Goal: Task Accomplishment & Management: Manage account settings

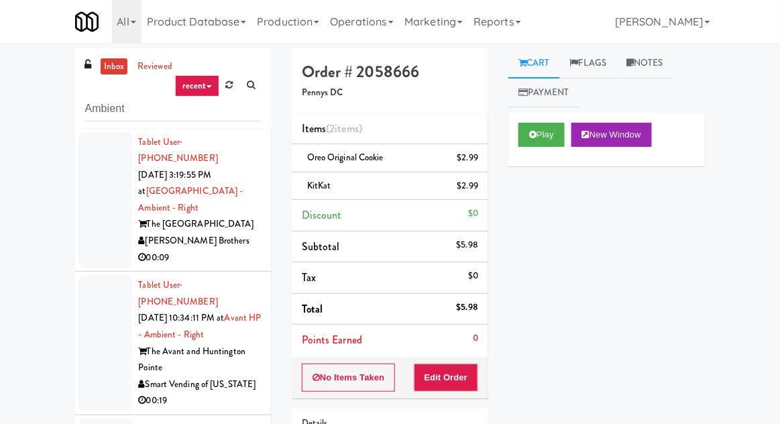
scroll to position [209, 0]
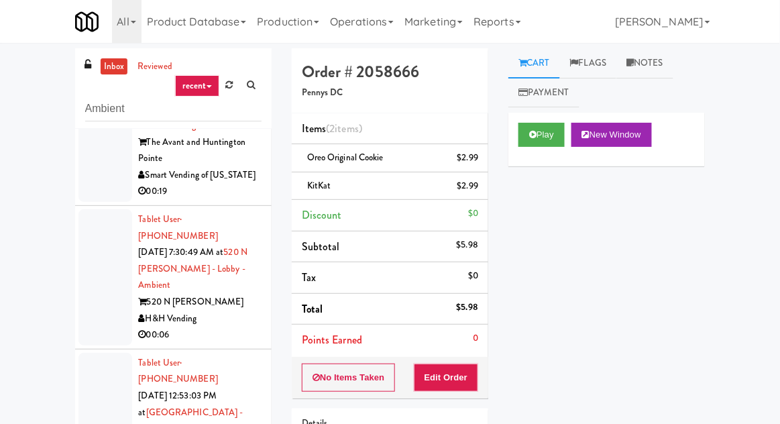
click at [108, 72] on link "inbox" at bounding box center [114, 66] width 27 height 17
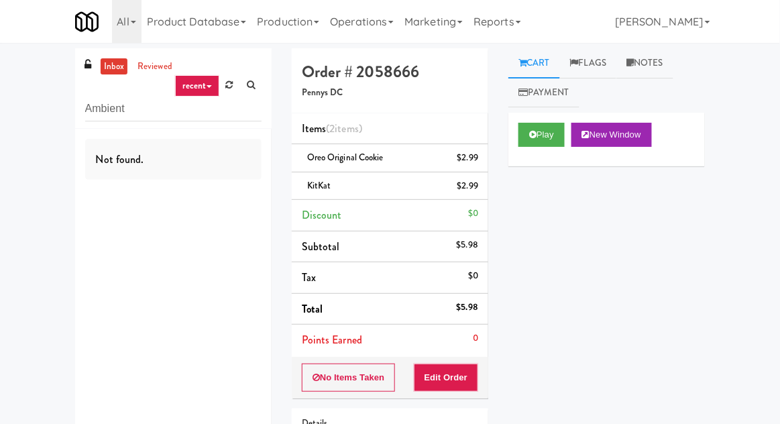
scroll to position [0, 0]
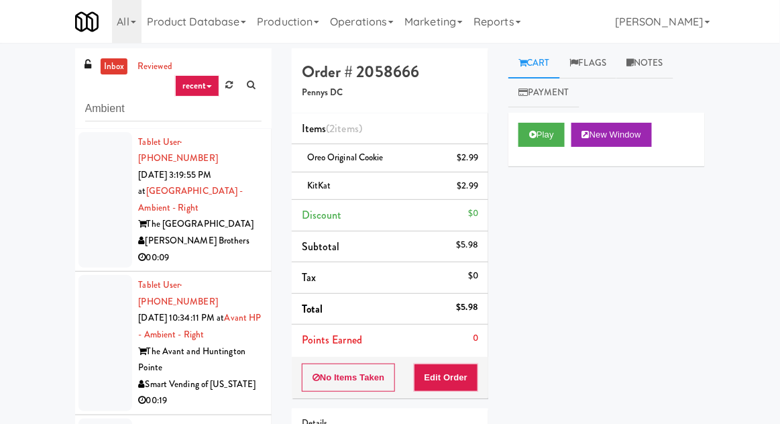
click at [779, 101] on div "inbox reviewed recent all unclear take inventory issue suspicious failed recent…" at bounding box center [390, 294] width 780 height 493
click at [85, 197] on div at bounding box center [105, 200] width 54 height 136
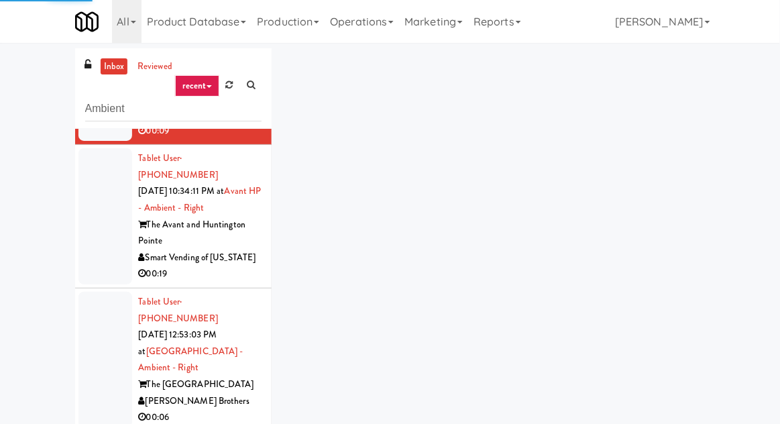
scroll to position [129, 0]
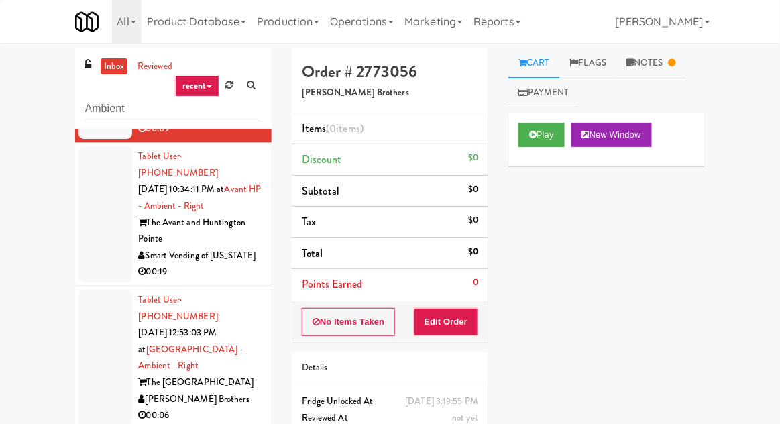
click at [90, 213] on div at bounding box center [105, 214] width 54 height 136
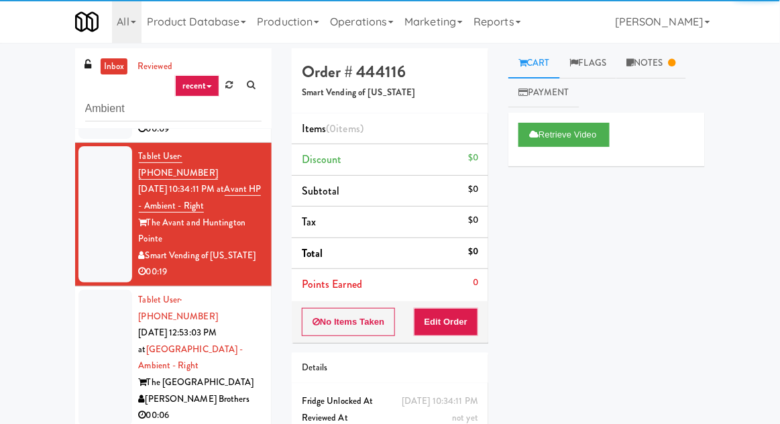
click at [111, 331] on div at bounding box center [105, 358] width 54 height 136
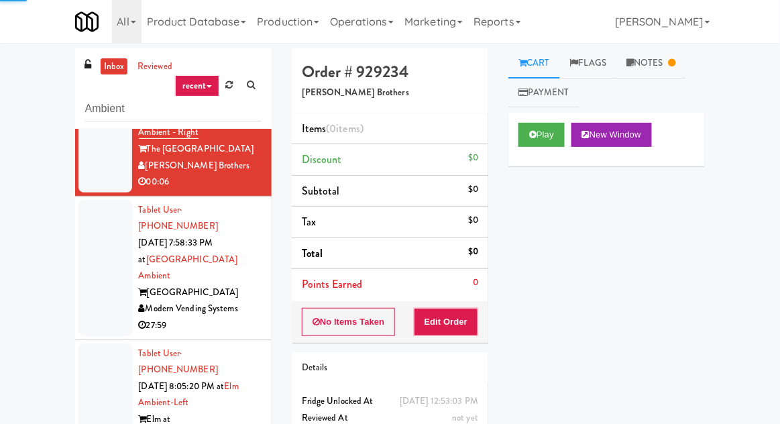
scroll to position [366, 0]
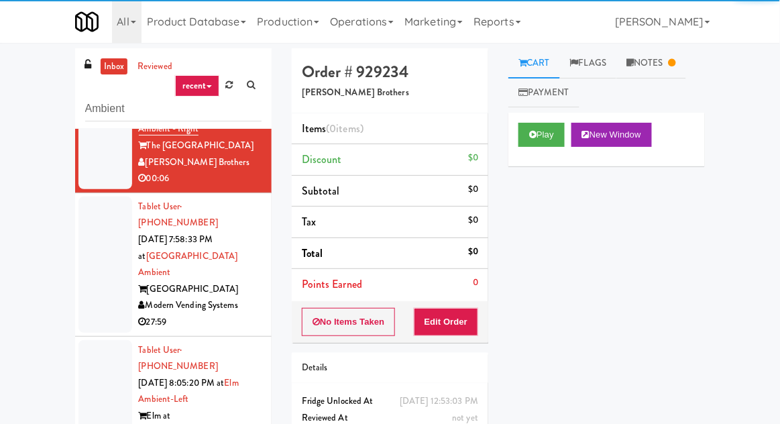
click at [87, 234] on div at bounding box center [105, 265] width 54 height 136
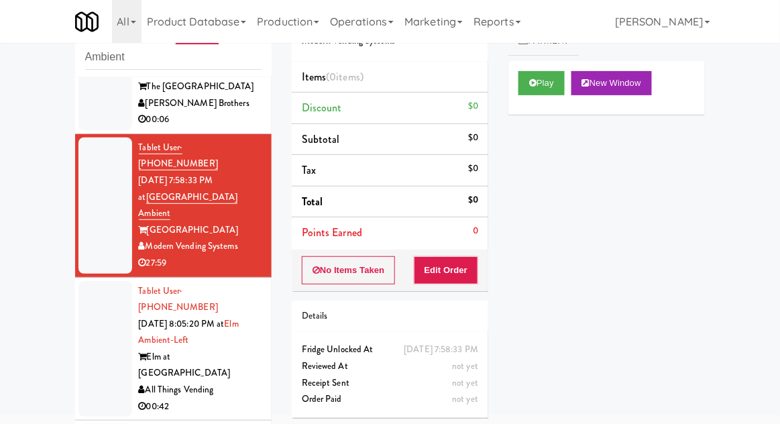
scroll to position [376, 0]
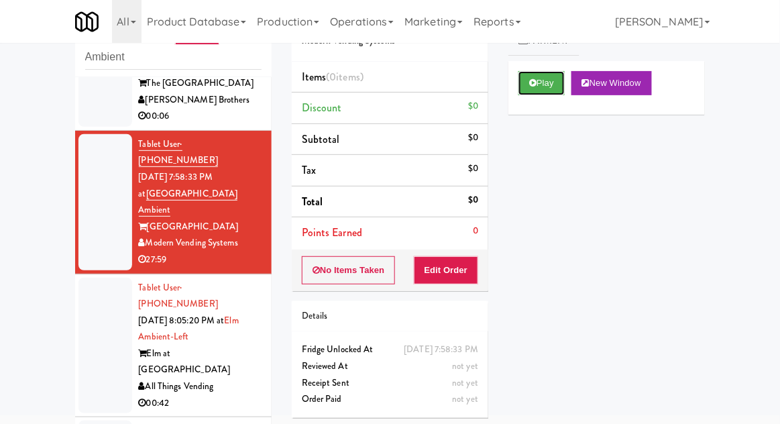
click at [540, 80] on button "Play" at bounding box center [541, 83] width 46 height 24
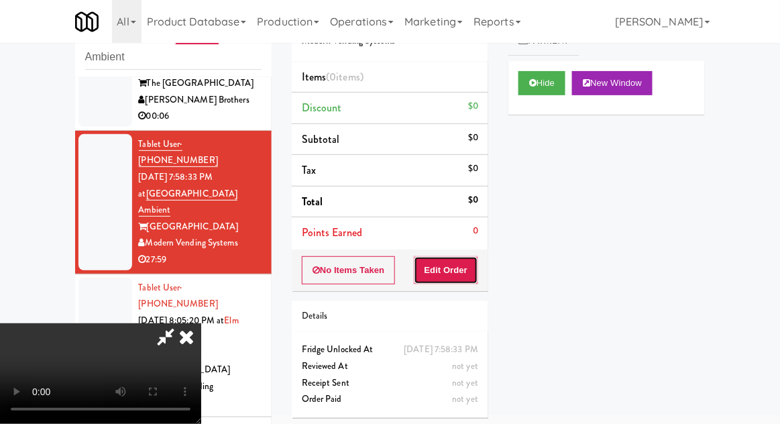
click at [451, 277] on button "Edit Order" at bounding box center [446, 270] width 65 height 28
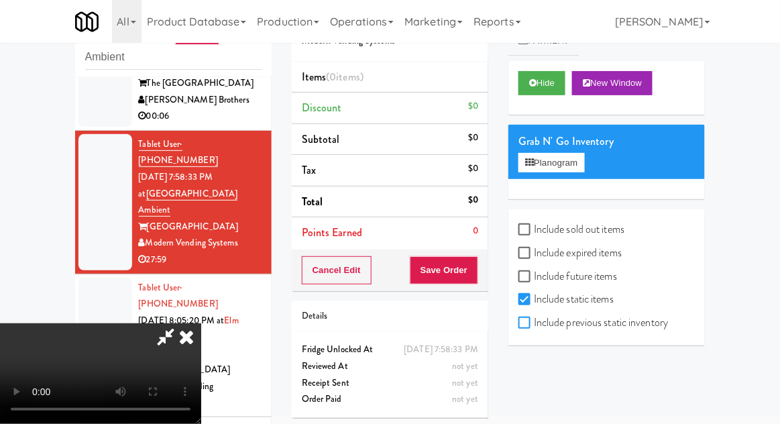
click at [526, 319] on input "Include previous static inventory" at bounding box center [525, 323] width 15 height 11
checkbox input "true"
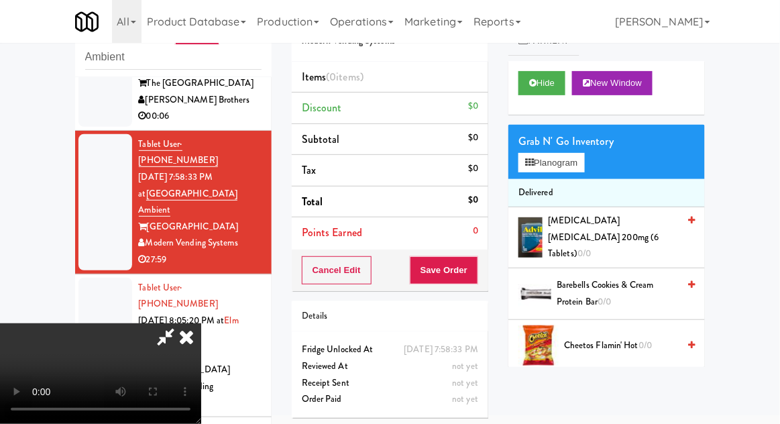
scroll to position [0, 0]
click at [201, 323] on icon at bounding box center [187, 336] width 30 height 27
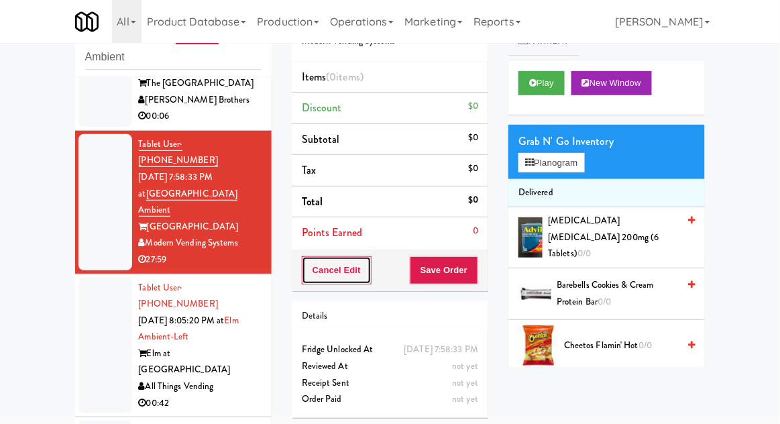
click at [326, 267] on button "Cancel Edit" at bounding box center [337, 270] width 70 height 28
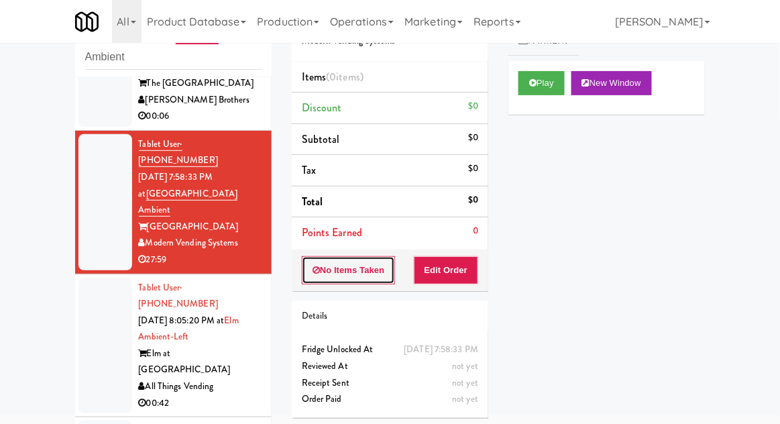
click at [329, 272] on button "No Items Taken" at bounding box center [349, 270] width 94 height 28
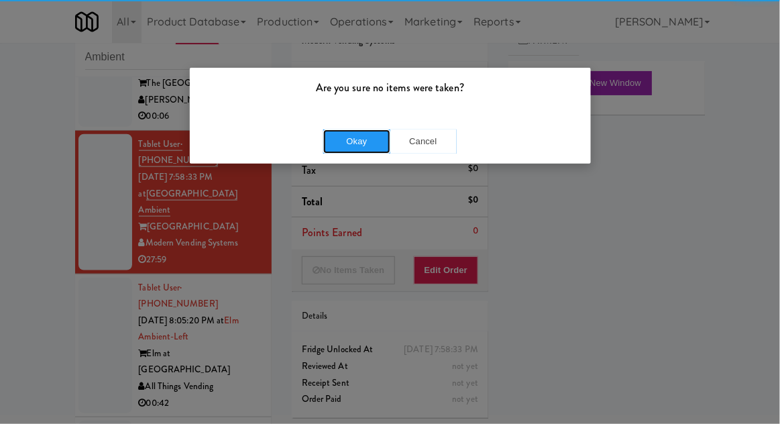
click at [347, 136] on button "Okay" at bounding box center [356, 141] width 67 height 24
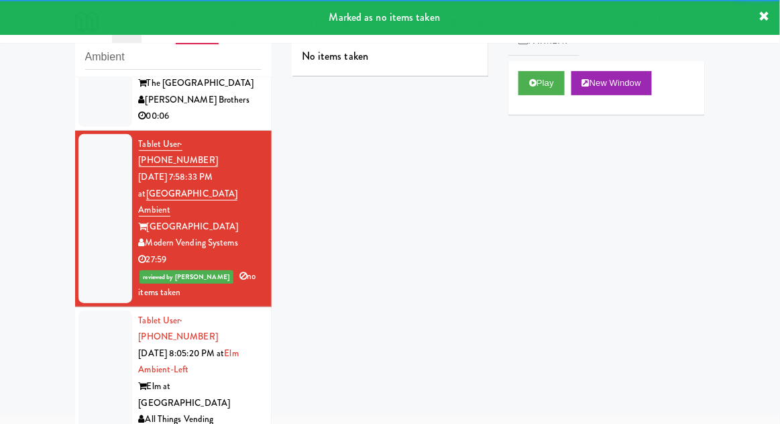
click at [84, 311] on div at bounding box center [105, 379] width 54 height 136
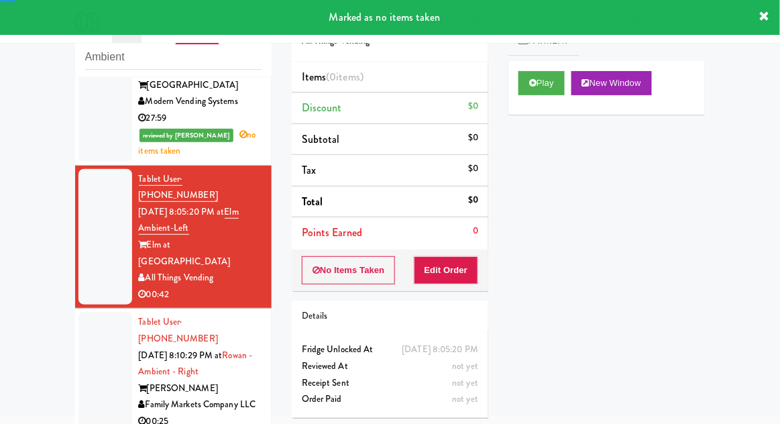
scroll to position [522, 0]
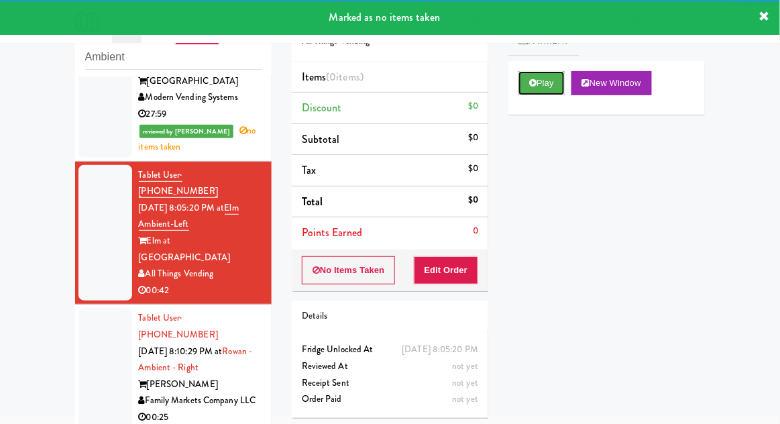
click at [526, 86] on button "Play" at bounding box center [541, 83] width 46 height 24
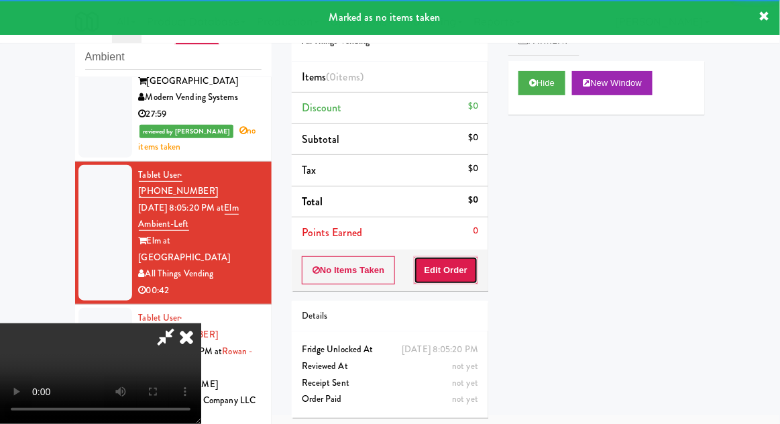
click at [447, 274] on button "Edit Order" at bounding box center [446, 270] width 65 height 28
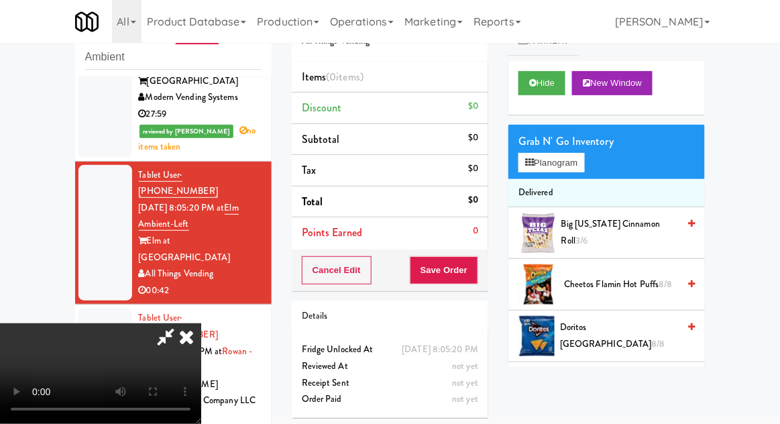
scroll to position [49, 0]
click at [534, 155] on button "Planogram" at bounding box center [551, 163] width 66 height 20
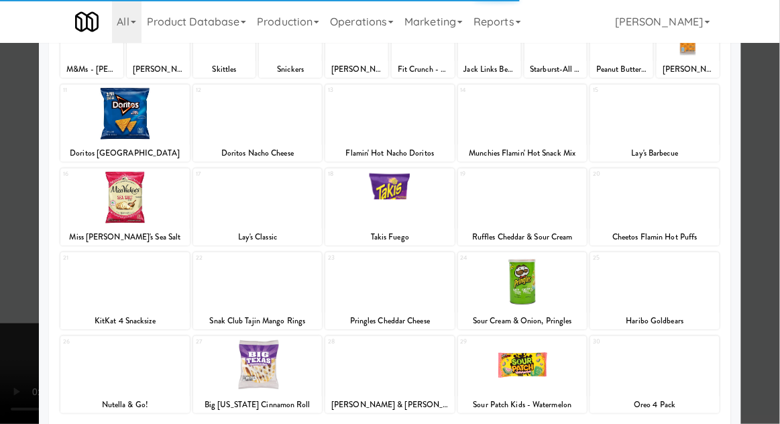
scroll to position [136, 0]
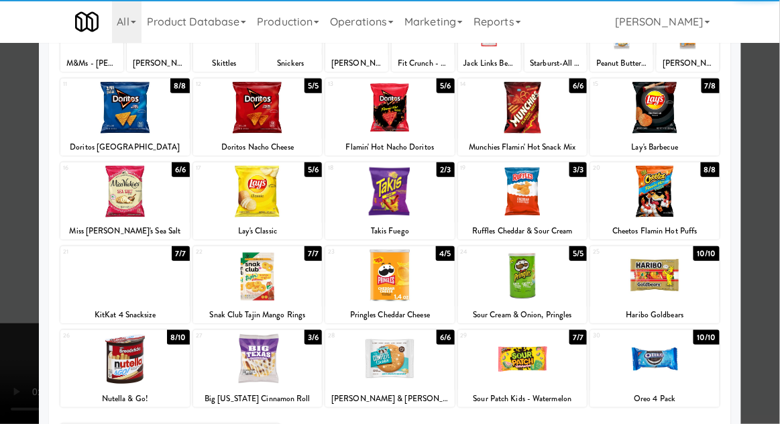
click at [119, 287] on div at bounding box center [124, 275] width 129 height 52
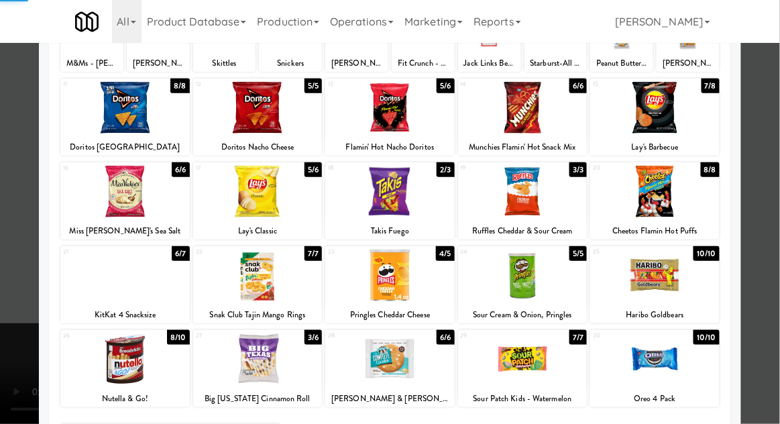
click at [27, 284] on div at bounding box center [390, 212] width 780 height 424
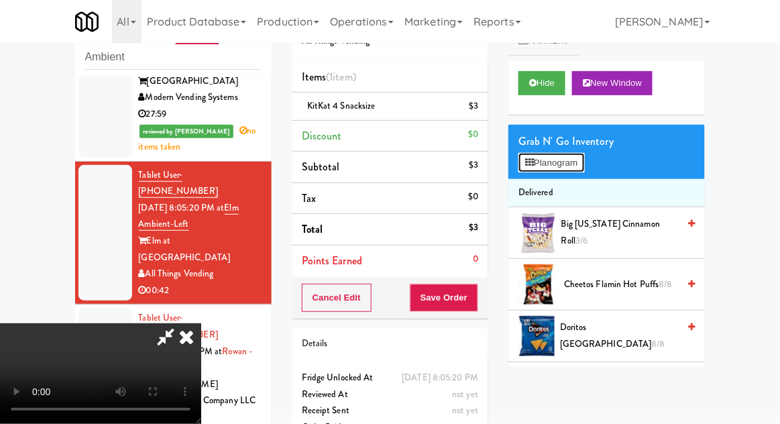
click at [535, 168] on button "Planogram" at bounding box center [551, 163] width 66 height 20
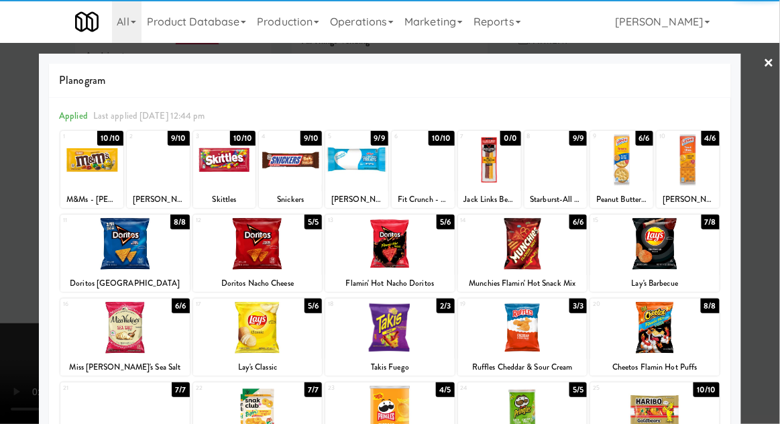
click at [414, 173] on div at bounding box center [423, 160] width 63 height 52
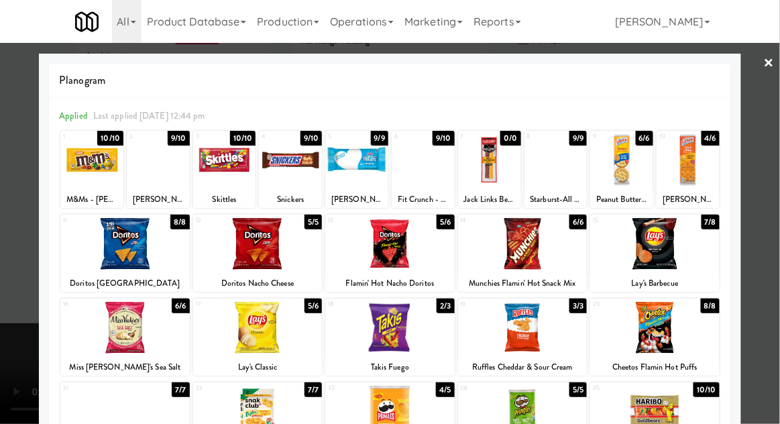
click at [44, 313] on div "Planogram Applied Last applied Wednesday 12:44 pm 1 10/10 M&Ms - Peanut 2 9/10 …" at bounding box center [390, 356] width 702 height 605
click at [18, 285] on div at bounding box center [390, 212] width 780 height 424
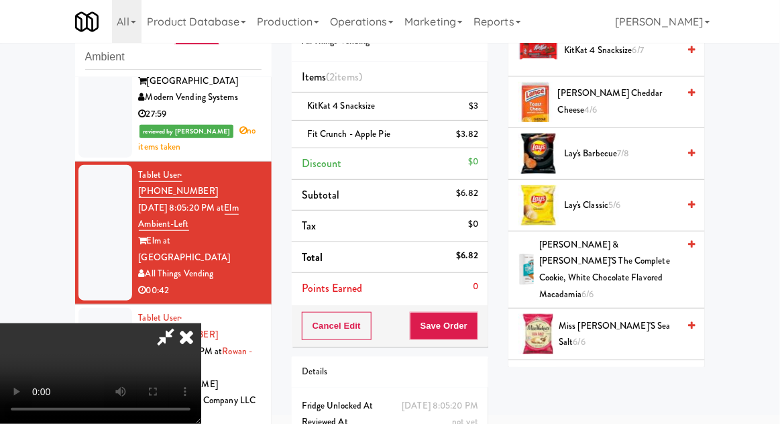
scroll to position [617, 0]
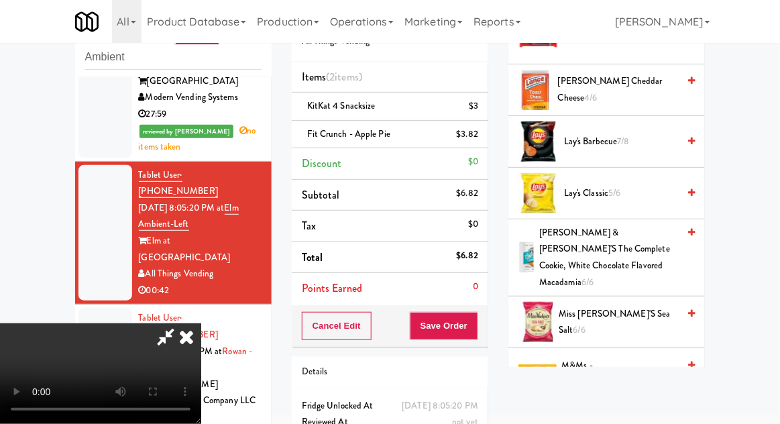
click at [572, 248] on span "Lenny & Larry's The Complete Cookie, White Chocolate Flavored Macadamia 6/6" at bounding box center [608, 258] width 139 height 66
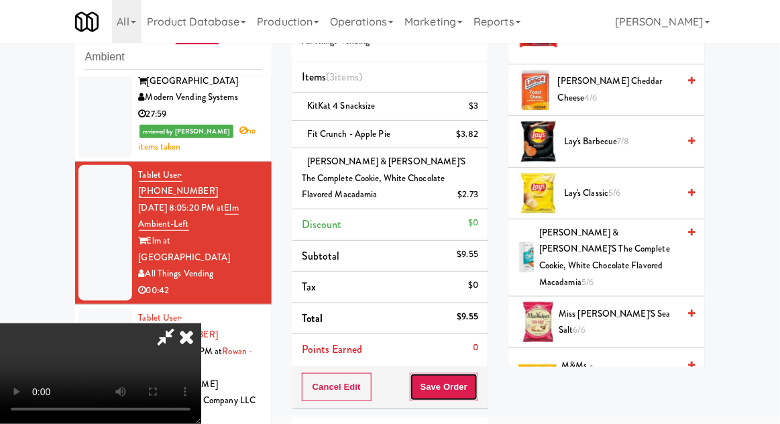
click at [478, 373] on button "Save Order" at bounding box center [444, 387] width 68 height 28
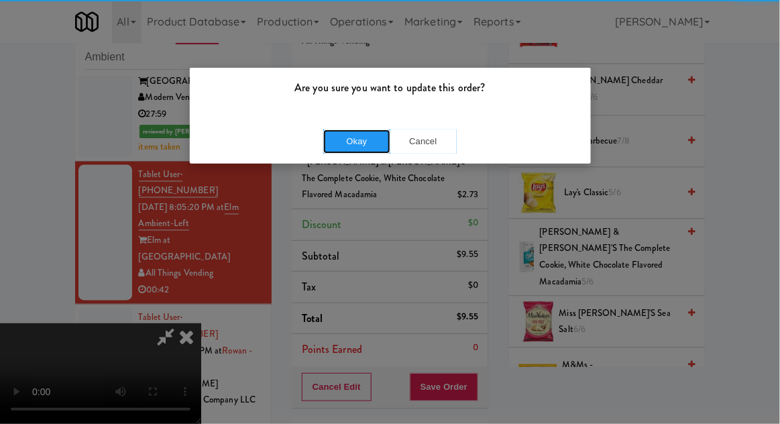
click at [335, 148] on button "Okay" at bounding box center [356, 141] width 67 height 24
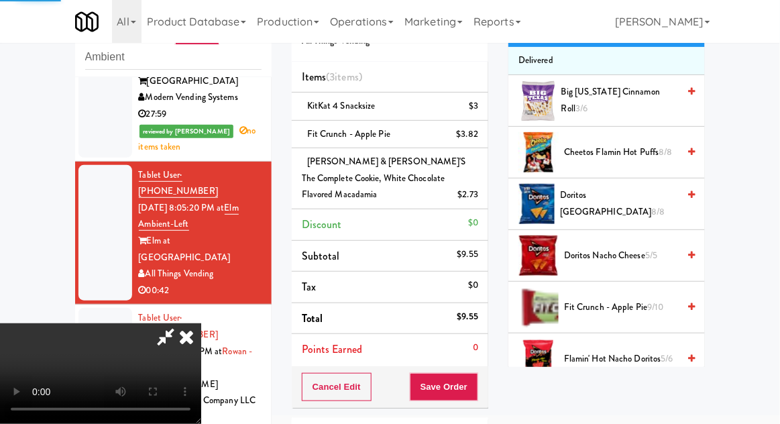
scroll to position [0, 0]
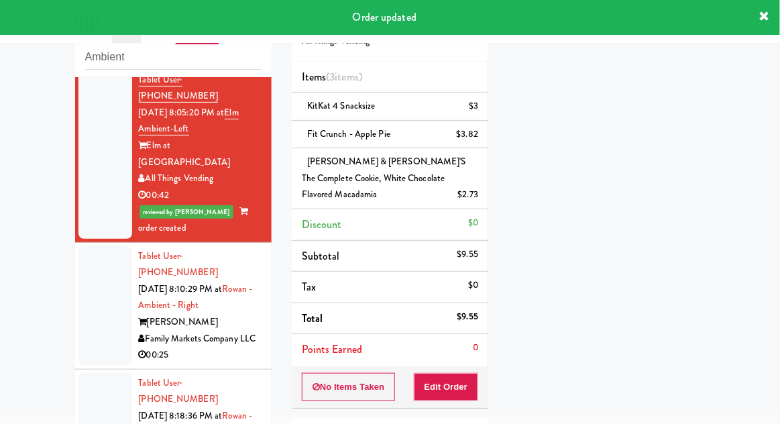
click at [83, 246] on div at bounding box center [105, 305] width 54 height 119
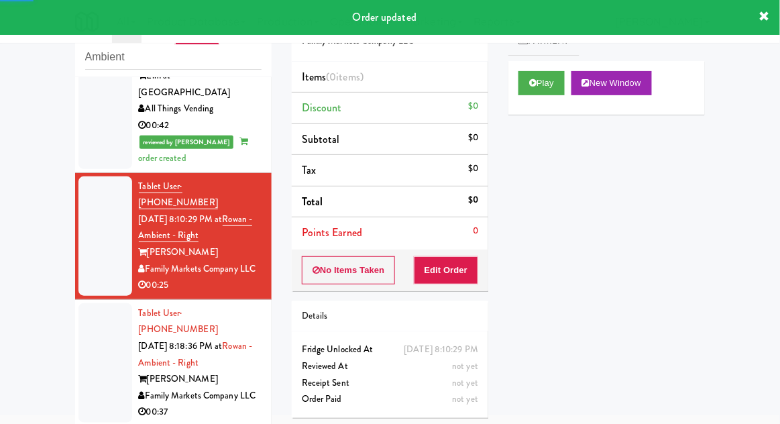
scroll to position [687, 0]
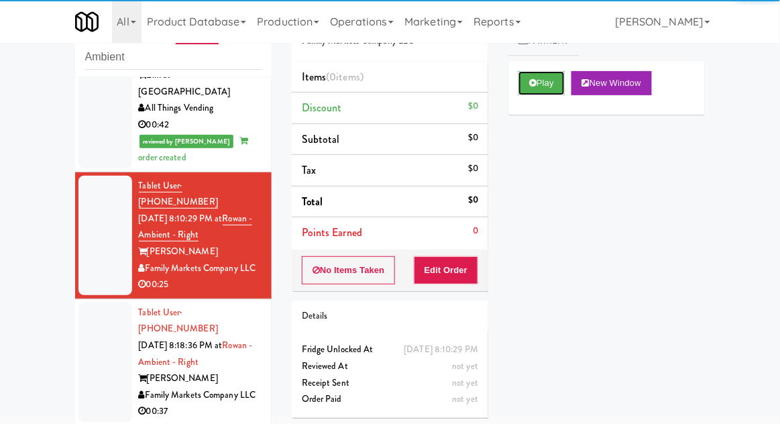
click at [532, 84] on icon at bounding box center [532, 82] width 7 height 9
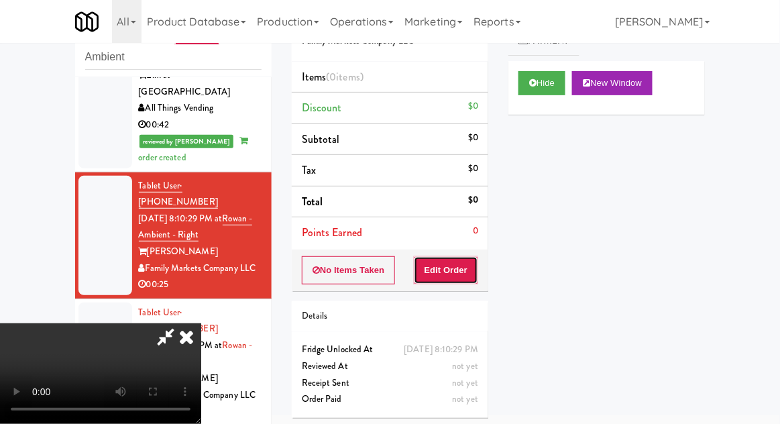
click at [457, 270] on button "Edit Order" at bounding box center [446, 270] width 65 height 28
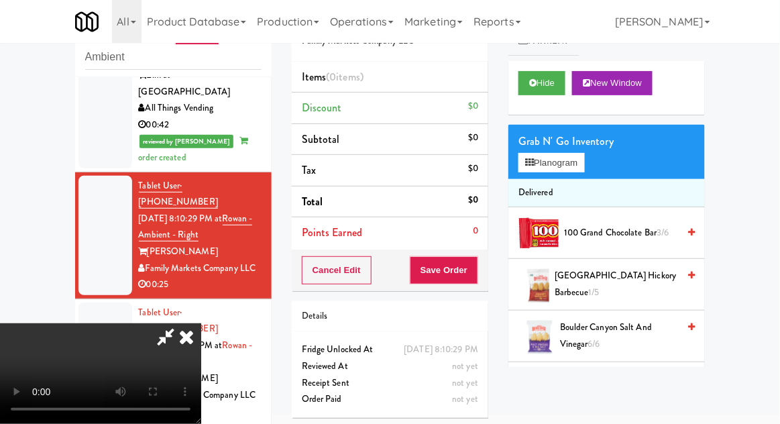
scroll to position [0, 0]
click at [545, 170] on button "Planogram" at bounding box center [551, 163] width 66 height 20
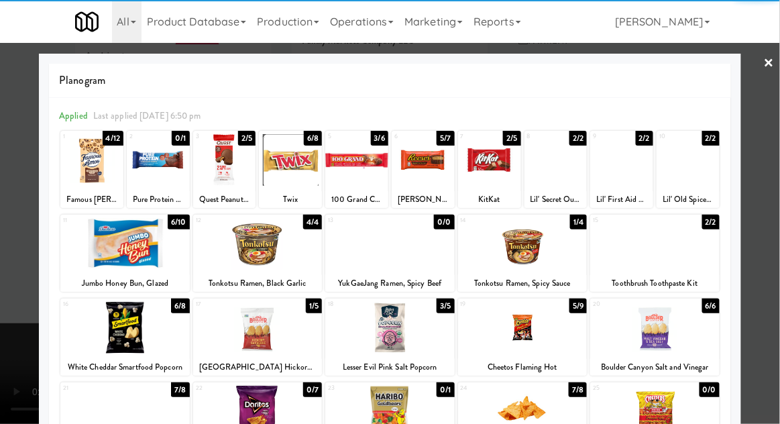
click at [256, 243] on div at bounding box center [257, 244] width 129 height 52
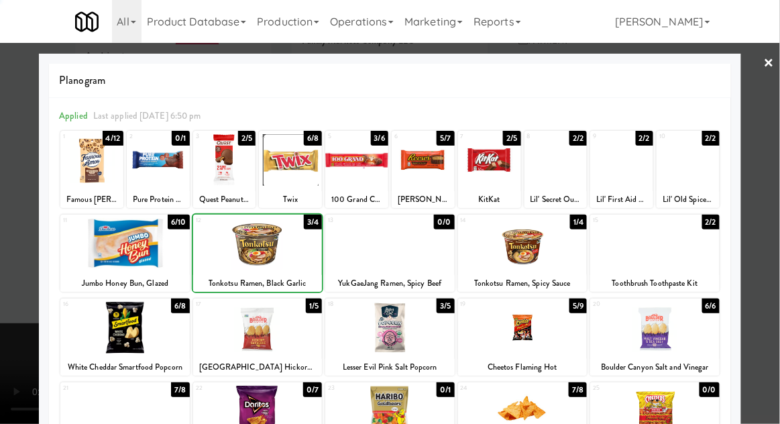
click at [3, 321] on div at bounding box center [390, 212] width 780 height 424
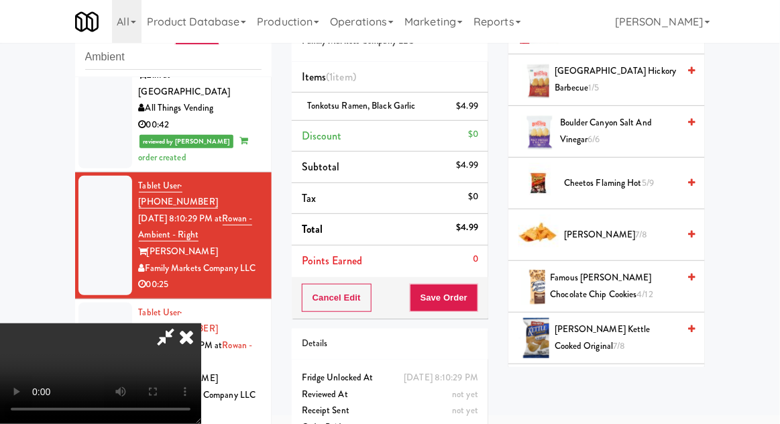
scroll to position [231, 0]
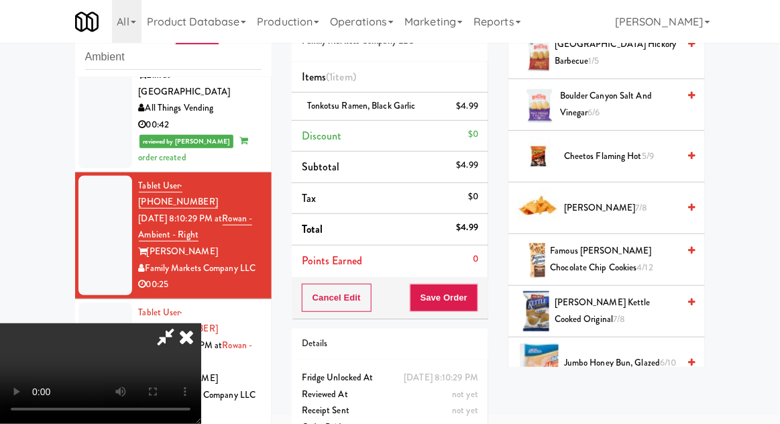
click at [592, 153] on span "Cheetos Flaming Hot 5/9" at bounding box center [621, 156] width 114 height 17
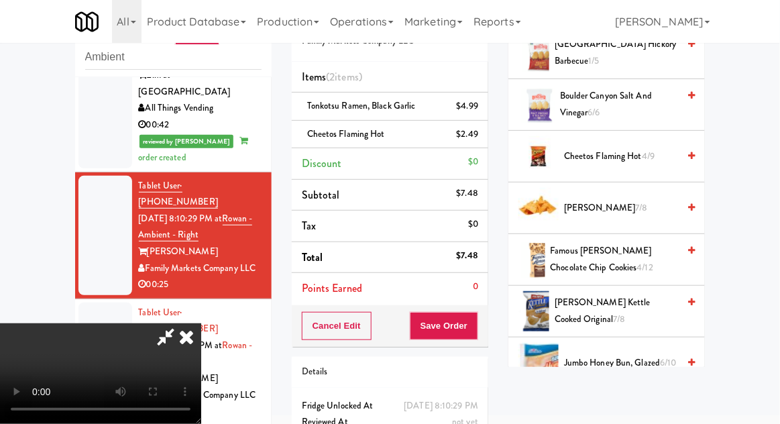
scroll to position [61, 0]
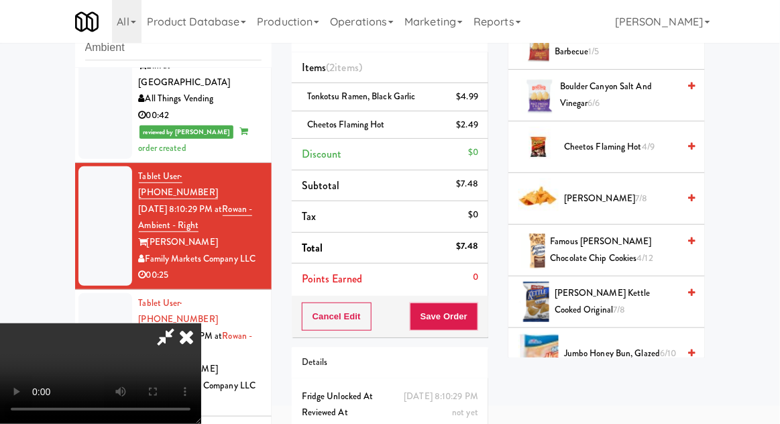
click at [488, 325] on div "Cancel Edit Save Order" at bounding box center [390, 317] width 197 height 42
click at [487, 317] on div "Cancel Edit Save Order" at bounding box center [390, 317] width 197 height 42
click at [490, 324] on div "Order # 3314068 Family Markets Company LLC Items (2 items ) Tonkotsu Ramen, Bla…" at bounding box center [390, 230] width 217 height 487
click at [476, 317] on button "Save Order" at bounding box center [444, 316] width 68 height 28
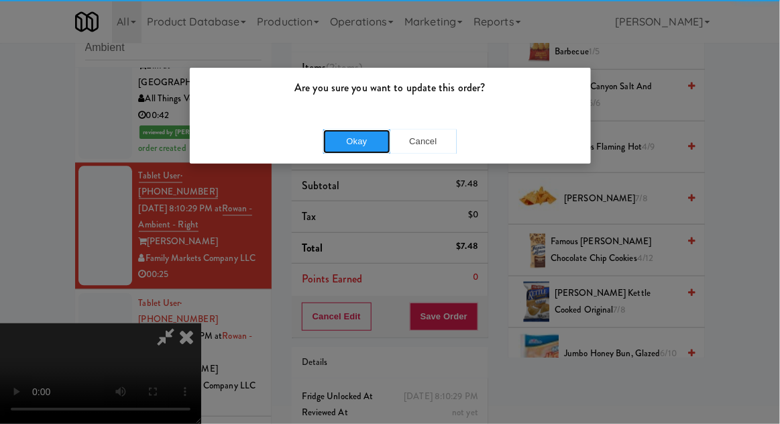
click at [357, 148] on button "Okay" at bounding box center [356, 141] width 67 height 24
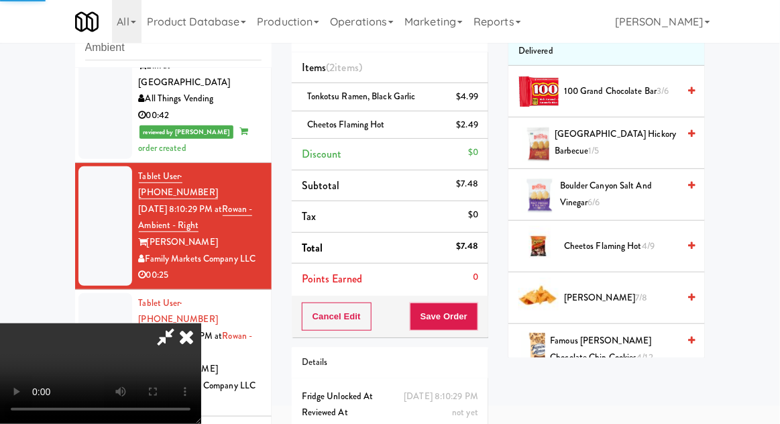
scroll to position [0, 0]
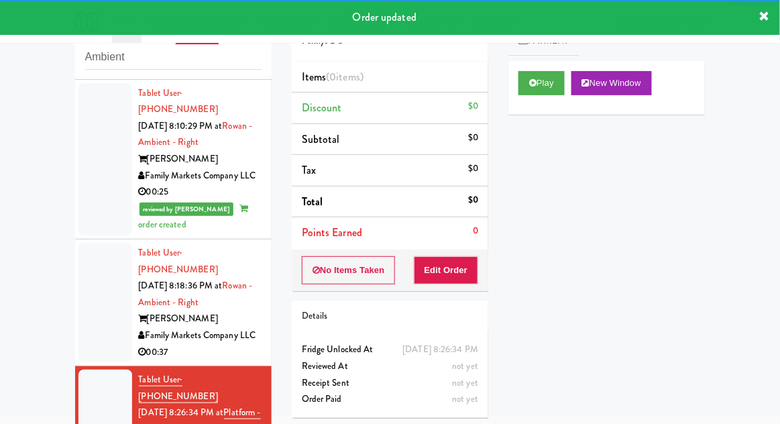
click at [91, 243] on div at bounding box center [105, 302] width 54 height 119
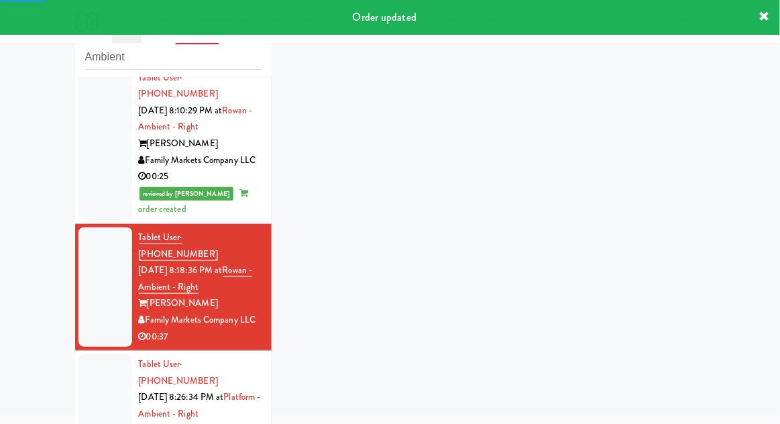
scroll to position [804, 0]
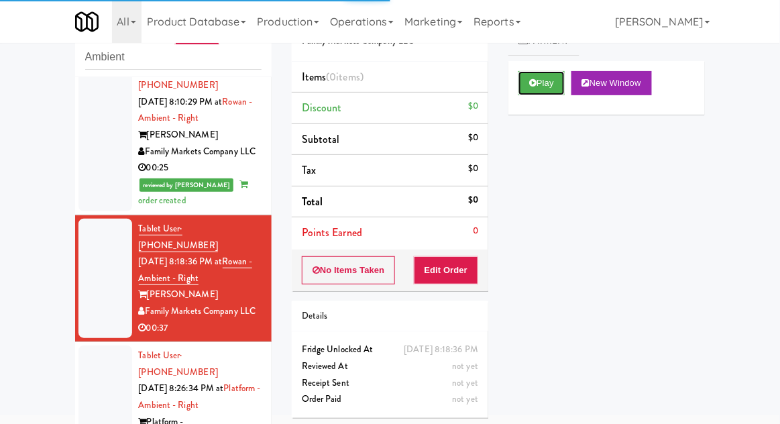
click at [528, 85] on button "Play" at bounding box center [541, 83] width 46 height 24
click at [454, 268] on button "Edit Order" at bounding box center [446, 270] width 65 height 28
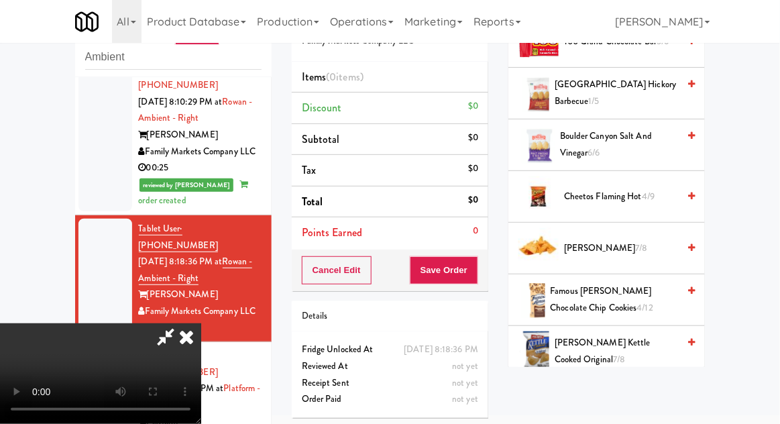
scroll to position [205, 0]
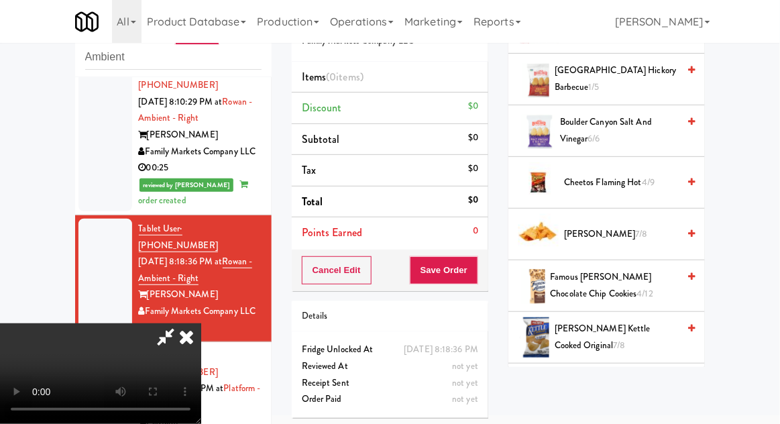
click at [586, 236] on span "Doritos Nacho 7/8" at bounding box center [621, 234] width 114 height 17
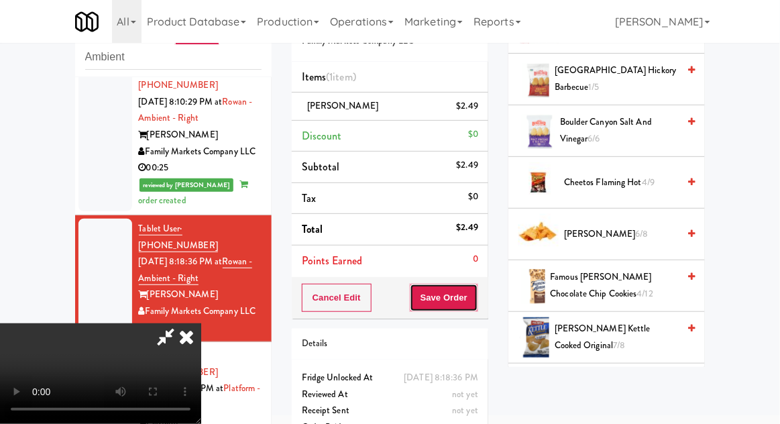
click at [476, 304] on button "Save Order" at bounding box center [444, 298] width 68 height 28
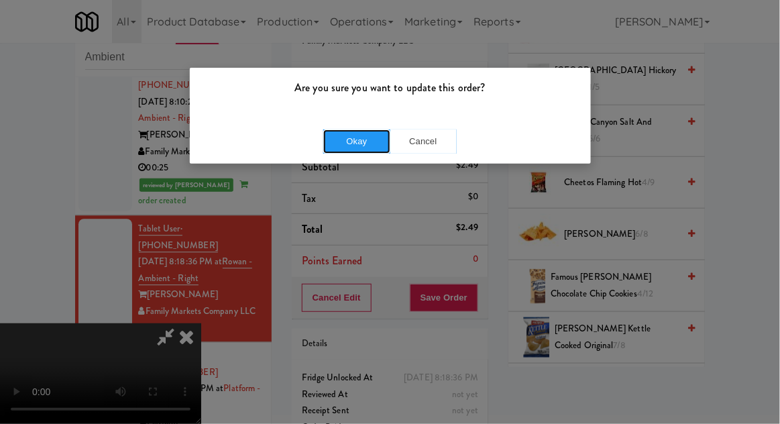
click at [367, 140] on button "Okay" at bounding box center [356, 141] width 67 height 24
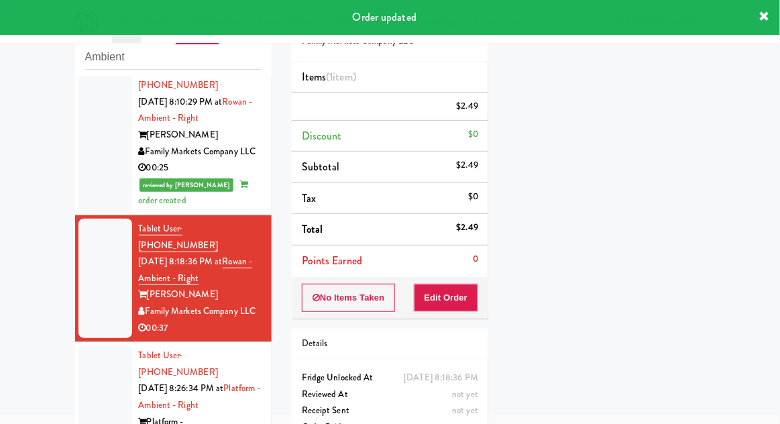
scroll to position [0, 0]
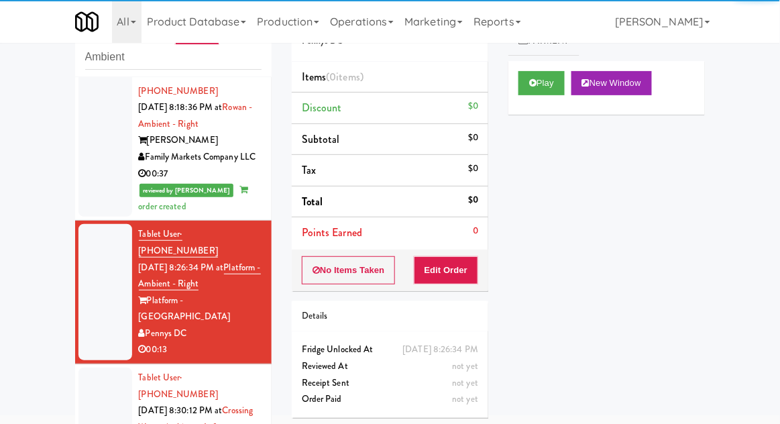
scroll to position [958, 0]
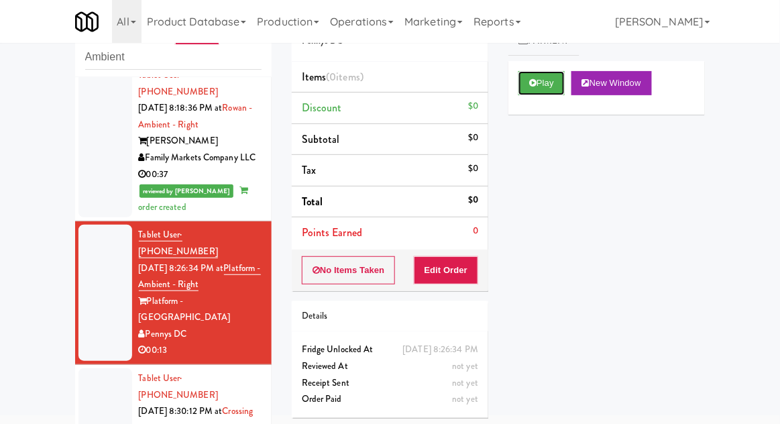
click at [540, 87] on button "Play" at bounding box center [541, 83] width 46 height 24
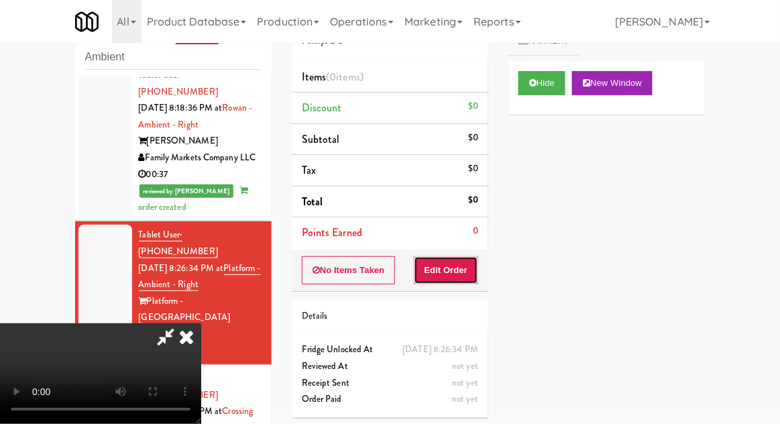
click at [458, 266] on button "Edit Order" at bounding box center [446, 270] width 65 height 28
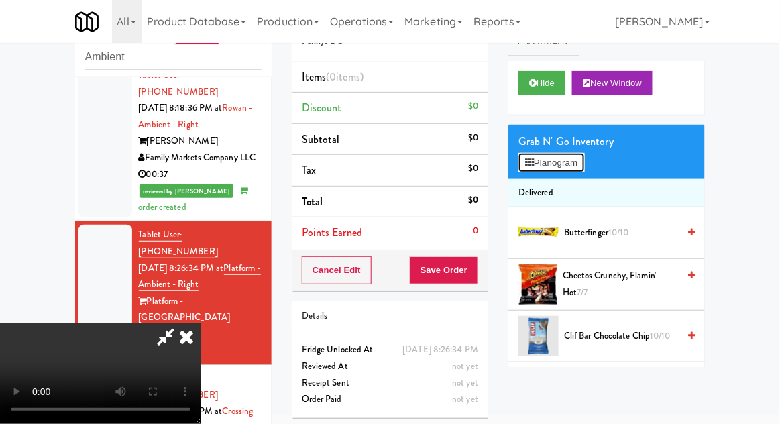
click at [535, 160] on button "Planogram" at bounding box center [551, 163] width 66 height 20
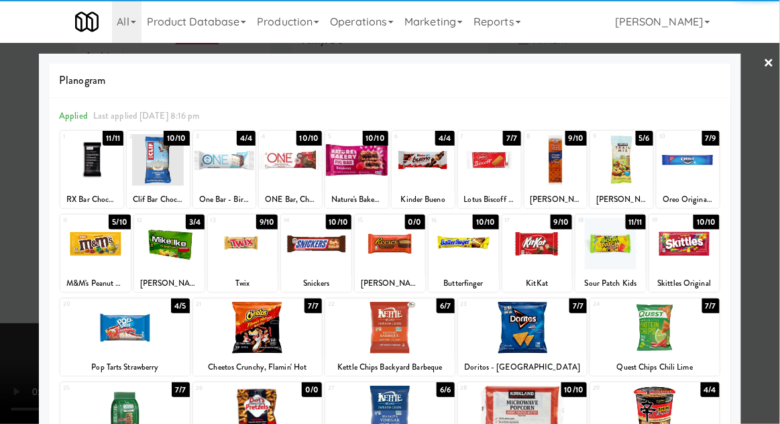
click at [167, 249] on div at bounding box center [169, 244] width 70 height 52
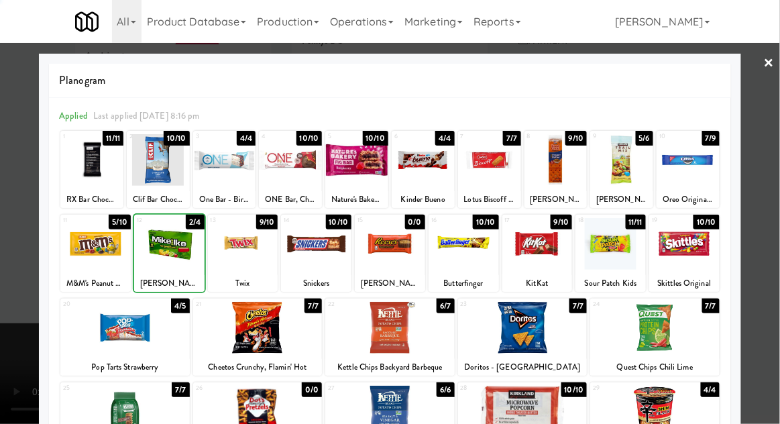
click at [9, 391] on div at bounding box center [390, 212] width 780 height 424
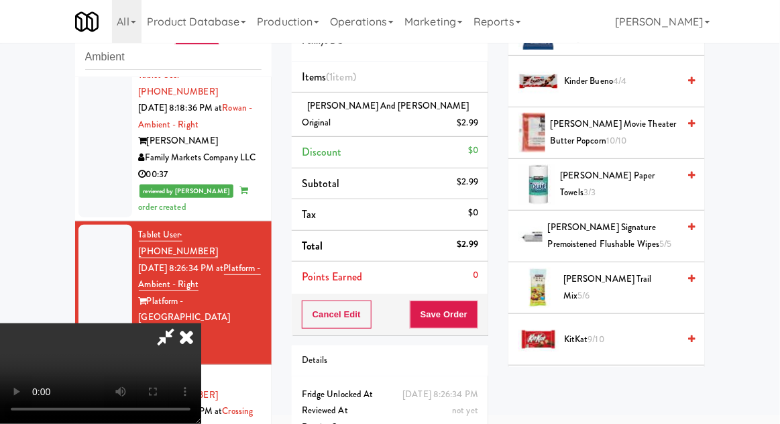
scroll to position [577, 0]
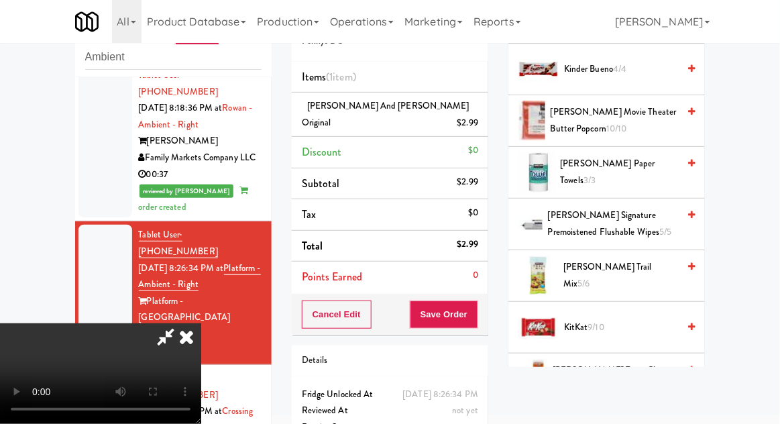
click at [592, 323] on span "9/10" at bounding box center [596, 327] width 16 height 13
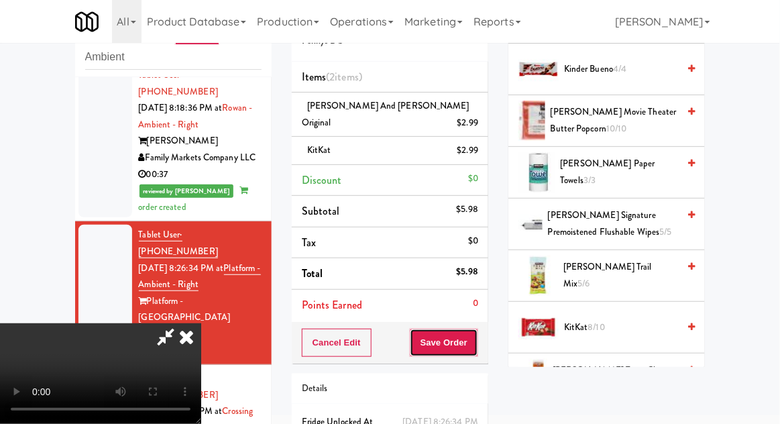
click at [476, 333] on button "Save Order" at bounding box center [444, 343] width 68 height 28
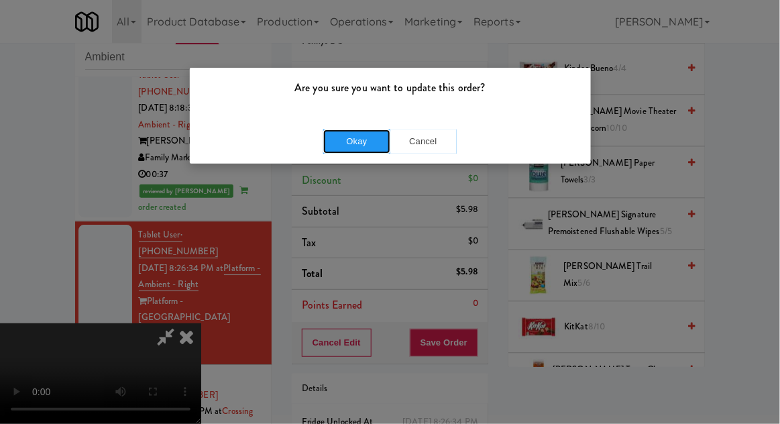
click at [351, 139] on button "Okay" at bounding box center [356, 141] width 67 height 24
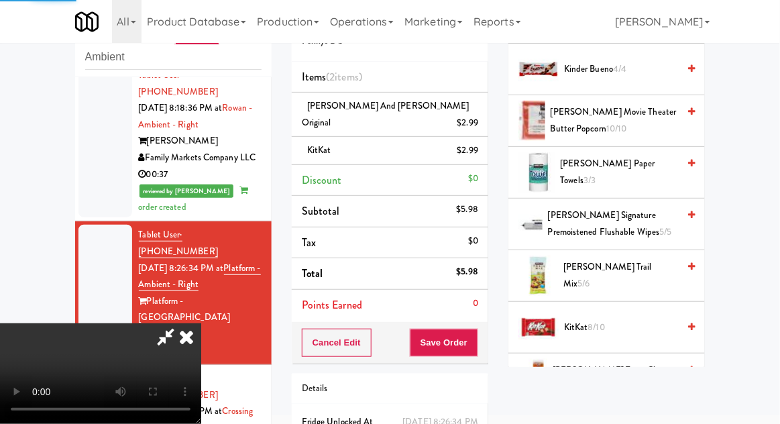
scroll to position [132, 0]
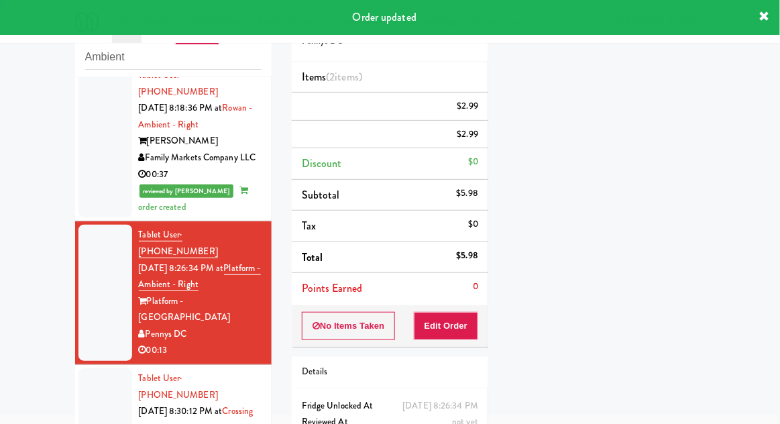
click at [87, 368] on div at bounding box center [105, 427] width 54 height 119
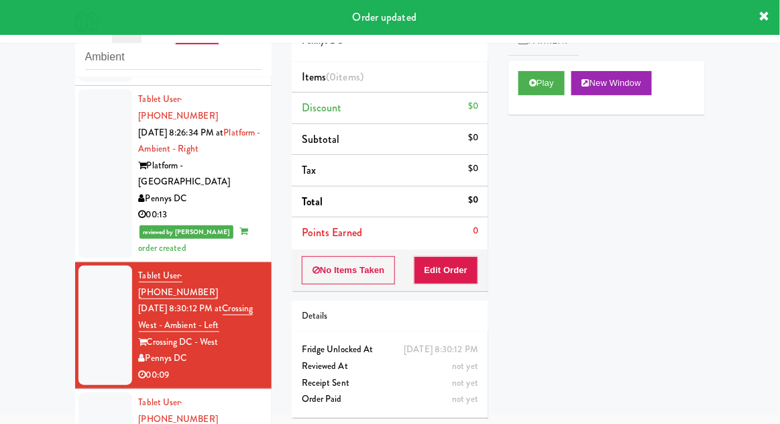
scroll to position [1105, 0]
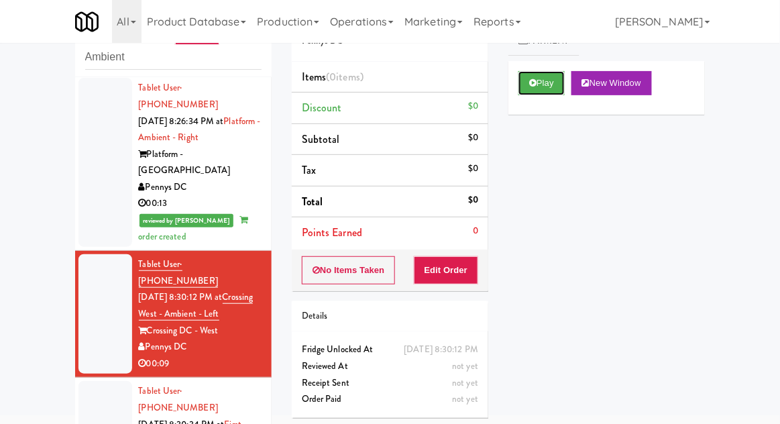
click at [537, 79] on button "Play" at bounding box center [541, 83] width 46 height 24
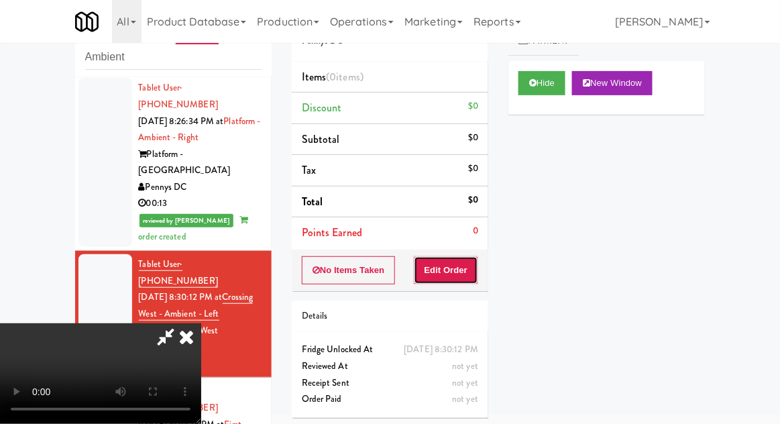
click at [455, 259] on button "Edit Order" at bounding box center [446, 270] width 65 height 28
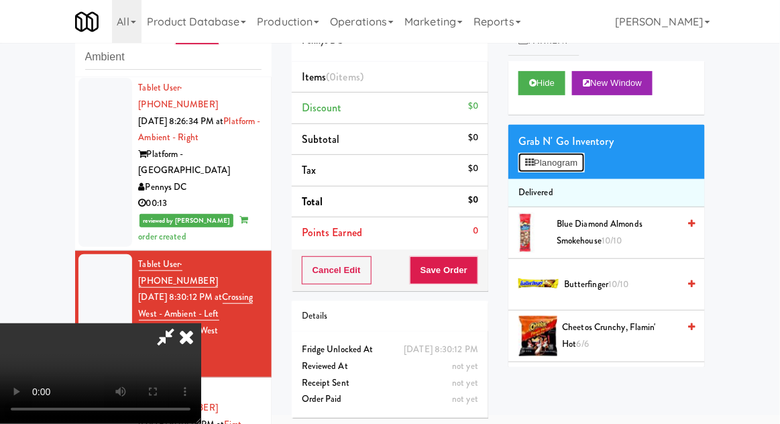
click at [549, 157] on button "Planogram" at bounding box center [551, 163] width 66 height 20
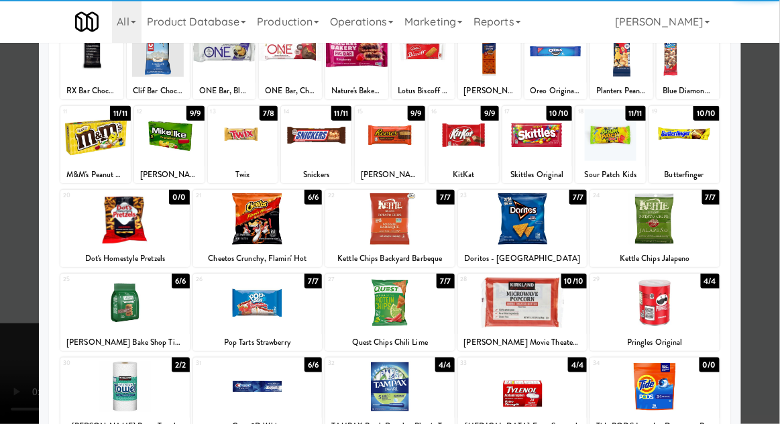
scroll to position [108, 0]
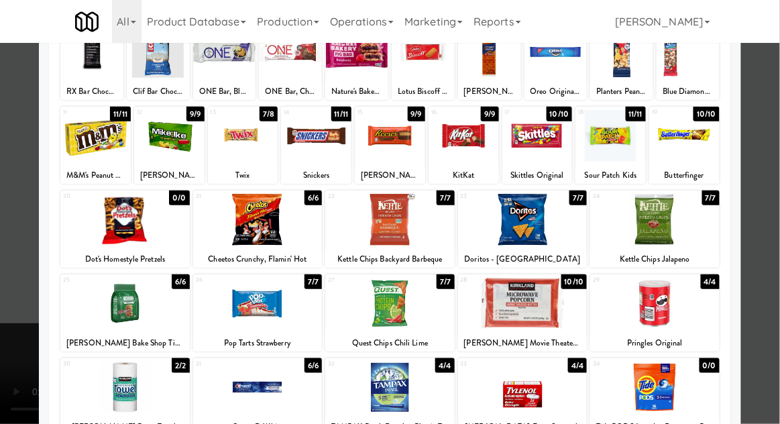
click at [216, 145] on div at bounding box center [243, 136] width 70 height 52
click at [23, 302] on div at bounding box center [390, 212] width 780 height 424
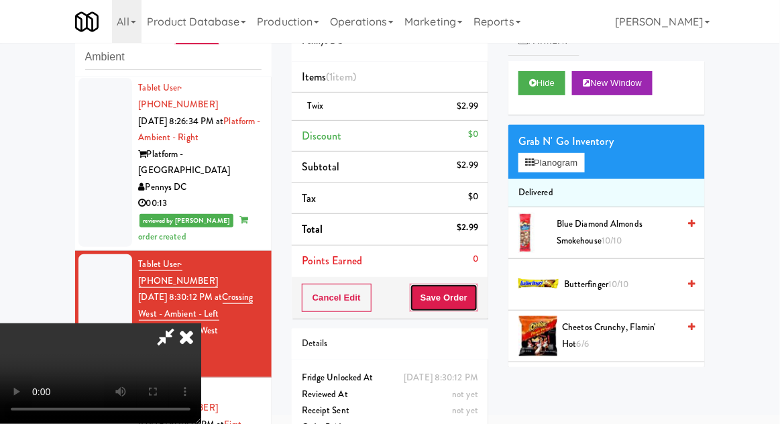
click at [476, 297] on button "Save Order" at bounding box center [444, 298] width 68 height 28
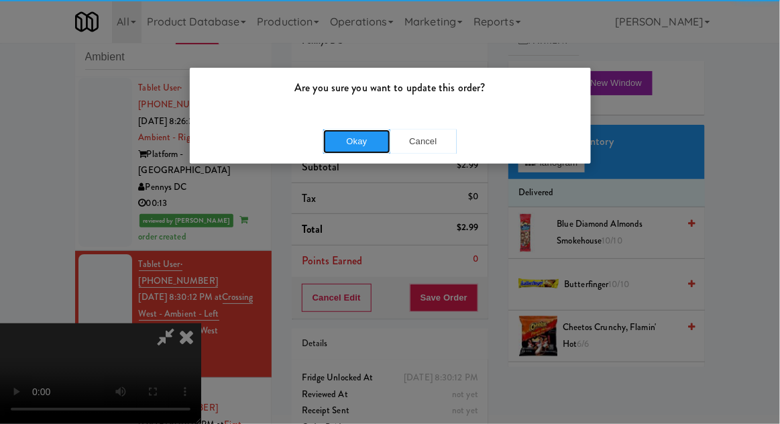
click at [346, 137] on button "Okay" at bounding box center [356, 141] width 67 height 24
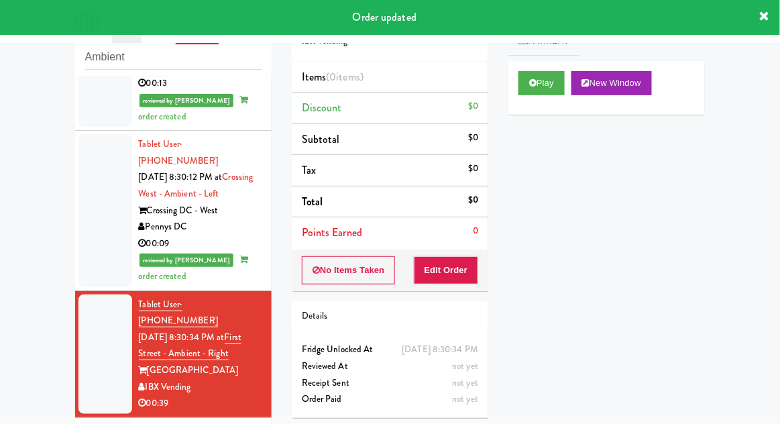
scroll to position [1237, 0]
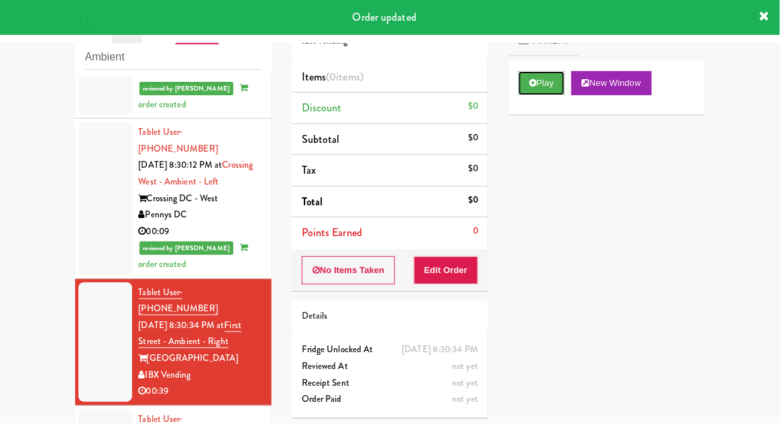
click at [529, 82] on button "Play" at bounding box center [541, 83] width 46 height 24
click at [455, 272] on button "Edit Order" at bounding box center [446, 270] width 65 height 28
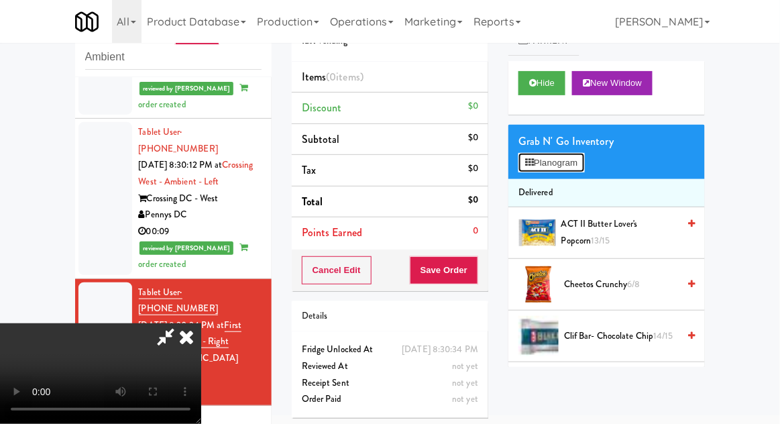
click at [537, 163] on button "Planogram" at bounding box center [551, 163] width 66 height 20
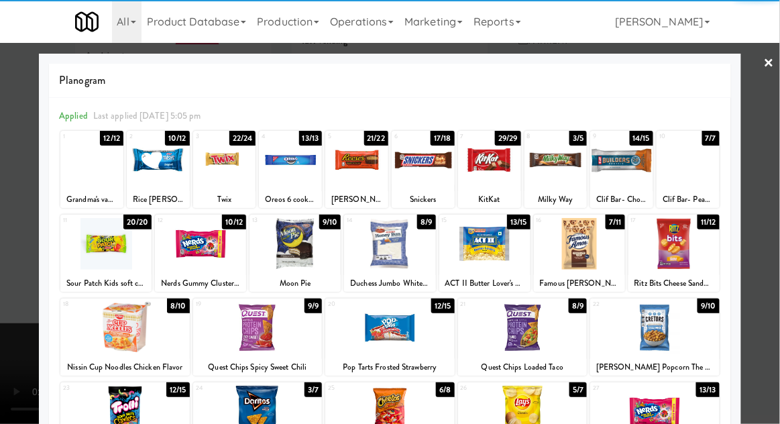
click at [277, 252] on div at bounding box center [294, 244] width 91 height 52
click at [3, 374] on div at bounding box center [390, 212] width 780 height 424
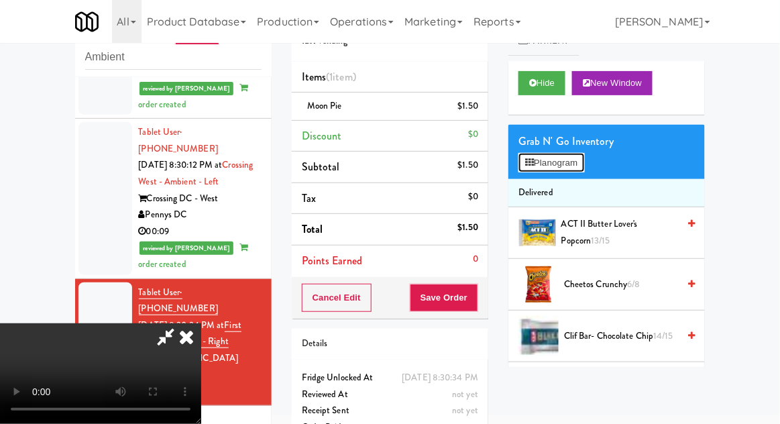
click at [551, 158] on button "Planogram" at bounding box center [551, 163] width 66 height 20
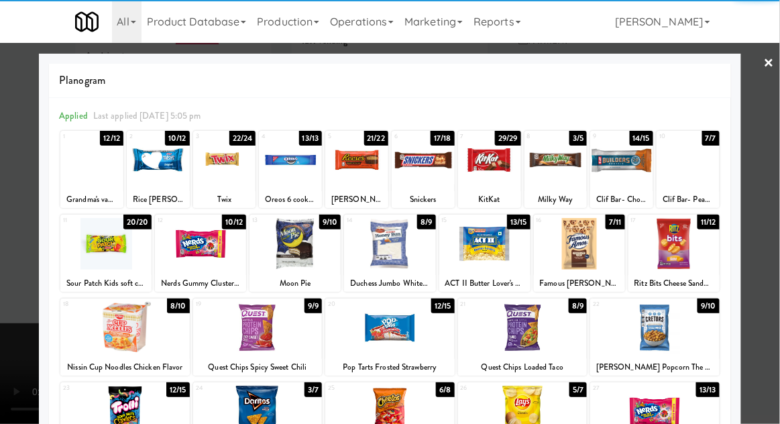
click at [563, 162] on div at bounding box center [555, 160] width 63 height 52
click at [60, 327] on div at bounding box center [124, 328] width 129 height 52
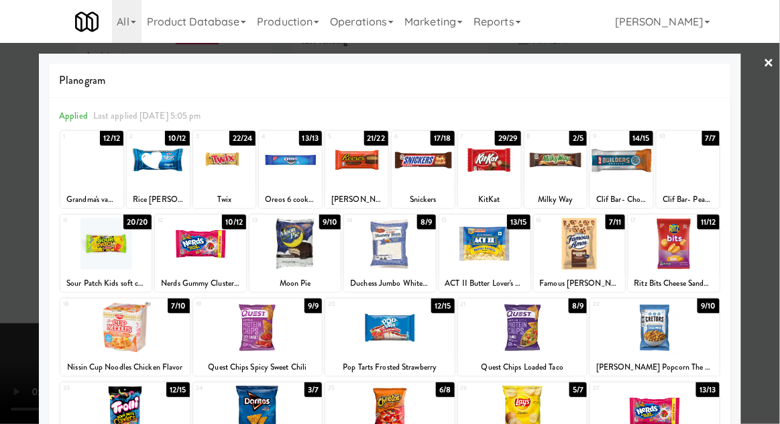
click at [35, 354] on div at bounding box center [390, 212] width 780 height 424
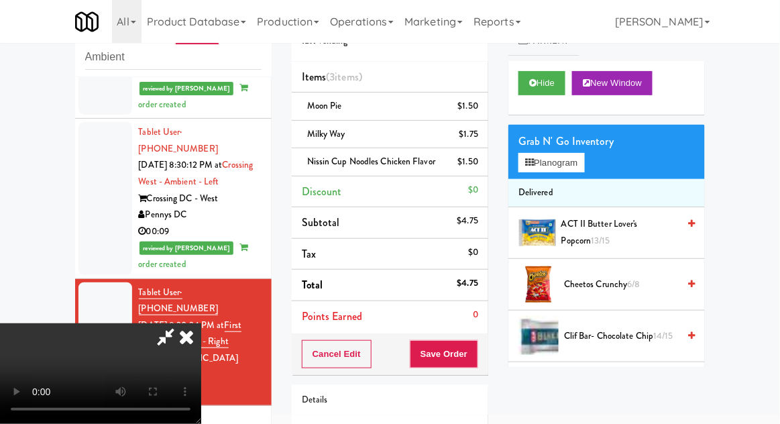
click at [423, 160] on span "Nissin Cup Noodles Chicken Flavor" at bounding box center [371, 161] width 128 height 13
click at [475, 164] on link at bounding box center [477, 167] width 12 height 17
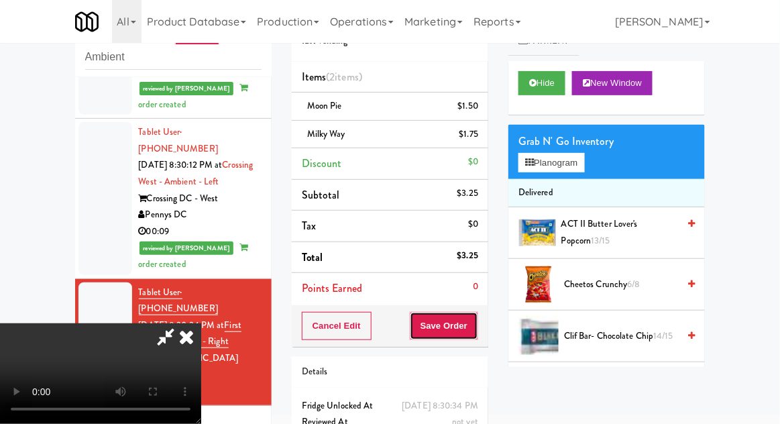
click at [475, 331] on button "Save Order" at bounding box center [444, 326] width 68 height 28
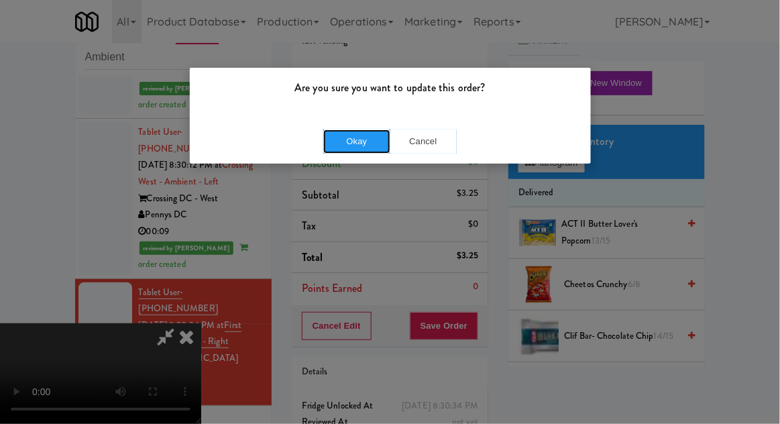
click at [360, 144] on button "Okay" at bounding box center [356, 141] width 67 height 24
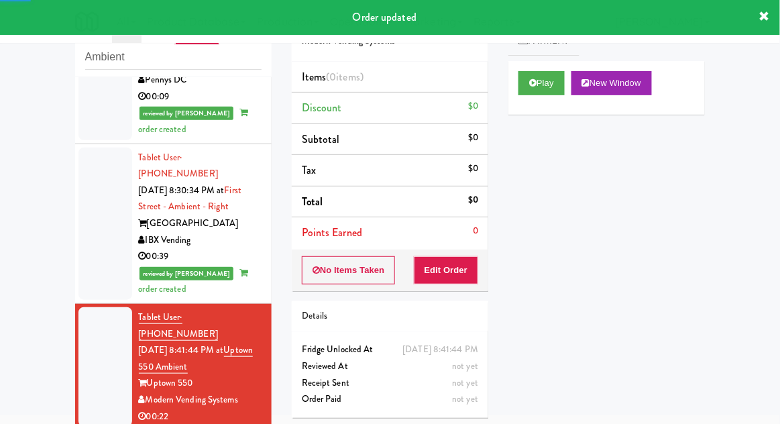
scroll to position [1372, 0]
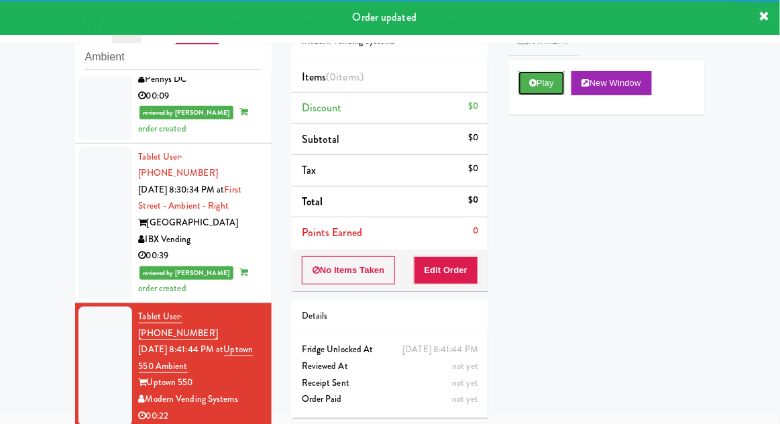
click at [521, 86] on button "Play" at bounding box center [541, 83] width 46 height 24
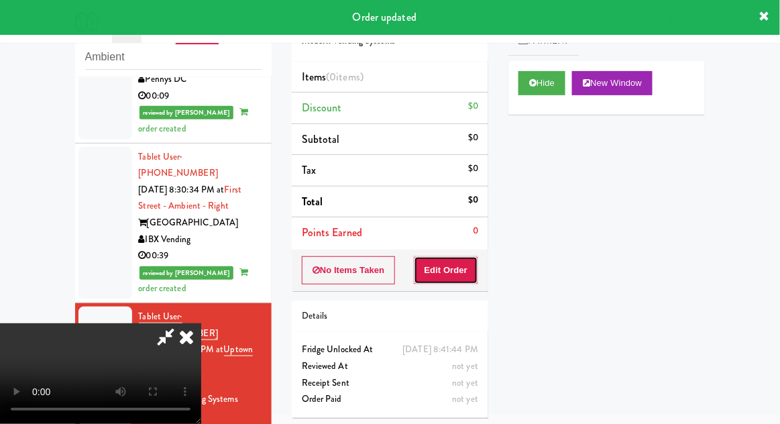
click at [438, 279] on button "Edit Order" at bounding box center [446, 270] width 65 height 28
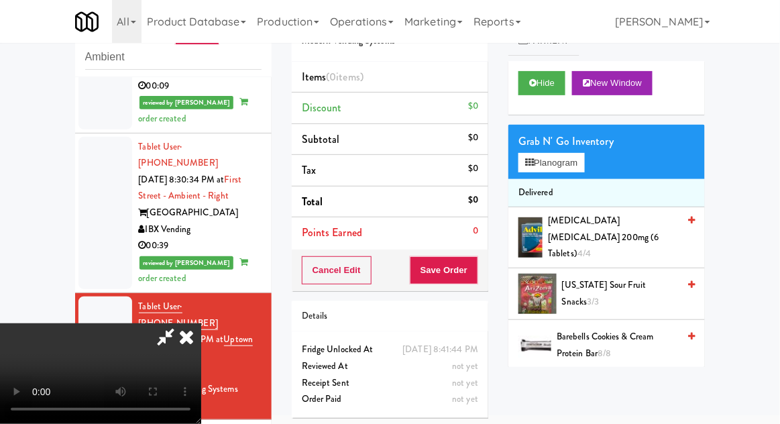
scroll to position [0, 0]
click at [549, 160] on button "Planogram" at bounding box center [551, 163] width 66 height 20
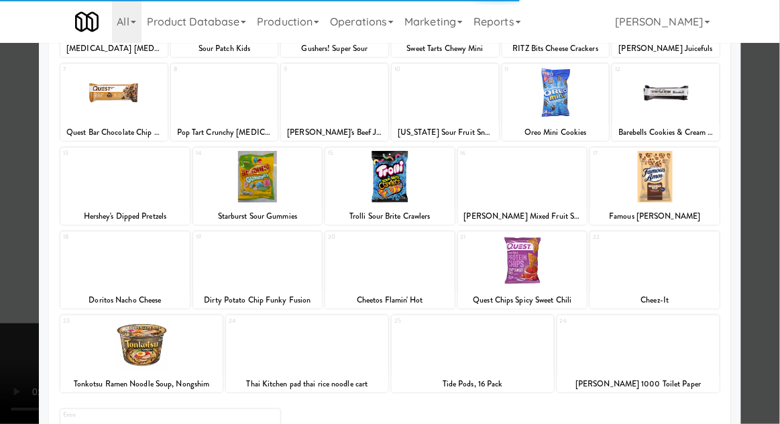
scroll to position [153, 0]
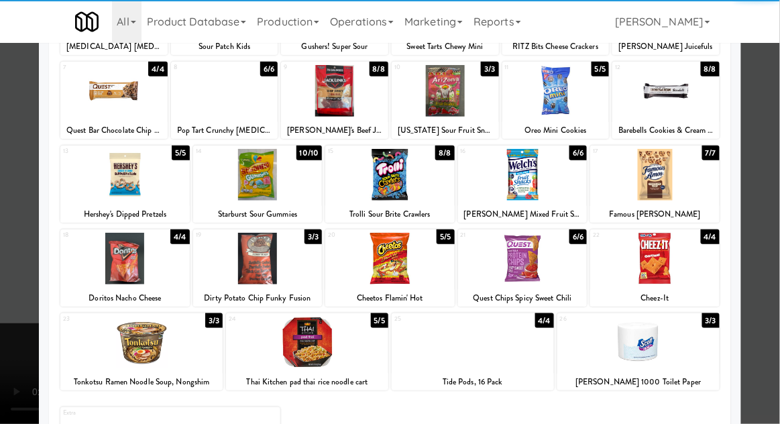
click at [119, 349] on div at bounding box center [141, 343] width 162 height 52
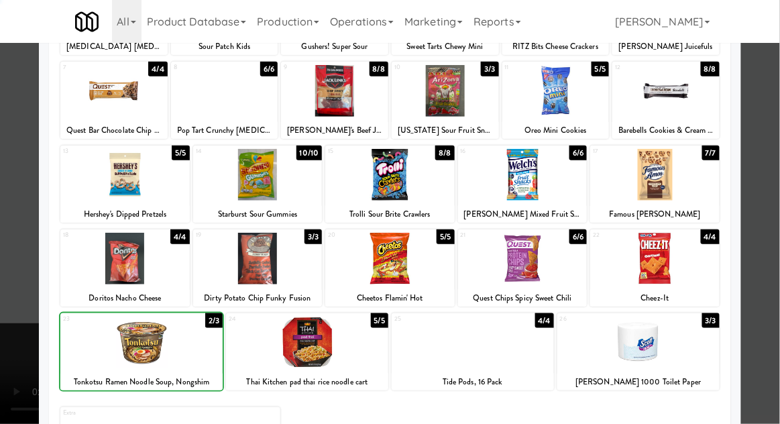
click at [11, 344] on div at bounding box center [390, 212] width 780 height 424
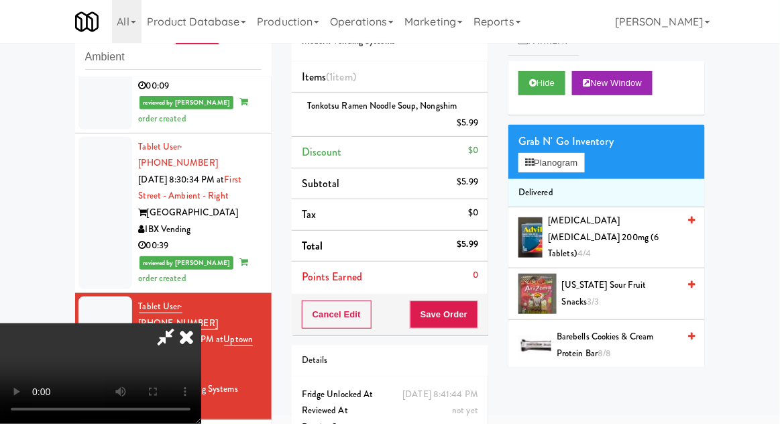
scroll to position [49, 0]
click at [545, 154] on button "Planogram" at bounding box center [551, 163] width 66 height 20
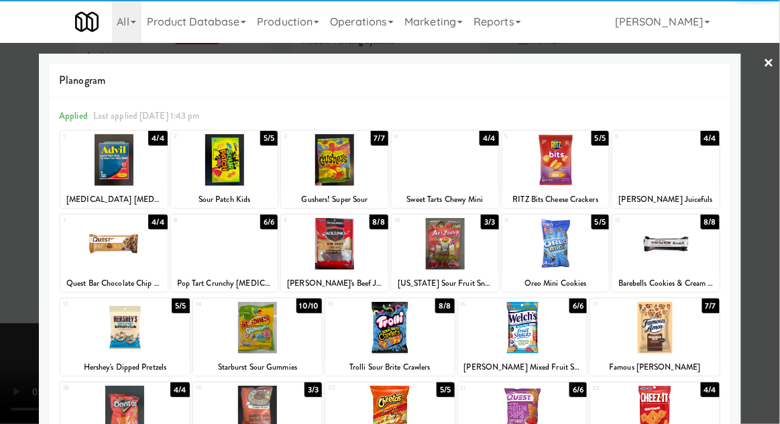
click at [444, 173] on div at bounding box center [445, 160] width 107 height 52
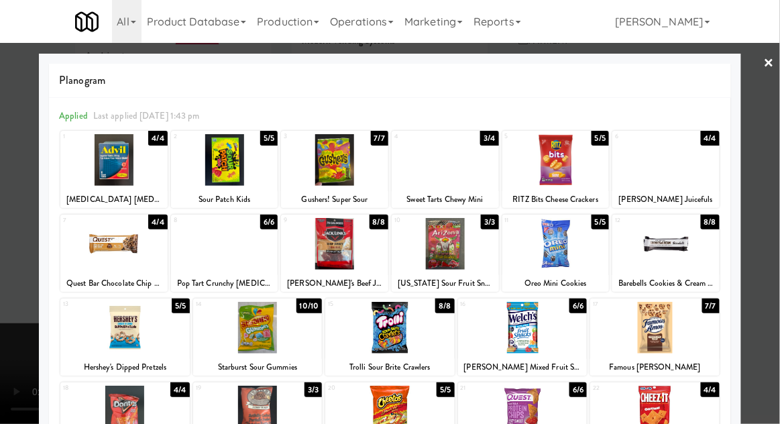
click at [25, 300] on div at bounding box center [390, 212] width 780 height 424
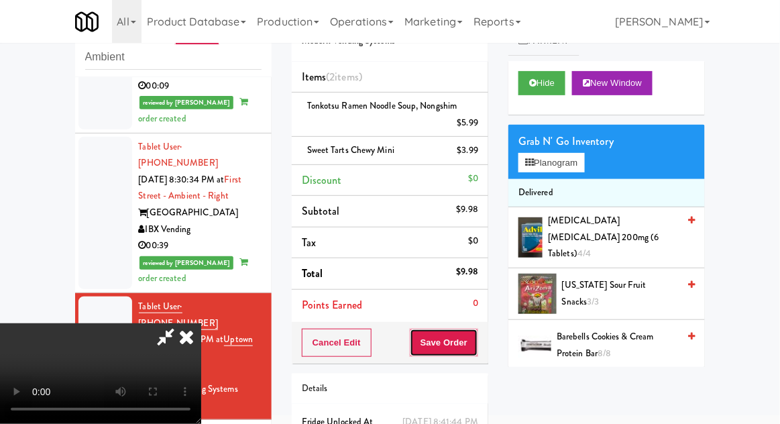
click at [476, 347] on button "Save Order" at bounding box center [444, 343] width 68 height 28
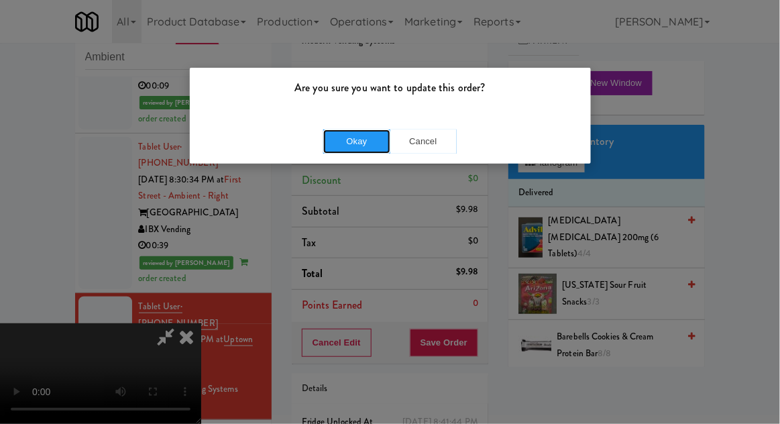
click at [355, 150] on button "Okay" at bounding box center [356, 141] width 67 height 24
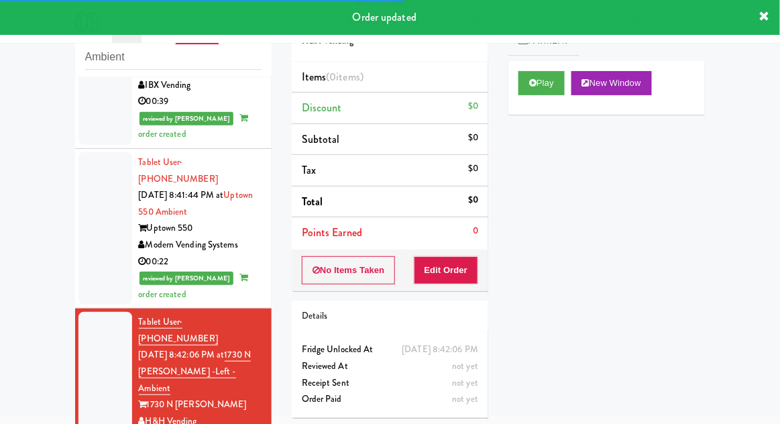
scroll to position [1528, 0]
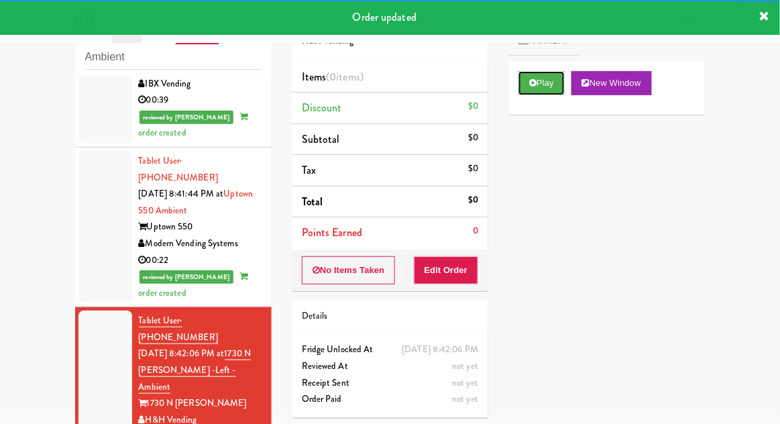
click at [522, 85] on button "Play" at bounding box center [541, 83] width 46 height 24
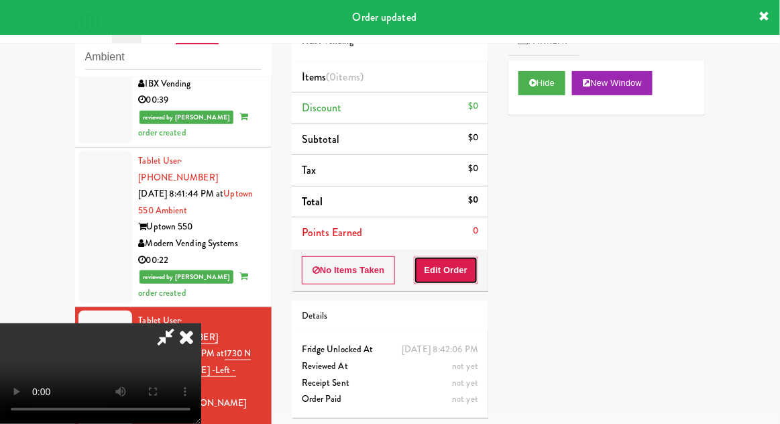
click at [441, 276] on button "Edit Order" at bounding box center [446, 270] width 65 height 28
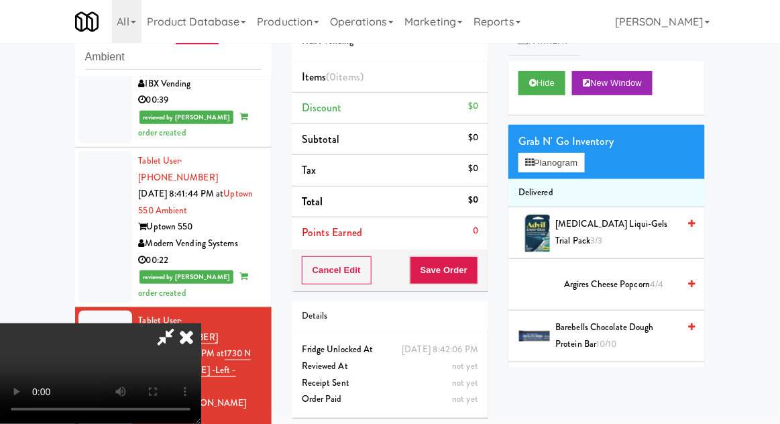
scroll to position [49, 0]
click at [526, 154] on button "Planogram" at bounding box center [551, 163] width 66 height 20
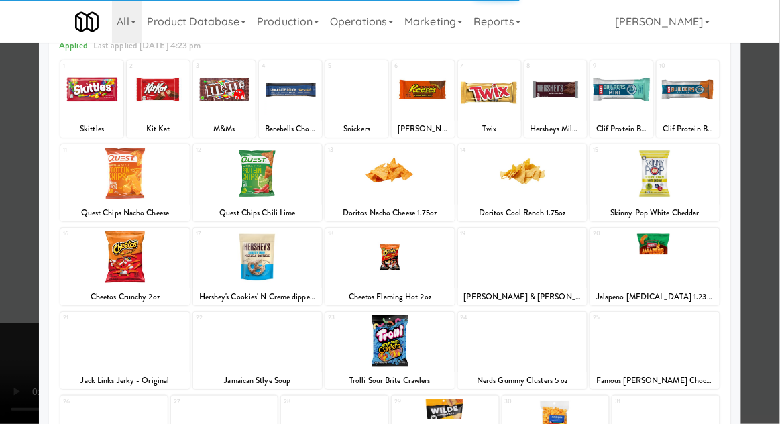
scroll to position [72, 0]
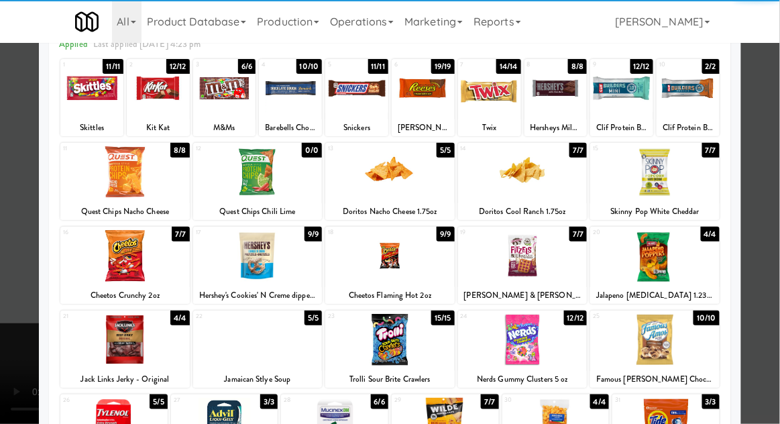
click at [397, 247] on div at bounding box center [389, 256] width 129 height 52
click at [9, 329] on div at bounding box center [390, 212] width 780 height 424
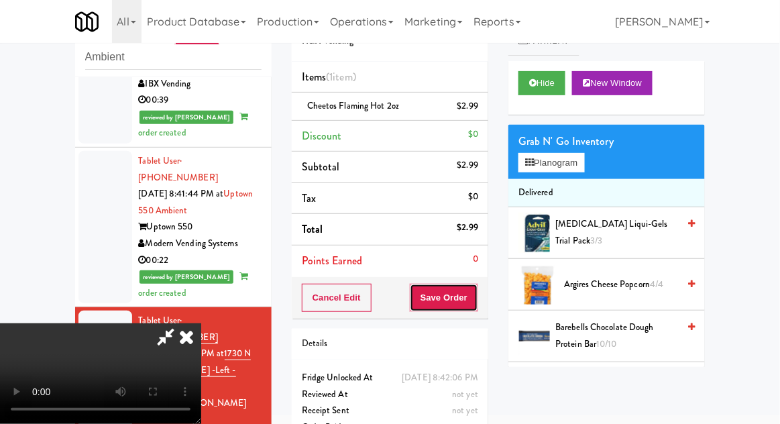
click at [474, 300] on button "Save Order" at bounding box center [444, 298] width 68 height 28
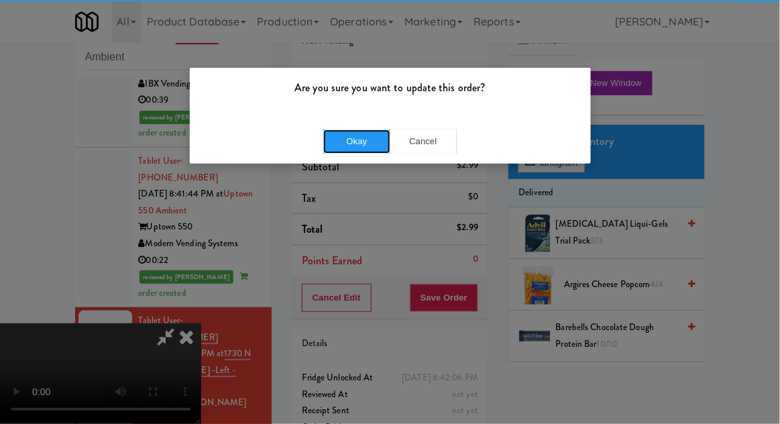
click at [366, 130] on button "Okay" at bounding box center [356, 141] width 67 height 24
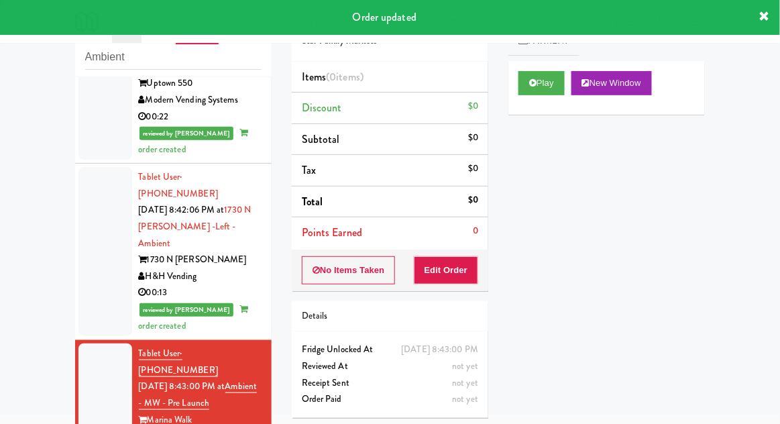
scroll to position [1670, 0]
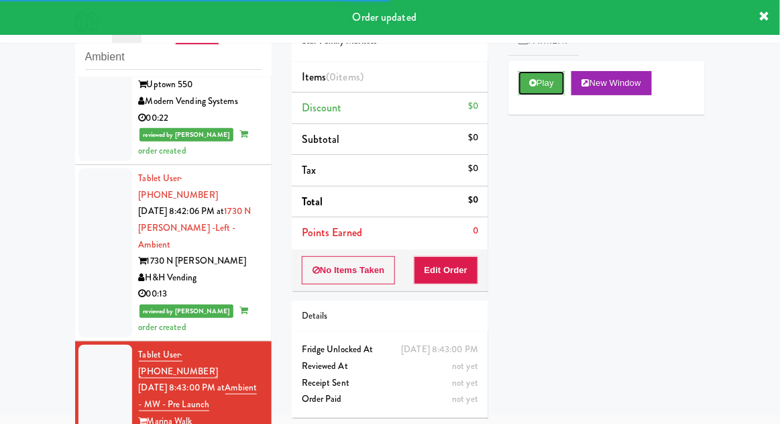
click at [520, 83] on button "Play" at bounding box center [541, 83] width 46 height 24
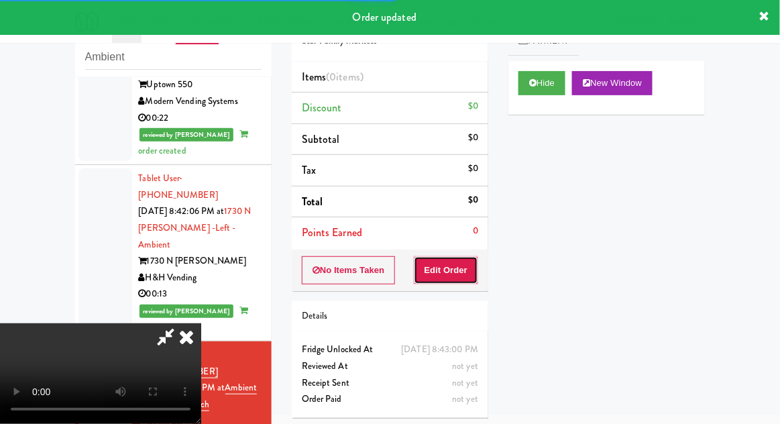
click at [458, 266] on button "Edit Order" at bounding box center [446, 270] width 65 height 28
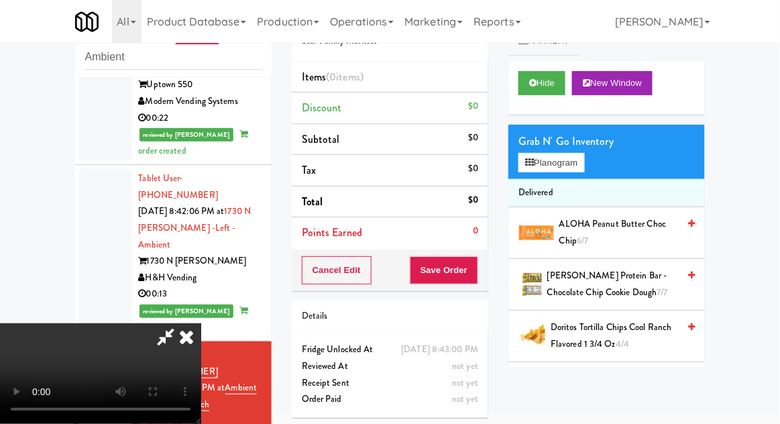
scroll to position [49, 0]
click at [528, 172] on button "Planogram" at bounding box center [551, 163] width 66 height 20
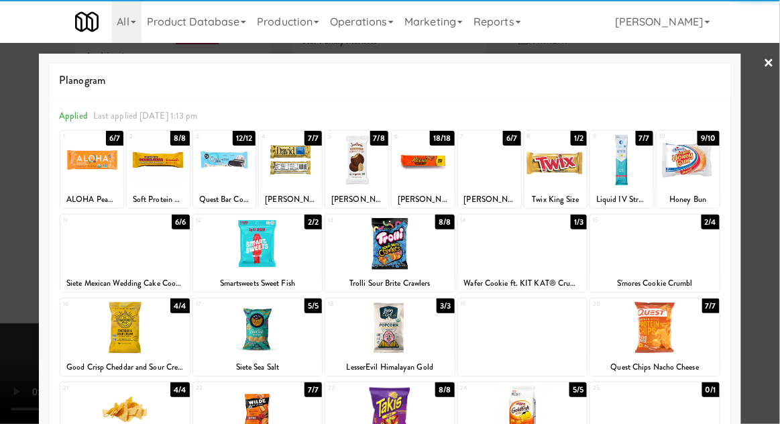
click at [121, 330] on div at bounding box center [124, 328] width 129 height 52
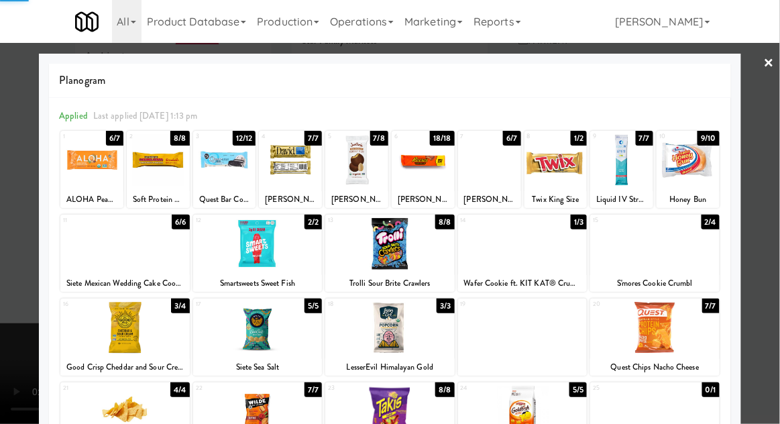
click at [9, 380] on div at bounding box center [390, 212] width 780 height 424
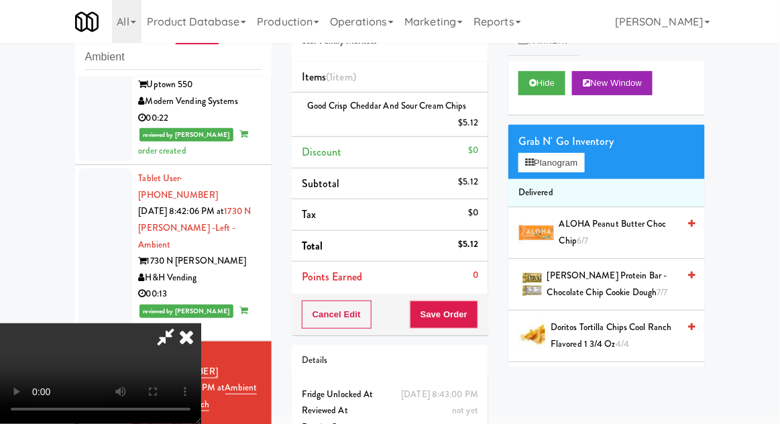
click at [486, 317] on div "Cancel Edit Save Order" at bounding box center [390, 315] width 197 height 42
click at [472, 310] on button "Save Order" at bounding box center [444, 314] width 68 height 28
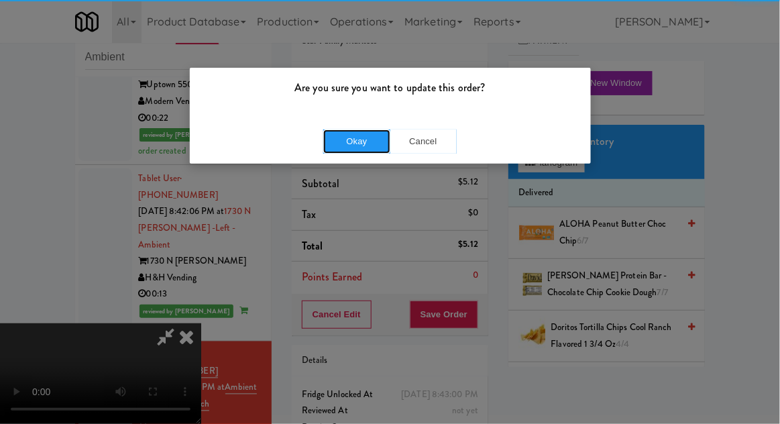
click at [370, 146] on button "Okay" at bounding box center [356, 141] width 67 height 24
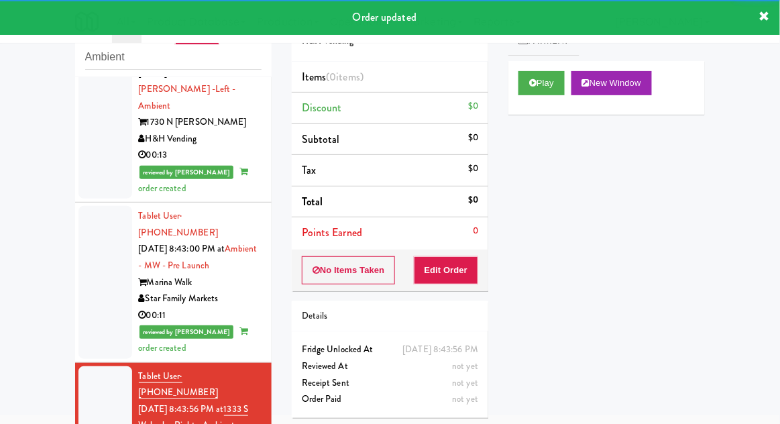
scroll to position [1811, 0]
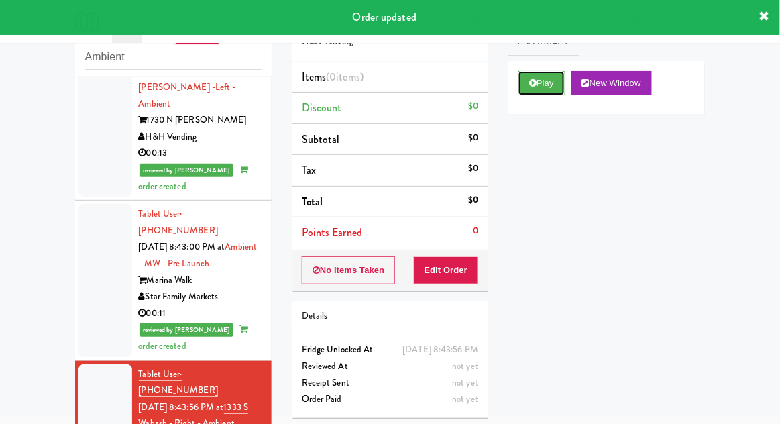
click at [544, 85] on button "Play" at bounding box center [541, 83] width 46 height 24
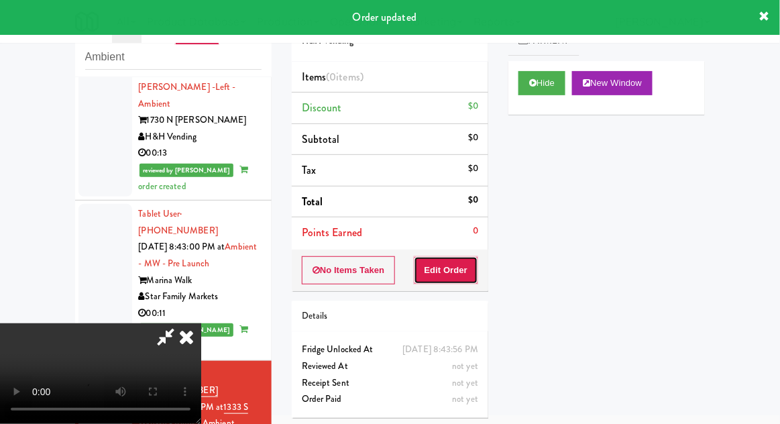
click at [456, 274] on button "Edit Order" at bounding box center [446, 270] width 65 height 28
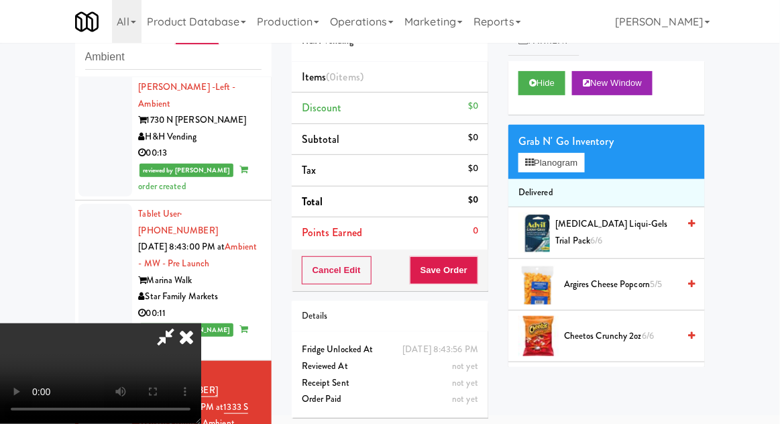
scroll to position [49, 0]
click at [537, 163] on button "Planogram" at bounding box center [551, 163] width 66 height 20
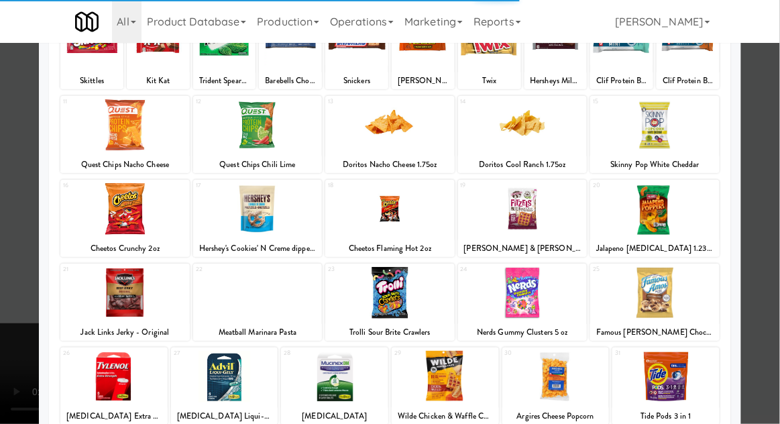
scroll to position [117, 0]
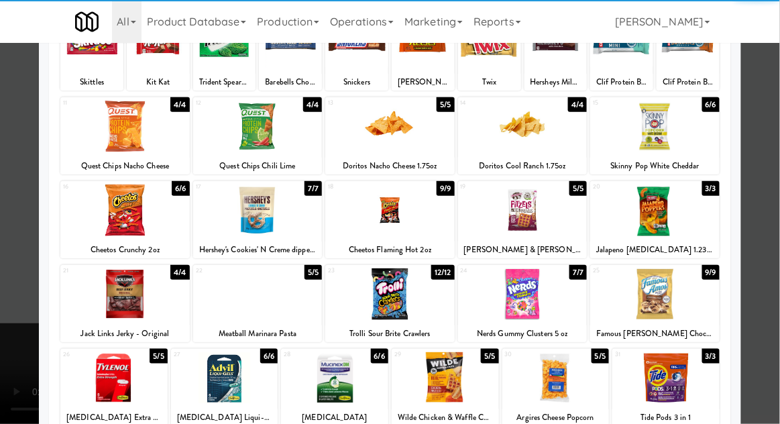
click at [97, 387] on div at bounding box center [113, 378] width 107 height 52
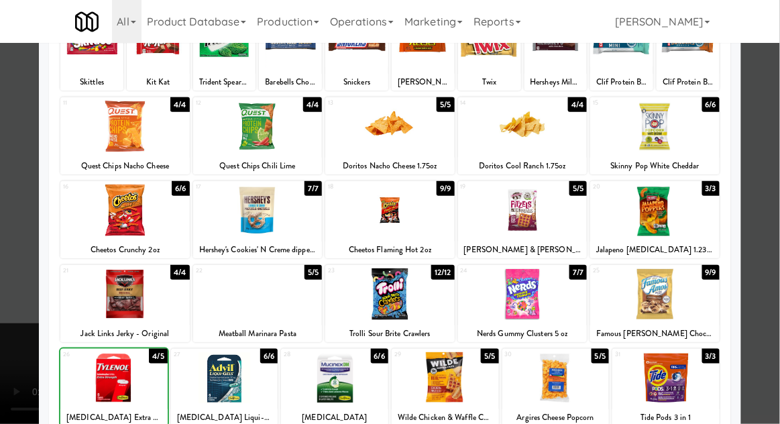
click at [16, 366] on div at bounding box center [390, 212] width 780 height 424
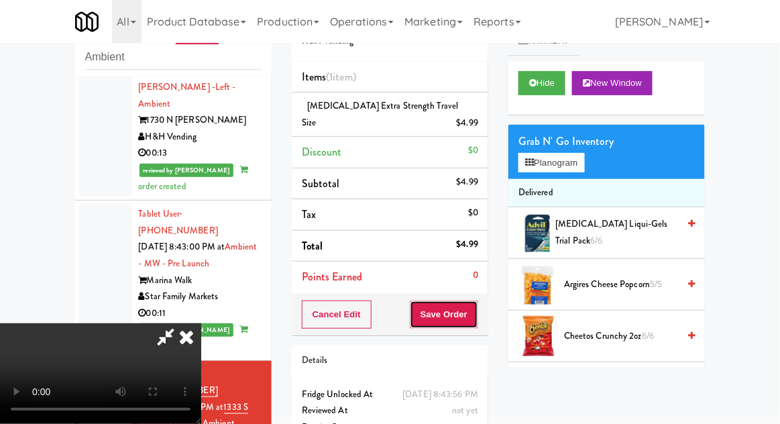
click at [476, 300] on button "Save Order" at bounding box center [444, 314] width 68 height 28
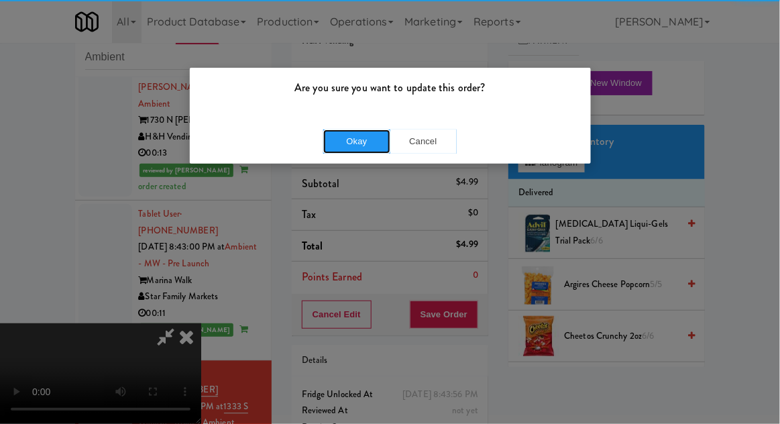
click at [357, 129] on button "Okay" at bounding box center [356, 141] width 67 height 24
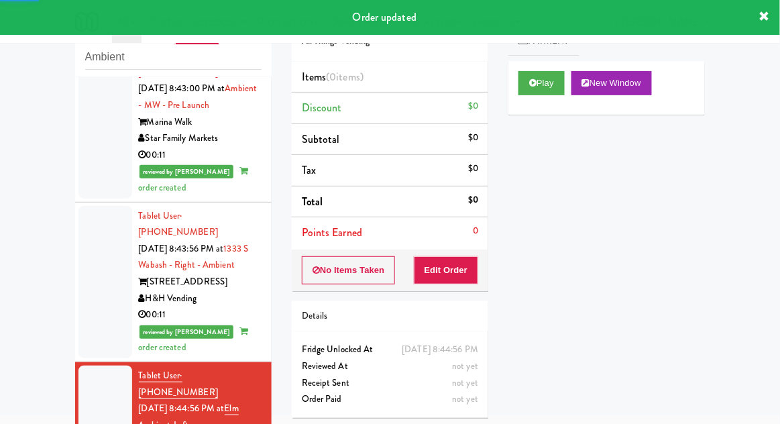
scroll to position [1980, 0]
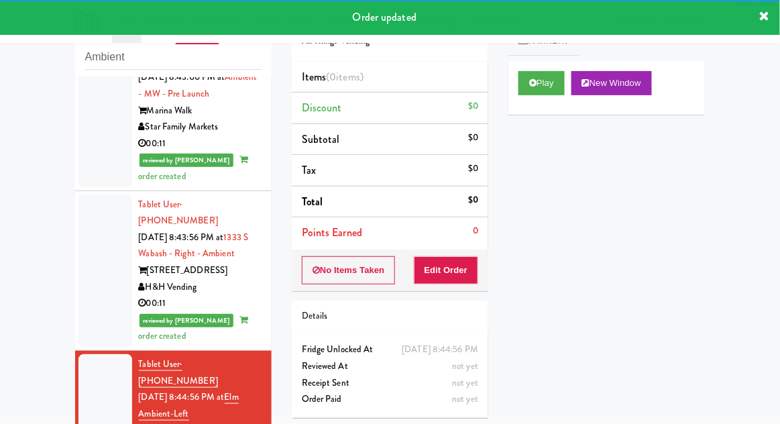
click at [511, 93] on div "Play New Window" at bounding box center [606, 88] width 197 height 54
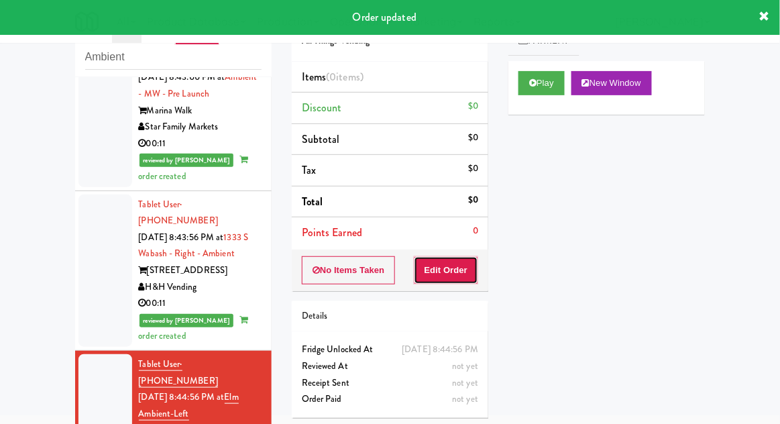
click at [463, 272] on button "Edit Order" at bounding box center [446, 270] width 65 height 28
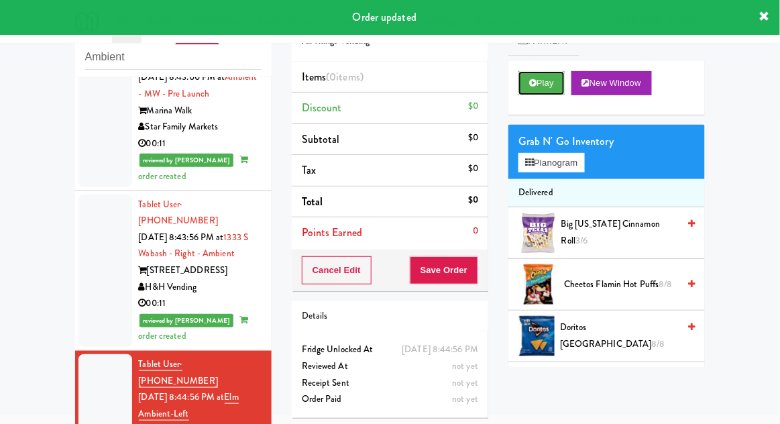
click at [544, 76] on button "Play" at bounding box center [541, 83] width 46 height 24
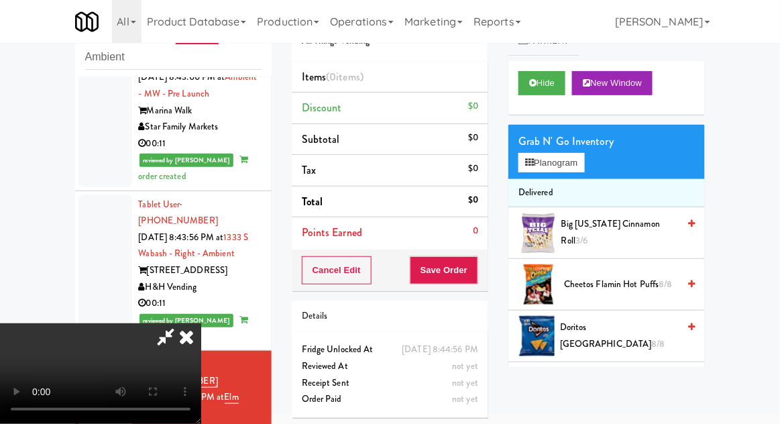
scroll to position [0, 0]
click at [544, 161] on button "Planogram" at bounding box center [551, 163] width 66 height 20
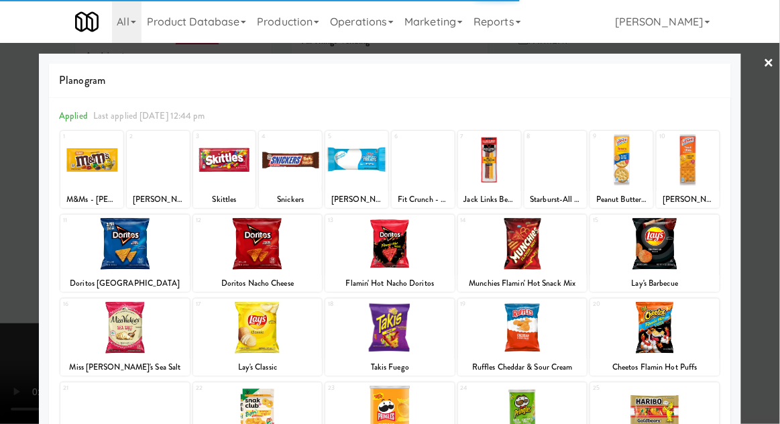
click at [293, 172] on div at bounding box center [290, 160] width 63 height 52
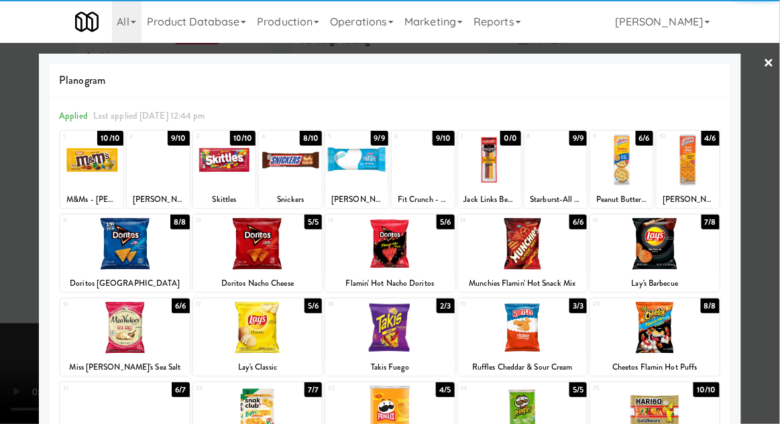
click at [12, 345] on div at bounding box center [390, 212] width 780 height 424
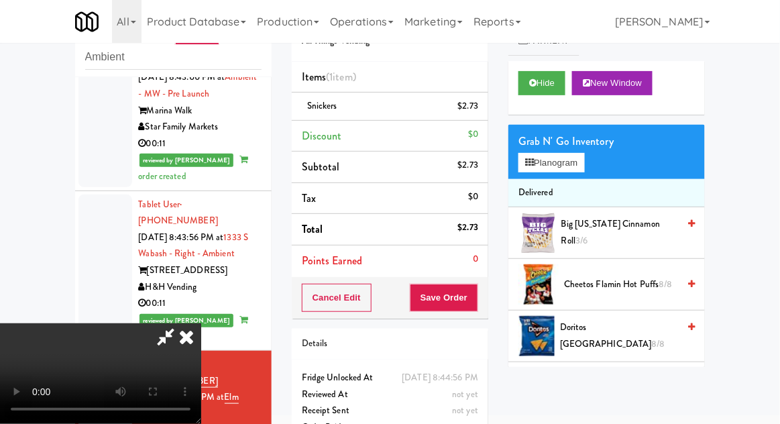
scroll to position [49, 0]
click at [473, 307] on button "Save Order" at bounding box center [444, 298] width 68 height 28
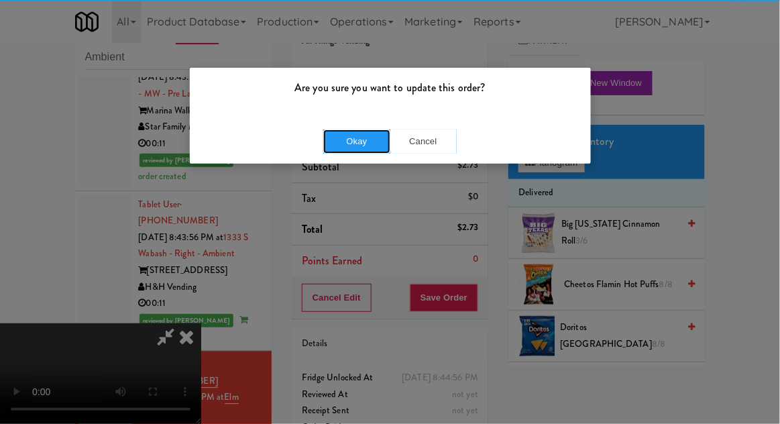
click at [364, 135] on button "Okay" at bounding box center [356, 141] width 67 height 24
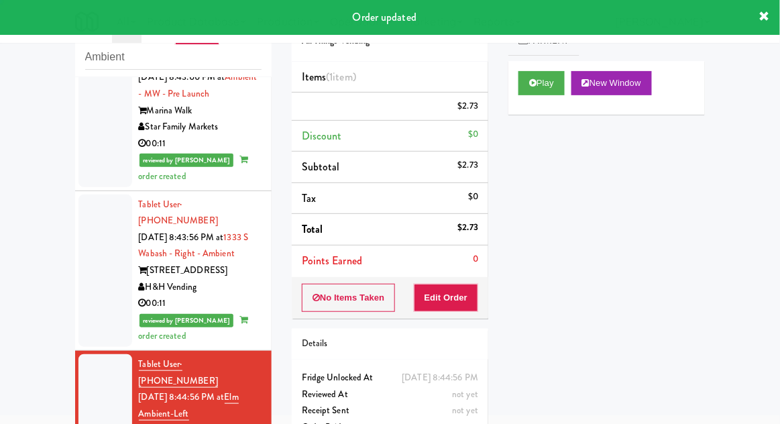
scroll to position [0, 0]
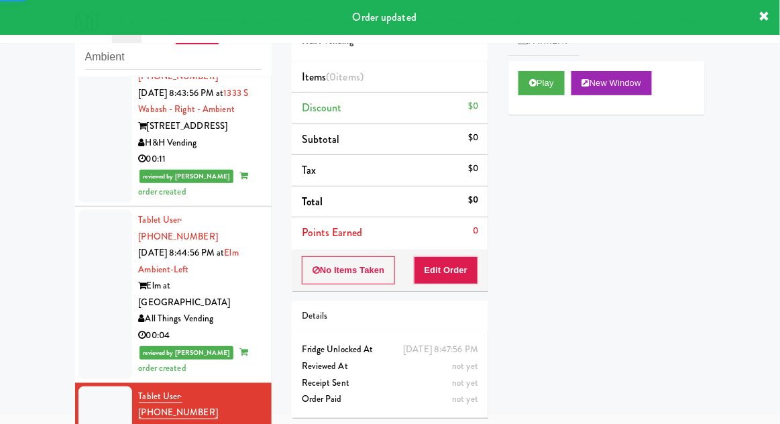
scroll to position [2124, 0]
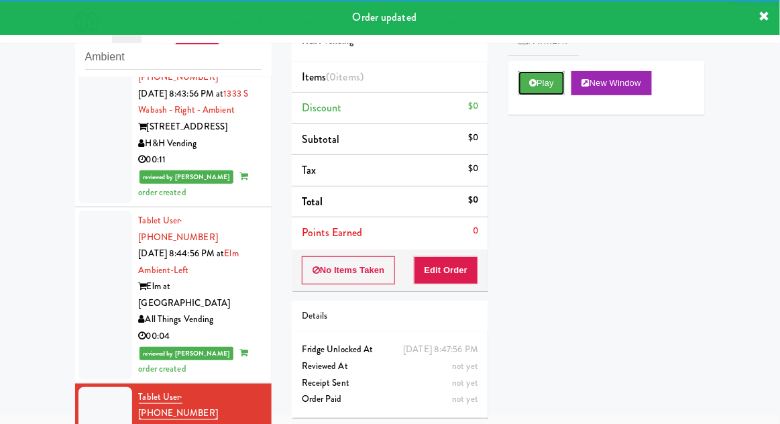
click at [535, 80] on icon at bounding box center [532, 82] width 7 height 9
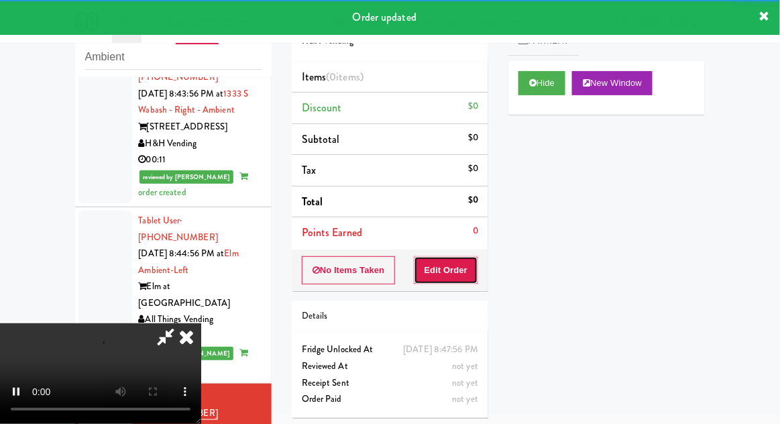
click at [459, 265] on button "Edit Order" at bounding box center [446, 270] width 65 height 28
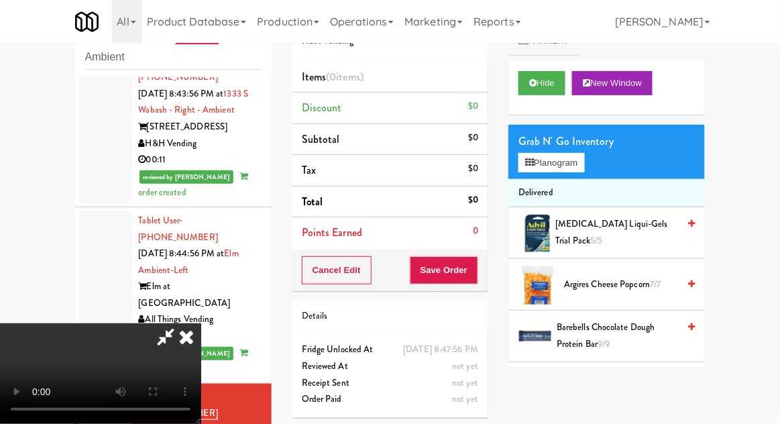
scroll to position [11, 0]
click at [521, 164] on button "Planogram" at bounding box center [551, 163] width 66 height 20
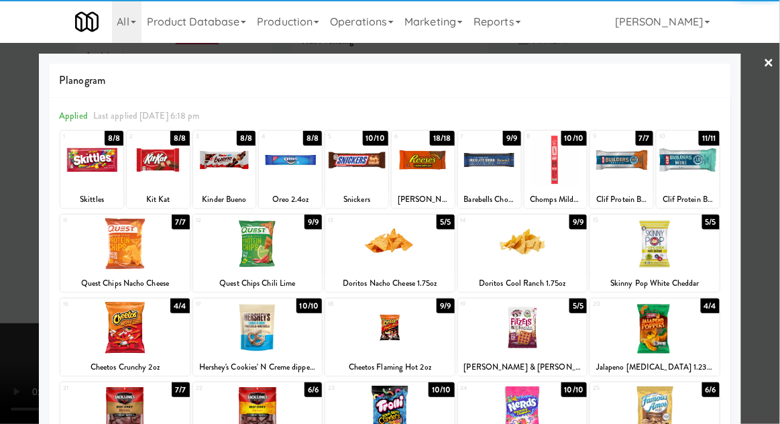
click at [126, 251] on div at bounding box center [124, 244] width 129 height 52
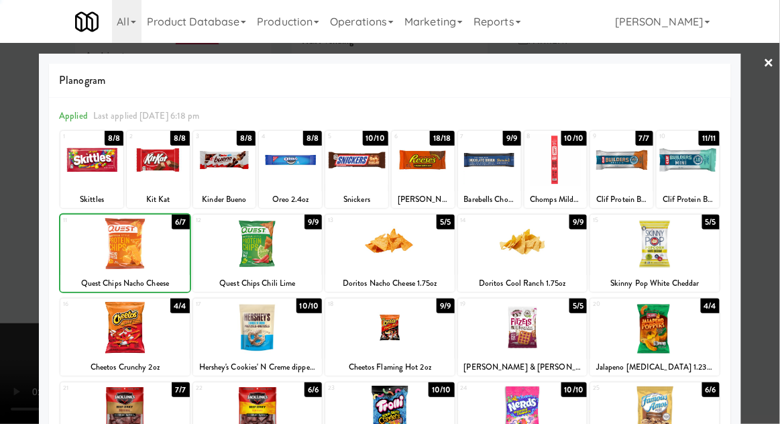
click at [15, 352] on div at bounding box center [390, 212] width 780 height 424
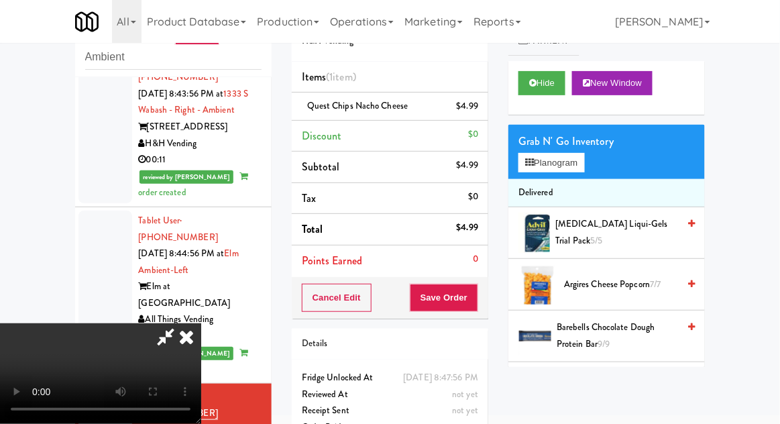
scroll to position [49, 0]
click at [477, 297] on button "Save Order" at bounding box center [444, 298] width 68 height 28
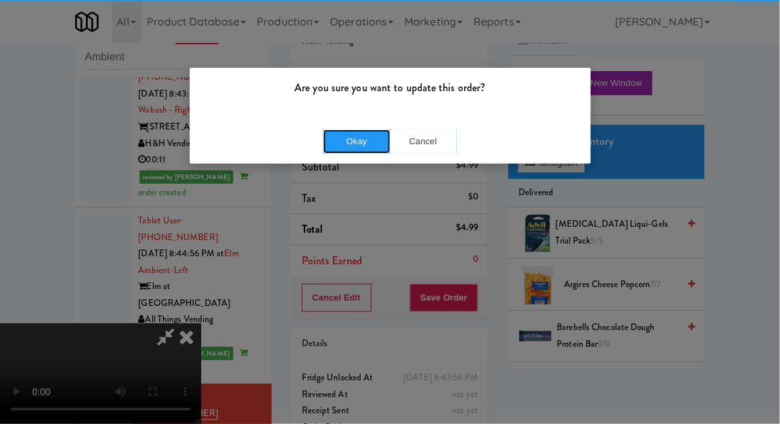
click at [361, 137] on button "Okay" at bounding box center [356, 141] width 67 height 24
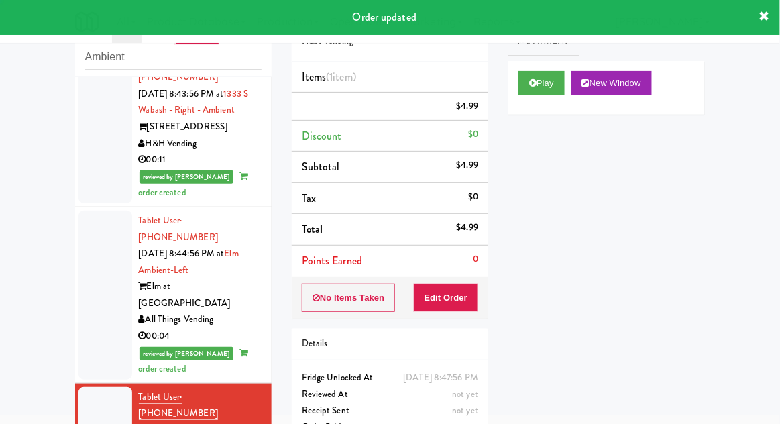
scroll to position [0, 0]
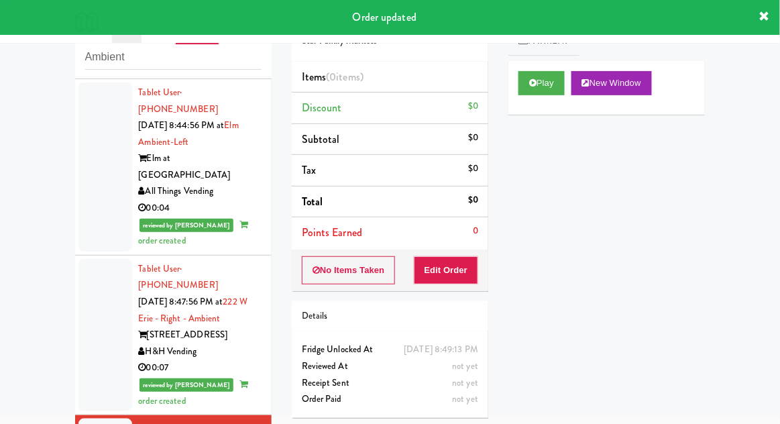
scroll to position [2257, 0]
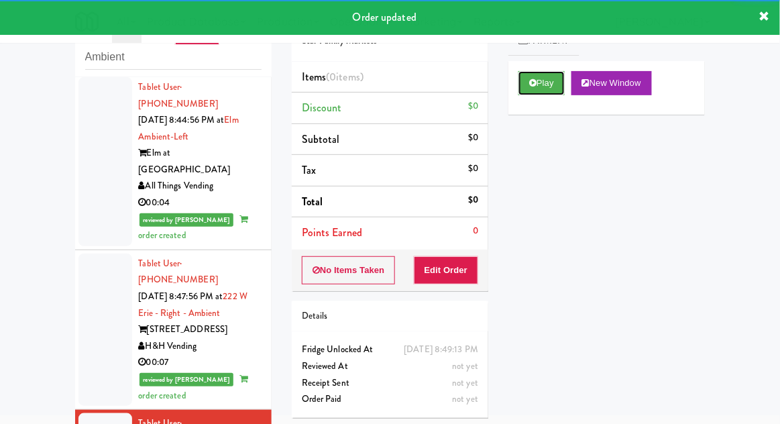
click at [523, 92] on button "Play" at bounding box center [541, 83] width 46 height 24
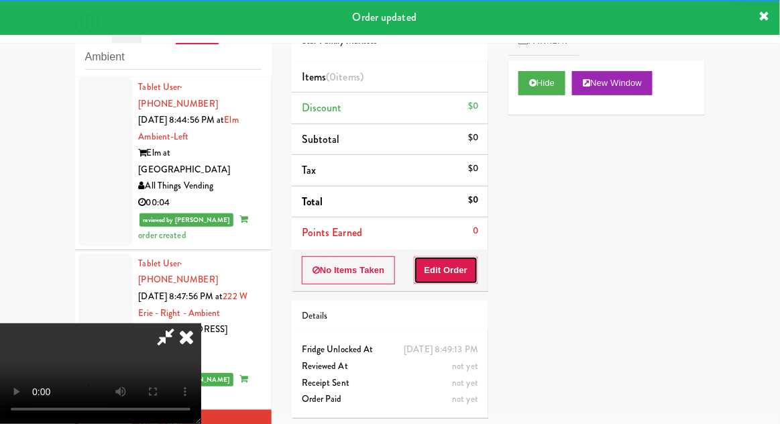
click at [452, 279] on button "Edit Order" at bounding box center [446, 270] width 65 height 28
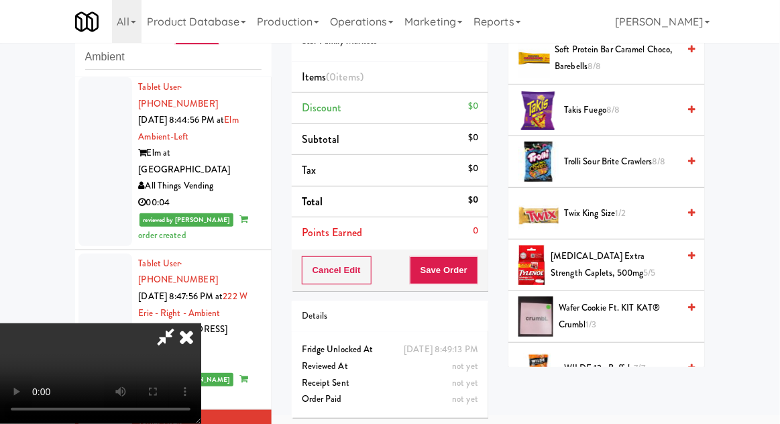
scroll to position [1269, 0]
click at [579, 205] on span "Twix King Size 1/2" at bounding box center [621, 213] width 114 height 17
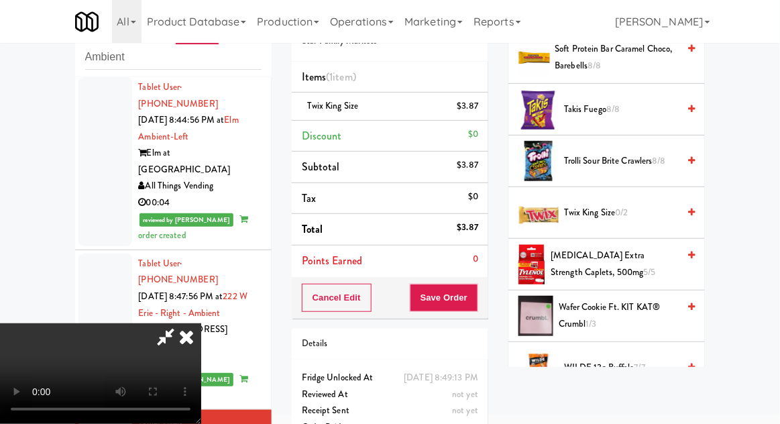
click at [472, 98] on div "$3.87" at bounding box center [467, 106] width 21 height 17
click at [480, 113] on icon at bounding box center [479, 111] width 7 height 9
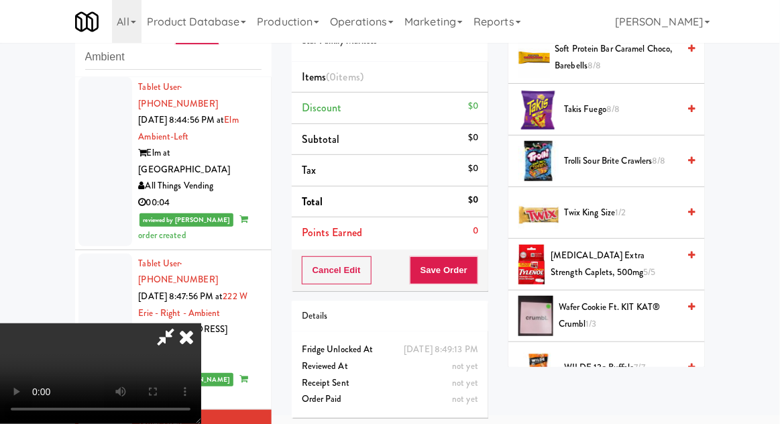
click at [590, 205] on span "Twix King Size 1/2" at bounding box center [621, 213] width 114 height 17
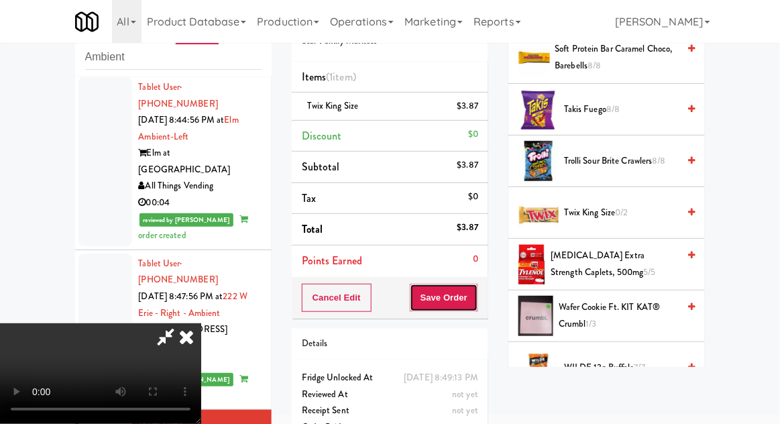
click at [475, 294] on button "Save Order" at bounding box center [444, 298] width 68 height 28
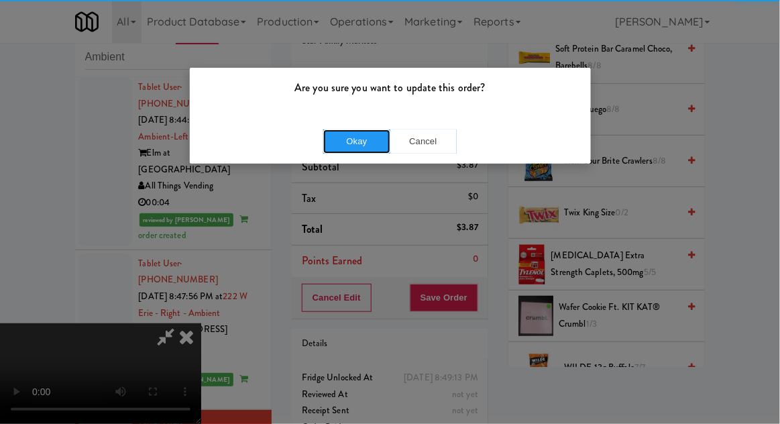
click at [353, 129] on button "Okay" at bounding box center [356, 141] width 67 height 24
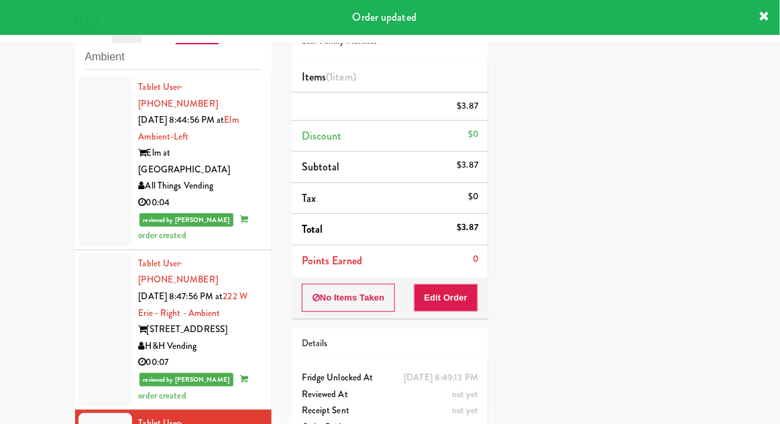
scroll to position [0, 0]
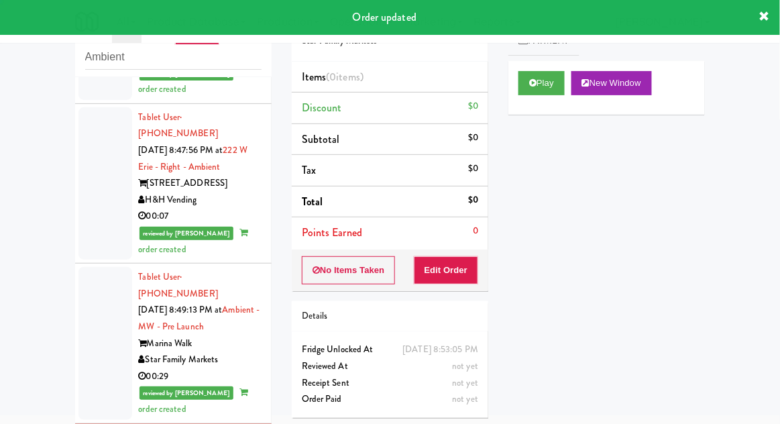
scroll to position [2408, 0]
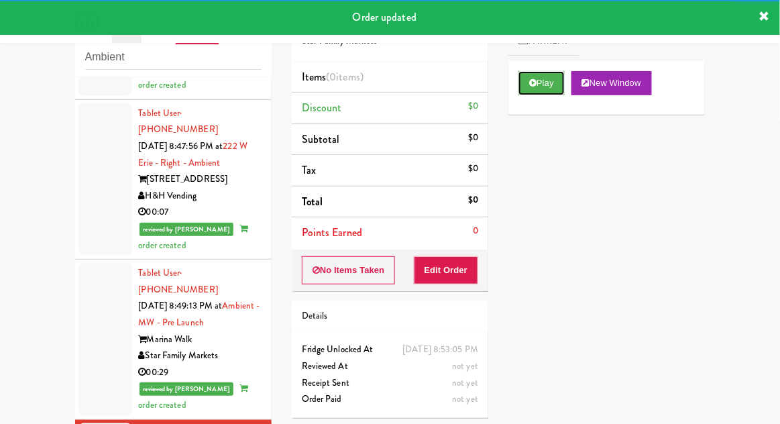
click at [523, 90] on button "Play" at bounding box center [541, 83] width 46 height 24
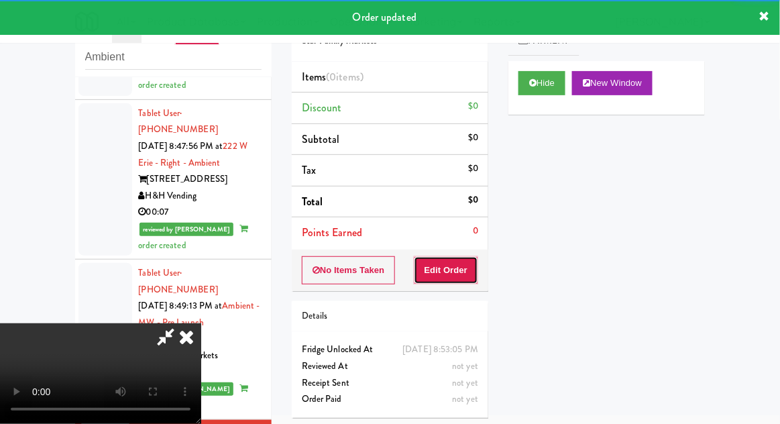
click at [459, 273] on button "Edit Order" at bounding box center [446, 270] width 65 height 28
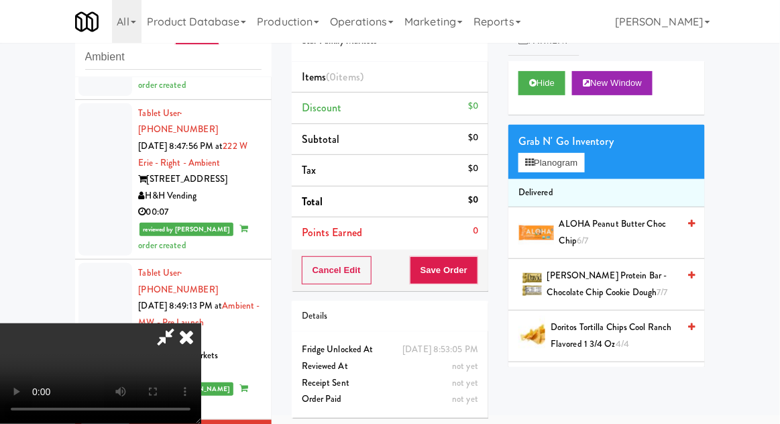
scroll to position [49, 0]
click at [533, 154] on button "Planogram" at bounding box center [551, 163] width 66 height 20
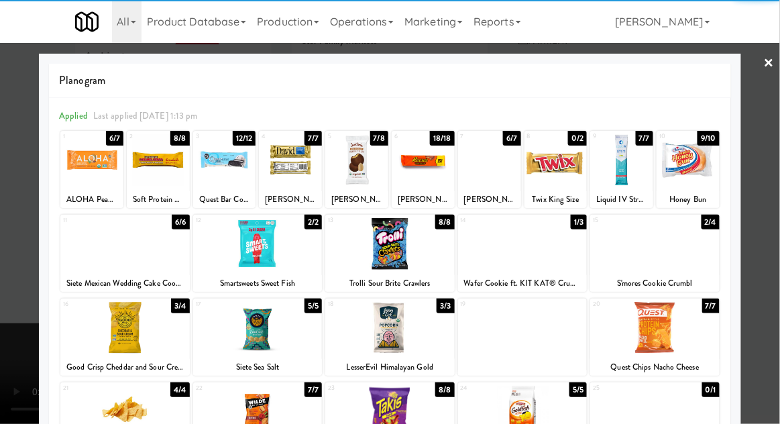
click at [646, 249] on div at bounding box center [654, 244] width 129 height 52
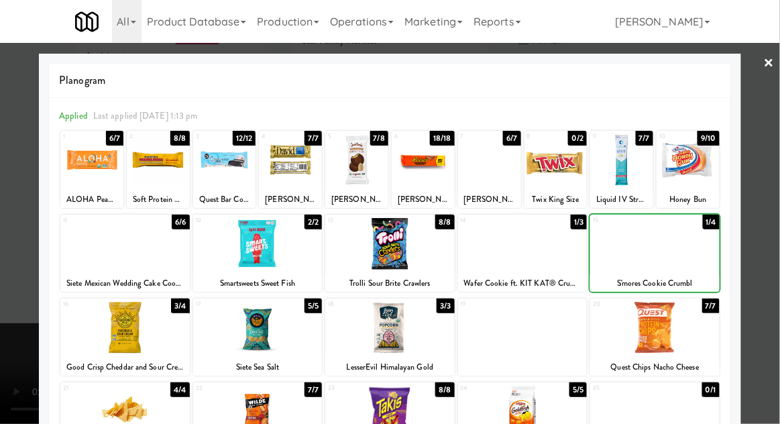
click at [767, 318] on div at bounding box center [390, 212] width 780 height 424
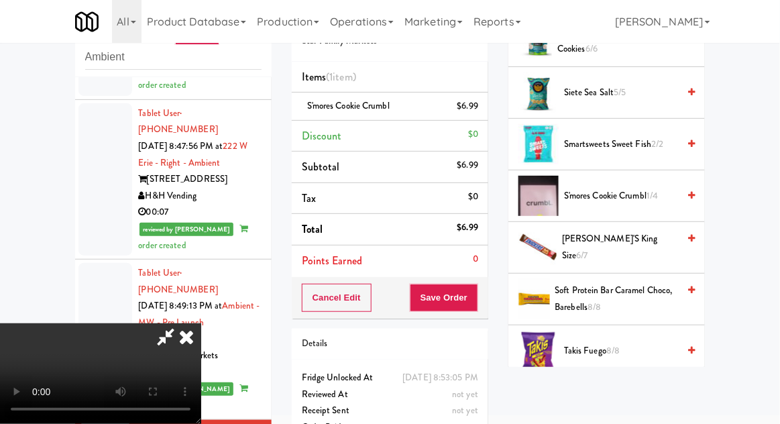
scroll to position [1028, 0]
click at [608, 187] on span "S'mores Cookie Crumbl 1/4" at bounding box center [621, 195] width 114 height 17
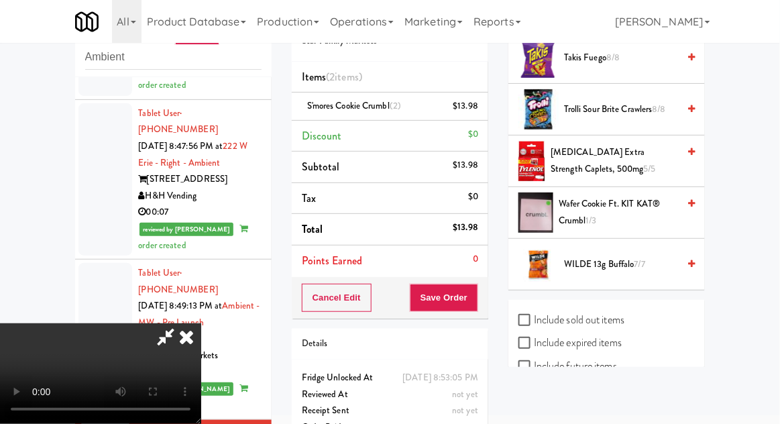
click at [583, 203] on span "Wafer Cookie ft. KIT KAT® Crumbl 1/3" at bounding box center [618, 212] width 119 height 33
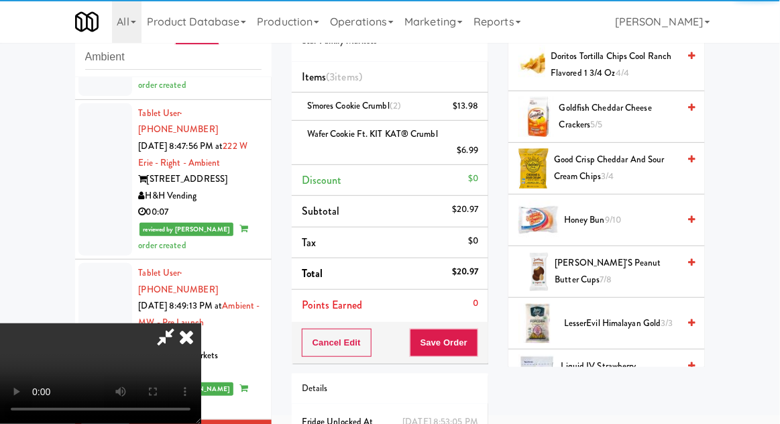
scroll to position [0, 0]
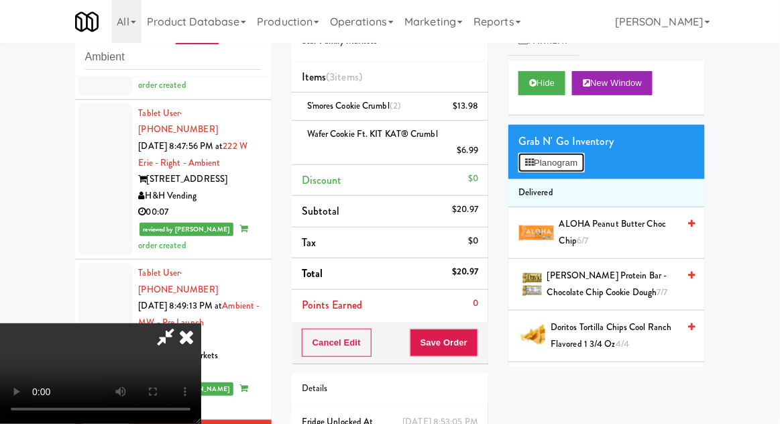
click at [537, 160] on button "Planogram" at bounding box center [551, 163] width 66 height 20
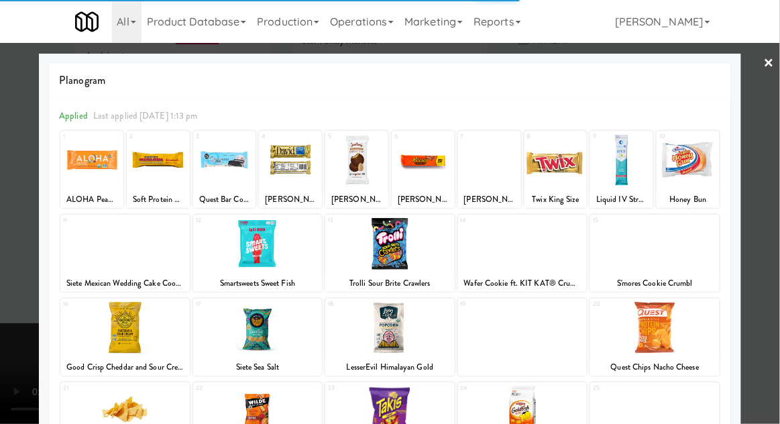
click at [30, 329] on div at bounding box center [390, 212] width 780 height 424
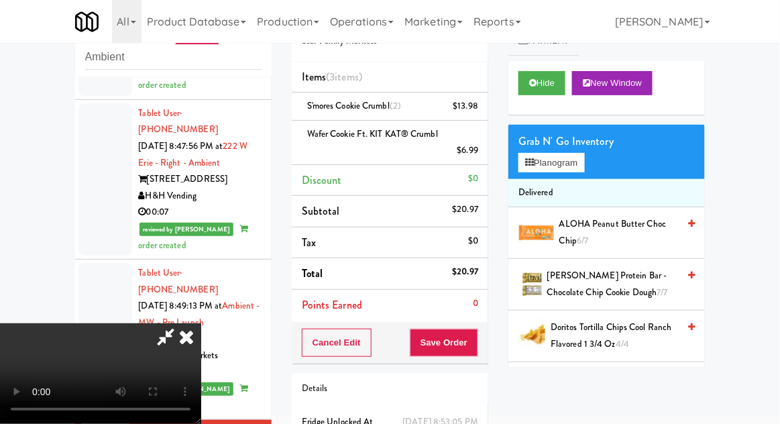
click at [491, 341] on div "Order # 5692051 Star Family Markets Items (3 items ) S'mores Cookie Crumbl (2) …" at bounding box center [390, 249] width 217 height 504
click at [478, 341] on button "Save Order" at bounding box center [444, 343] width 68 height 28
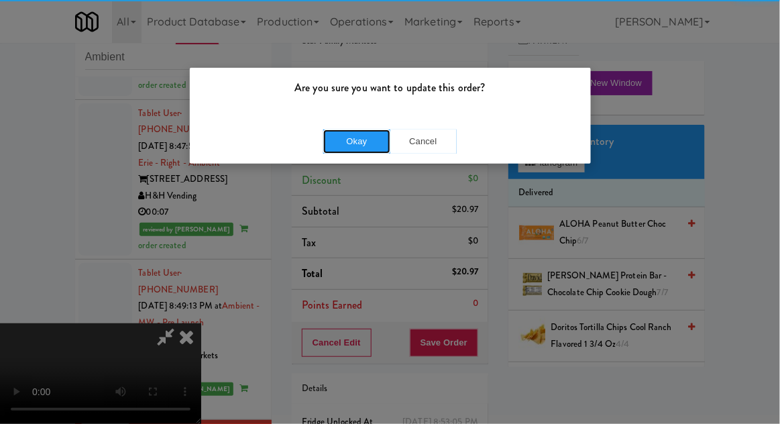
click at [352, 131] on button "Okay" at bounding box center [356, 141] width 67 height 24
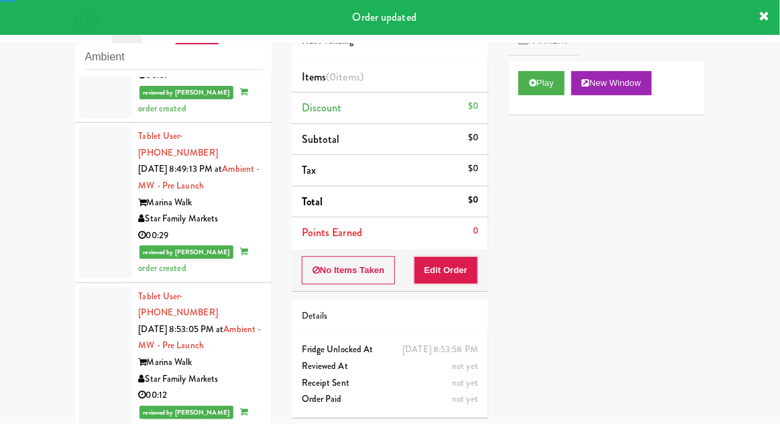
scroll to position [2546, 0]
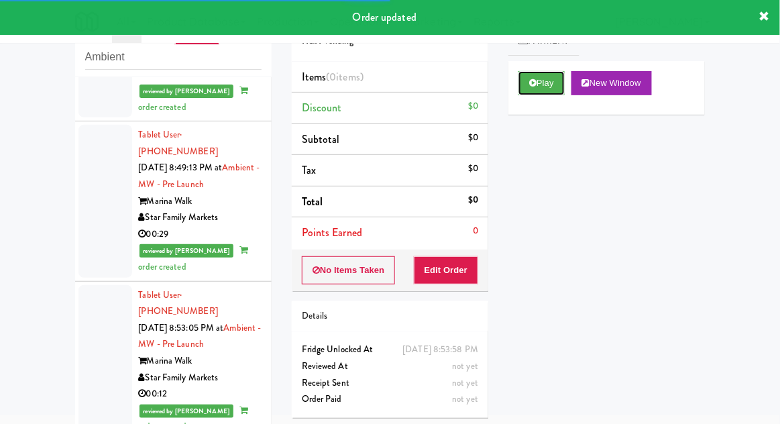
click at [539, 89] on button "Play" at bounding box center [541, 83] width 46 height 24
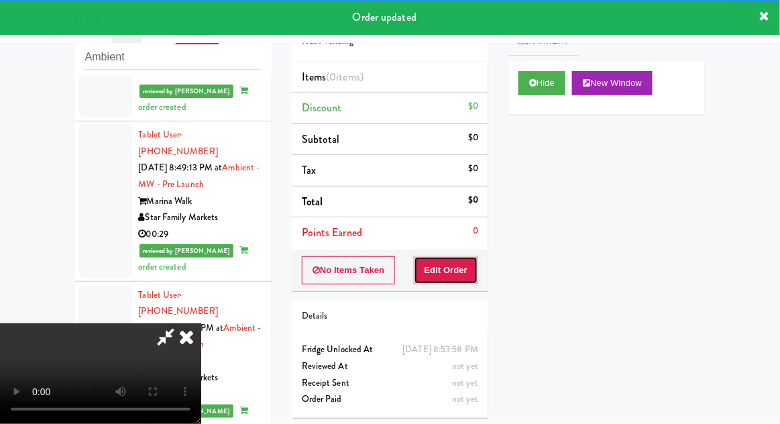
click at [451, 276] on button "Edit Order" at bounding box center [446, 270] width 65 height 28
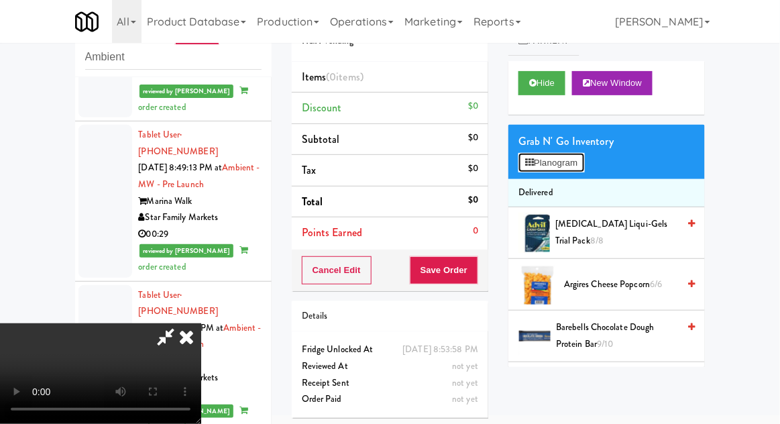
click at [541, 169] on button "Planogram" at bounding box center [551, 163] width 66 height 20
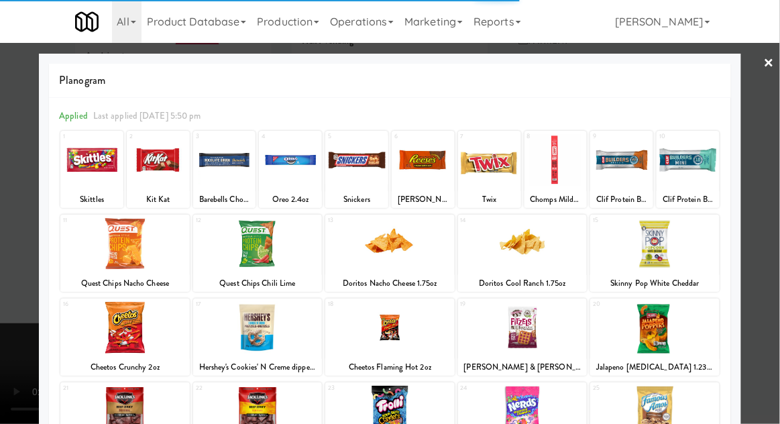
click at [91, 166] on div at bounding box center [91, 160] width 63 height 52
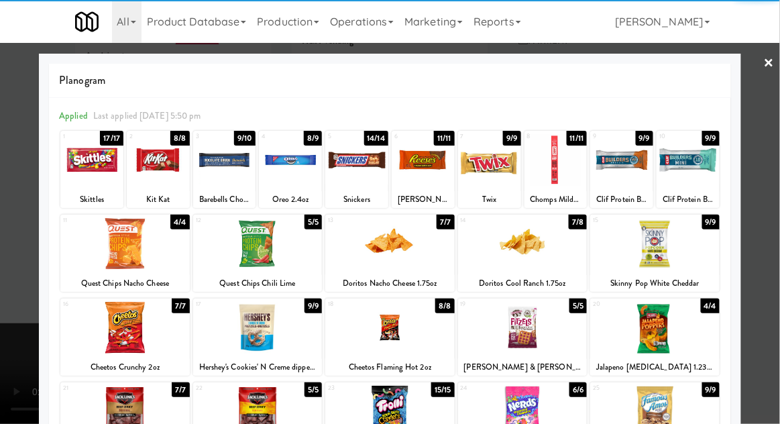
click at [91, 176] on div at bounding box center [91, 160] width 63 height 52
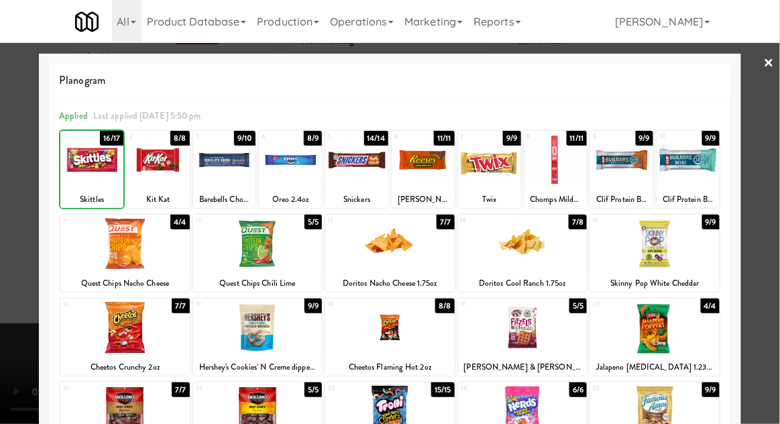
click at [30, 340] on div at bounding box center [390, 212] width 780 height 424
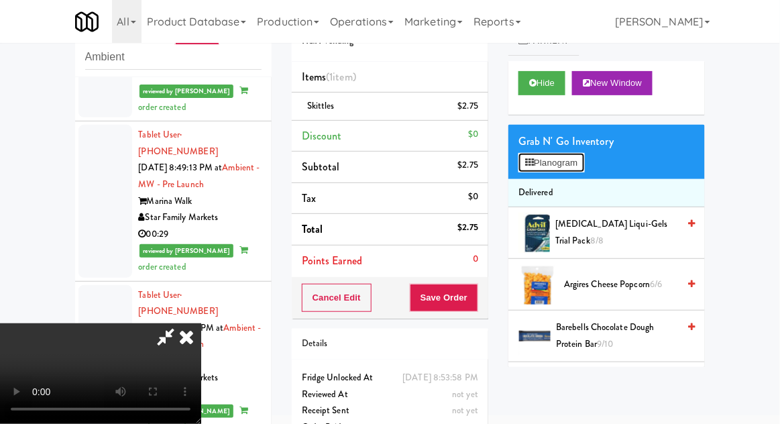
click at [530, 160] on icon at bounding box center [529, 162] width 9 height 9
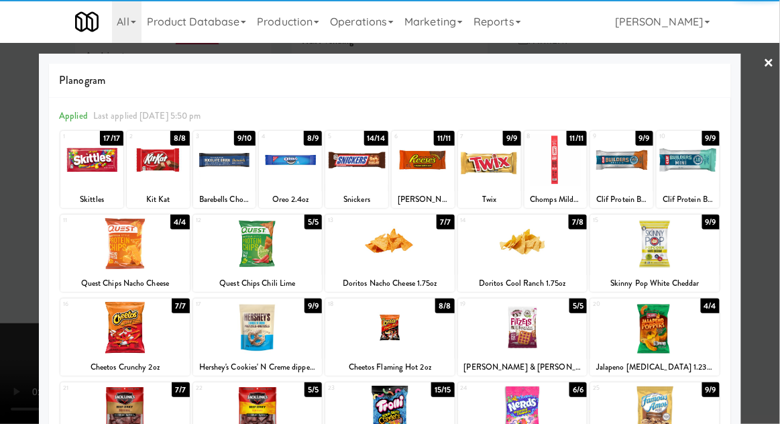
click at [357, 154] on div at bounding box center [356, 160] width 63 height 52
click at [11, 307] on div at bounding box center [390, 212] width 780 height 424
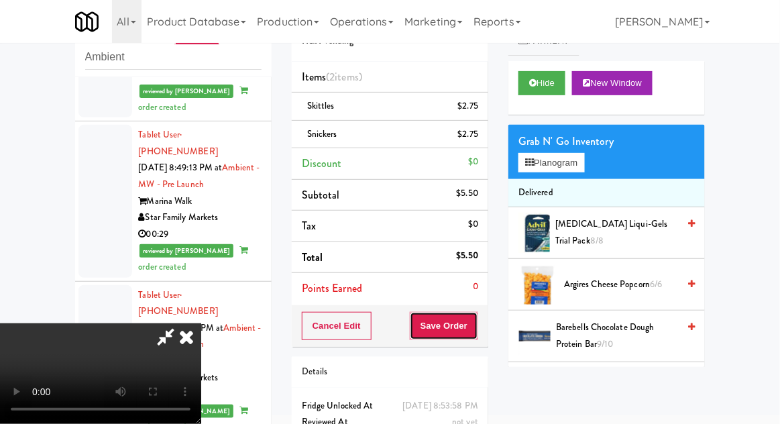
click at [473, 329] on button "Save Order" at bounding box center [444, 326] width 68 height 28
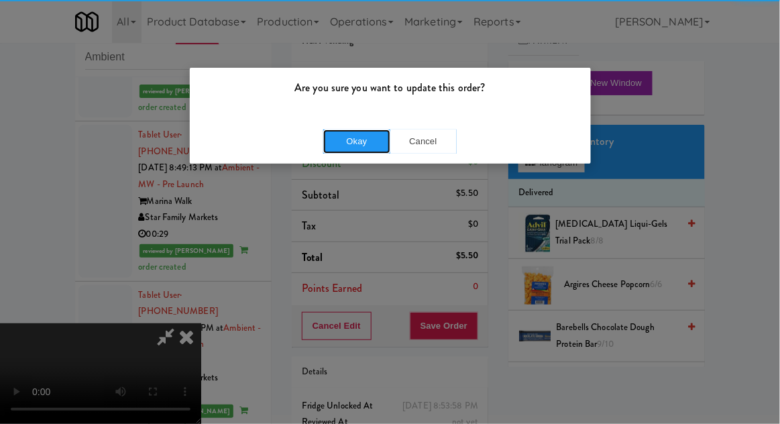
click at [344, 142] on button "Okay" at bounding box center [356, 141] width 67 height 24
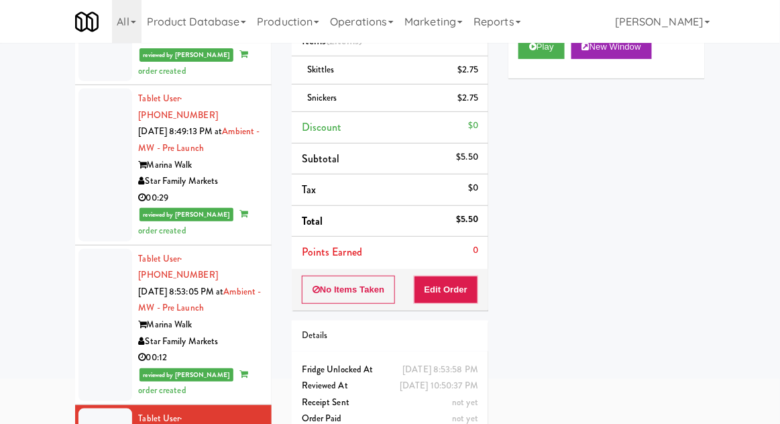
scroll to position [115, 0]
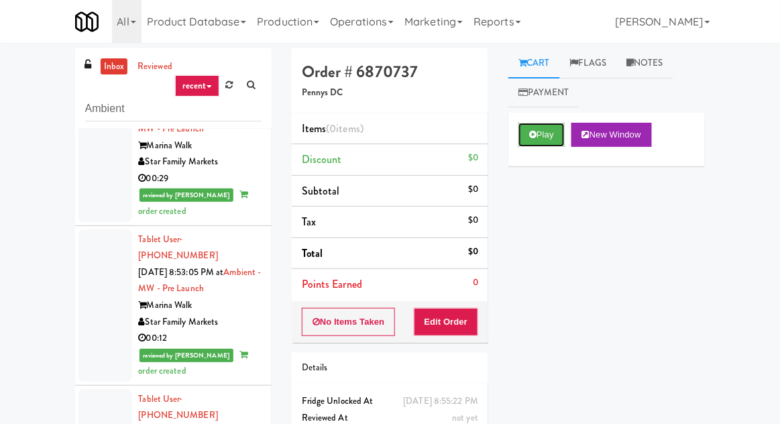
click at [530, 137] on icon at bounding box center [532, 134] width 7 height 9
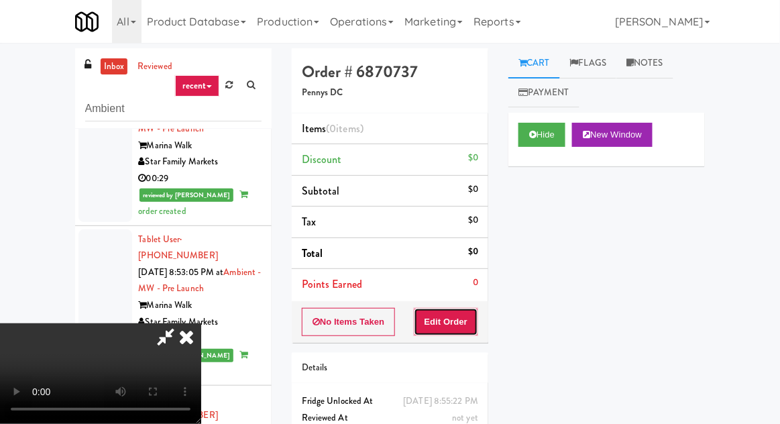
click at [429, 319] on button "Edit Order" at bounding box center [446, 322] width 65 height 28
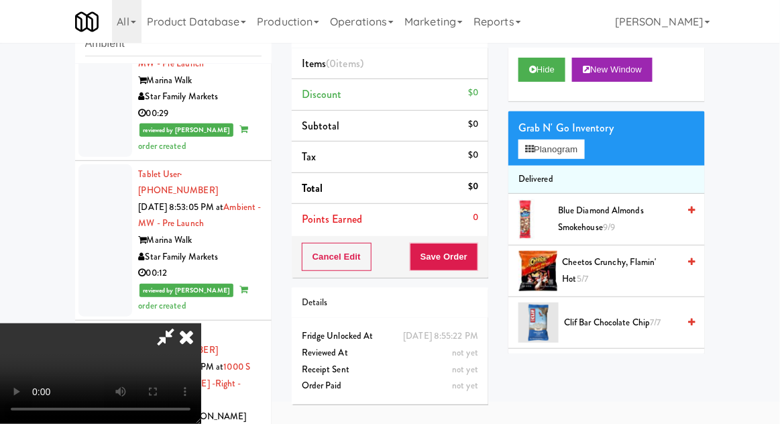
scroll to position [103, 0]
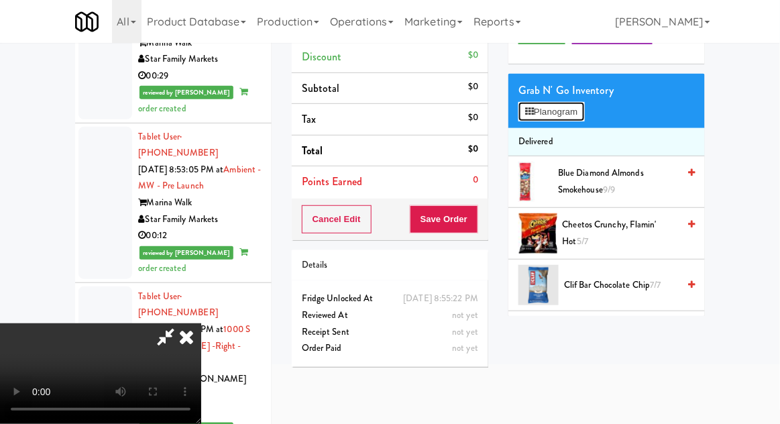
click at [522, 105] on button "Planogram" at bounding box center [551, 112] width 66 height 20
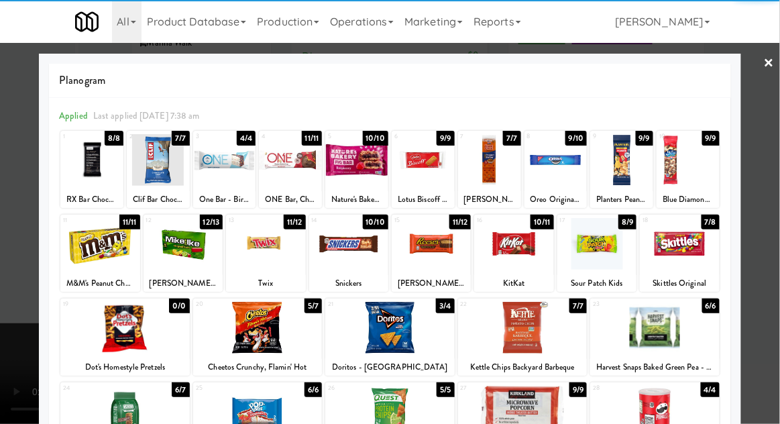
click at [272, 325] on div at bounding box center [257, 328] width 129 height 52
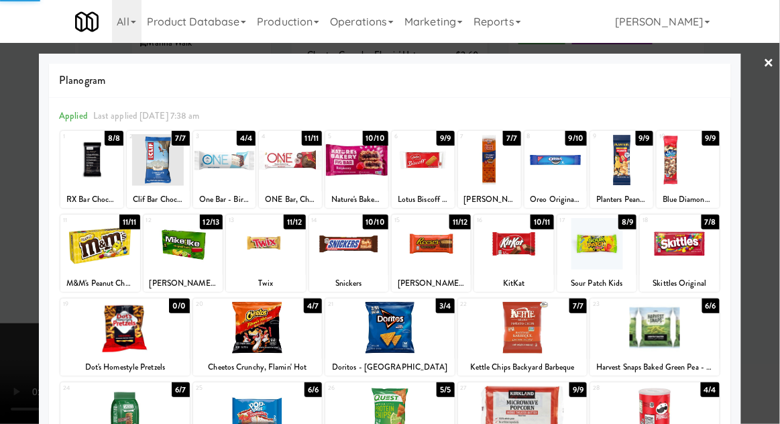
click at [1, 332] on div at bounding box center [390, 212] width 780 height 424
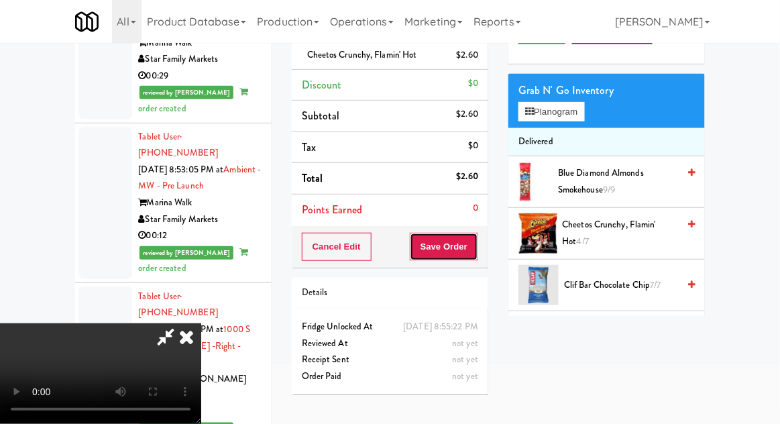
click at [473, 244] on button "Save Order" at bounding box center [444, 247] width 68 height 28
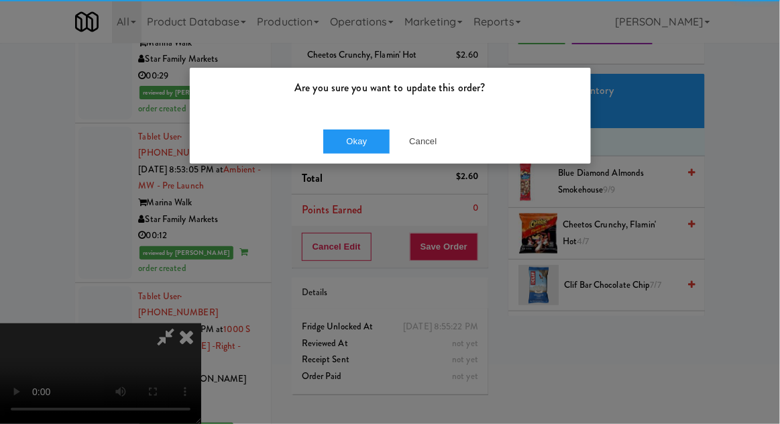
click at [356, 85] on p "Are you sure you want to update this order?" at bounding box center [390, 88] width 381 height 20
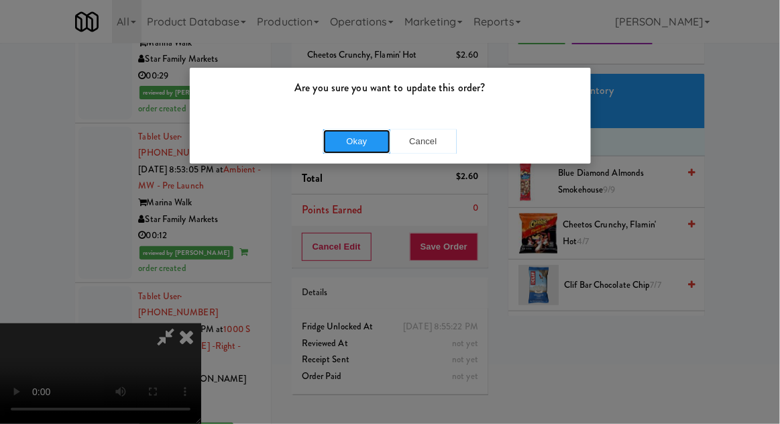
click at [341, 139] on button "Okay" at bounding box center [356, 141] width 67 height 24
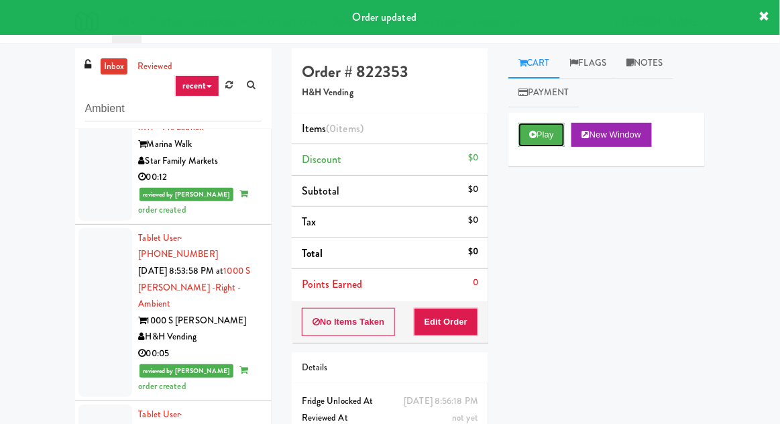
click at [534, 144] on button "Play" at bounding box center [541, 135] width 46 height 24
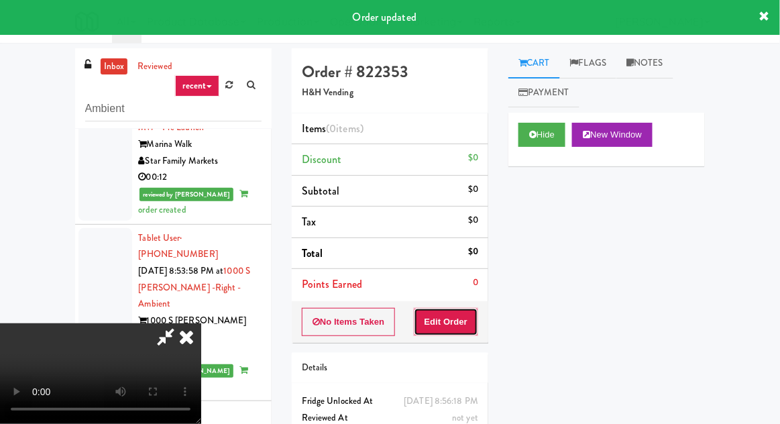
click at [441, 317] on button "Edit Order" at bounding box center [446, 322] width 65 height 28
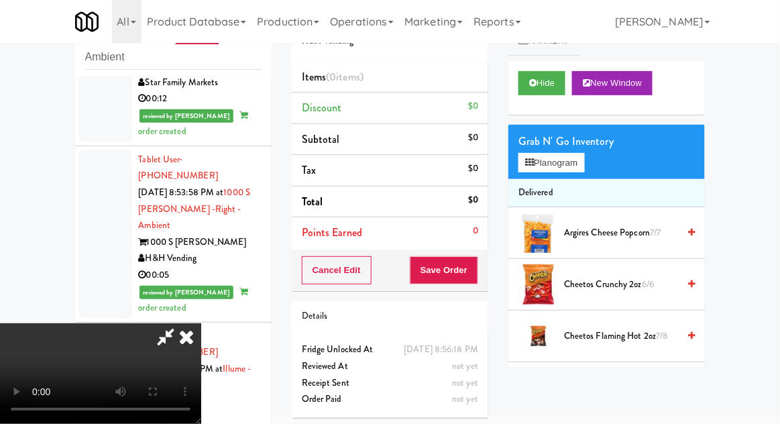
scroll to position [2838, 0]
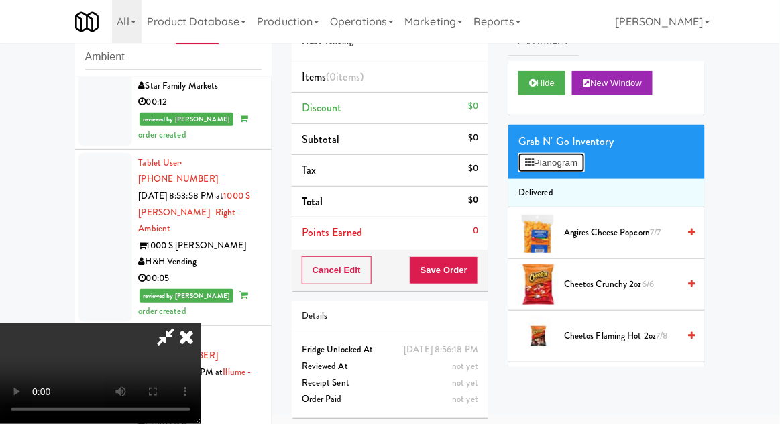
click at [529, 156] on button "Planogram" at bounding box center [551, 163] width 66 height 20
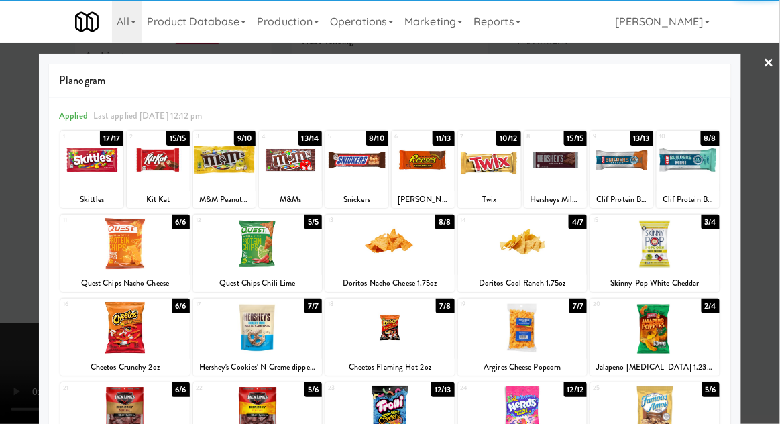
click at [268, 326] on div at bounding box center [257, 328] width 129 height 52
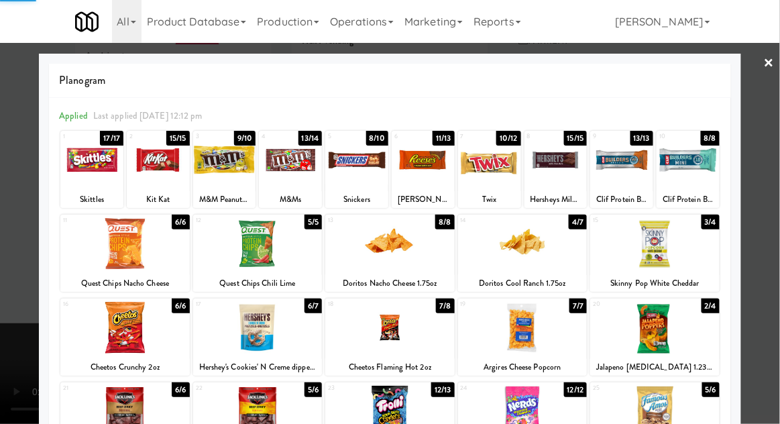
click at [32, 145] on div at bounding box center [390, 212] width 780 height 424
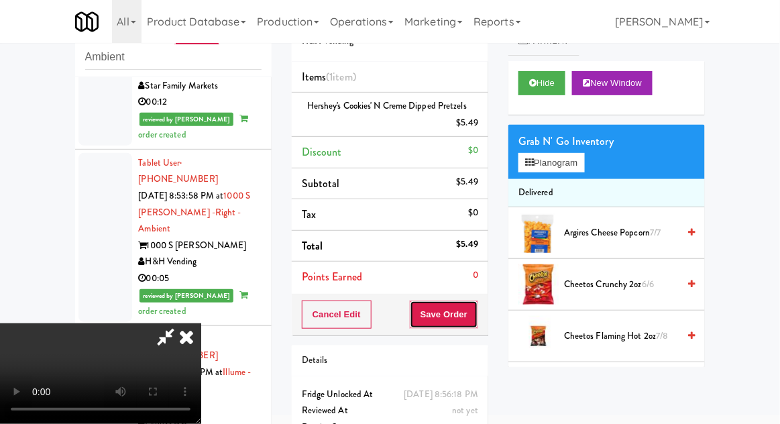
click at [478, 312] on button "Save Order" at bounding box center [444, 314] width 68 height 28
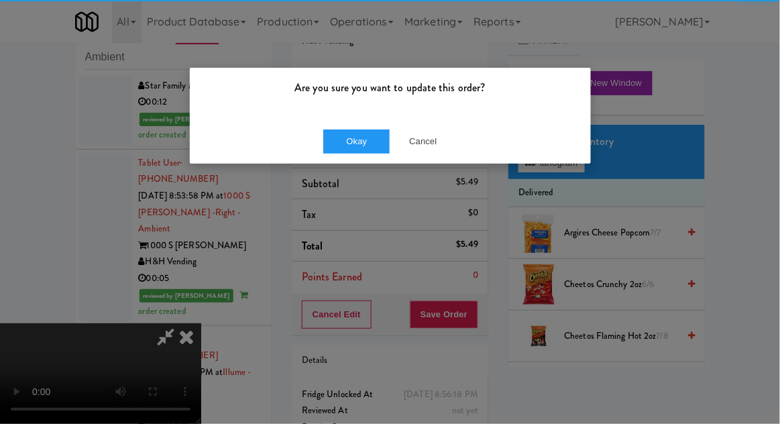
click at [353, 138] on div "Okay Cancel" at bounding box center [390, 141] width 401 height 45
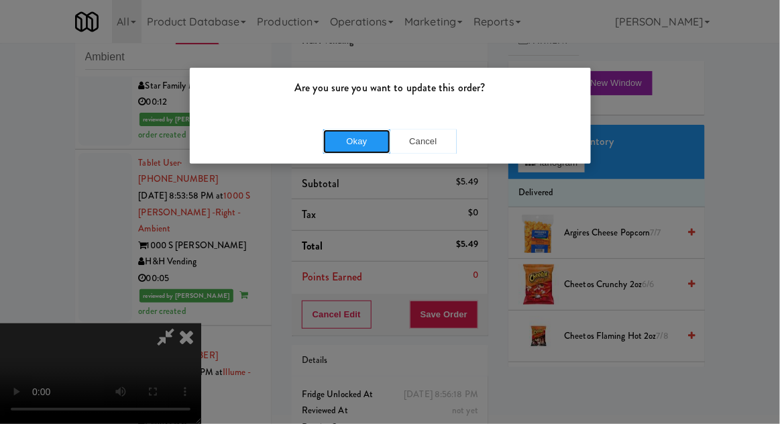
click at [358, 135] on button "Okay" at bounding box center [356, 141] width 67 height 24
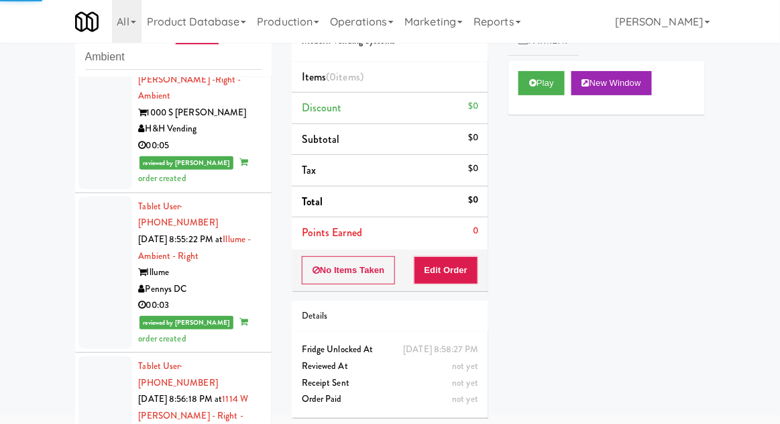
scroll to position [2973, 0]
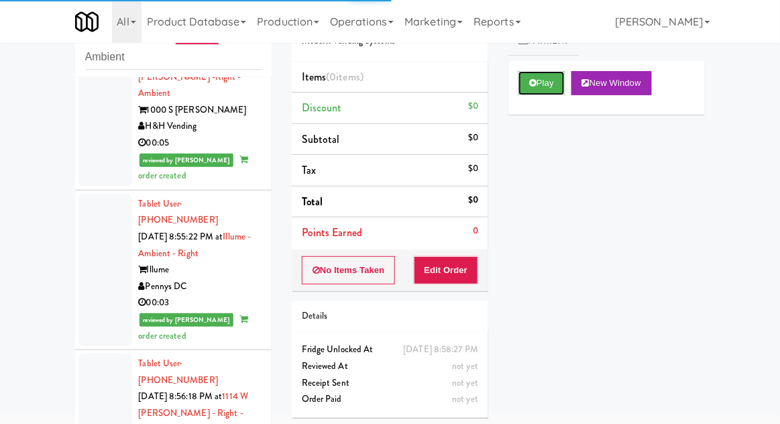
click at [553, 86] on button "Play" at bounding box center [541, 83] width 46 height 24
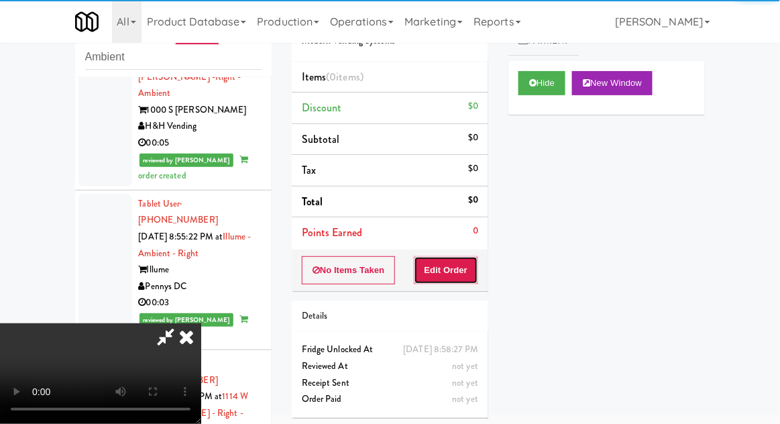
click at [447, 268] on button "Edit Order" at bounding box center [446, 270] width 65 height 28
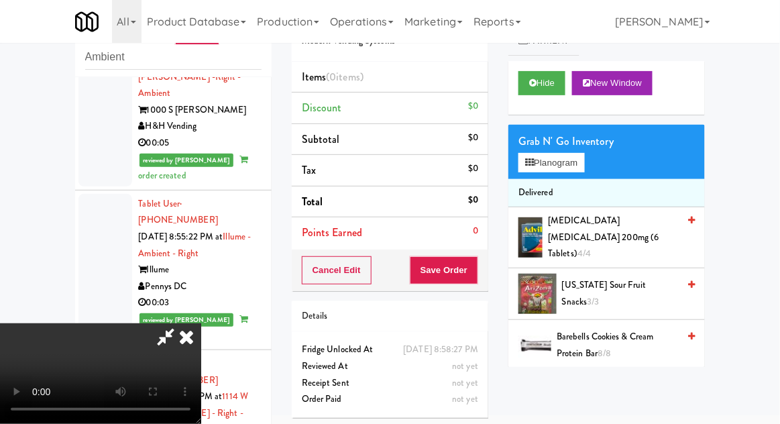
scroll to position [49, 0]
click at [537, 162] on button "Planogram" at bounding box center [551, 163] width 66 height 20
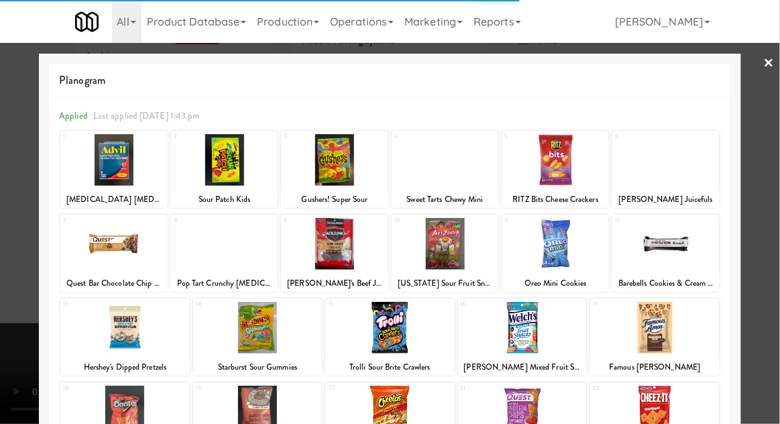
click at [527, 326] on div at bounding box center [522, 328] width 129 height 52
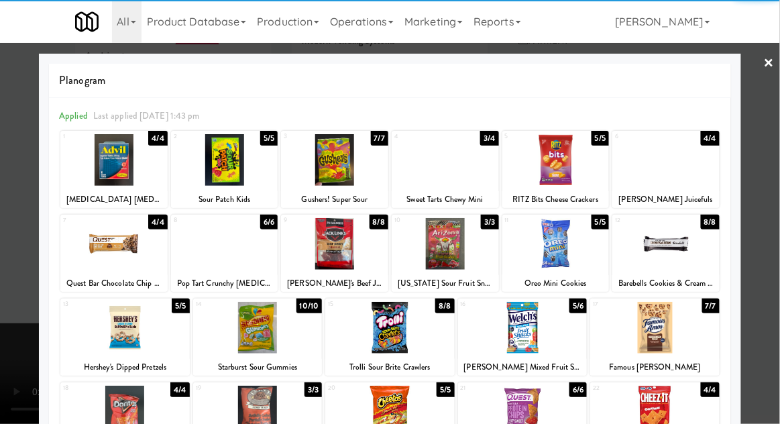
click at [14, 326] on div at bounding box center [390, 212] width 780 height 424
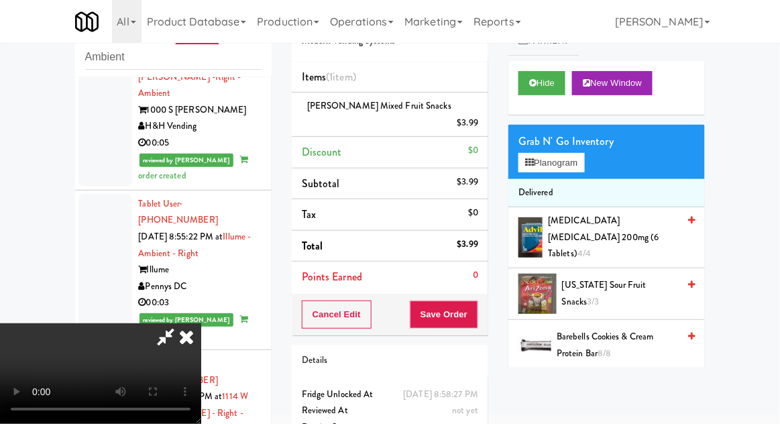
click at [181, 323] on icon at bounding box center [165, 336] width 31 height 27
click at [473, 300] on button "Save Order" at bounding box center [444, 314] width 68 height 28
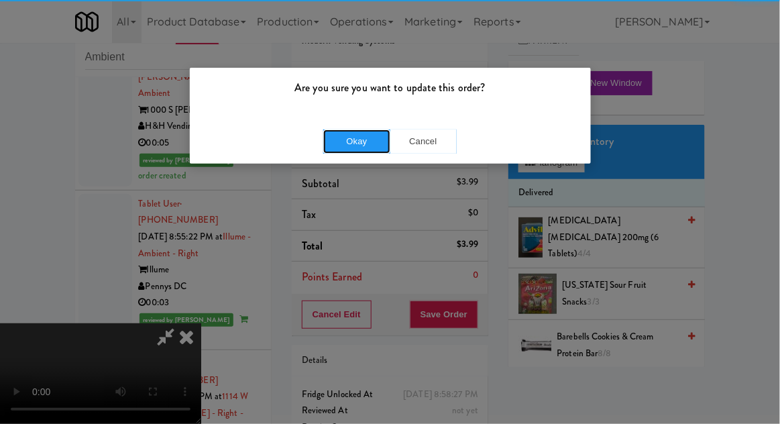
click at [357, 139] on button "Okay" at bounding box center [356, 141] width 67 height 24
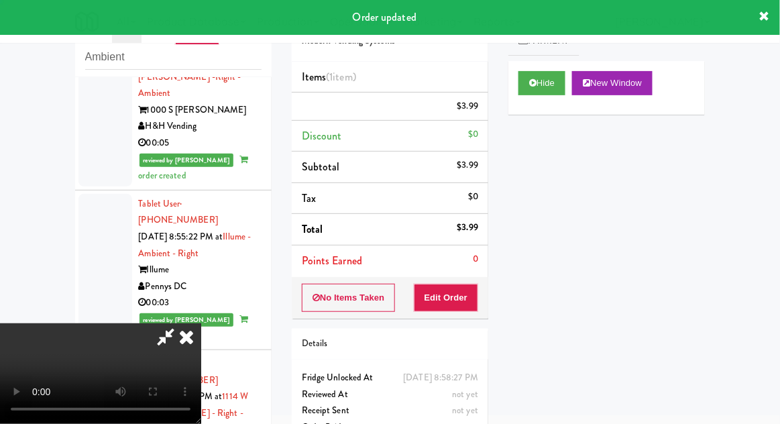
scroll to position [0, 0]
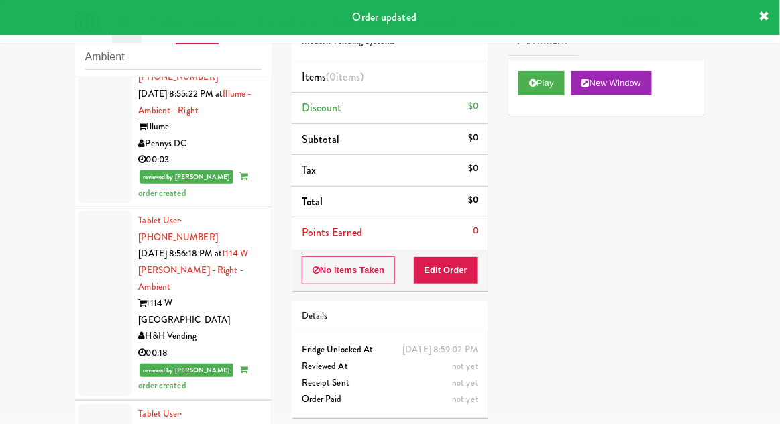
scroll to position [3115, 0]
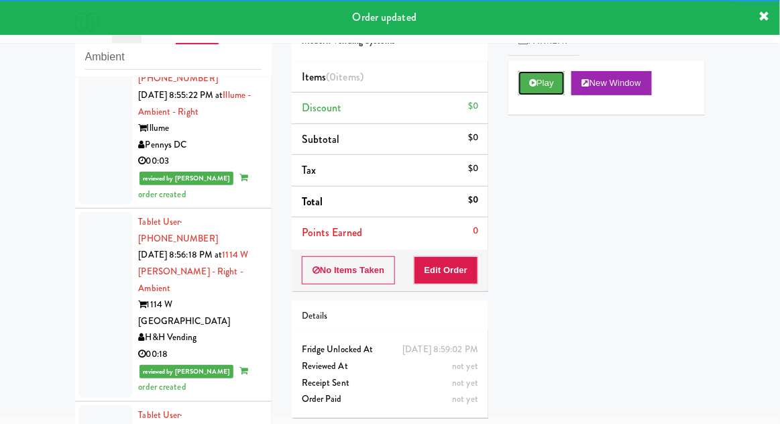
click at [524, 91] on button "Play" at bounding box center [541, 83] width 46 height 24
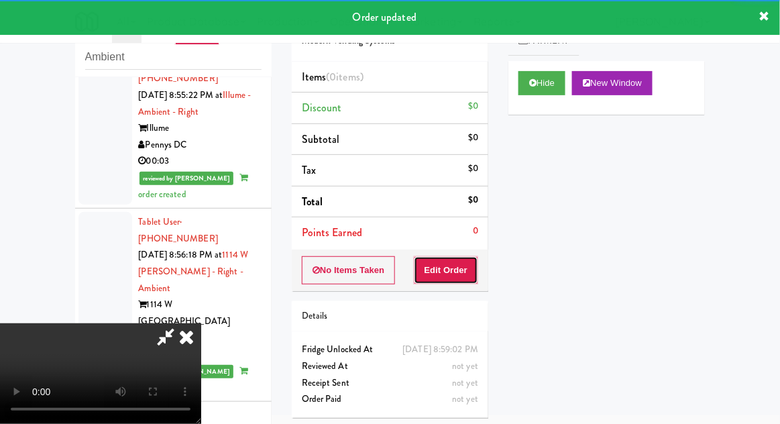
click at [469, 274] on button "Edit Order" at bounding box center [446, 270] width 65 height 28
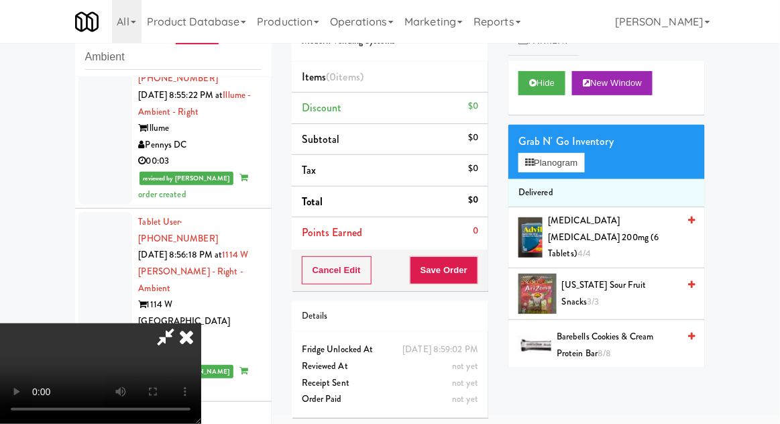
scroll to position [49, 0]
click at [561, 155] on button "Planogram" at bounding box center [551, 163] width 66 height 20
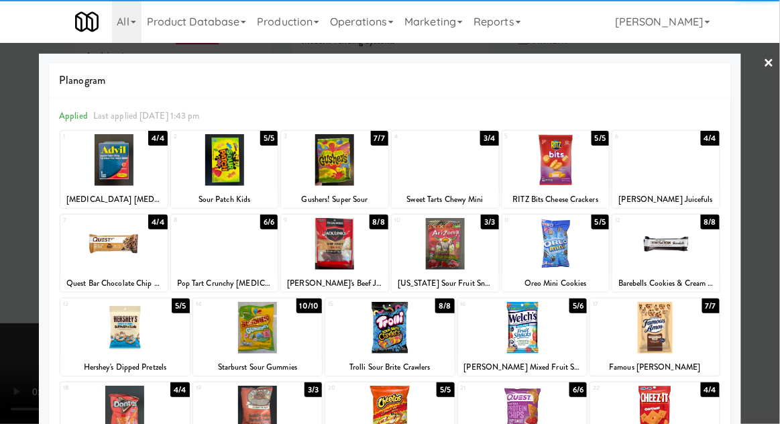
click at [670, 253] on div at bounding box center [665, 244] width 107 height 52
click at [3, 296] on div at bounding box center [390, 212] width 780 height 424
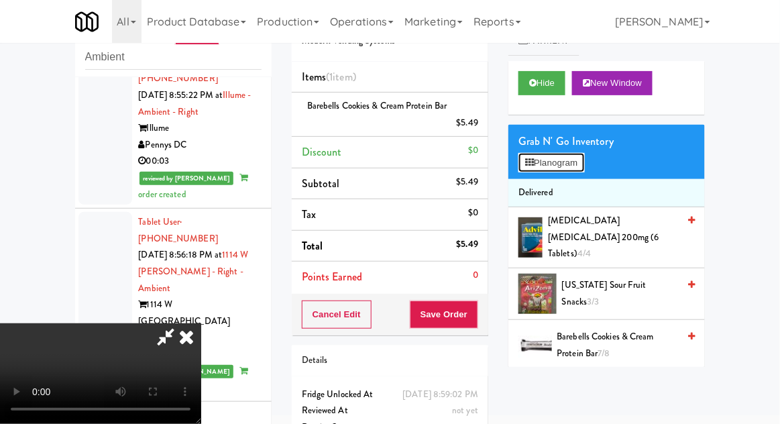
click at [541, 153] on button "Planogram" at bounding box center [551, 163] width 66 height 20
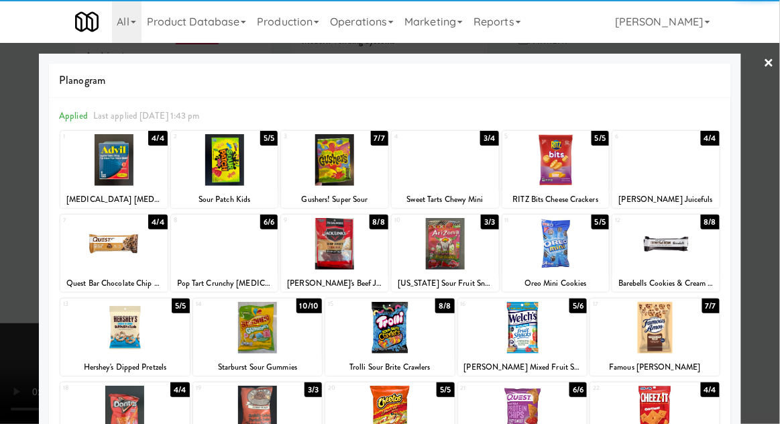
click at [111, 253] on div at bounding box center [113, 244] width 107 height 52
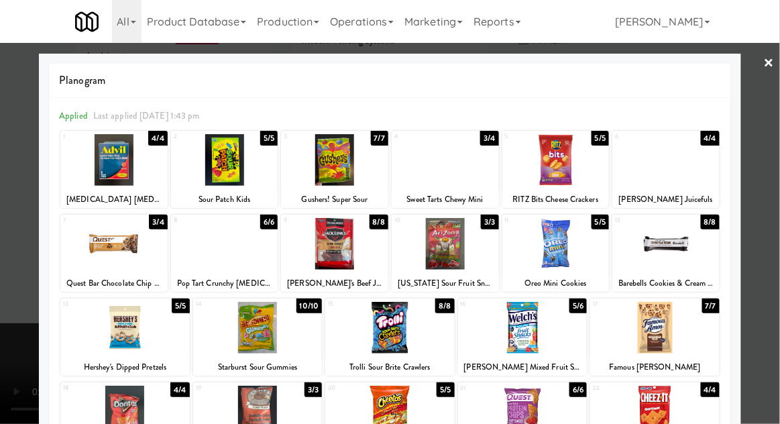
click at [7, 346] on div at bounding box center [390, 212] width 780 height 424
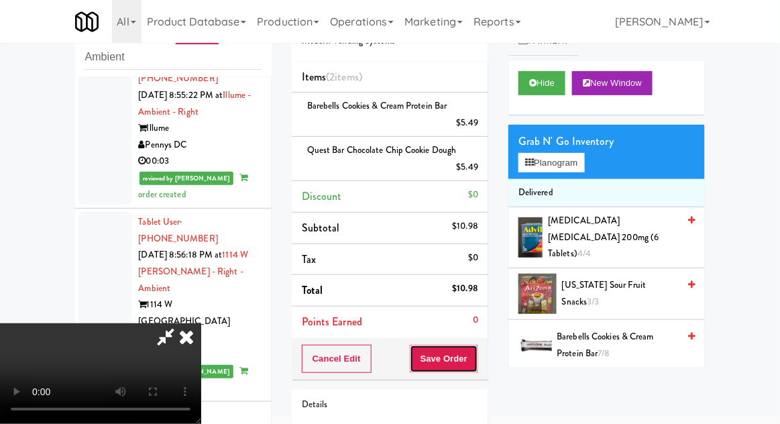
click at [476, 360] on button "Save Order" at bounding box center [444, 359] width 68 height 28
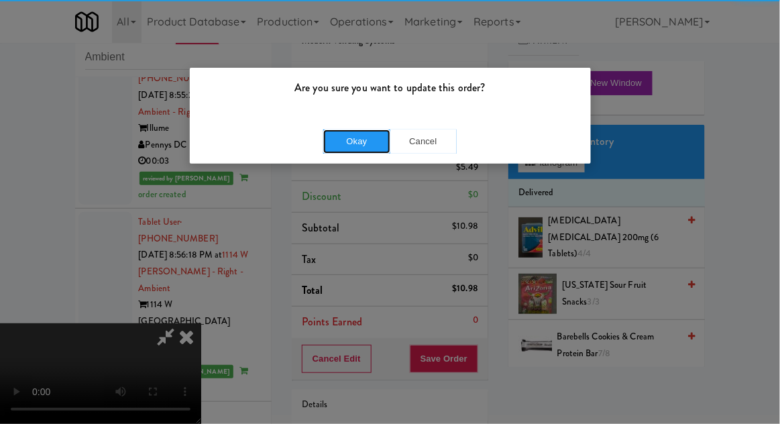
click at [350, 148] on button "Okay" at bounding box center [356, 141] width 67 height 24
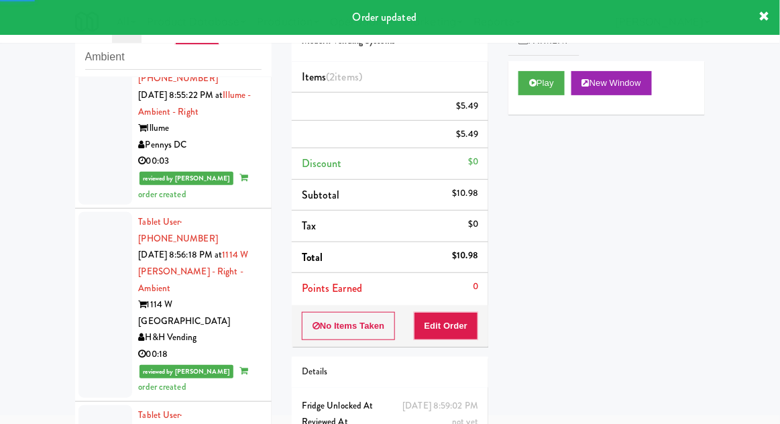
click at [68, 259] on div "inbox reviewed recent all unclear take inventory issue suspicious failed recent…" at bounding box center [173, 243] width 217 height 493
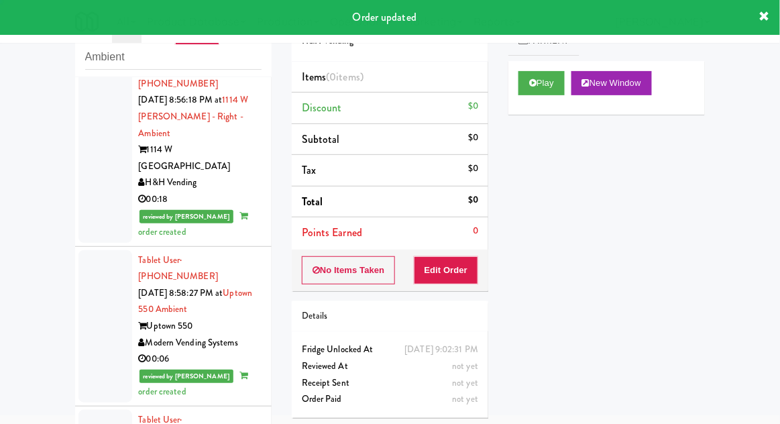
scroll to position [3270, 0]
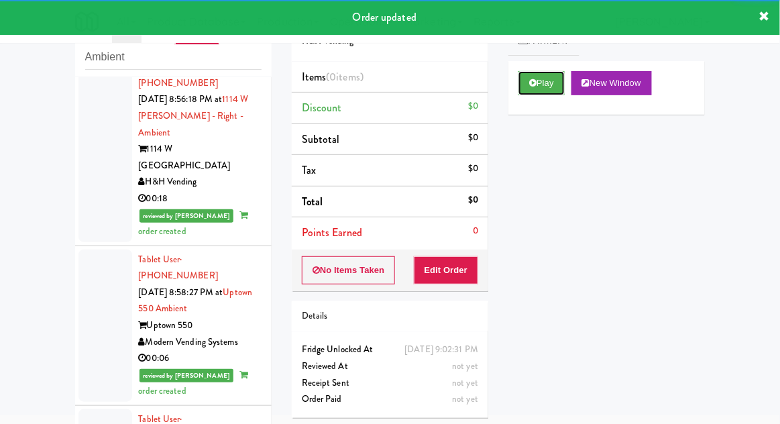
click at [539, 85] on button "Play" at bounding box center [541, 83] width 46 height 24
click at [461, 260] on button "Edit Order" at bounding box center [446, 270] width 65 height 28
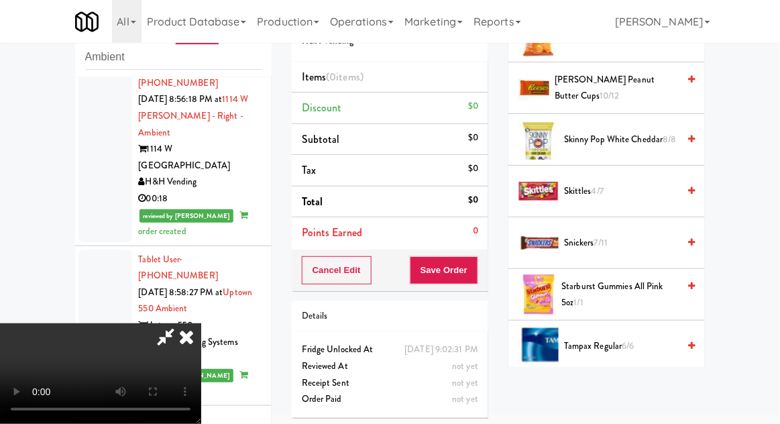
scroll to position [1186, 0]
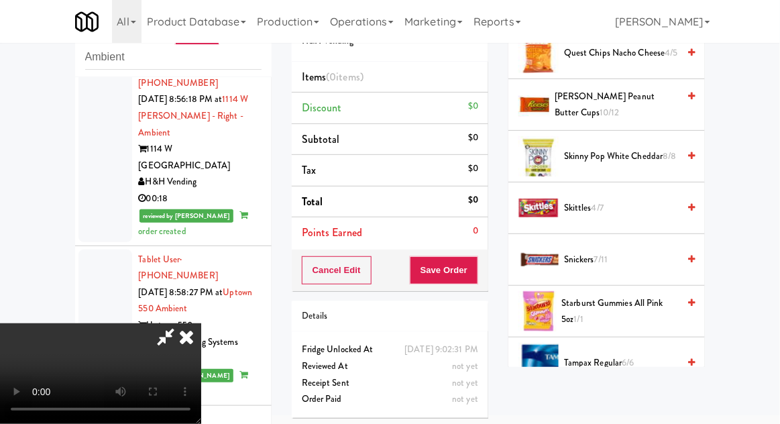
click at [588, 200] on span "Skittles 4/7" at bounding box center [621, 208] width 114 height 17
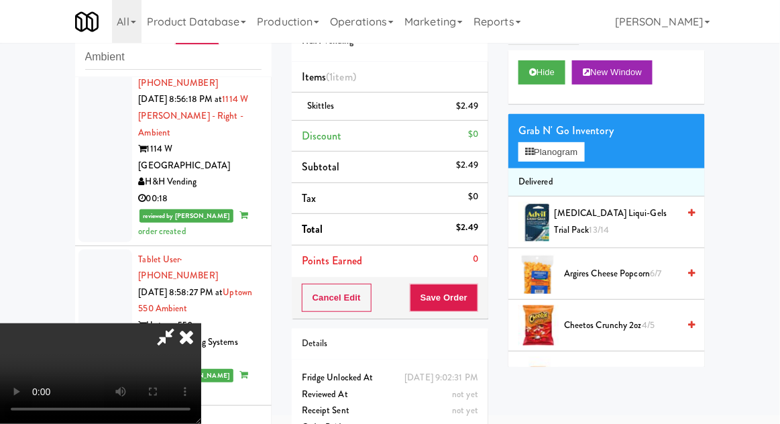
scroll to position [0, 0]
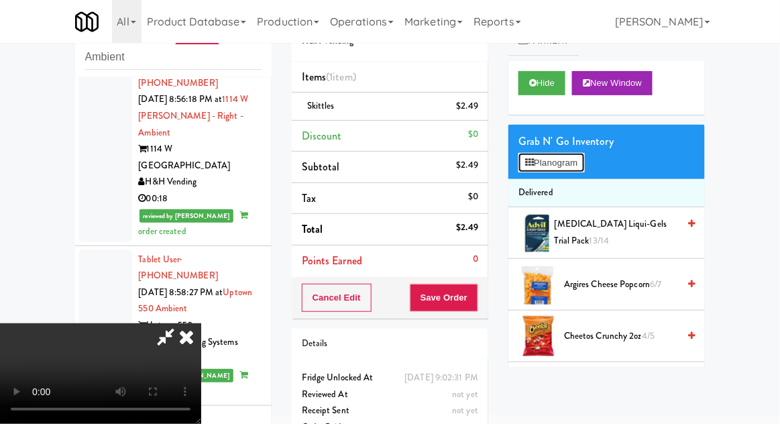
click at [527, 167] on button "Planogram" at bounding box center [551, 163] width 66 height 20
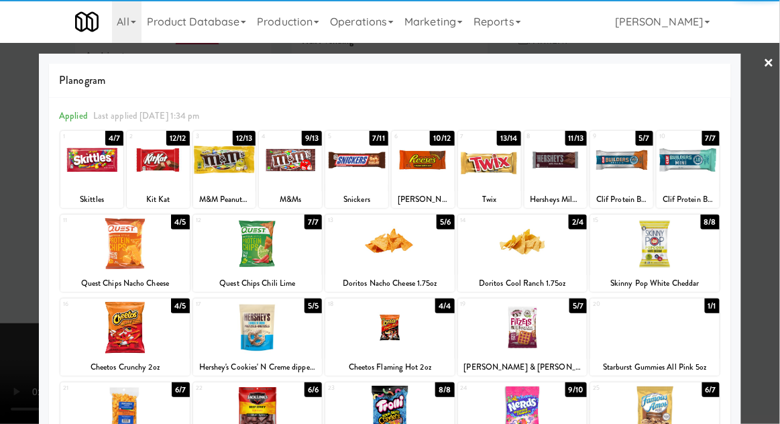
click at [492, 166] on div at bounding box center [489, 160] width 63 height 52
click at [23, 347] on div at bounding box center [390, 212] width 780 height 424
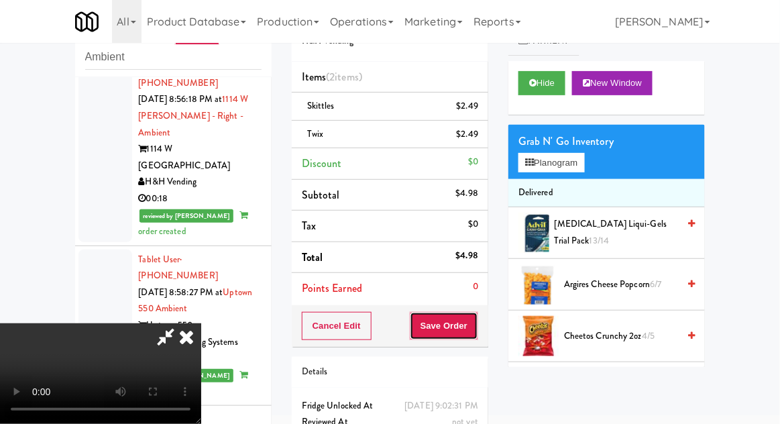
click at [473, 330] on button "Save Order" at bounding box center [444, 326] width 68 height 28
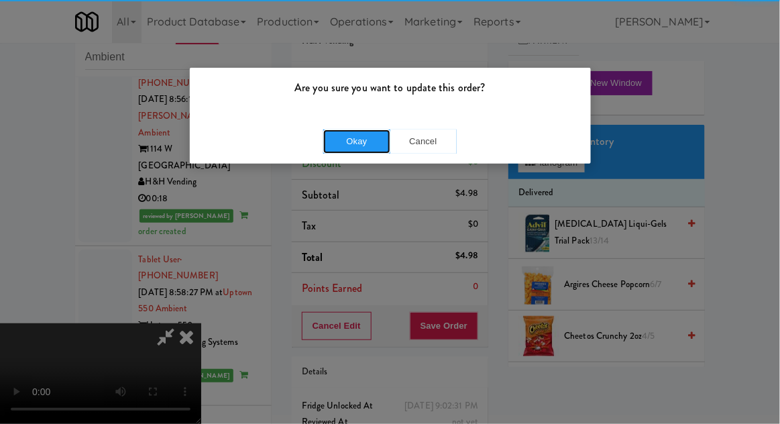
click at [345, 148] on button "Okay" at bounding box center [356, 141] width 67 height 24
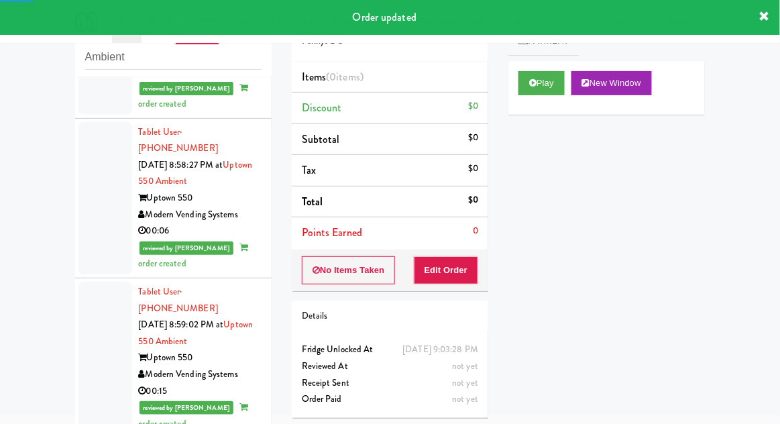
scroll to position [3402, 0]
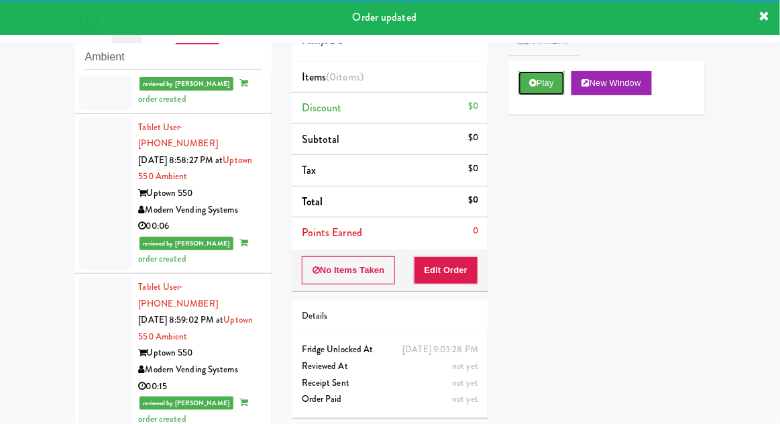
click at [520, 78] on button "Play" at bounding box center [541, 83] width 46 height 24
click at [457, 268] on button "Edit Order" at bounding box center [446, 270] width 65 height 28
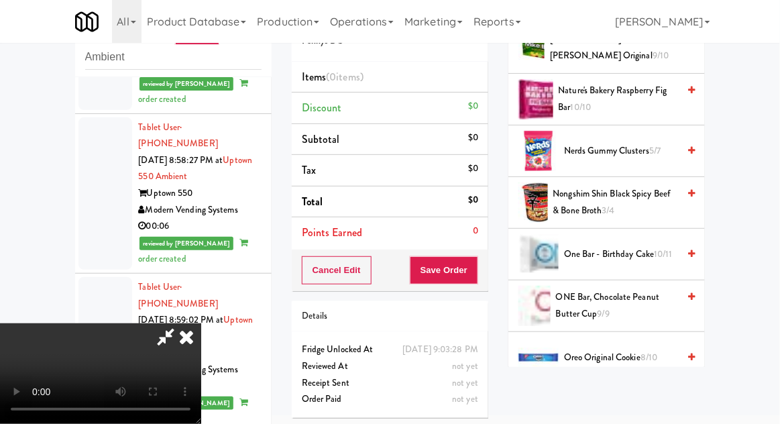
scroll to position [944, 0]
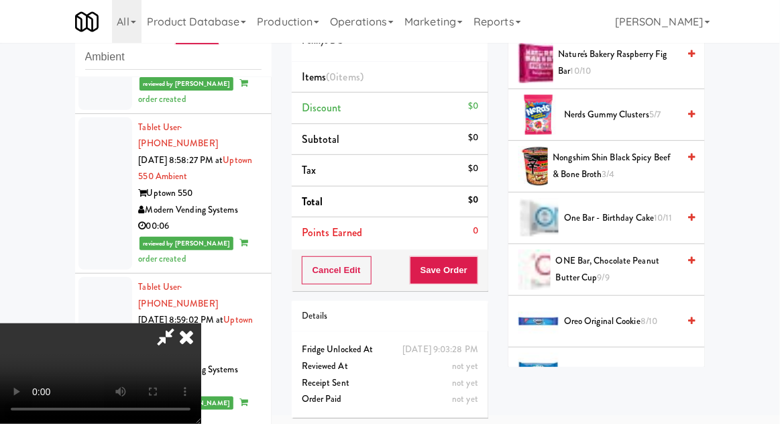
click at [582, 324] on span "Oreo Original Cookie 8/10" at bounding box center [621, 321] width 114 height 17
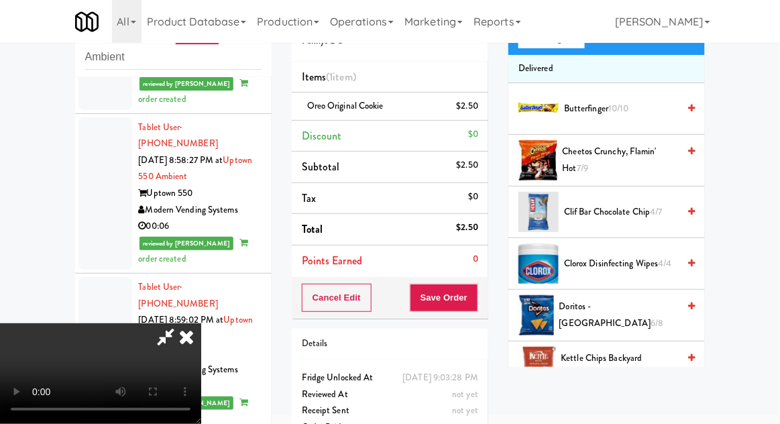
scroll to position [0, 0]
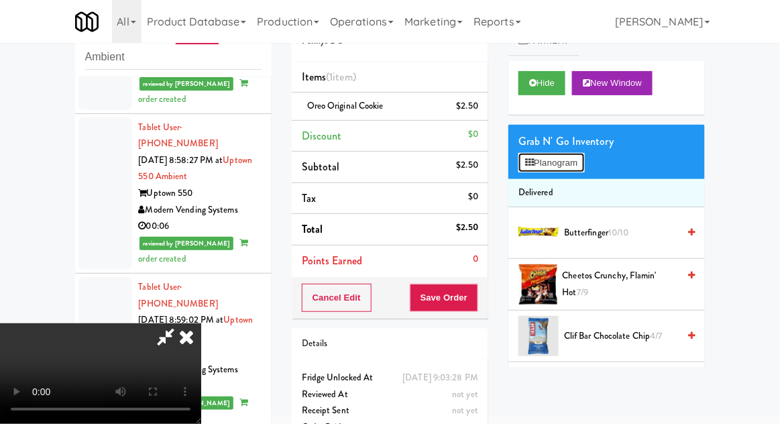
click at [539, 157] on button "Planogram" at bounding box center [551, 163] width 66 height 20
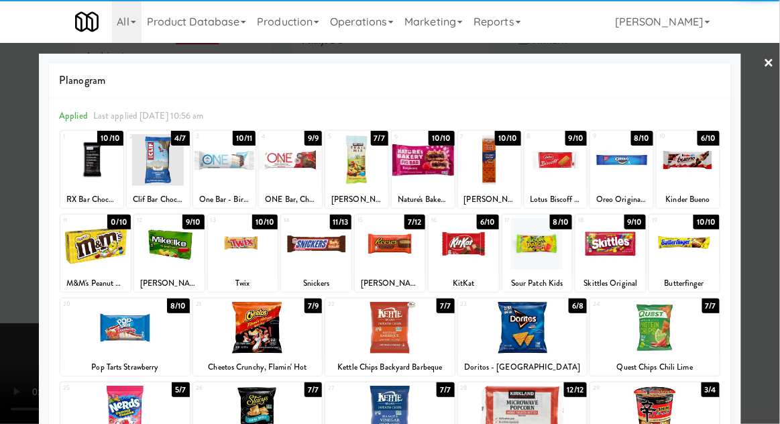
click at [361, 170] on div at bounding box center [356, 160] width 63 height 52
click at [3, 335] on div at bounding box center [390, 212] width 780 height 424
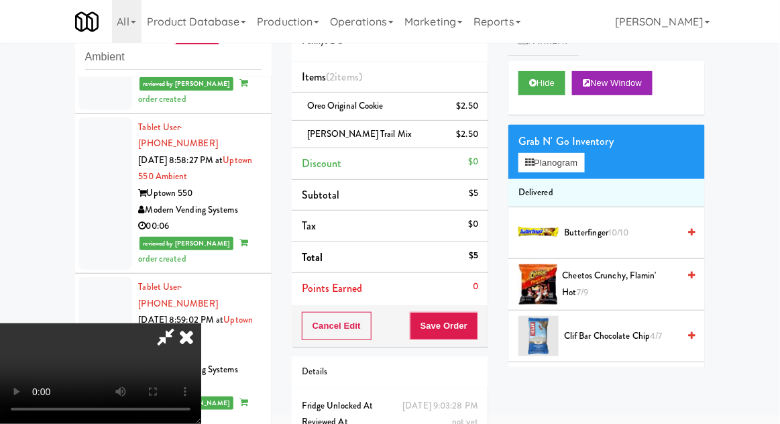
scroll to position [61, 0]
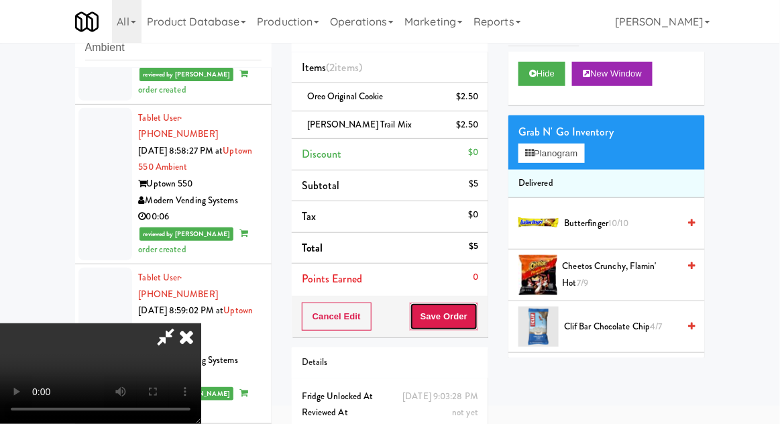
click at [476, 318] on button "Save Order" at bounding box center [444, 316] width 68 height 28
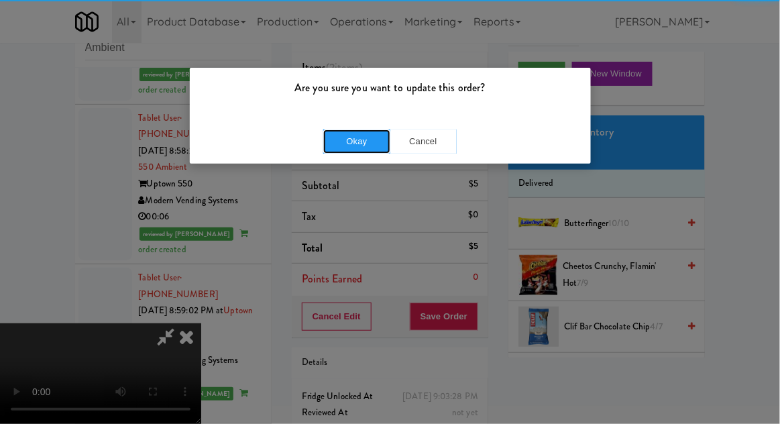
click at [347, 139] on button "Okay" at bounding box center [356, 141] width 67 height 24
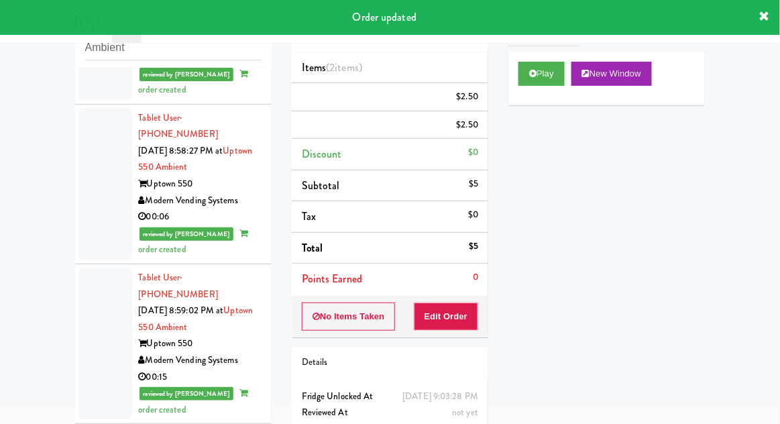
scroll to position [0, 0]
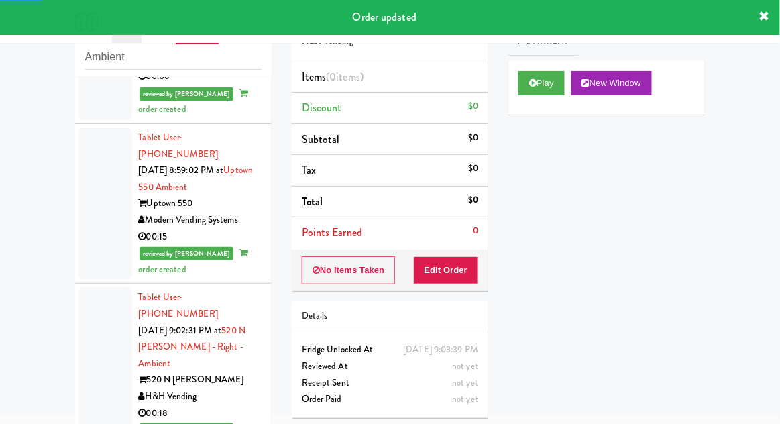
scroll to position [3554, 0]
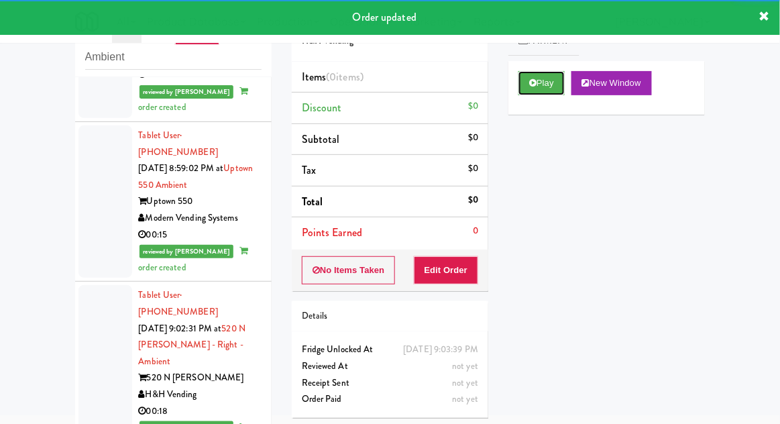
click at [529, 83] on button "Play" at bounding box center [541, 83] width 46 height 24
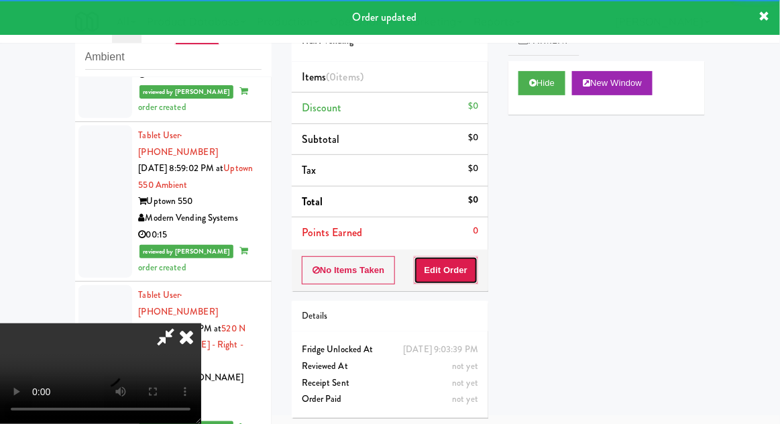
click at [463, 279] on button "Edit Order" at bounding box center [446, 270] width 65 height 28
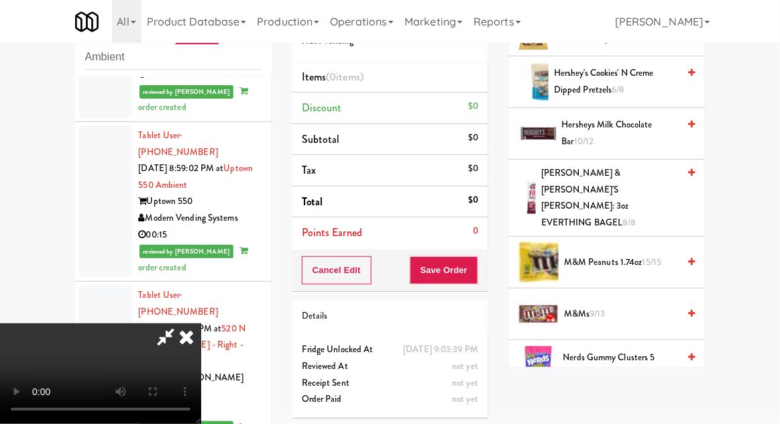
scroll to position [618, 0]
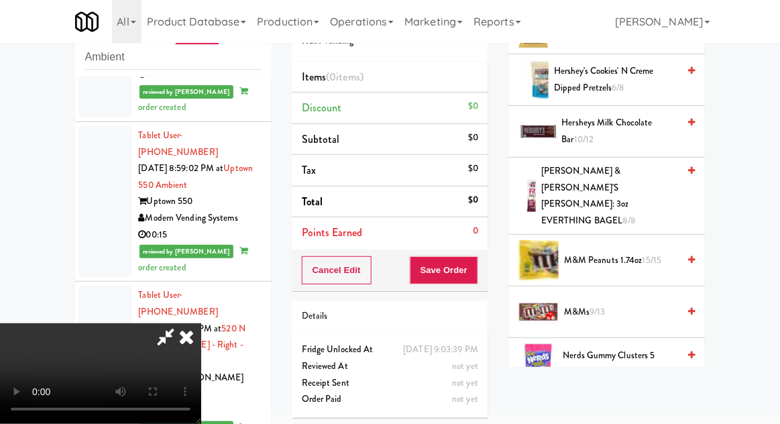
click at [581, 304] on span "M&Ms 9/13" at bounding box center [621, 312] width 114 height 17
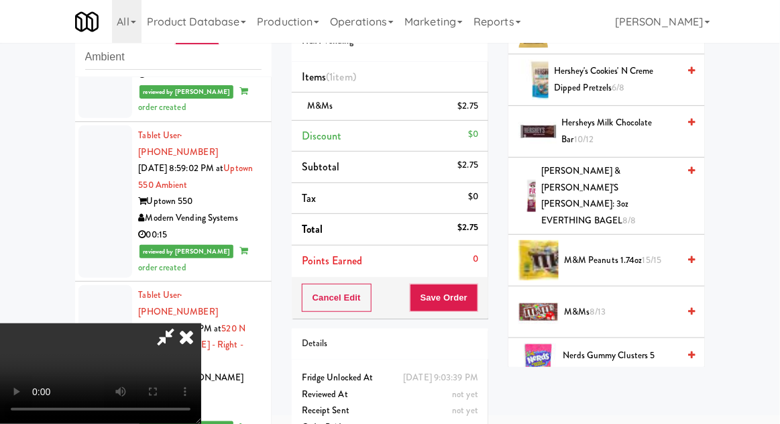
click at [577, 304] on span "M&Ms 8/13" at bounding box center [621, 312] width 114 height 17
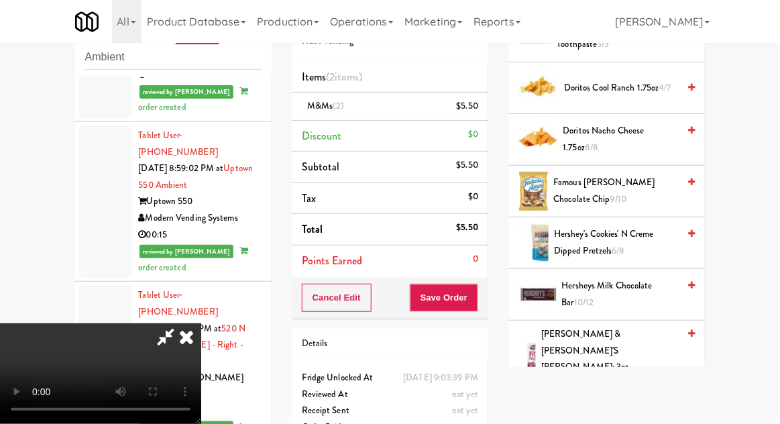
scroll to position [0, 0]
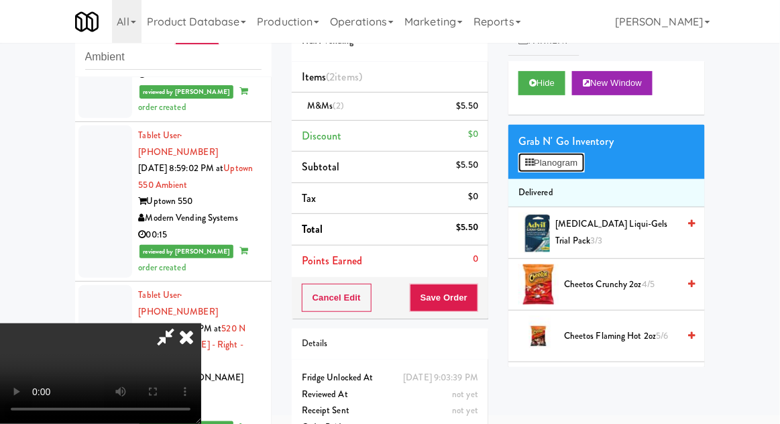
click at [523, 158] on button "Planogram" at bounding box center [551, 163] width 66 height 20
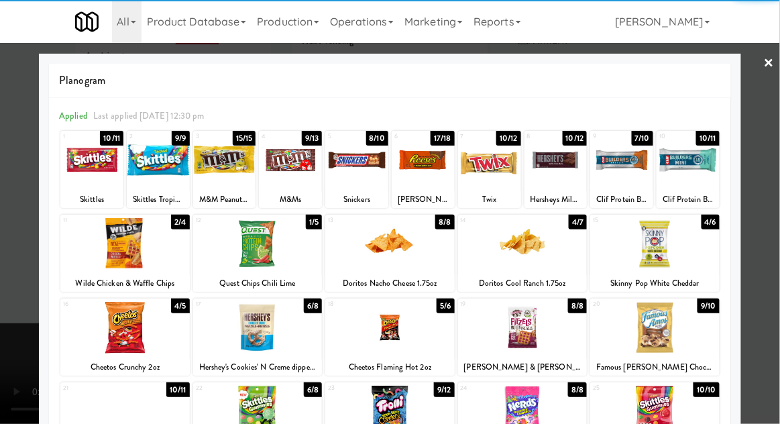
click at [121, 251] on div at bounding box center [124, 244] width 129 height 52
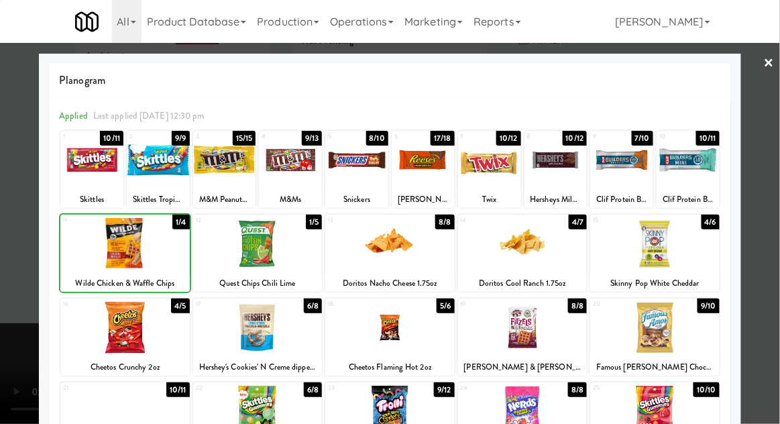
click at [6, 390] on div at bounding box center [390, 212] width 780 height 424
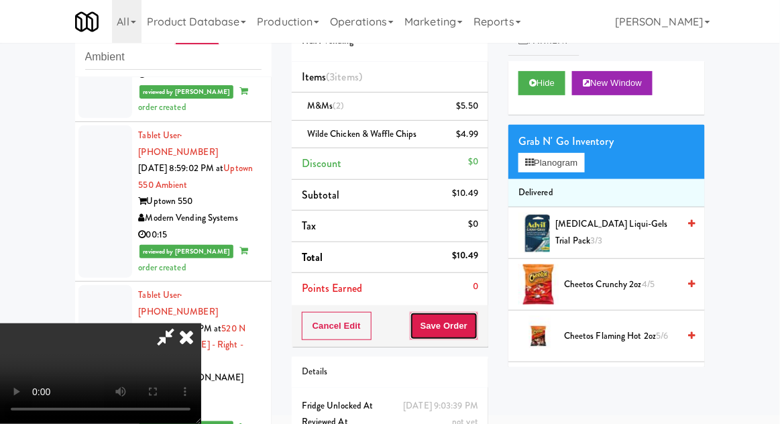
click at [476, 325] on button "Save Order" at bounding box center [444, 326] width 68 height 28
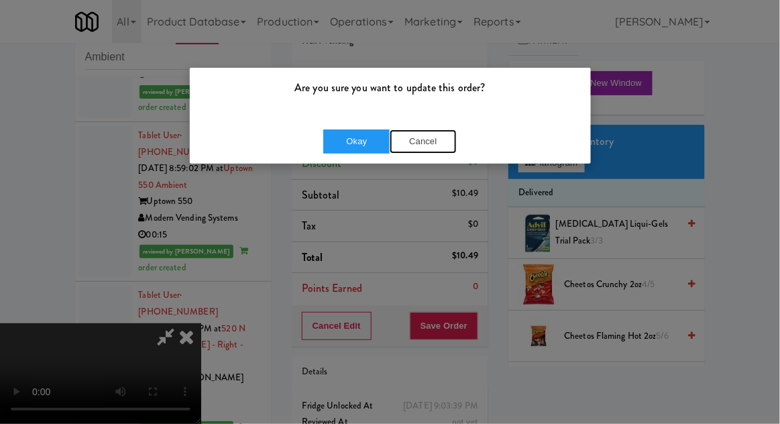
click at [407, 150] on button "Cancel" at bounding box center [423, 141] width 67 height 24
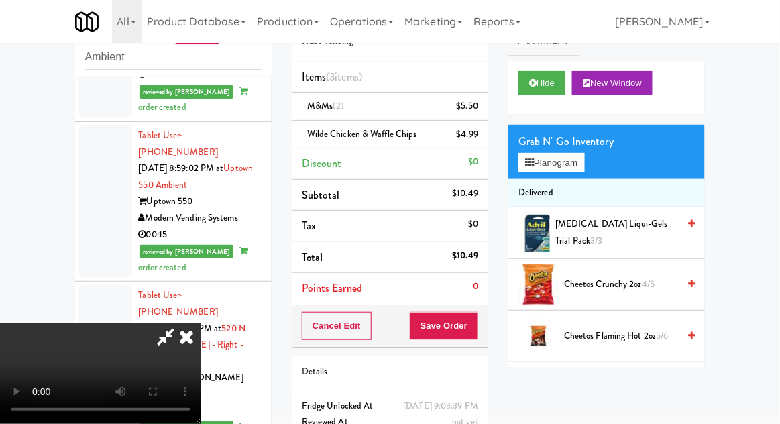
click at [181, 323] on icon at bounding box center [165, 336] width 31 height 27
click at [449, 322] on button "Save Order" at bounding box center [444, 326] width 68 height 28
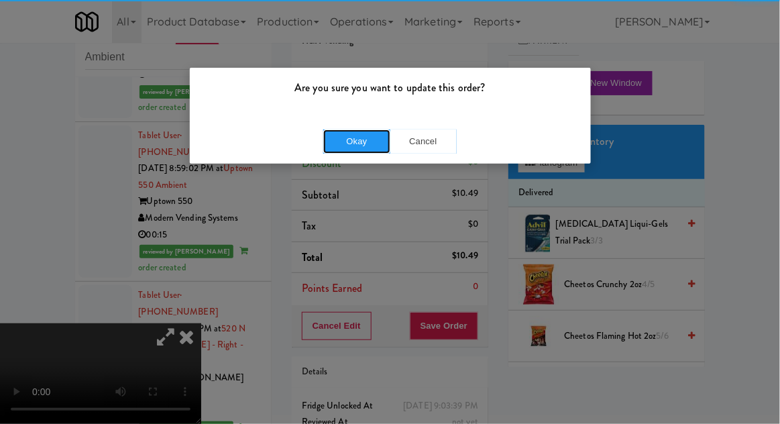
click at [341, 147] on button "Okay" at bounding box center [356, 141] width 67 height 24
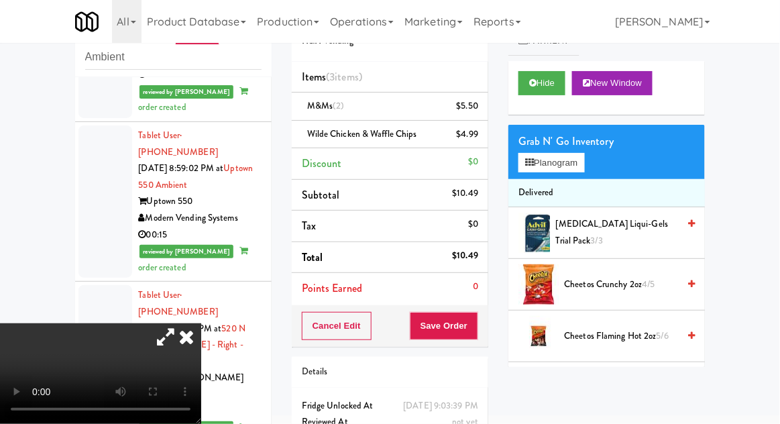
click at [59, 253] on div "inbox reviewed recent all unclear take inventory issue suspicious failed recent…" at bounding box center [390, 243] width 780 height 493
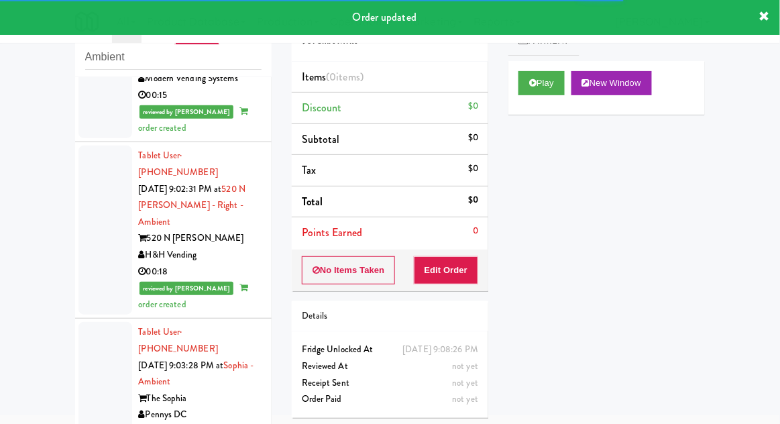
scroll to position [3694, 0]
click at [529, 85] on icon at bounding box center [532, 82] width 7 height 9
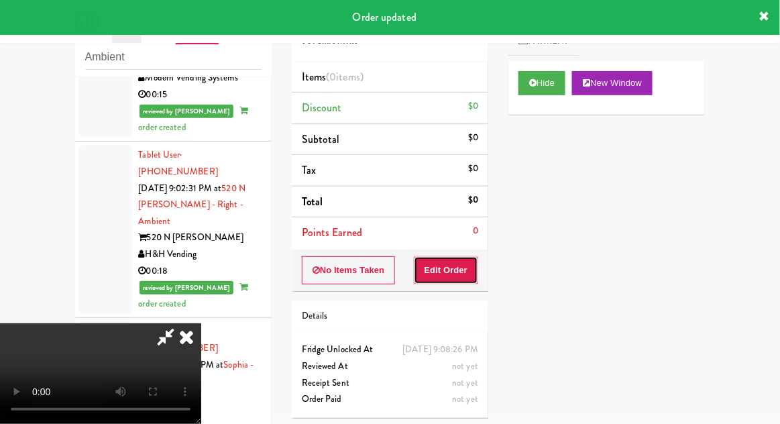
click at [441, 269] on button "Edit Order" at bounding box center [446, 270] width 65 height 28
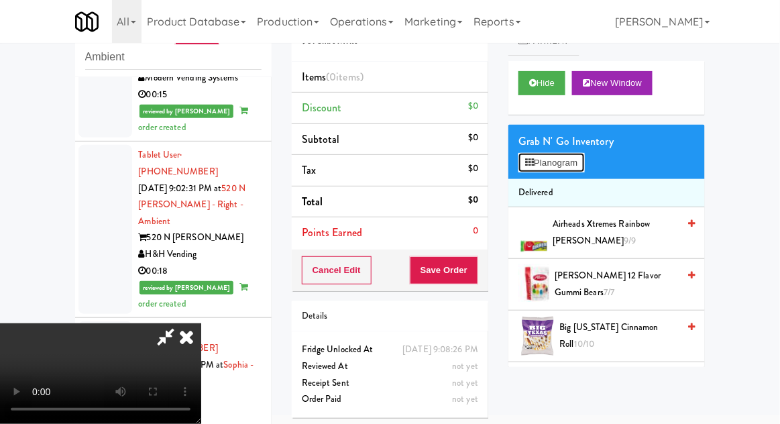
click at [538, 158] on button "Planogram" at bounding box center [551, 163] width 66 height 20
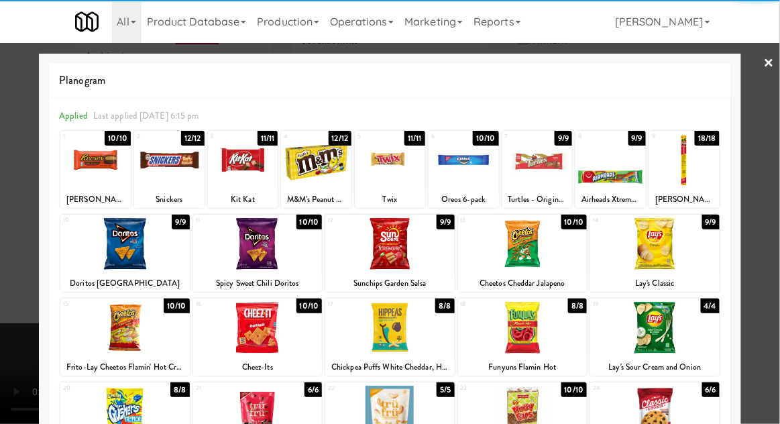
click at [119, 335] on div at bounding box center [124, 328] width 129 height 52
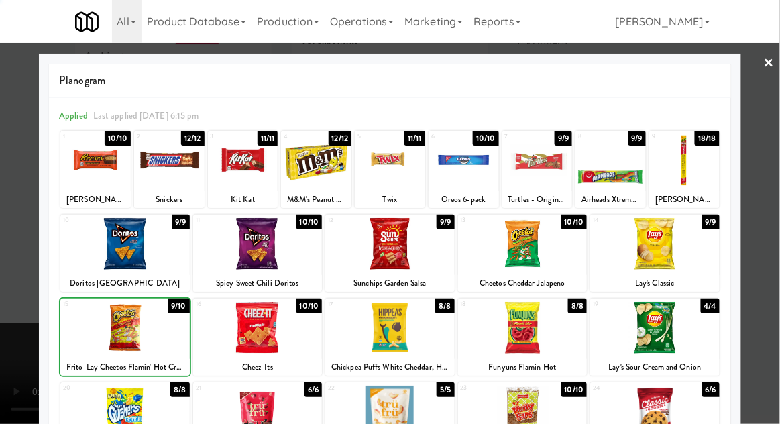
click at [5, 420] on div at bounding box center [390, 212] width 780 height 424
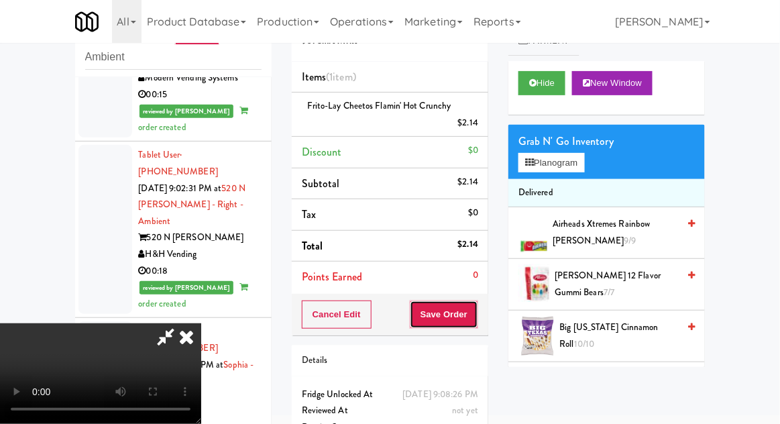
click at [478, 317] on button "Save Order" at bounding box center [444, 314] width 68 height 28
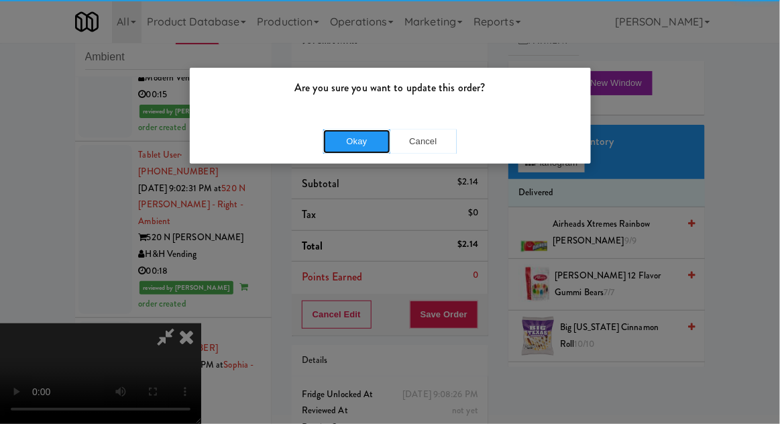
click at [352, 133] on button "Okay" at bounding box center [356, 141] width 67 height 24
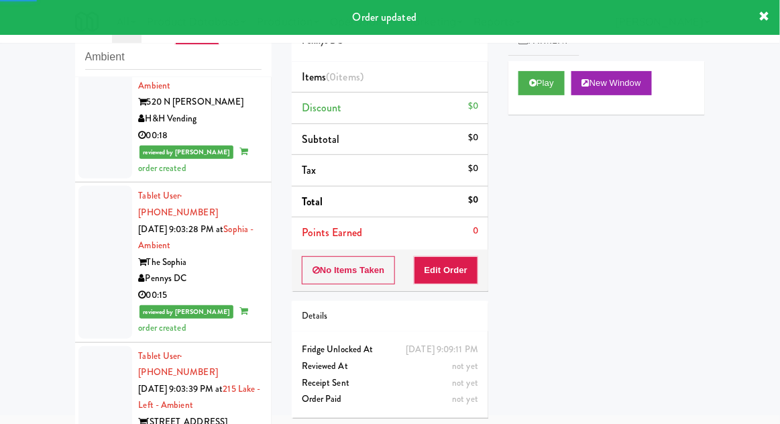
scroll to position [3831, 0]
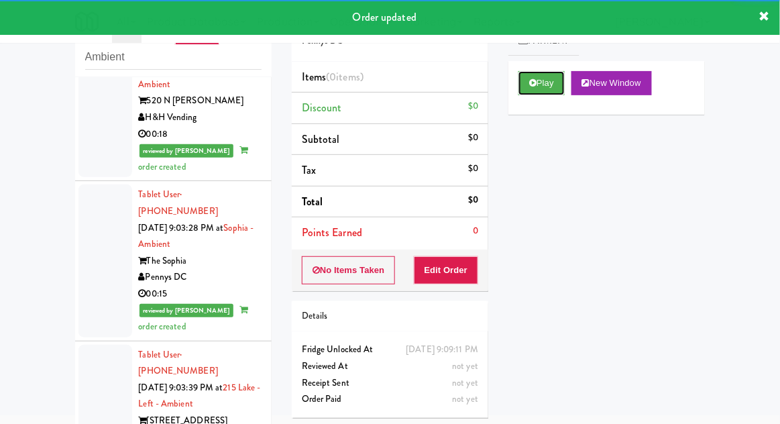
click at [547, 78] on button "Play" at bounding box center [541, 83] width 46 height 24
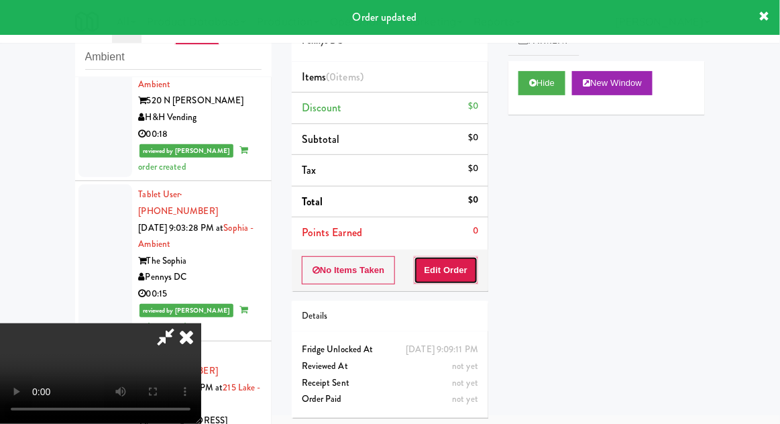
click at [463, 271] on button "Edit Order" at bounding box center [446, 270] width 65 height 28
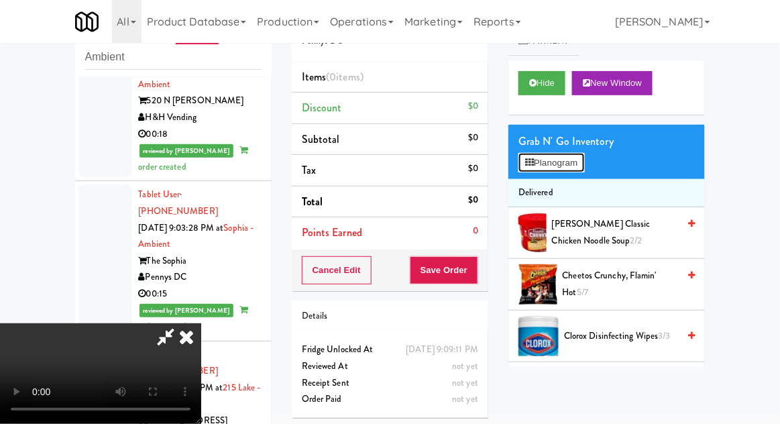
click at [539, 159] on button "Planogram" at bounding box center [551, 163] width 66 height 20
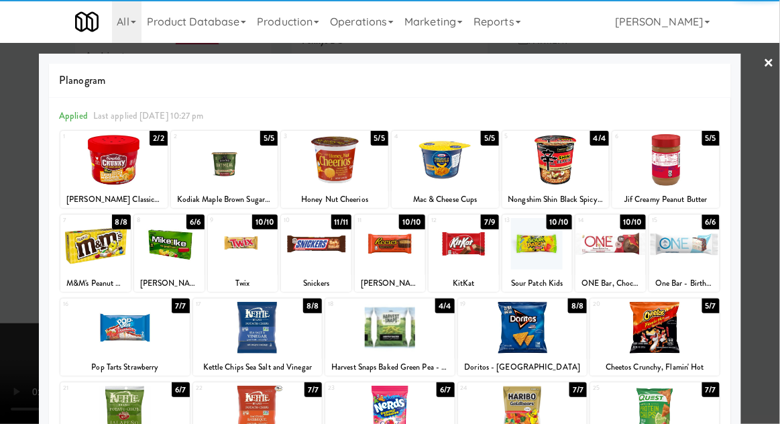
click at [310, 252] on div at bounding box center [316, 244] width 70 height 52
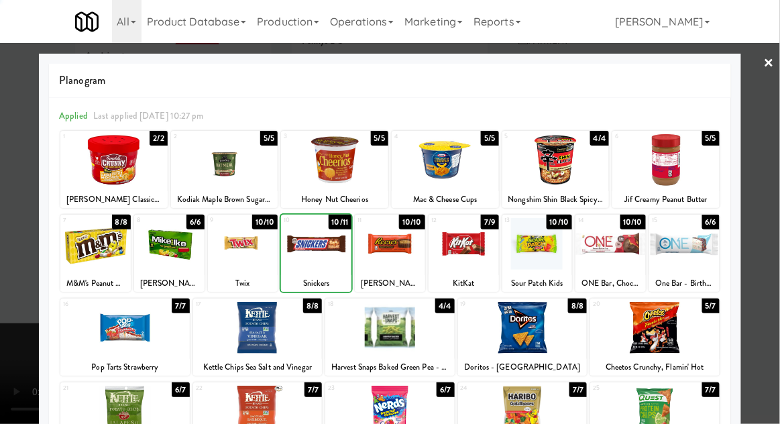
click at [9, 344] on div at bounding box center [390, 212] width 780 height 424
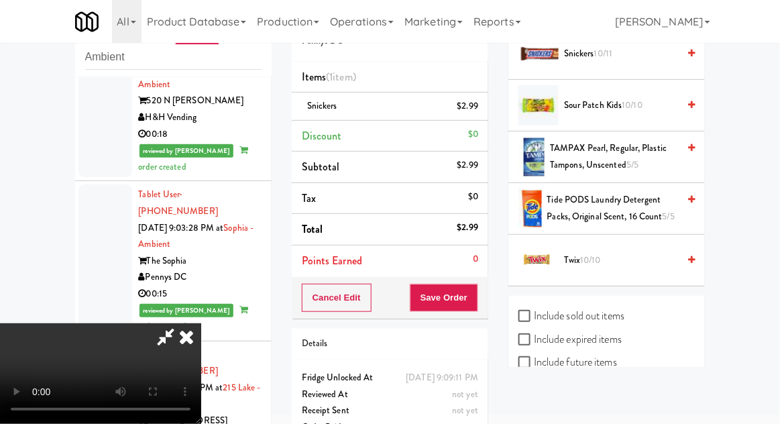
scroll to position [1475, 0]
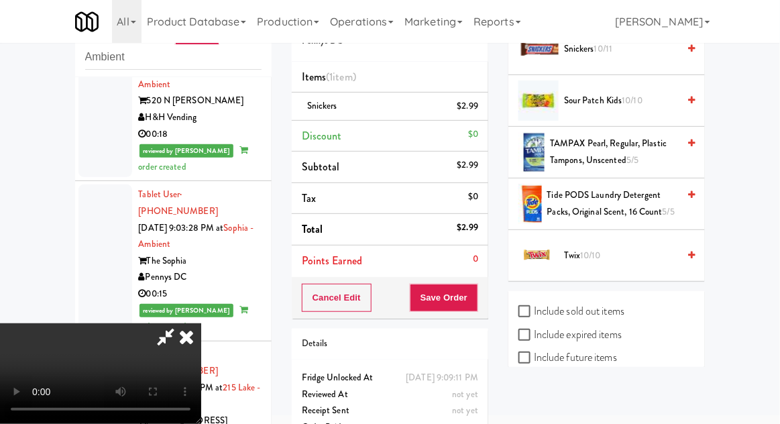
click at [575, 247] on span "Twix 10/10" at bounding box center [621, 255] width 114 height 17
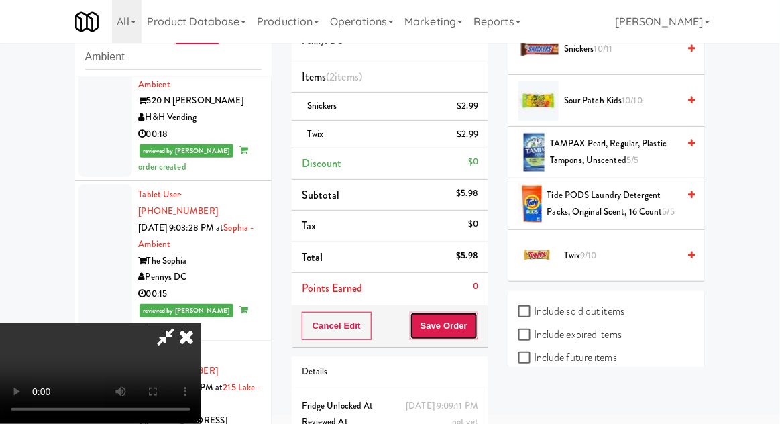
click at [476, 319] on button "Save Order" at bounding box center [444, 326] width 68 height 28
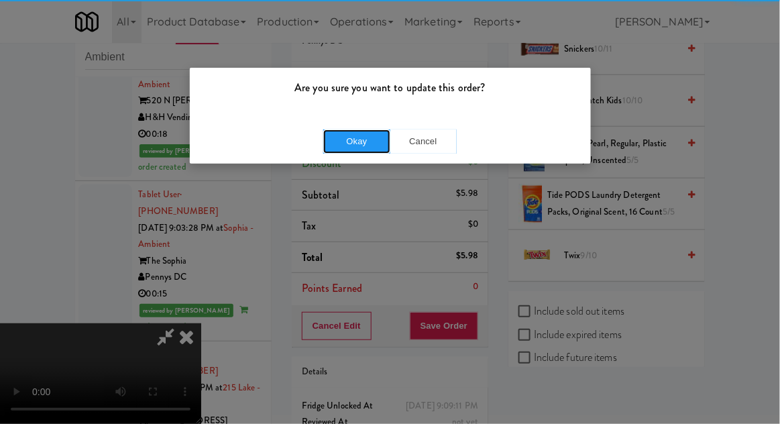
click at [349, 150] on button "Okay" at bounding box center [356, 141] width 67 height 24
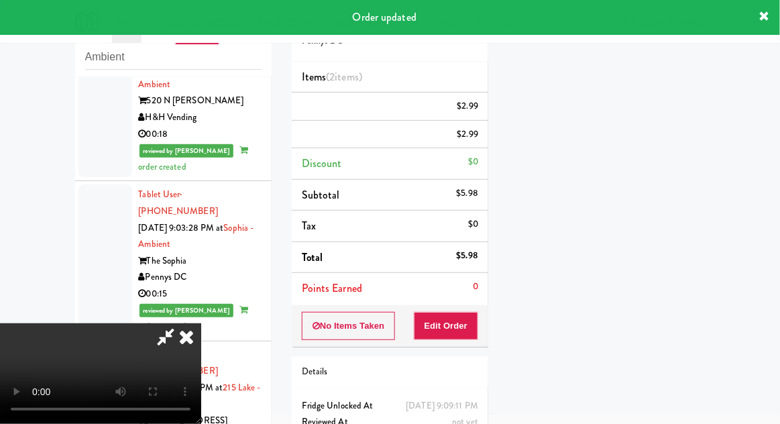
scroll to position [132, 0]
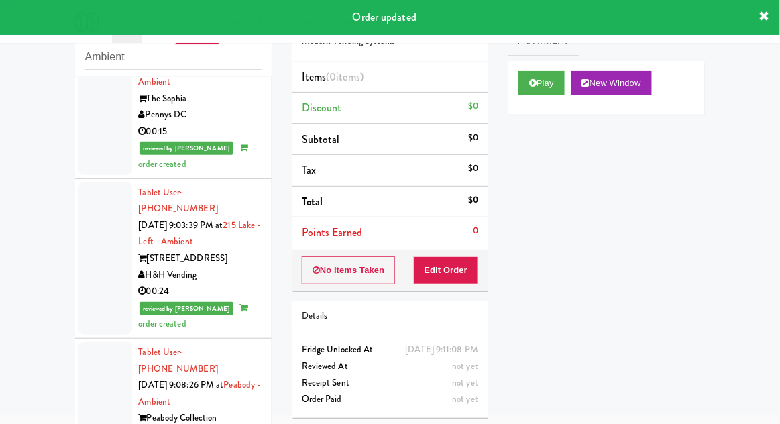
scroll to position [3994, 0]
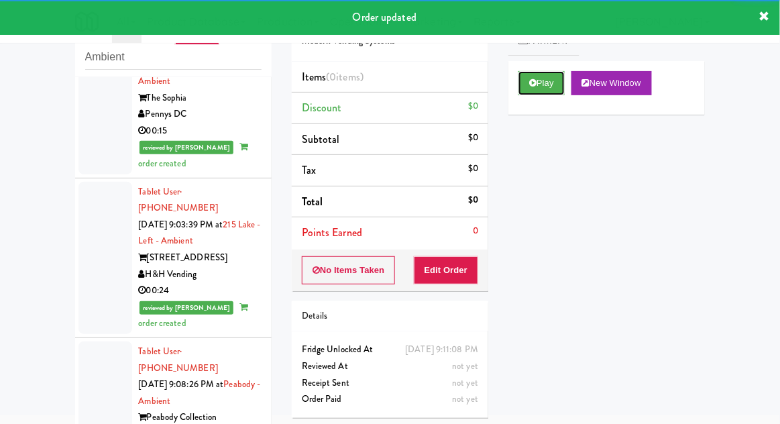
click at [524, 74] on button "Play" at bounding box center [541, 83] width 46 height 24
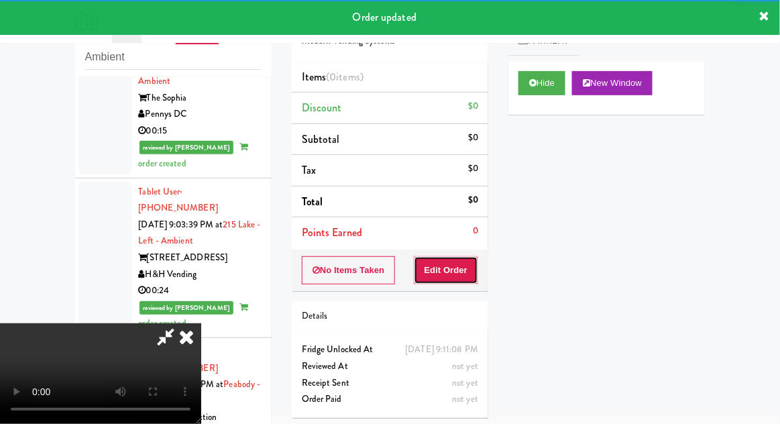
click at [461, 264] on button "Edit Order" at bounding box center [446, 270] width 65 height 28
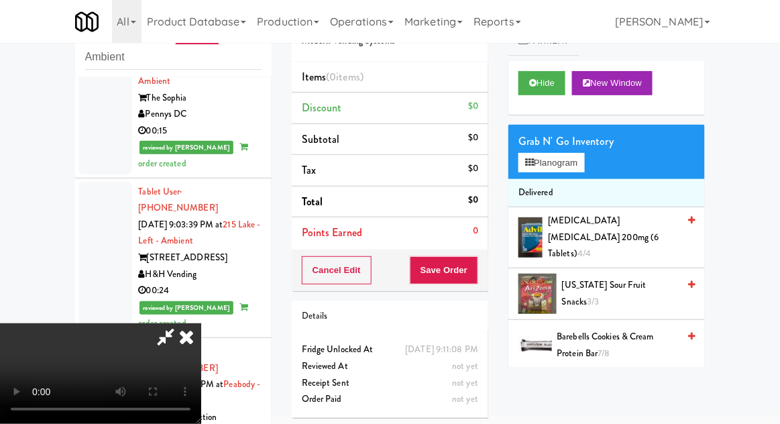
scroll to position [0, 0]
click at [551, 153] on button "Planogram" at bounding box center [551, 163] width 66 height 20
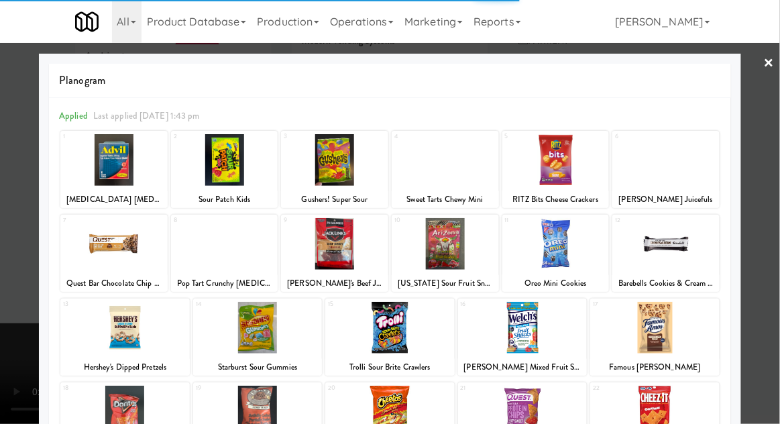
click at [556, 241] on div at bounding box center [555, 244] width 107 height 52
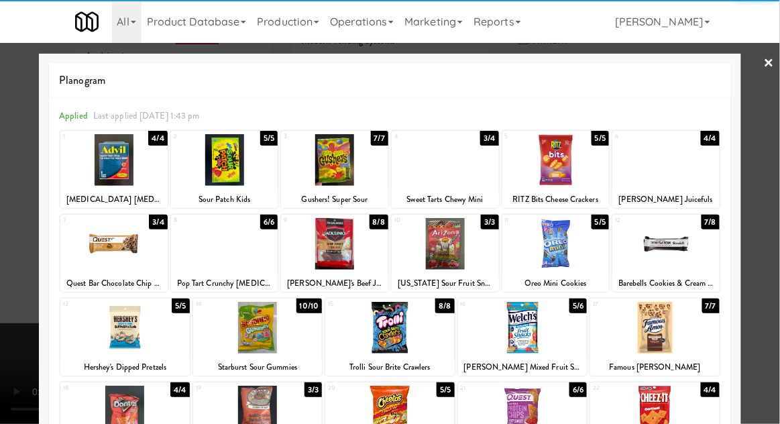
click at [542, 249] on div at bounding box center [555, 244] width 107 height 52
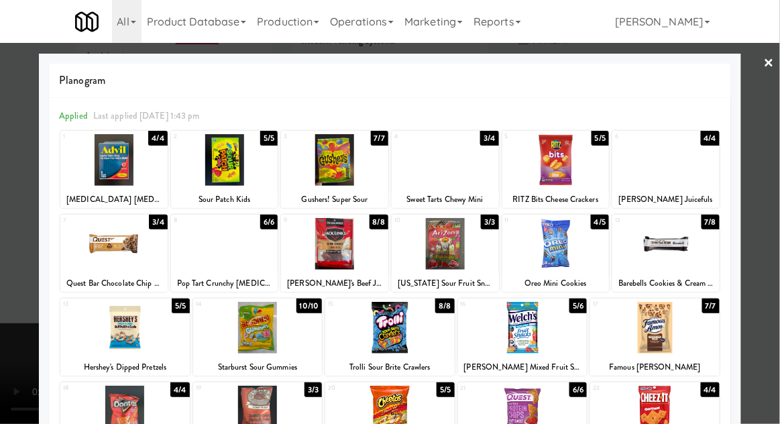
click at [9, 333] on div at bounding box center [390, 212] width 780 height 424
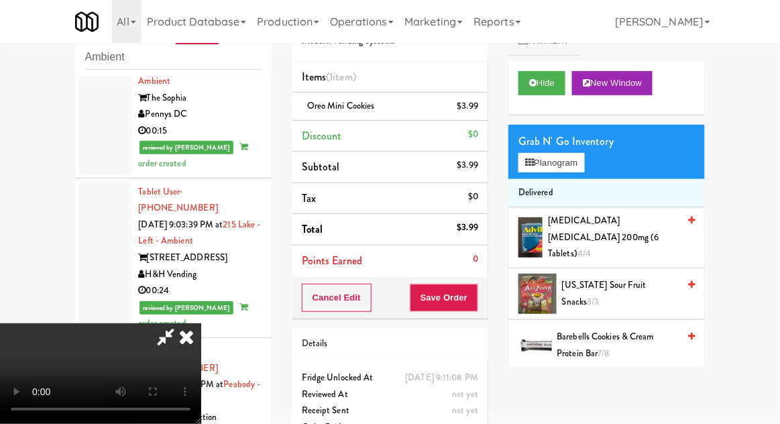
click at [181, 323] on icon at bounding box center [165, 336] width 31 height 27
click at [542, 170] on button "Planogram" at bounding box center [551, 163] width 66 height 20
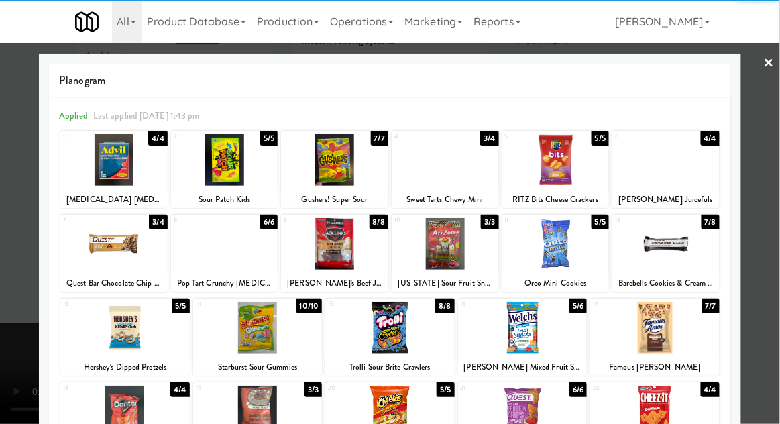
click at [221, 170] on div at bounding box center [224, 160] width 107 height 52
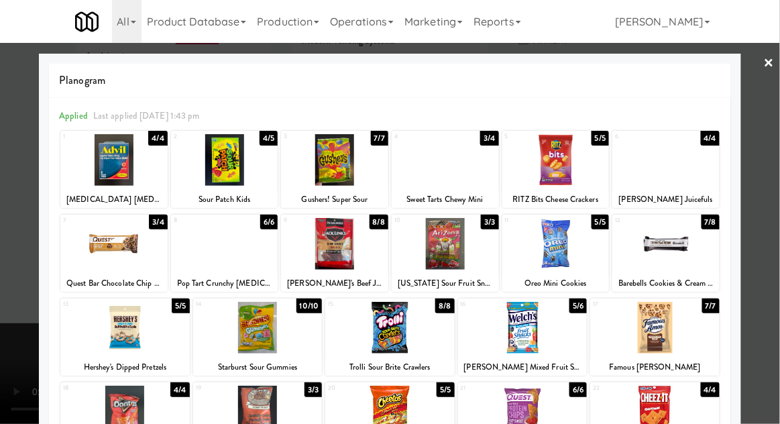
click at [17, 309] on div at bounding box center [390, 212] width 780 height 424
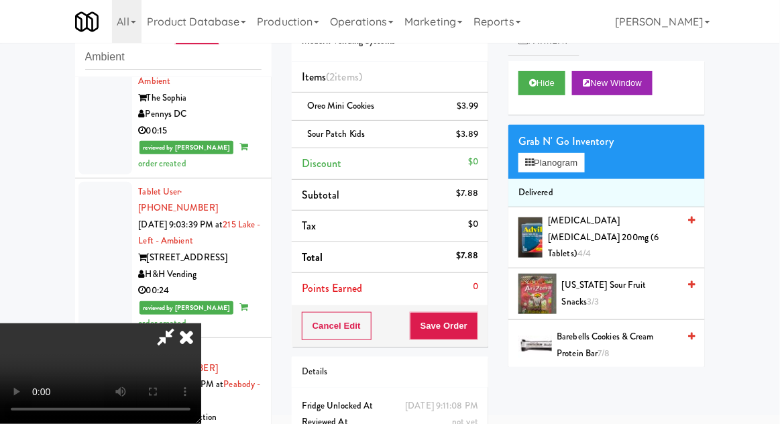
scroll to position [49, 0]
click at [477, 321] on button "Save Order" at bounding box center [444, 326] width 68 height 28
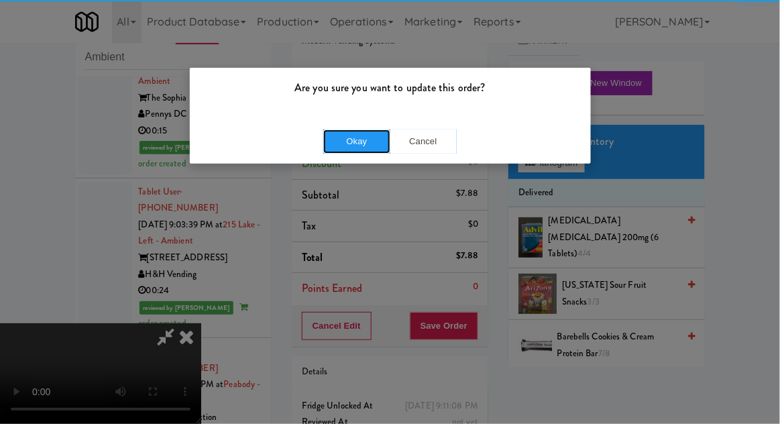
click at [382, 144] on button "Okay" at bounding box center [356, 141] width 67 height 24
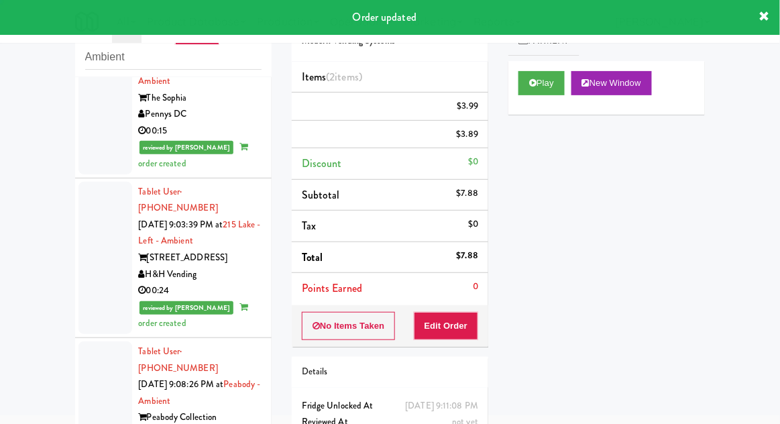
scroll to position [0, 0]
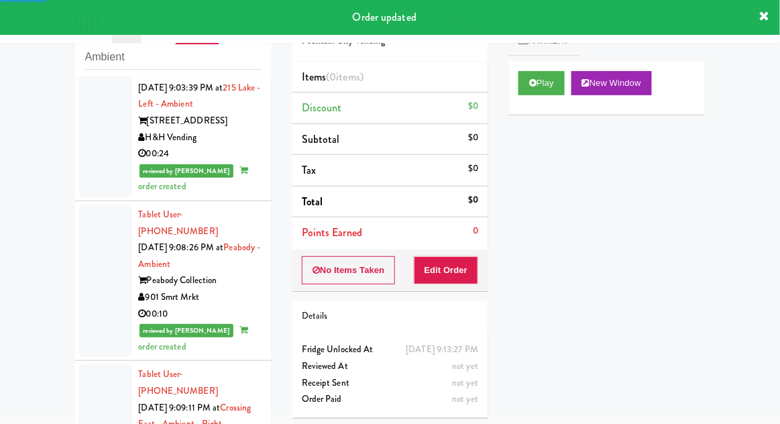
scroll to position [4137, 0]
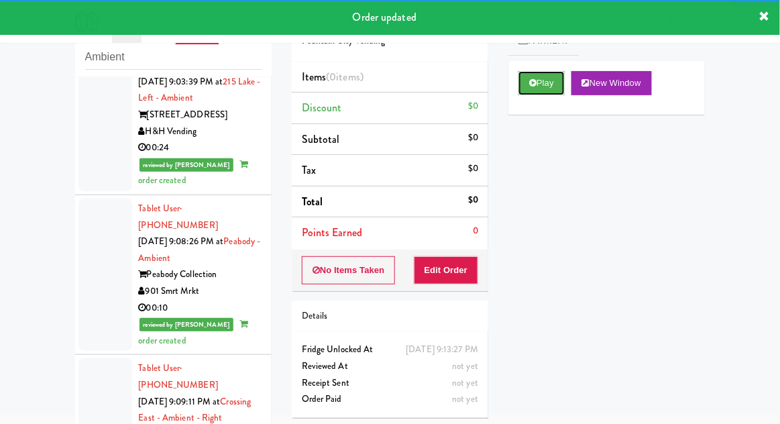
click at [528, 90] on button "Play" at bounding box center [541, 83] width 46 height 24
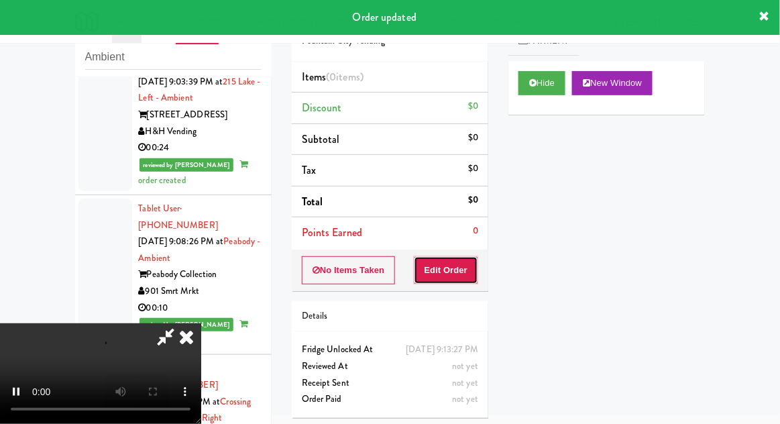
click at [436, 277] on button "Edit Order" at bounding box center [446, 270] width 65 height 28
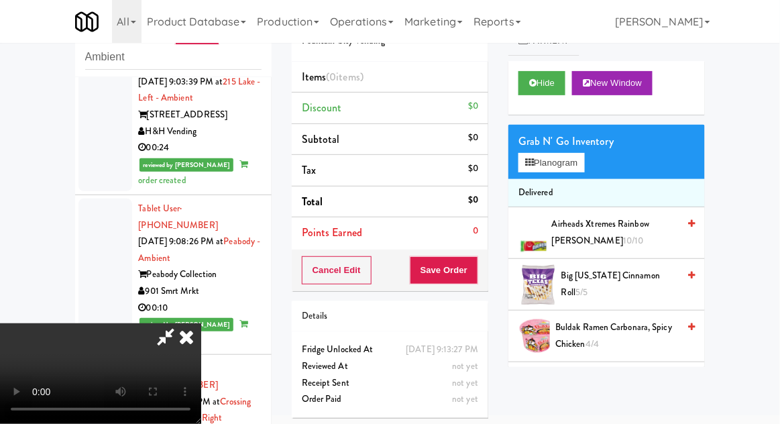
scroll to position [0, 0]
click at [549, 160] on button "Planogram" at bounding box center [551, 163] width 66 height 20
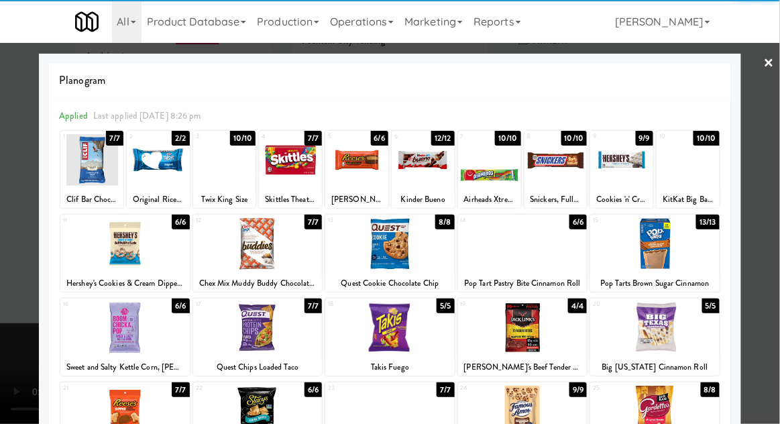
click at [159, 165] on div at bounding box center [158, 160] width 63 height 52
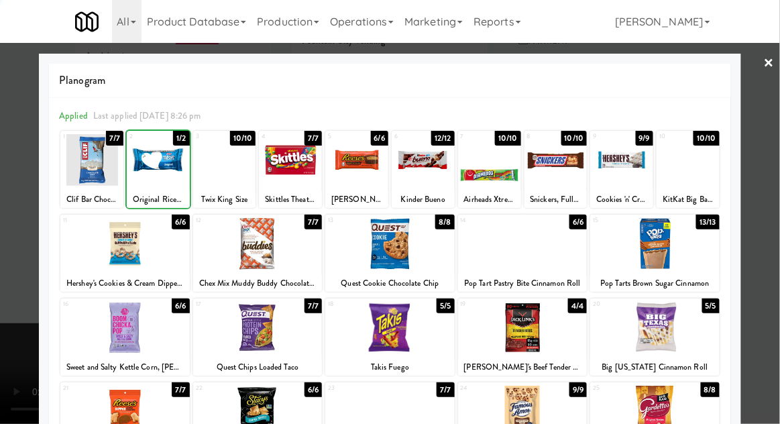
click at [17, 304] on div at bounding box center [390, 212] width 780 height 424
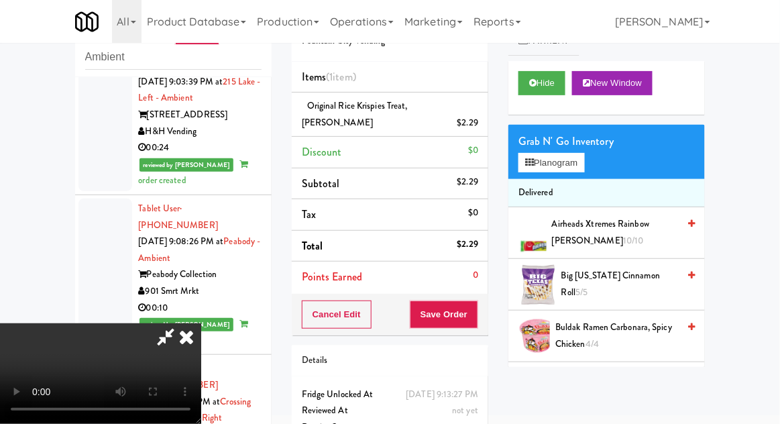
click at [566, 222] on span "Airheads Xtremes Rainbow Berry 10/10" at bounding box center [615, 232] width 126 height 33
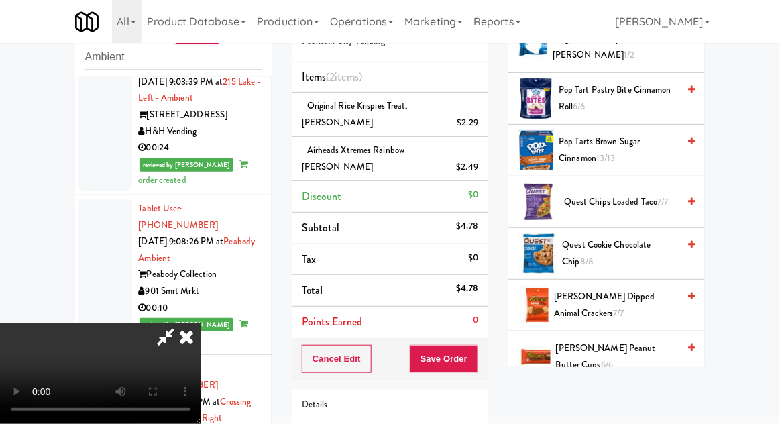
scroll to position [917, 0]
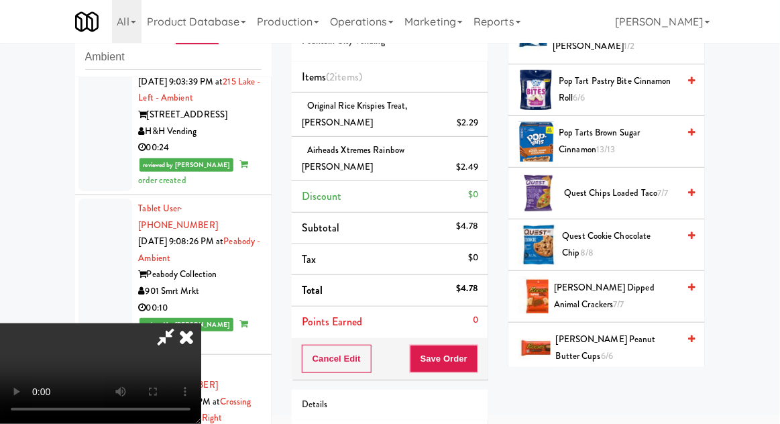
click at [585, 339] on span "Reese's Peanut Butter Cups 6/6" at bounding box center [617, 347] width 122 height 33
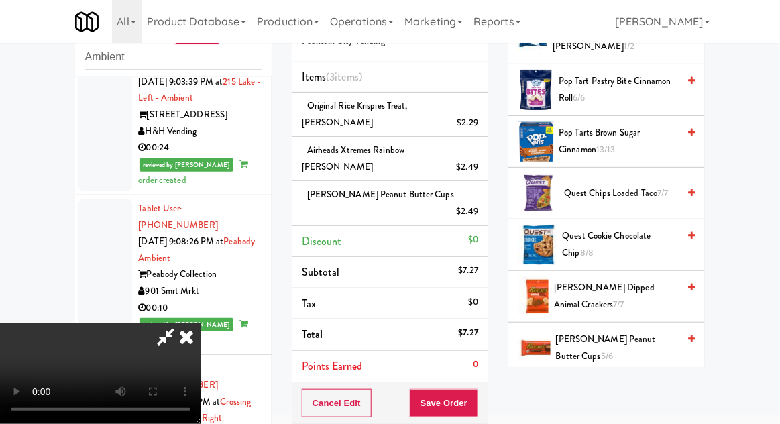
scroll to position [49, 0]
click at [473, 389] on button "Save Order" at bounding box center [444, 403] width 68 height 28
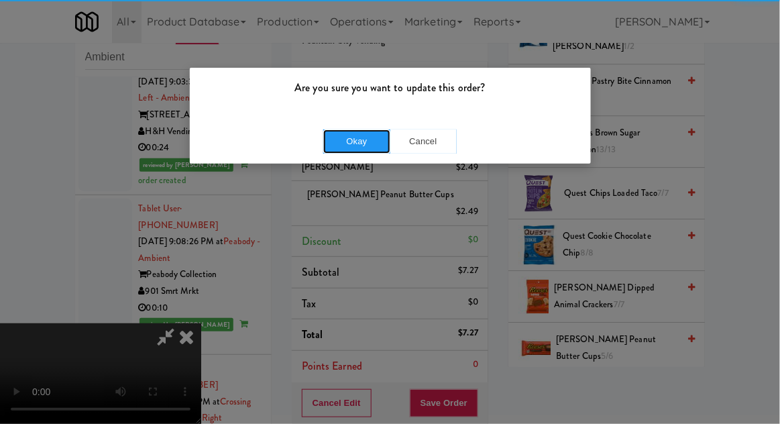
click at [364, 134] on button "Okay" at bounding box center [356, 141] width 67 height 24
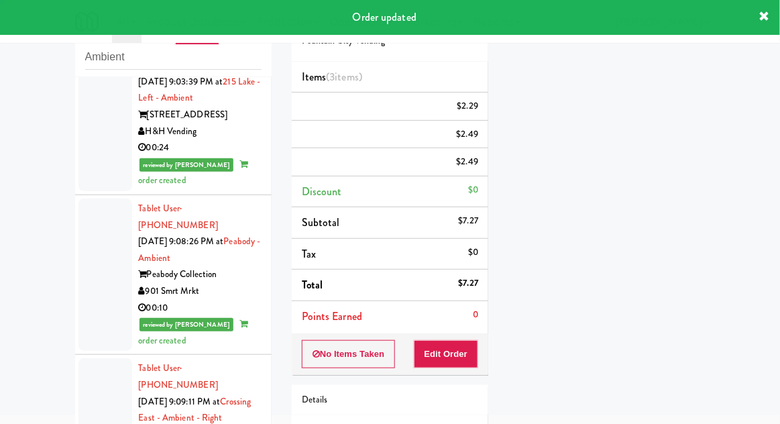
scroll to position [0, 0]
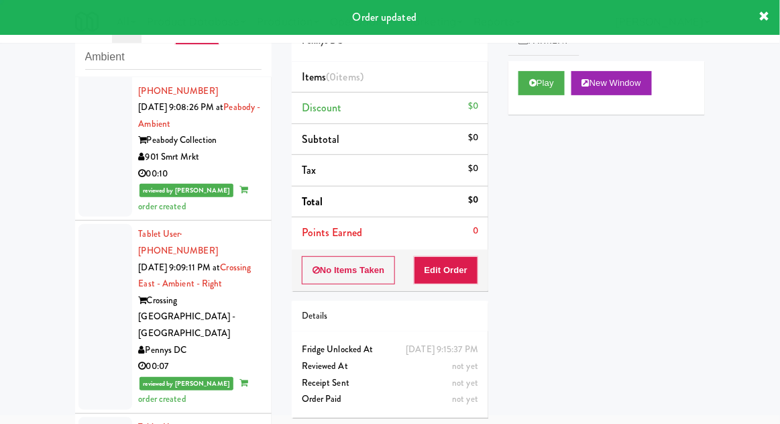
scroll to position [4286, 0]
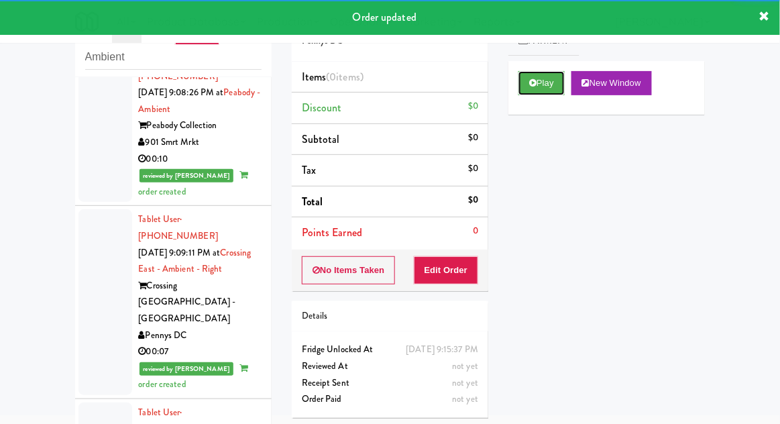
click at [519, 83] on button "Play" at bounding box center [541, 83] width 46 height 24
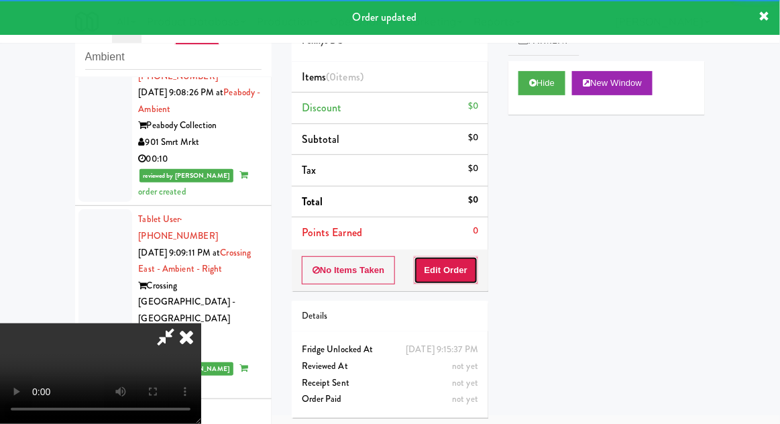
click at [461, 271] on button "Edit Order" at bounding box center [446, 270] width 65 height 28
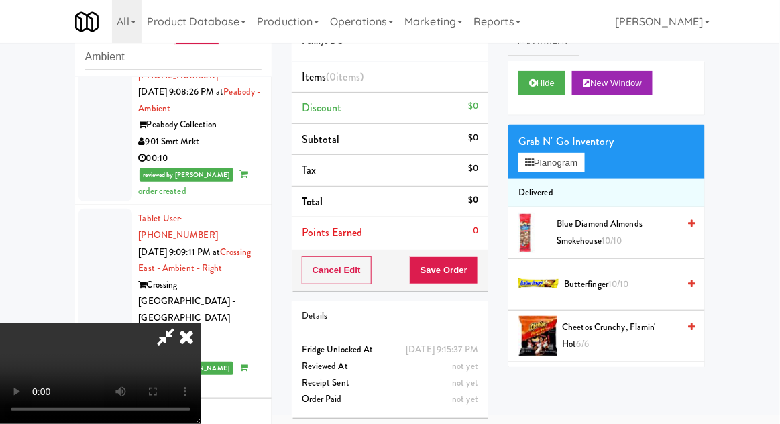
scroll to position [4285, 0]
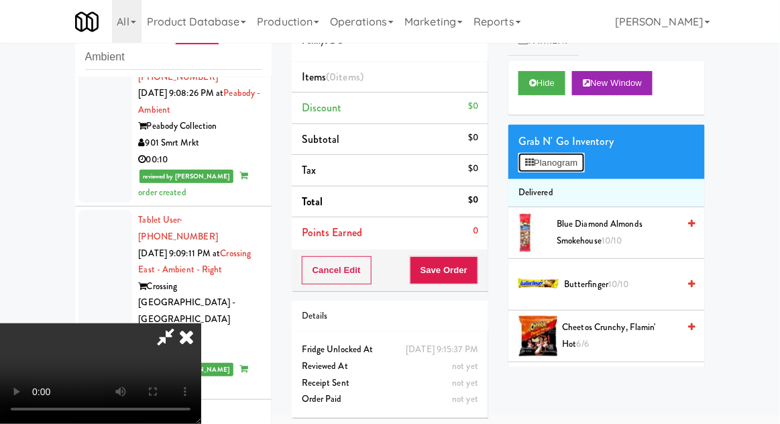
click at [545, 153] on button "Planogram" at bounding box center [551, 163] width 66 height 20
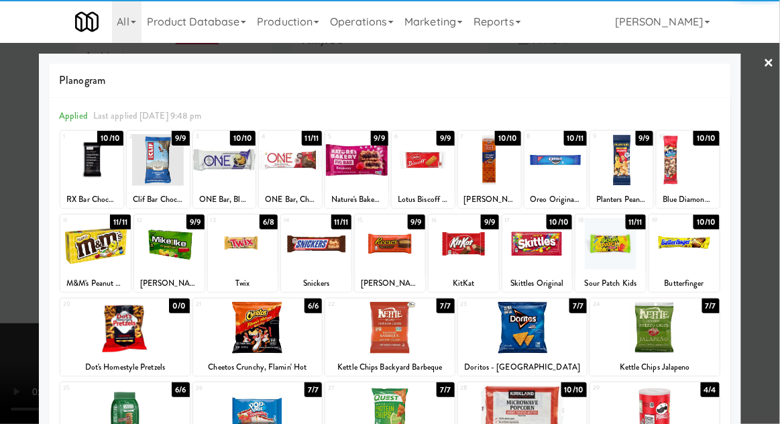
click at [247, 329] on div at bounding box center [257, 328] width 129 height 52
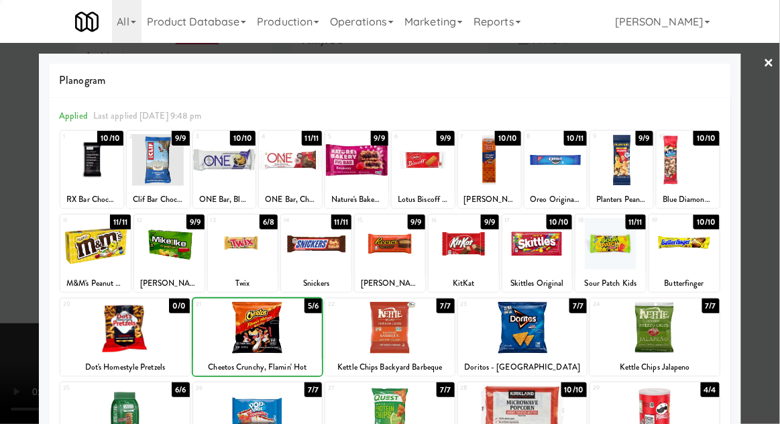
click at [5, 394] on div at bounding box center [390, 212] width 780 height 424
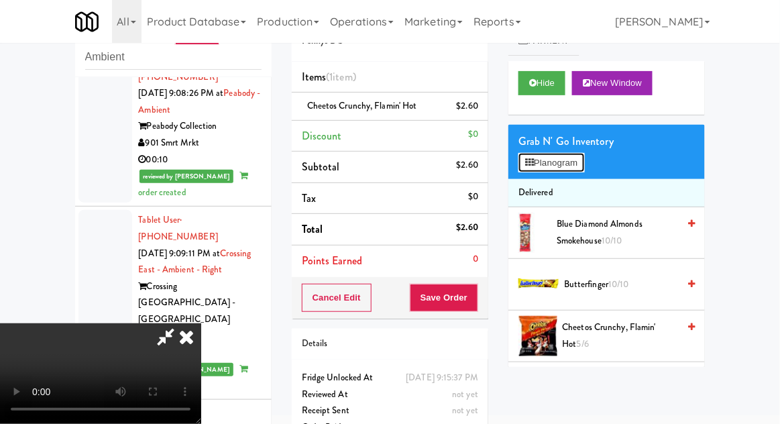
click at [539, 169] on button "Planogram" at bounding box center [551, 163] width 66 height 20
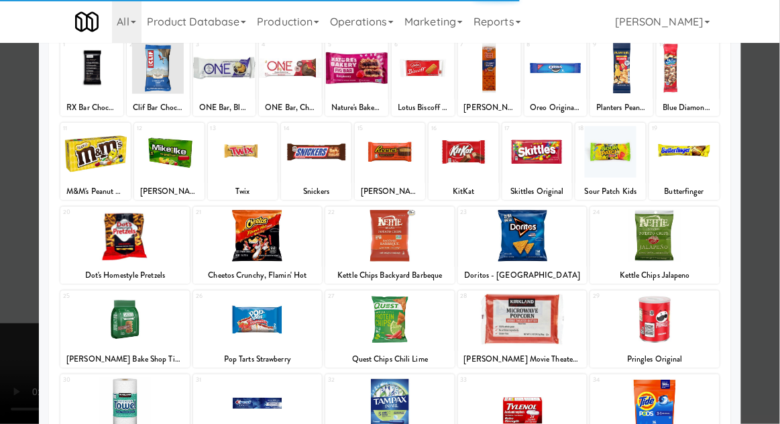
scroll to position [121, 0]
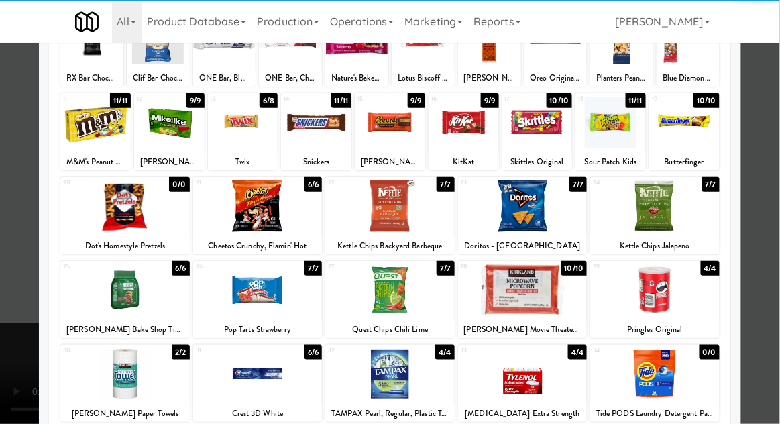
click at [111, 375] on div at bounding box center [124, 374] width 129 height 52
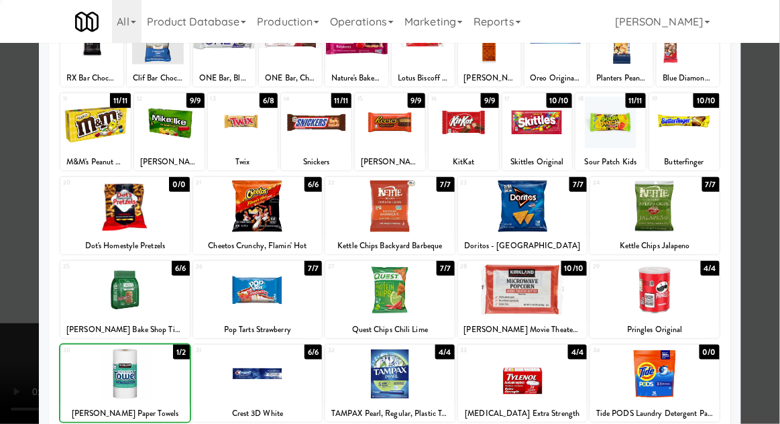
click at [7, 352] on div at bounding box center [390, 212] width 780 height 424
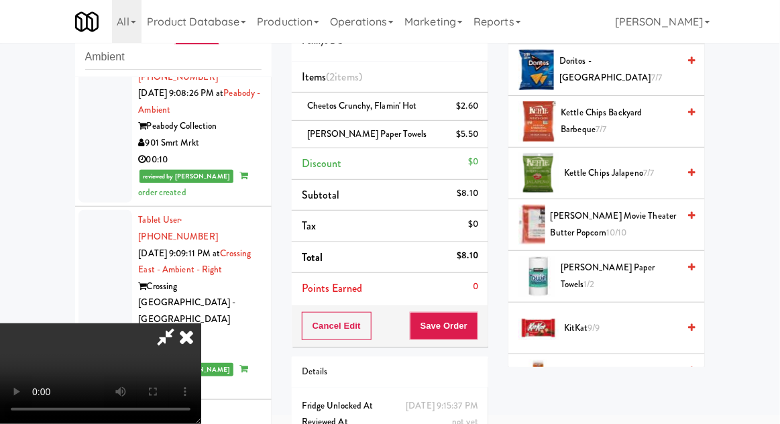
scroll to position [425, 0]
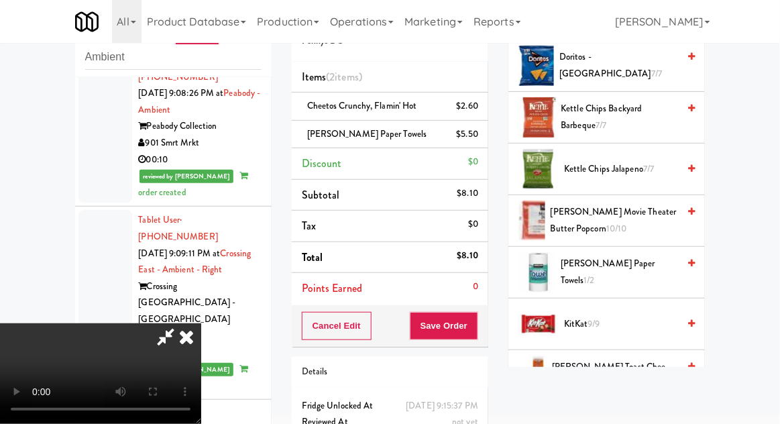
click at [606, 222] on span "10/10" at bounding box center [616, 228] width 21 height 13
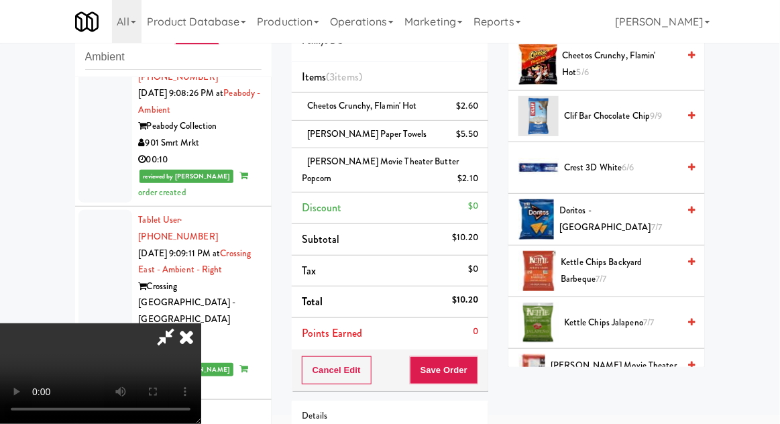
scroll to position [0, 0]
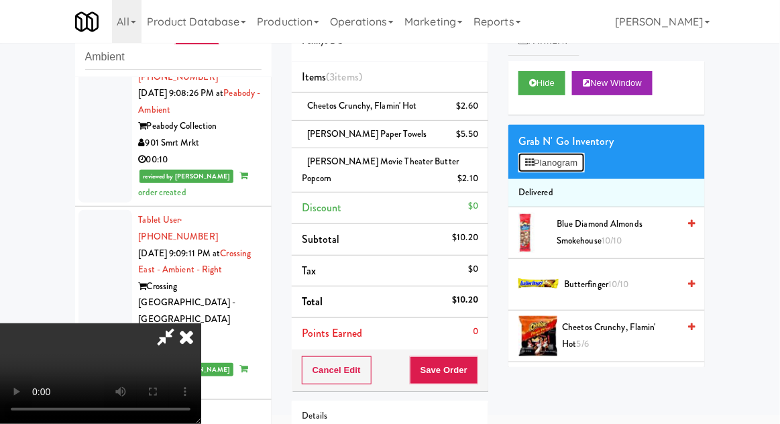
click at [535, 164] on button "Planogram" at bounding box center [551, 163] width 66 height 20
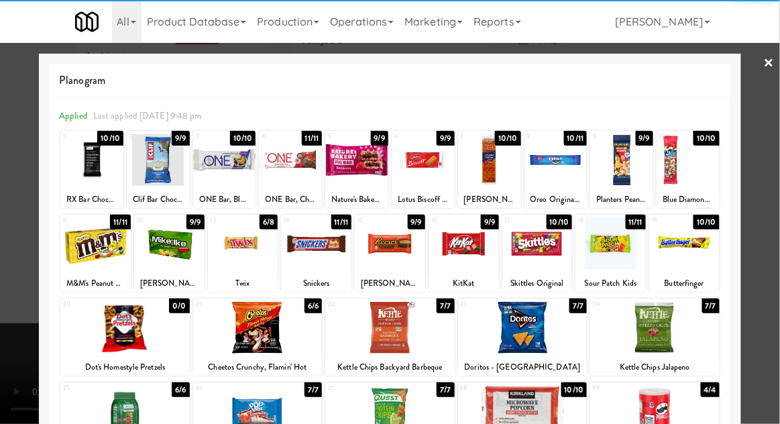
click at [543, 243] on div at bounding box center [537, 244] width 70 height 52
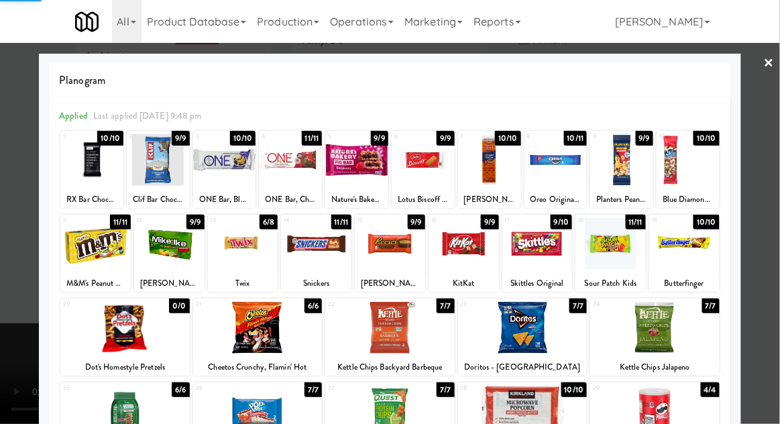
click at [19, 323] on div at bounding box center [390, 212] width 780 height 424
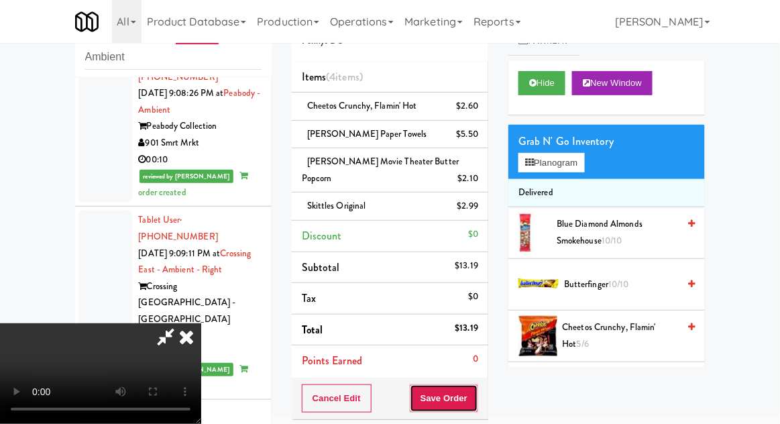
click at [476, 404] on button "Save Order" at bounding box center [444, 398] width 68 height 28
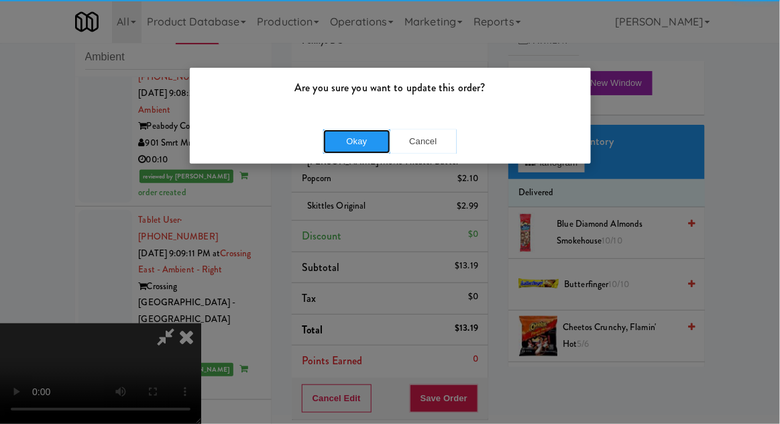
click at [355, 139] on button "Okay" at bounding box center [356, 141] width 67 height 24
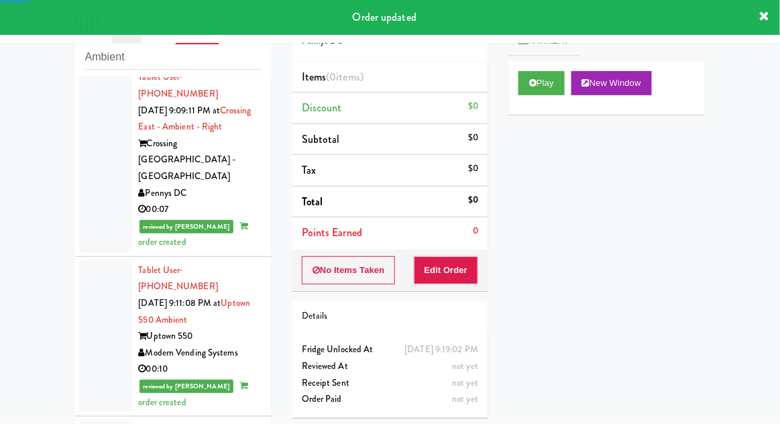
scroll to position [4430, 0]
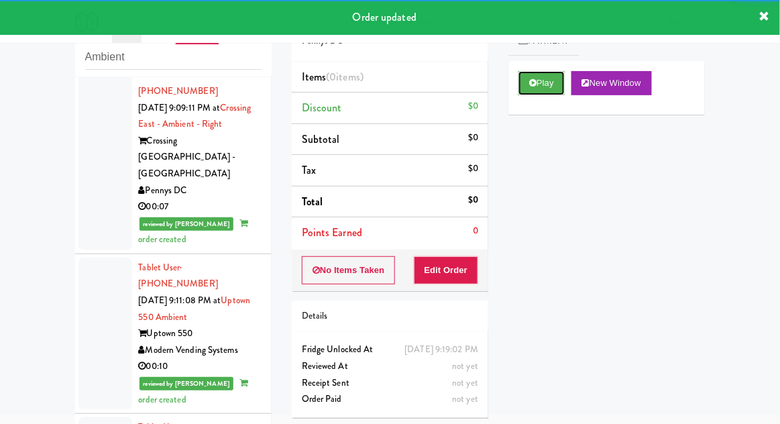
click at [538, 75] on button "Play" at bounding box center [541, 83] width 46 height 24
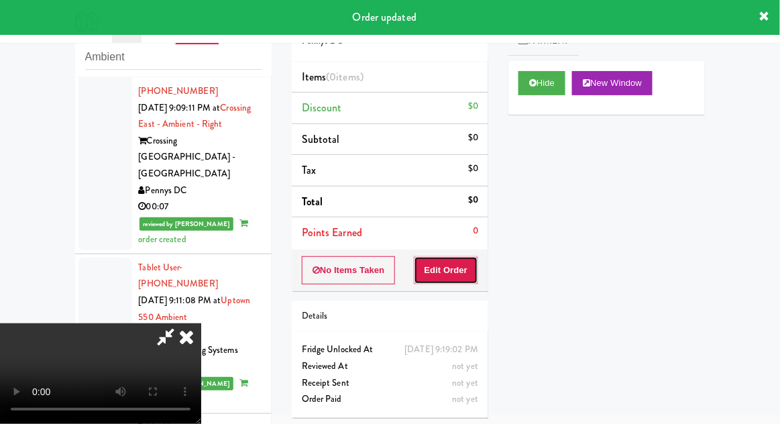
click at [448, 263] on button "Edit Order" at bounding box center [446, 270] width 65 height 28
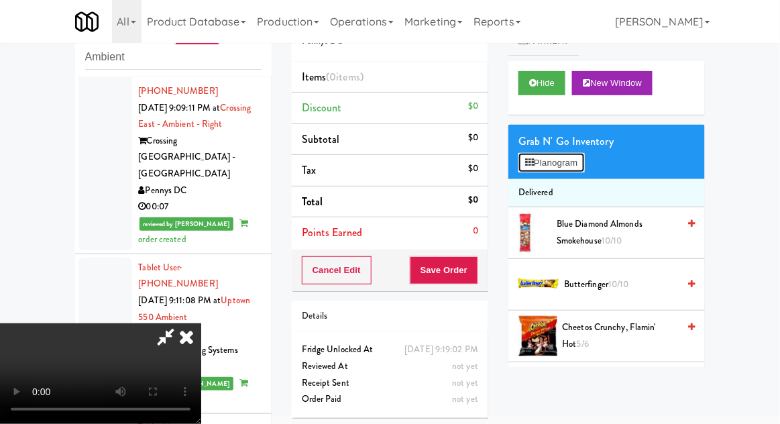
click at [524, 154] on button "Planogram" at bounding box center [551, 163] width 66 height 20
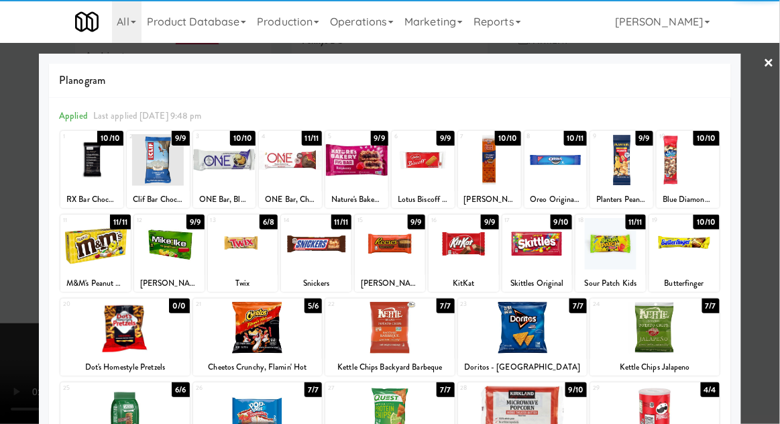
click at [242, 250] on div at bounding box center [243, 244] width 70 height 52
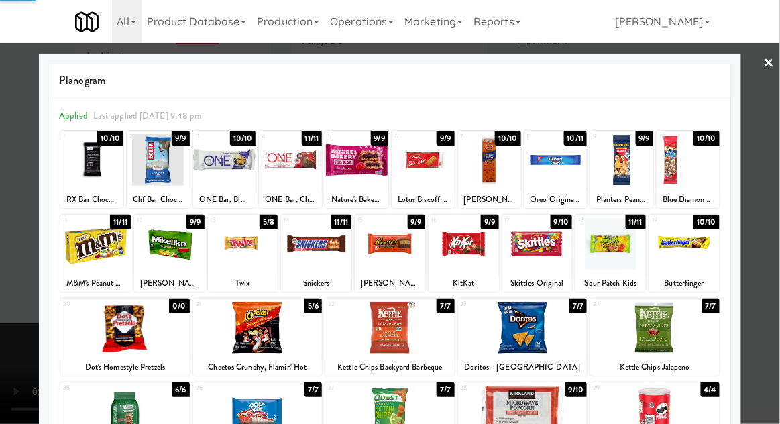
click at [19, 340] on div at bounding box center [390, 212] width 780 height 424
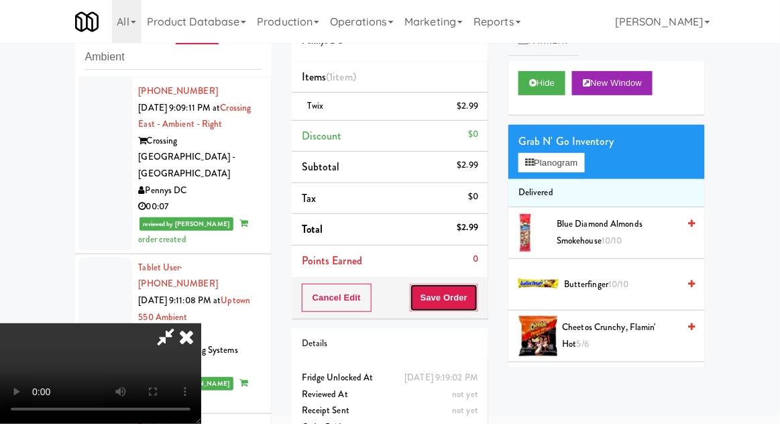
click at [473, 286] on button "Save Order" at bounding box center [444, 298] width 68 height 28
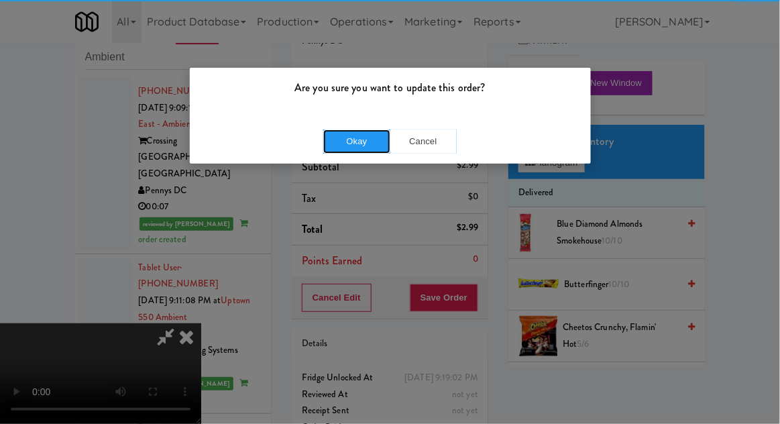
click at [362, 134] on button "Okay" at bounding box center [356, 141] width 67 height 24
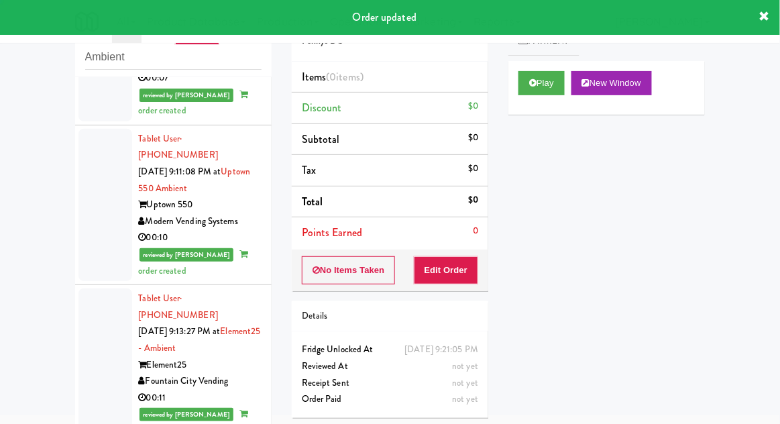
scroll to position [4567, 0]
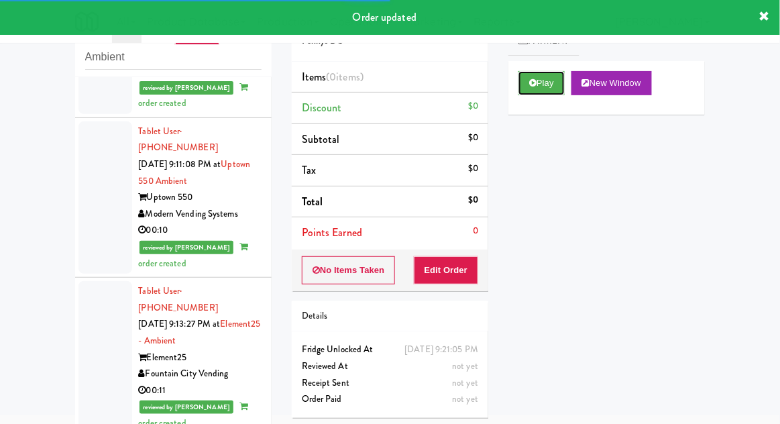
click at [526, 82] on button "Play" at bounding box center [541, 83] width 46 height 24
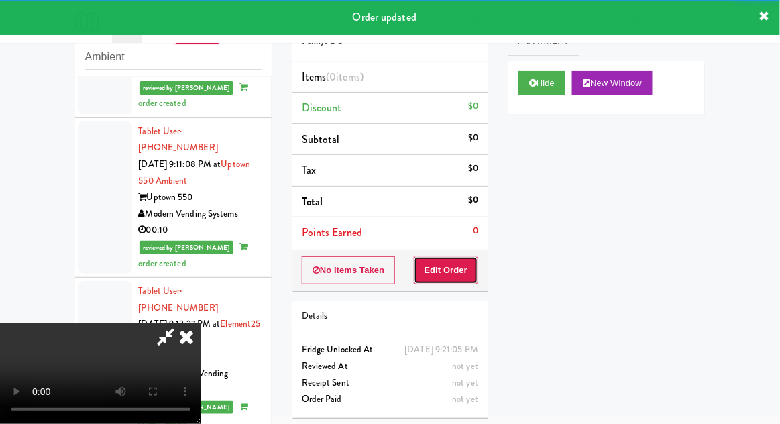
click at [445, 280] on button "Edit Order" at bounding box center [446, 270] width 65 height 28
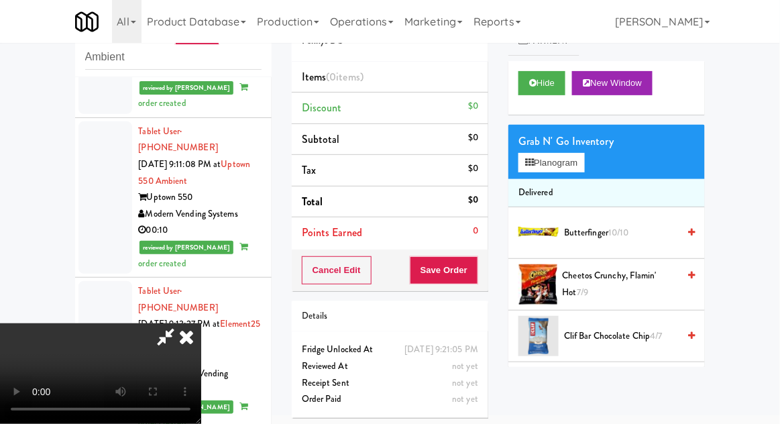
scroll to position [49, 0]
click at [528, 160] on icon at bounding box center [529, 162] width 9 height 9
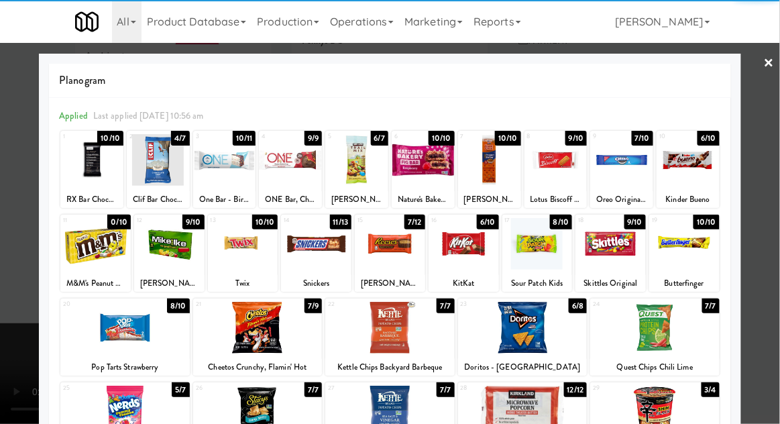
click at [417, 173] on div at bounding box center [423, 160] width 63 height 52
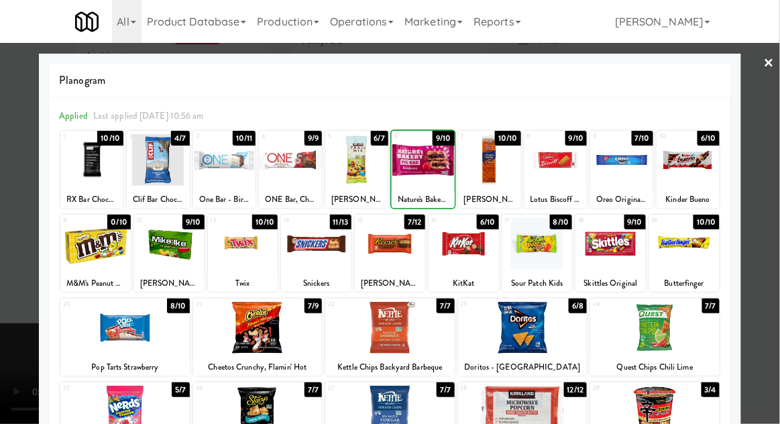
click at [421, 167] on div at bounding box center [423, 160] width 63 height 52
click at [15, 313] on div at bounding box center [390, 212] width 780 height 424
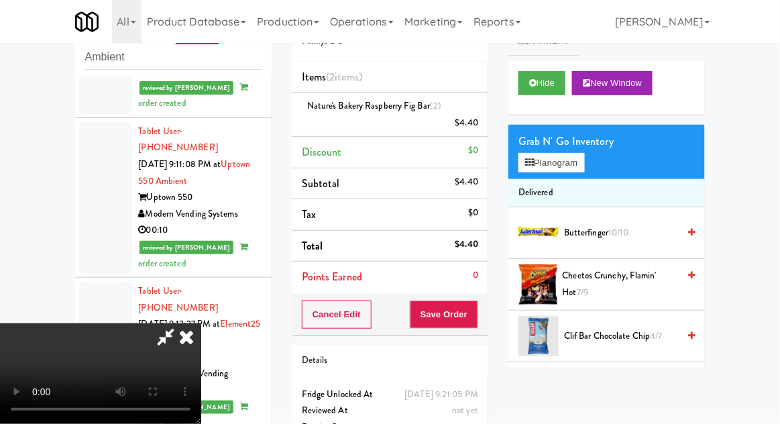
click at [181, 323] on icon at bounding box center [165, 336] width 31 height 27
click at [472, 305] on button "Save Order" at bounding box center [444, 314] width 68 height 28
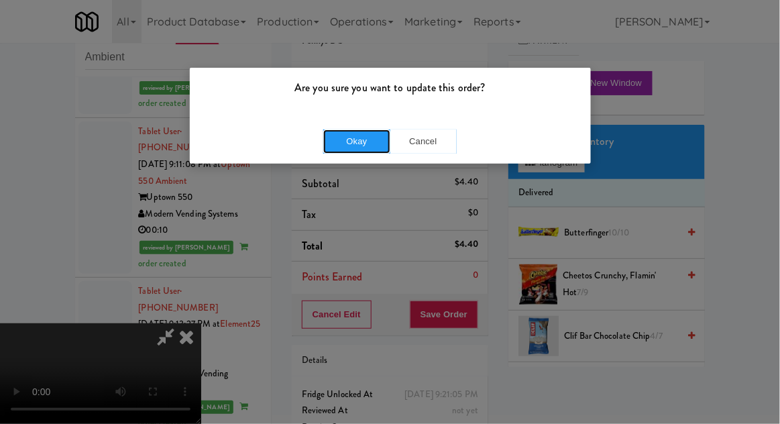
click at [341, 135] on button "Okay" at bounding box center [356, 141] width 67 height 24
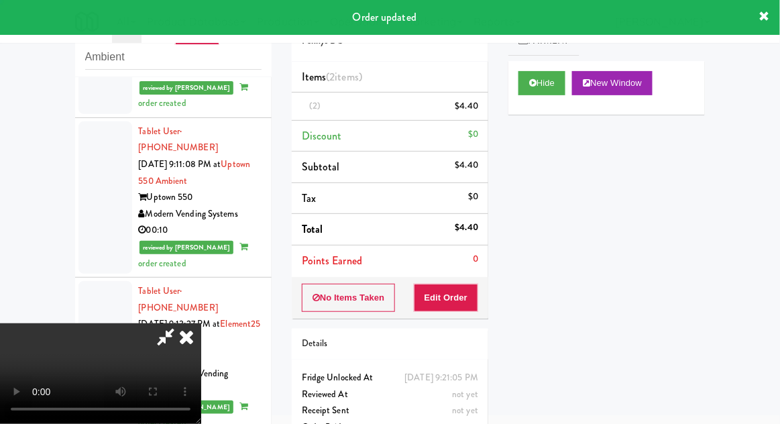
scroll to position [0, 0]
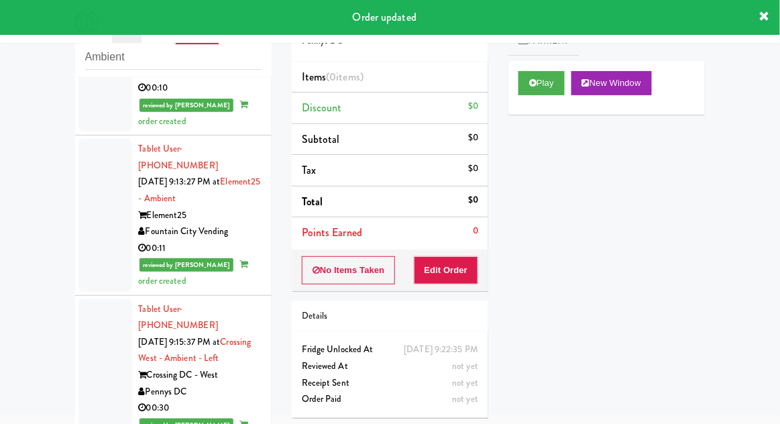
scroll to position [4707, 0]
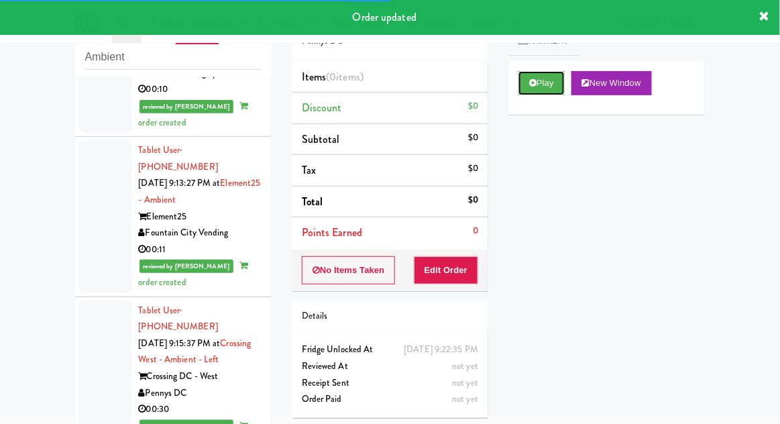
click at [539, 74] on button "Play" at bounding box center [541, 83] width 46 height 24
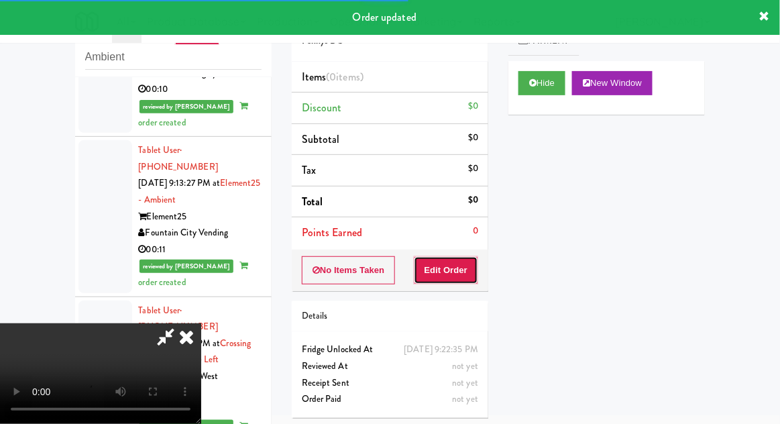
click at [444, 266] on button "Edit Order" at bounding box center [446, 270] width 65 height 28
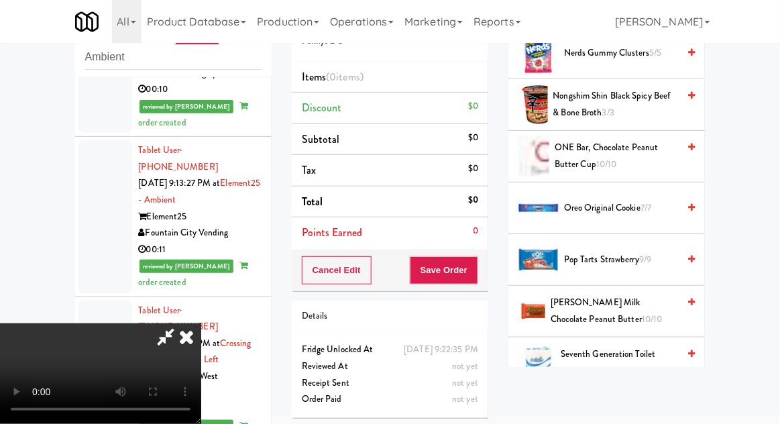
scroll to position [1008, 0]
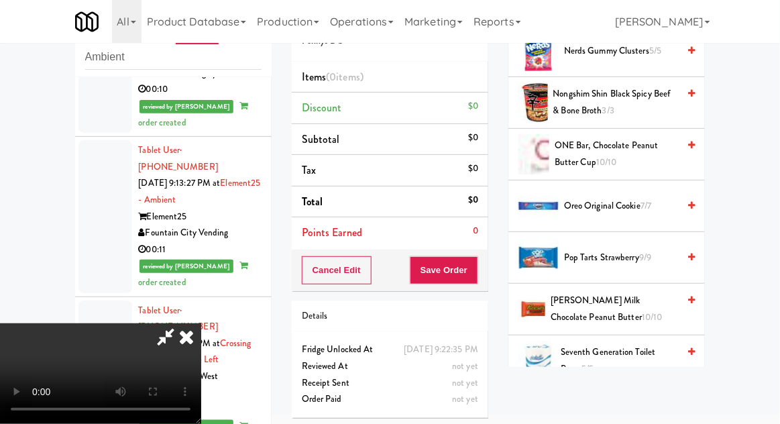
click at [585, 198] on span "Oreo Original Cookie 7/7" at bounding box center [621, 206] width 114 height 17
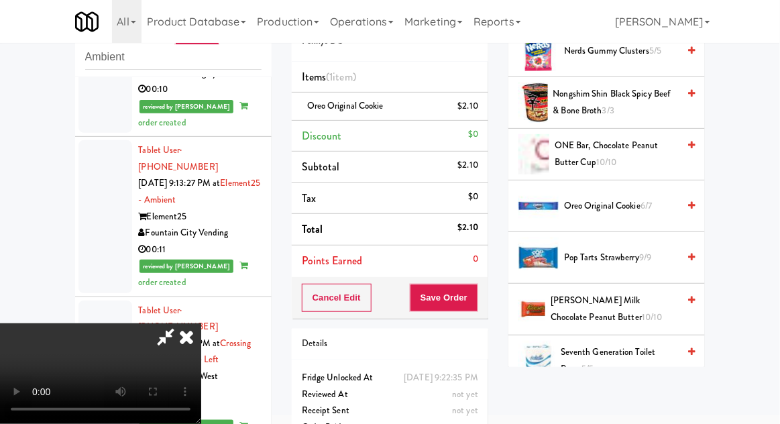
scroll to position [49, 0]
click at [472, 289] on button "Save Order" at bounding box center [444, 298] width 68 height 28
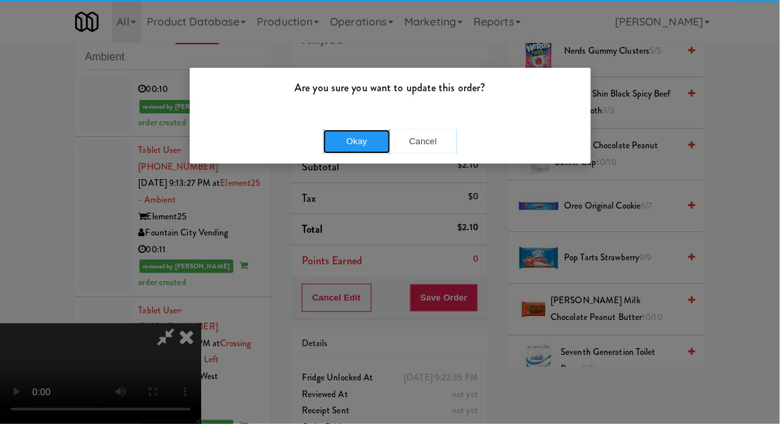
click at [359, 129] on button "Okay" at bounding box center [356, 141] width 67 height 24
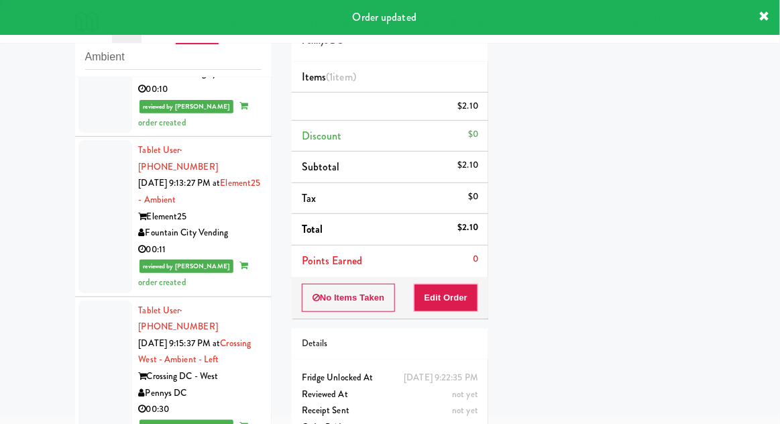
scroll to position [0, 0]
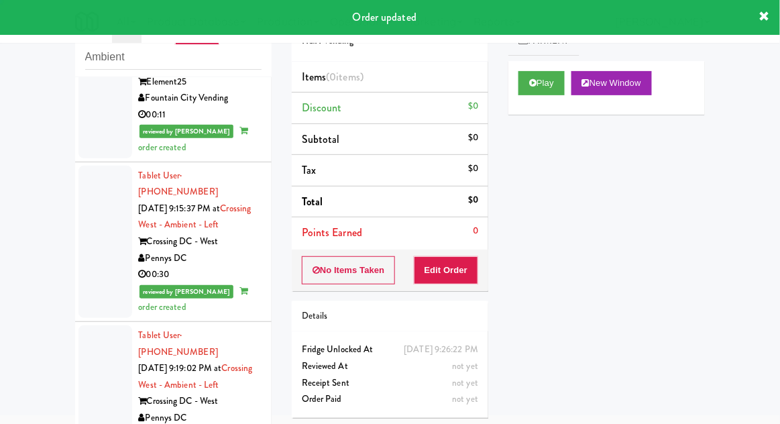
scroll to position [4844, 0]
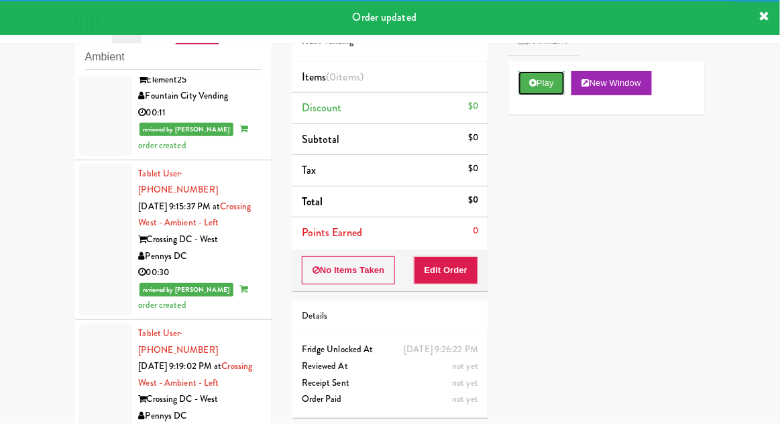
click at [518, 78] on button "Play" at bounding box center [541, 83] width 46 height 24
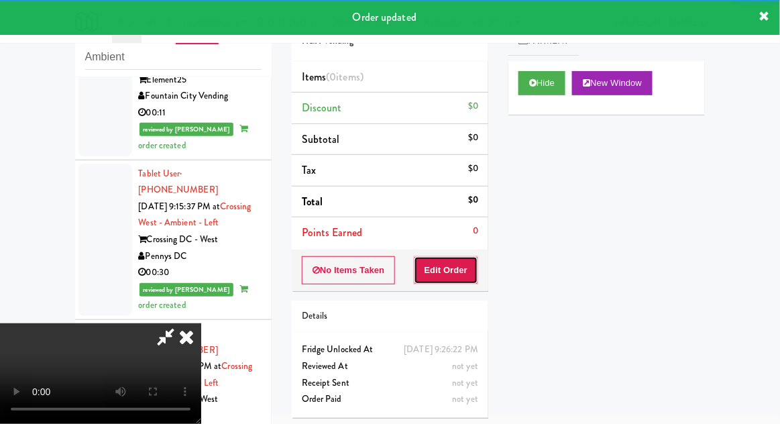
click at [453, 262] on button "Edit Order" at bounding box center [446, 270] width 65 height 28
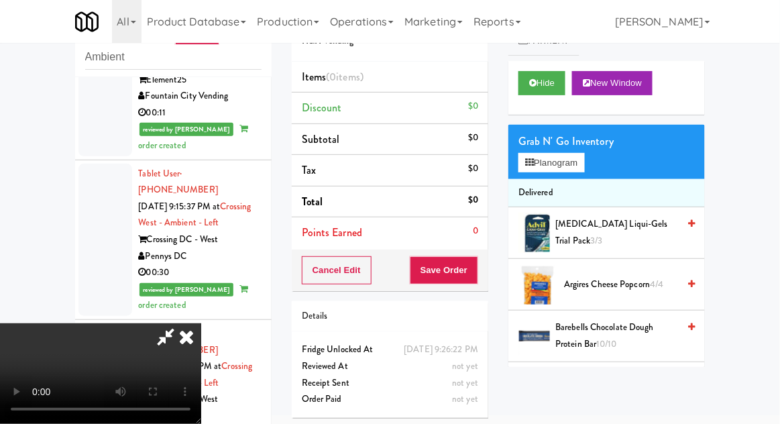
scroll to position [49, 0]
click at [543, 162] on button "Planogram" at bounding box center [551, 163] width 66 height 20
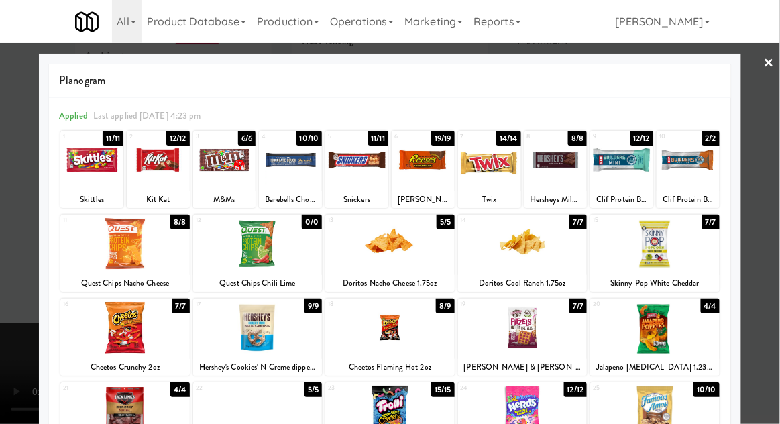
click at [387, 351] on div at bounding box center [389, 328] width 129 height 52
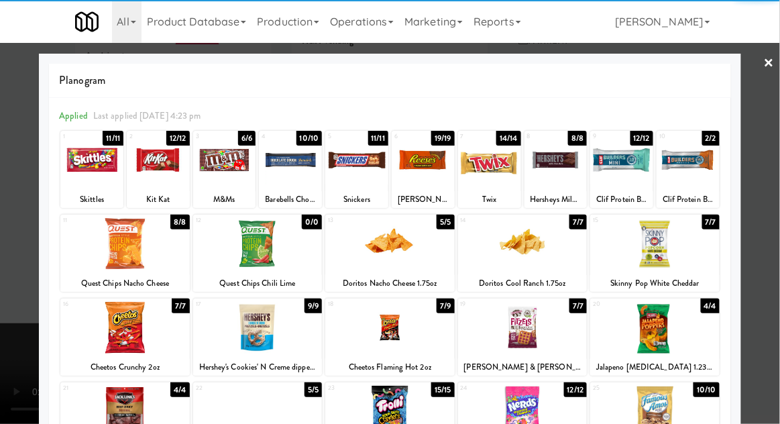
click at [4, 331] on div at bounding box center [390, 212] width 780 height 424
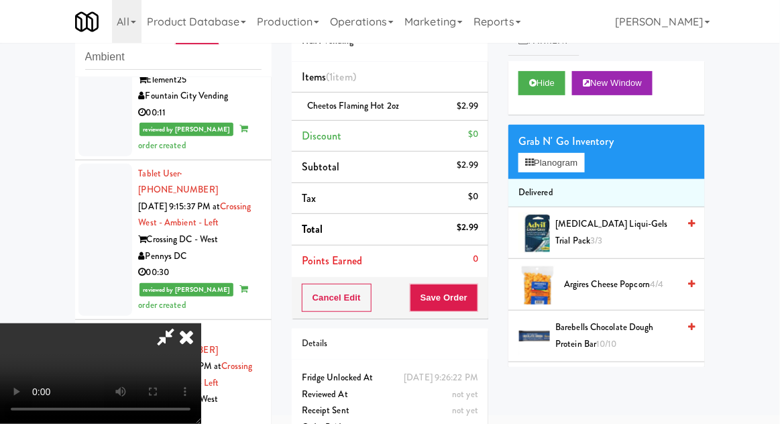
click at [488, 296] on div "Cancel Edit Save Order" at bounding box center [390, 298] width 197 height 42
click at [476, 297] on button "Save Order" at bounding box center [444, 298] width 68 height 28
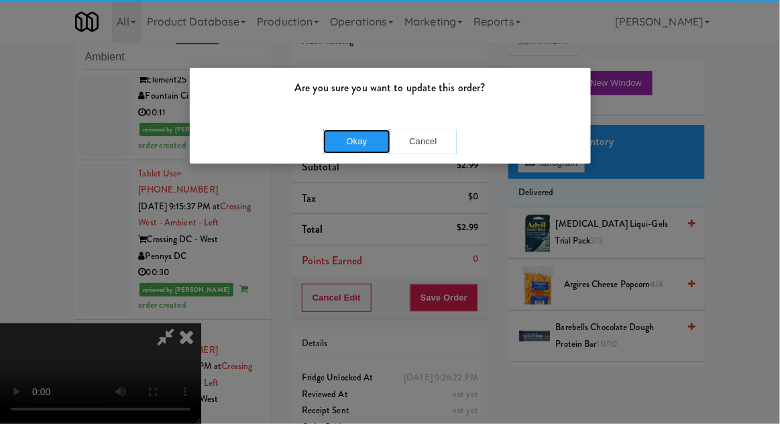
click at [338, 129] on button "Okay" at bounding box center [356, 141] width 67 height 24
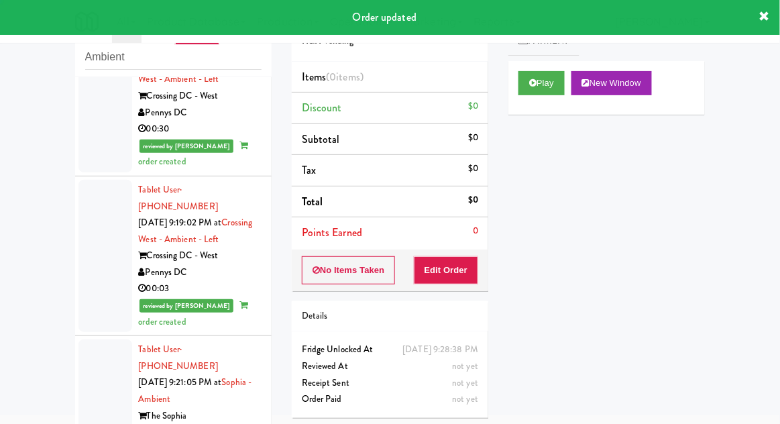
scroll to position [4991, 0]
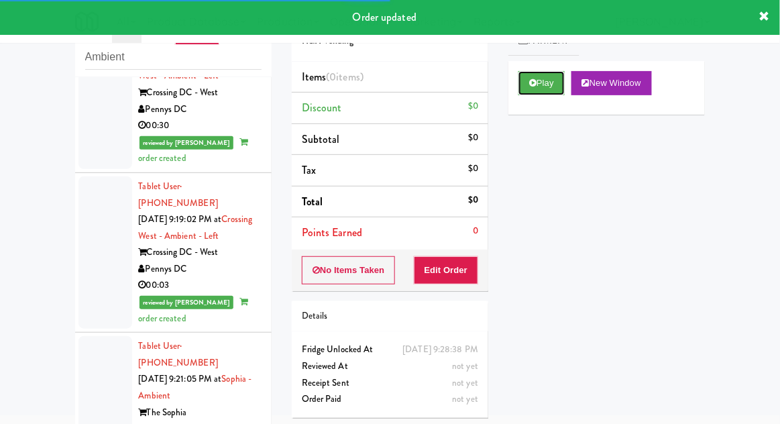
click at [530, 87] on button "Play" at bounding box center [541, 83] width 46 height 24
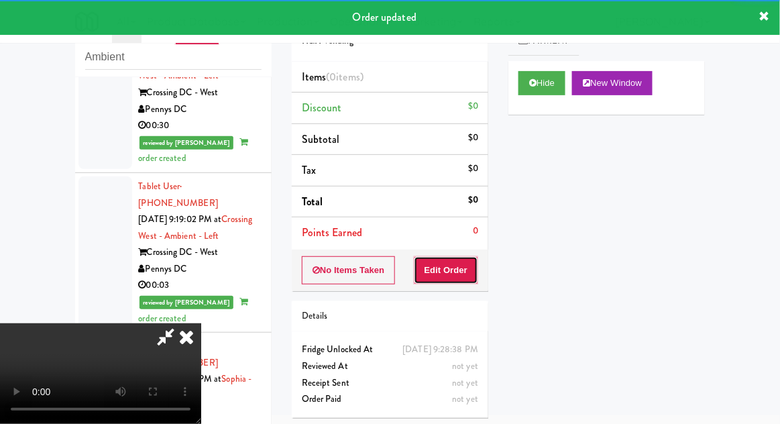
click at [447, 266] on button "Edit Order" at bounding box center [446, 270] width 65 height 28
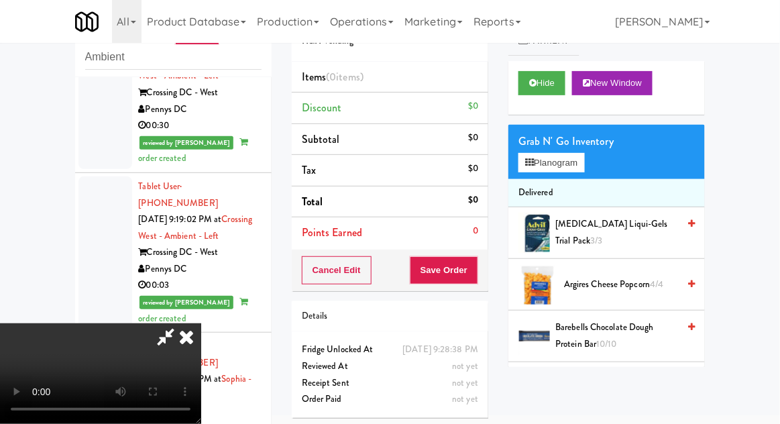
scroll to position [49, 0]
click at [585, 288] on span "Argires Cheese Popcorn 4/4" at bounding box center [621, 284] width 114 height 17
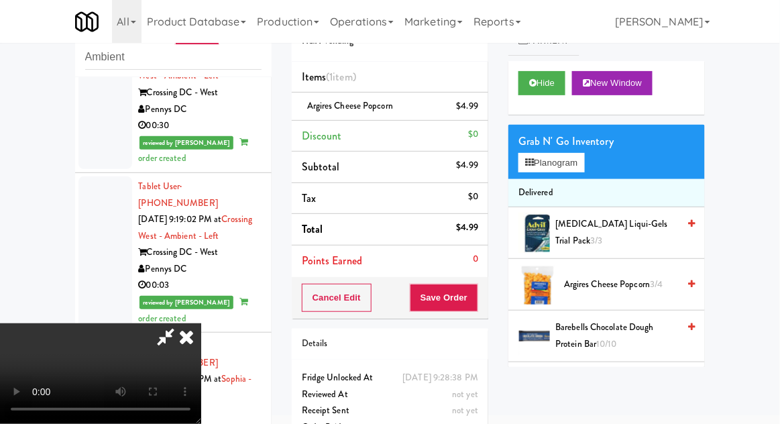
click at [486, 297] on div "Cancel Edit Save Order" at bounding box center [390, 298] width 197 height 42
click at [475, 295] on button "Save Order" at bounding box center [444, 298] width 68 height 28
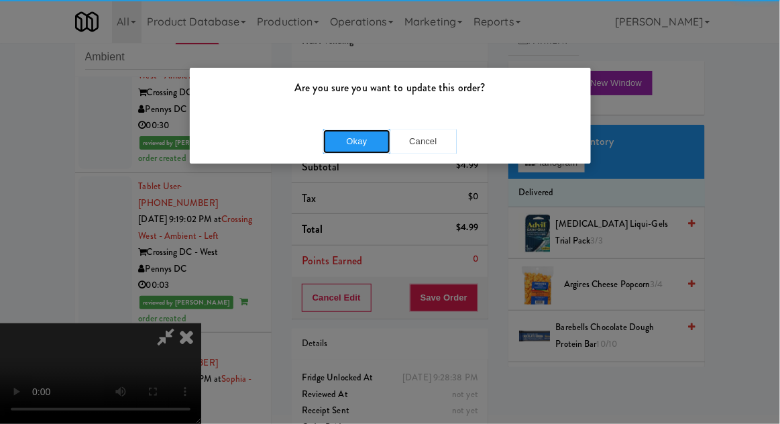
click at [343, 139] on button "Okay" at bounding box center [356, 141] width 67 height 24
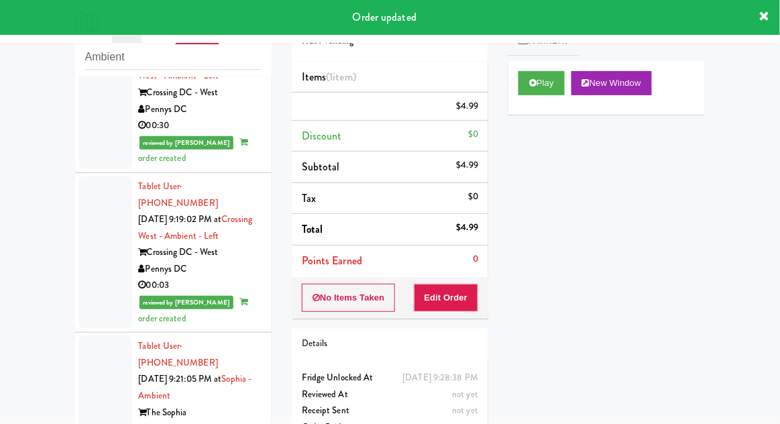
scroll to position [0, 0]
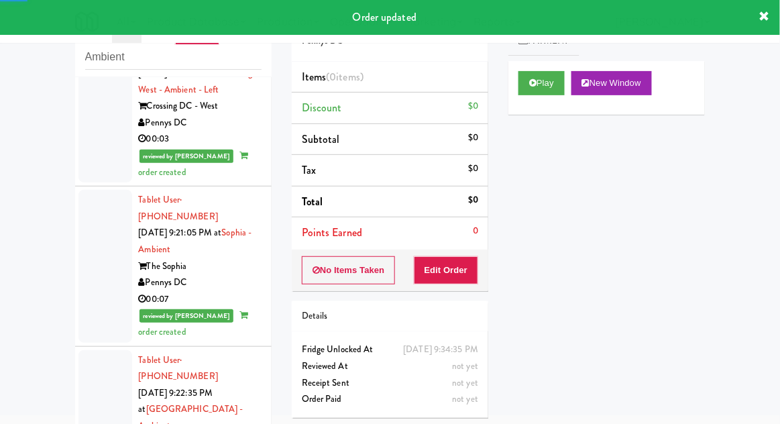
scroll to position [5141, 0]
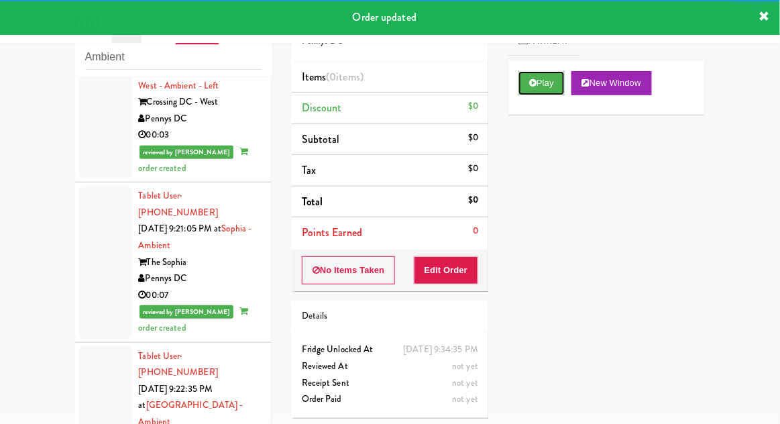
click at [522, 76] on button "Play" at bounding box center [541, 83] width 46 height 24
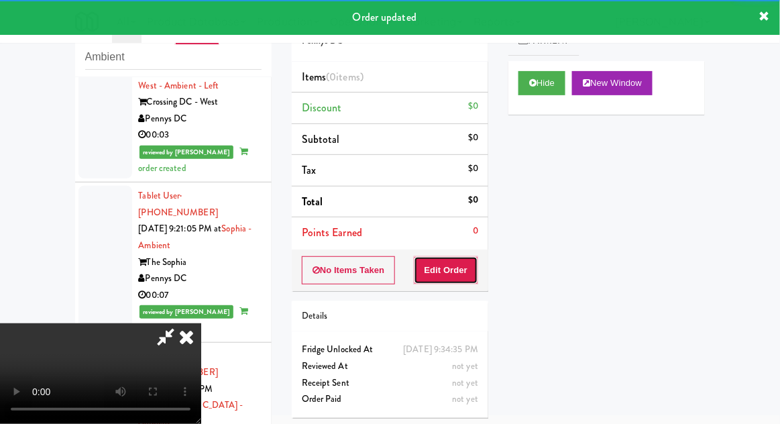
click at [457, 275] on button "Edit Order" at bounding box center [446, 270] width 65 height 28
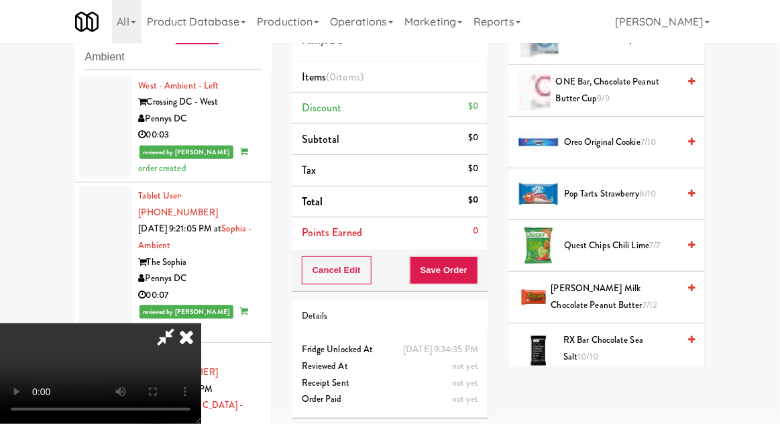
scroll to position [1125, 0]
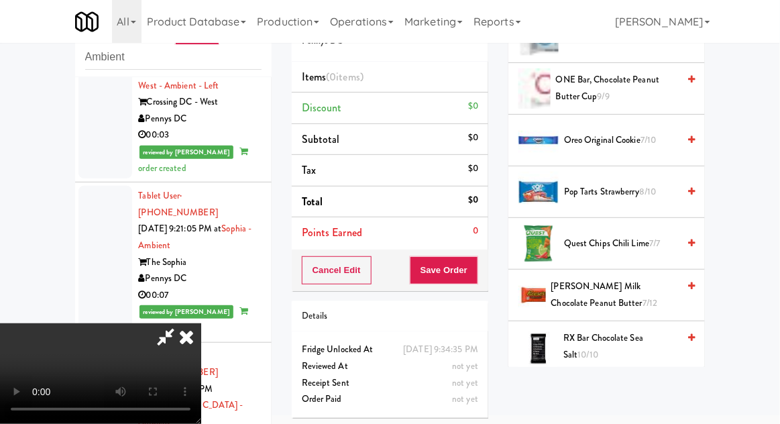
click at [577, 290] on span "Reese's Milk Chocolate Peanut Butter 7/12" at bounding box center [614, 294] width 127 height 33
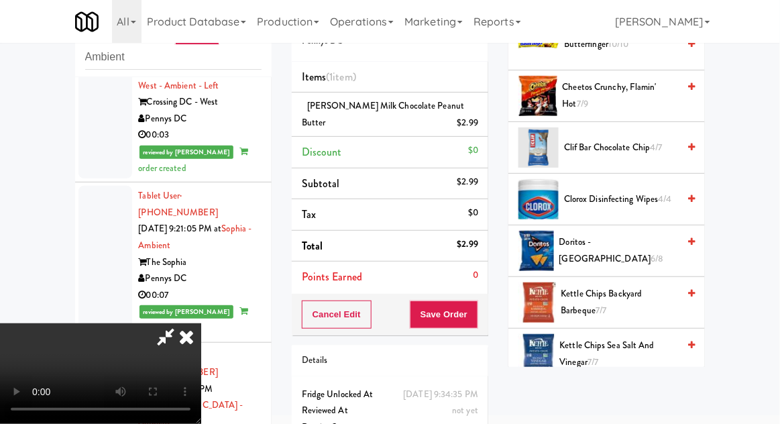
scroll to position [186, 0]
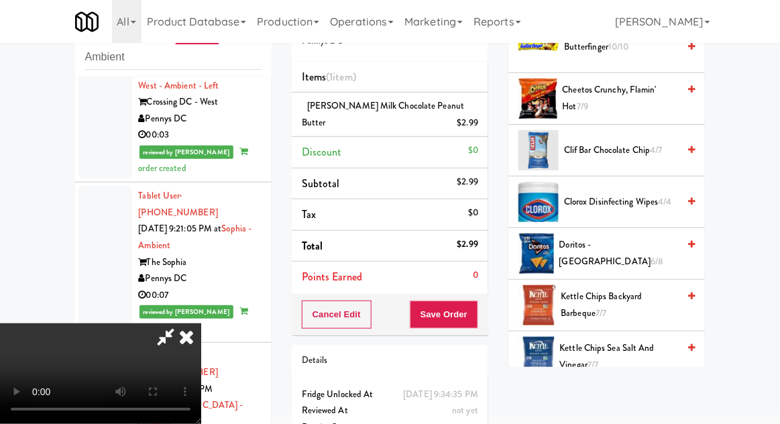
click at [579, 97] on span "Cheetos Crunchy, Flamin' Hot 7/9" at bounding box center [621, 98] width 116 height 33
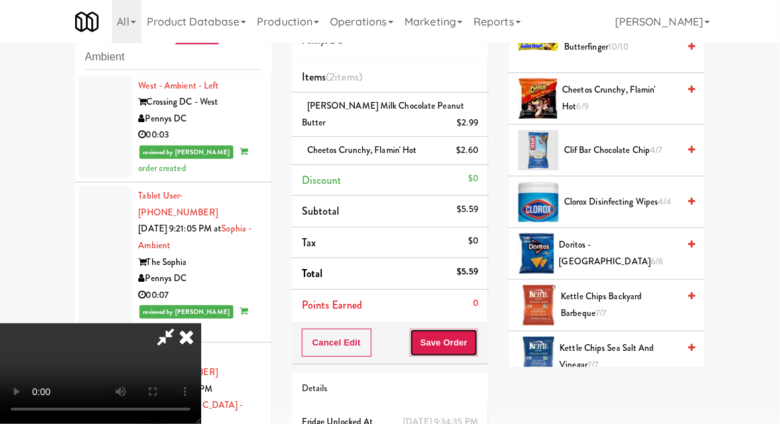
click at [476, 345] on button "Save Order" at bounding box center [444, 343] width 68 height 28
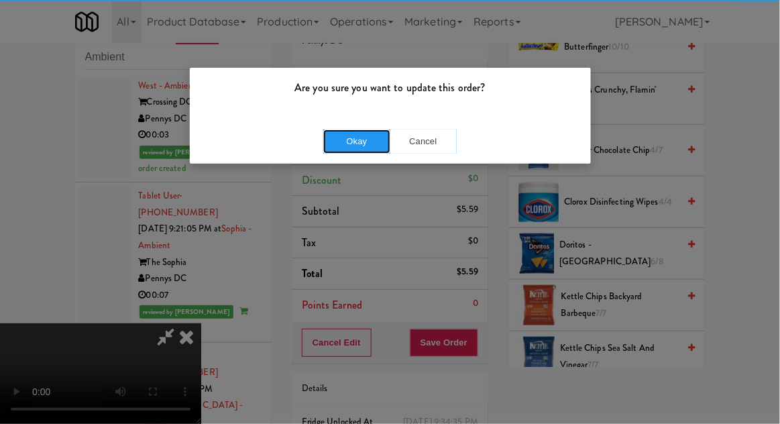
click at [366, 135] on button "Okay" at bounding box center [356, 141] width 67 height 24
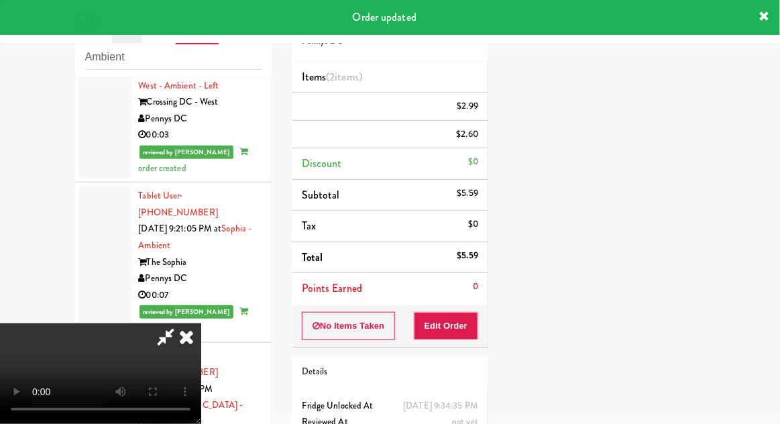
scroll to position [0, 0]
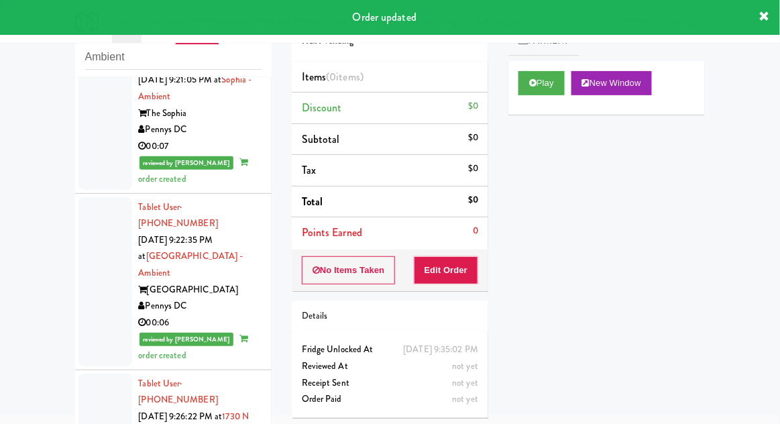
scroll to position [5292, 0]
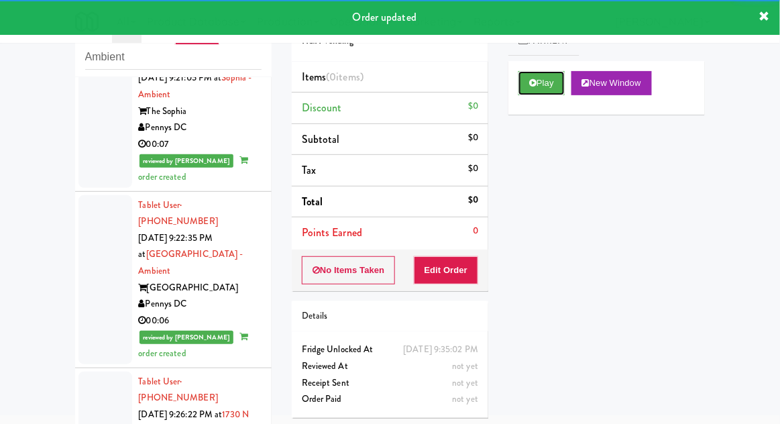
click at [530, 85] on icon at bounding box center [532, 82] width 7 height 9
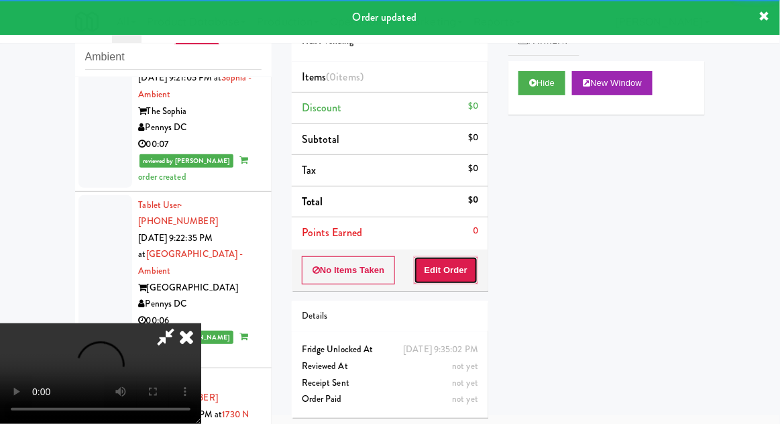
click at [458, 276] on button "Edit Order" at bounding box center [446, 270] width 65 height 28
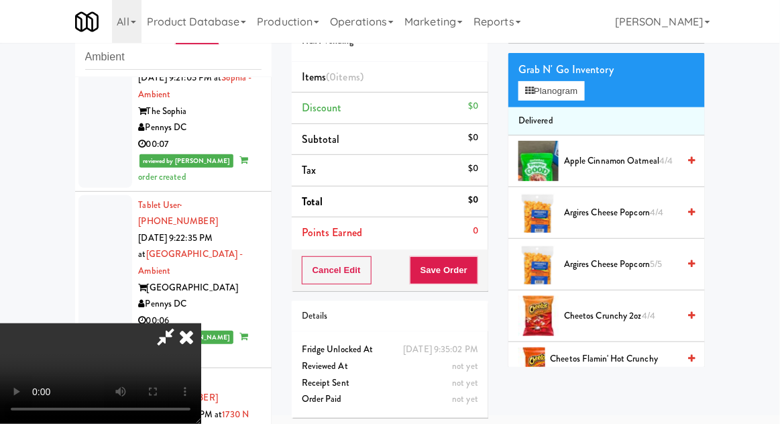
scroll to position [0, 0]
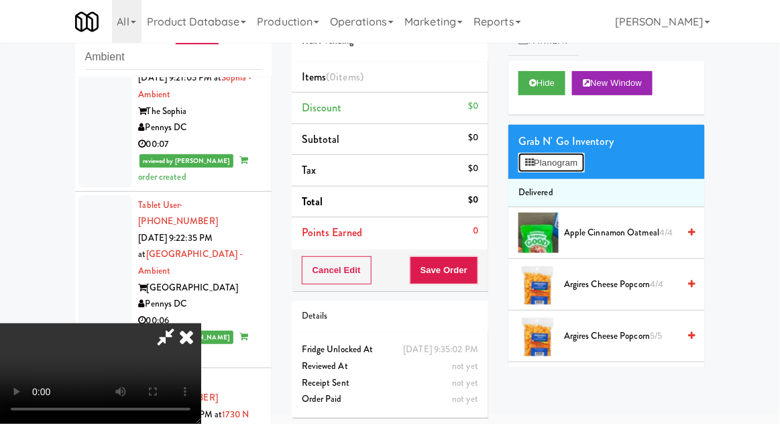
click at [551, 162] on button "Planogram" at bounding box center [551, 163] width 66 height 20
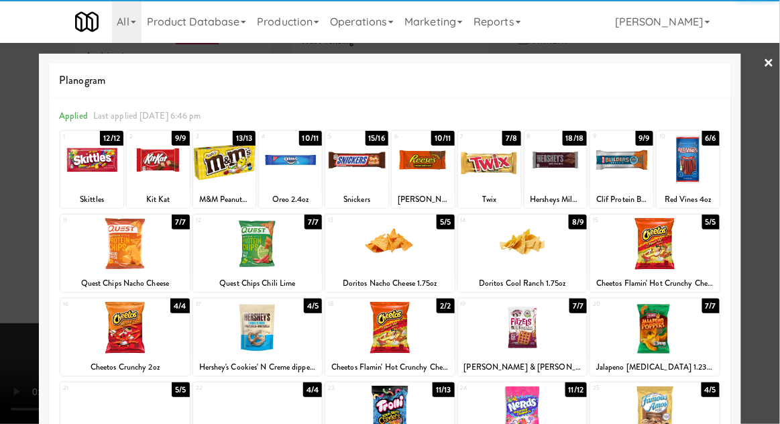
click at [394, 330] on div at bounding box center [389, 328] width 129 height 52
click at [27, 340] on div at bounding box center [390, 212] width 780 height 424
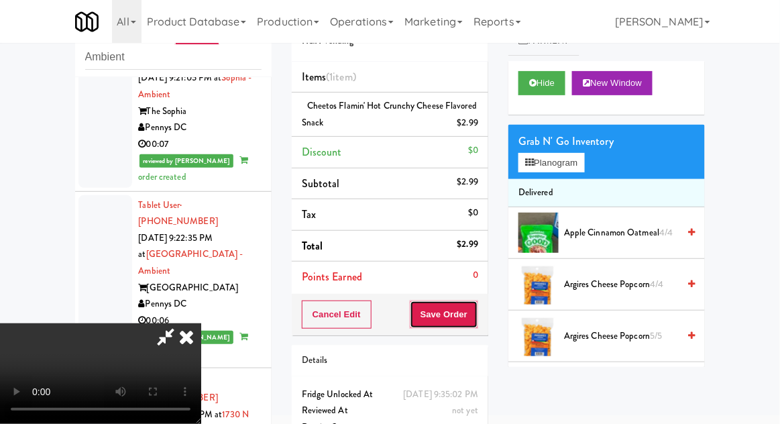
click at [476, 321] on button "Save Order" at bounding box center [444, 314] width 68 height 28
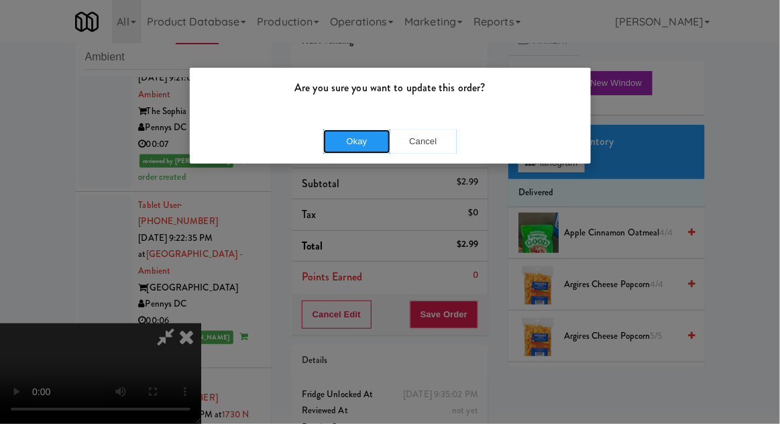
click at [366, 148] on button "Okay" at bounding box center [356, 141] width 67 height 24
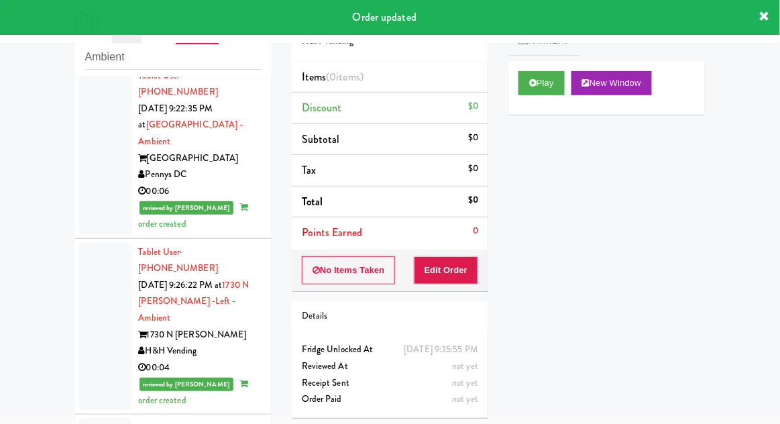
scroll to position [5439, 0]
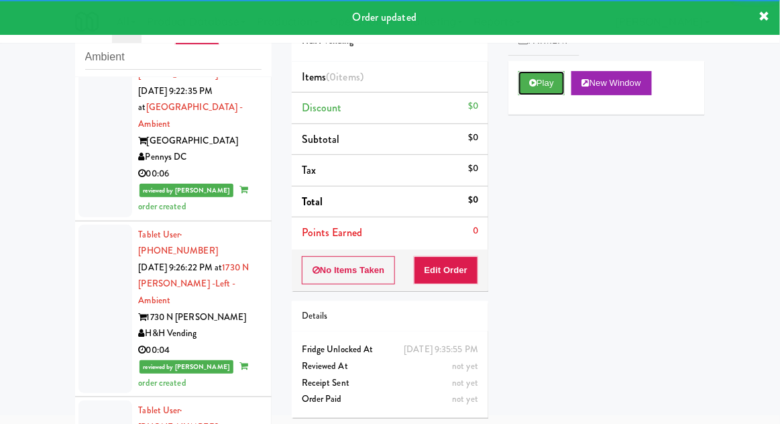
click at [532, 92] on button "Play" at bounding box center [541, 83] width 46 height 24
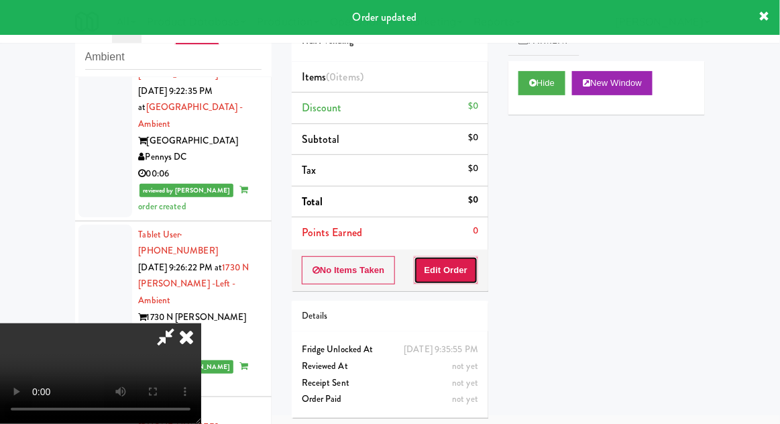
click at [461, 279] on button "Edit Order" at bounding box center [446, 270] width 65 height 28
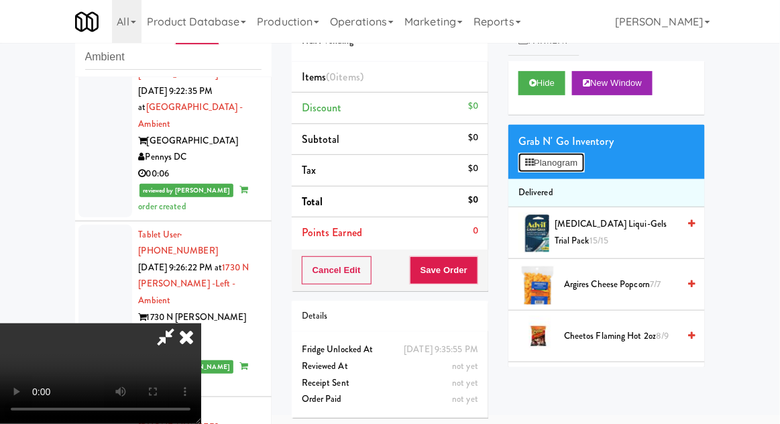
click at [545, 160] on button "Planogram" at bounding box center [551, 163] width 66 height 20
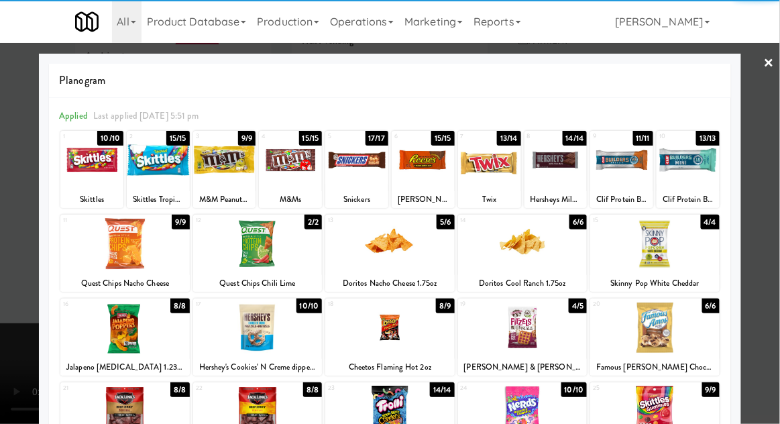
click at [655, 323] on div at bounding box center [654, 328] width 129 height 52
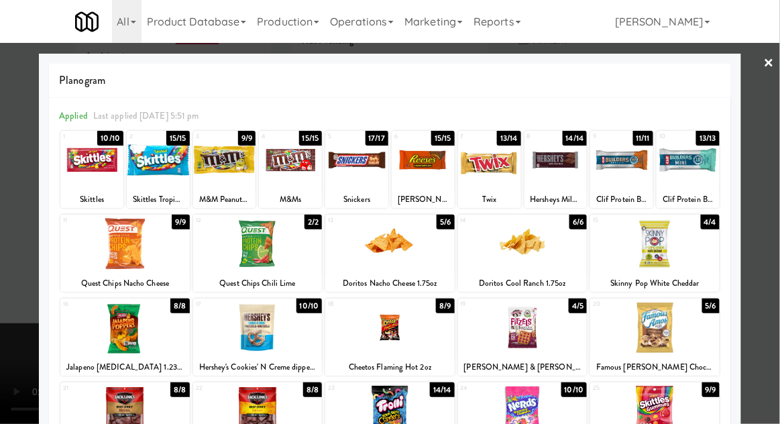
click at [9, 334] on div at bounding box center [390, 212] width 780 height 424
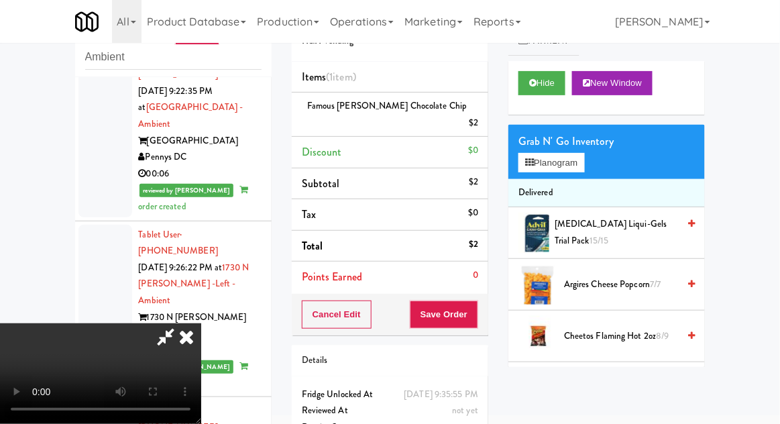
click at [489, 309] on div "Order # 8899065 H&H Vending Items (1 item ) Famous Amos Chocolate Chip $2 Disco…" at bounding box center [390, 235] width 217 height 476
click at [476, 300] on button "Save Order" at bounding box center [444, 314] width 68 height 28
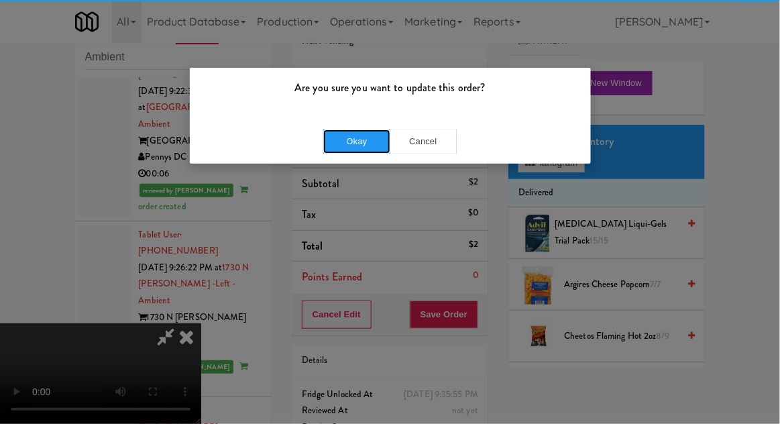
click at [357, 137] on button "Okay" at bounding box center [356, 141] width 67 height 24
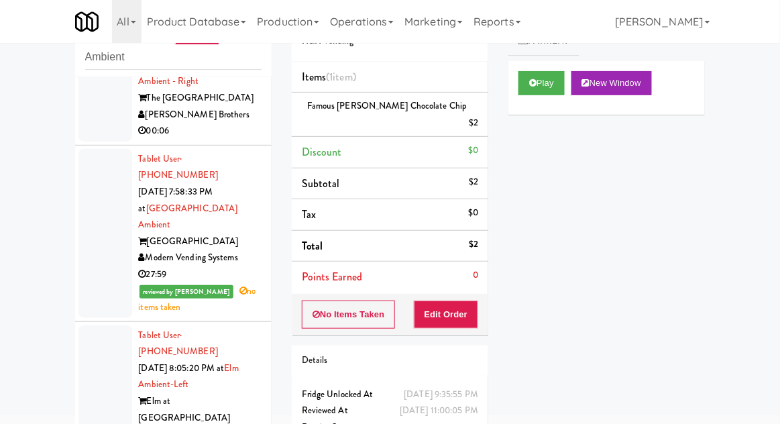
scroll to position [360, 0]
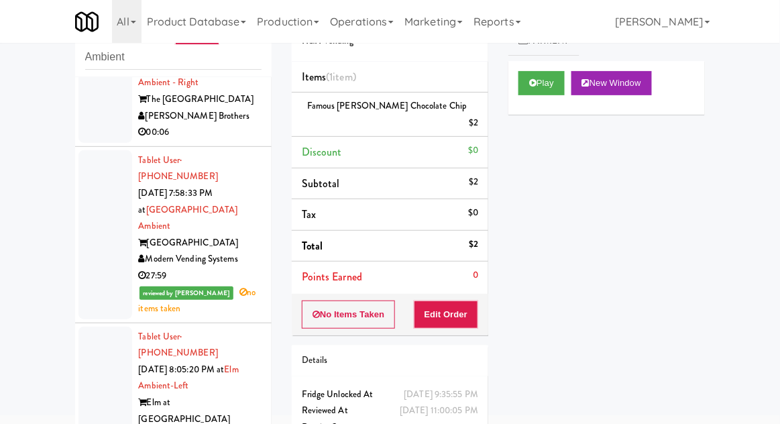
click at [96, 200] on div at bounding box center [105, 234] width 54 height 169
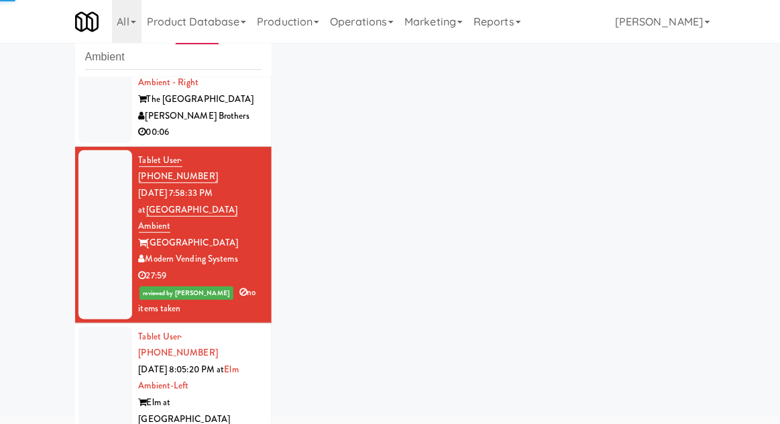
click at [89, 347] on div at bounding box center [105, 411] width 54 height 169
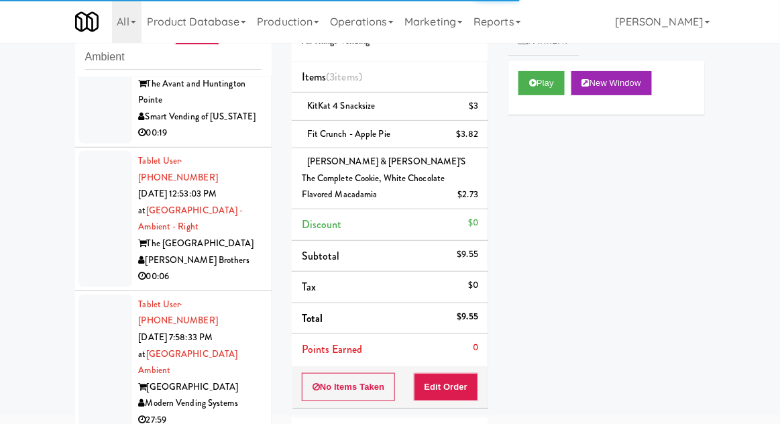
scroll to position [211, 0]
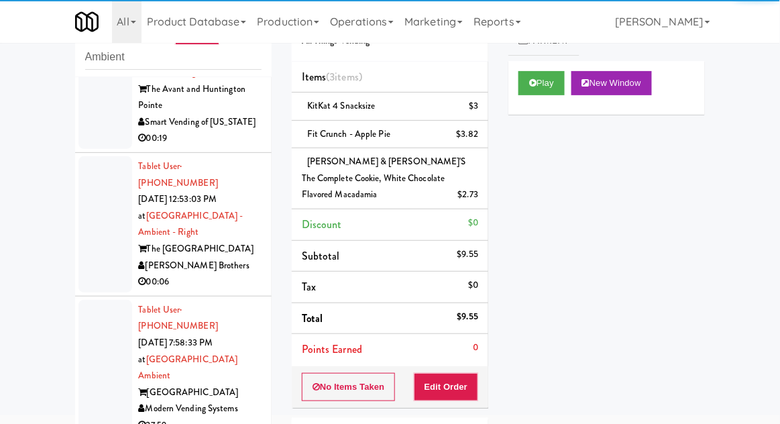
click at [110, 331] on div at bounding box center [105, 384] width 54 height 169
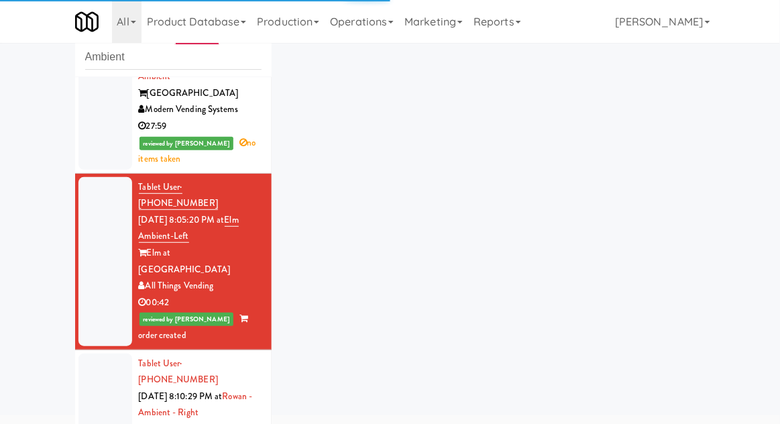
click at [98, 353] on div at bounding box center [105, 429] width 54 height 152
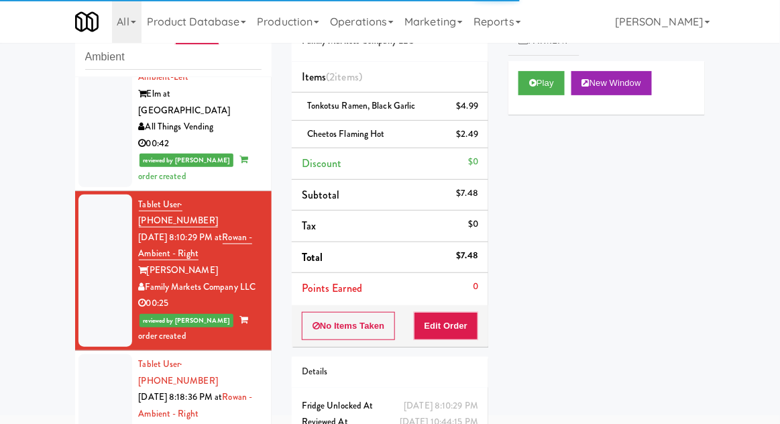
click at [102, 354] on div at bounding box center [105, 430] width 54 height 152
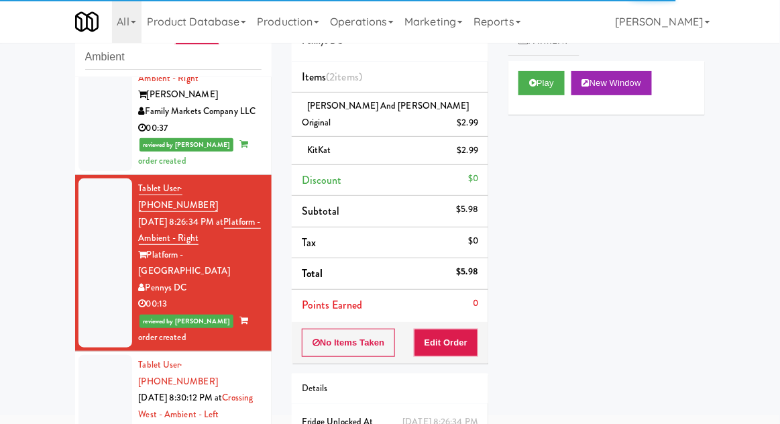
click at [103, 355] on div at bounding box center [105, 431] width 54 height 152
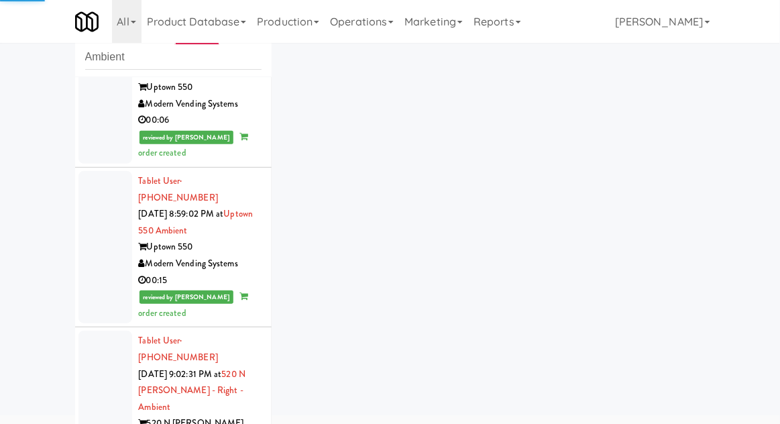
scroll to position [3554, 0]
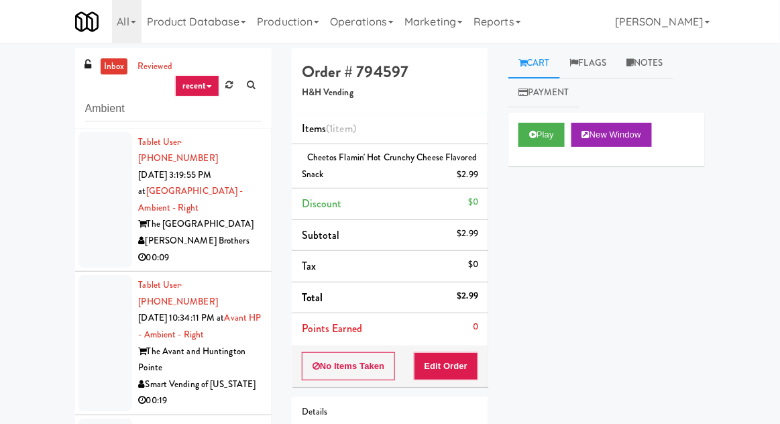
click at [111, 73] on link "inbox" at bounding box center [114, 66] width 27 height 17
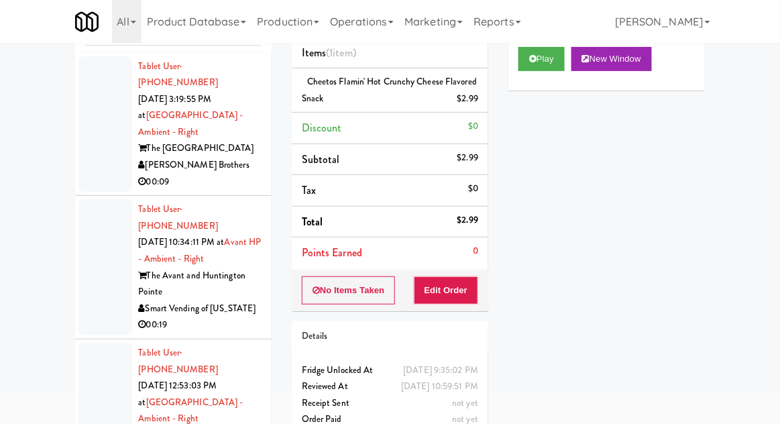
scroll to position [84, 0]
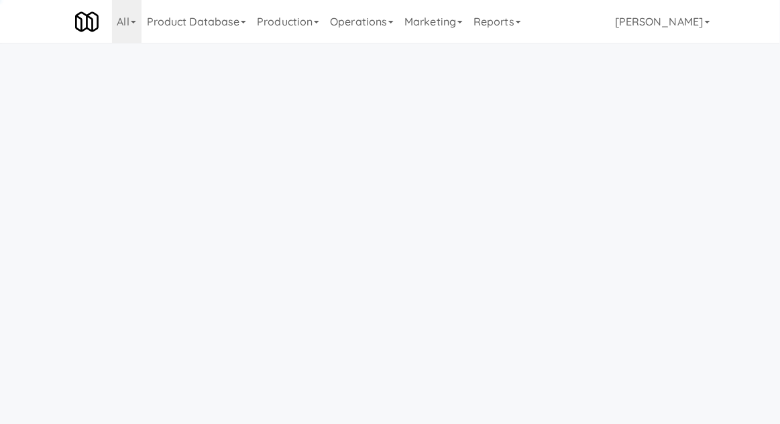
click at [372, 30] on link "Operations" at bounding box center [362, 21] width 74 height 43
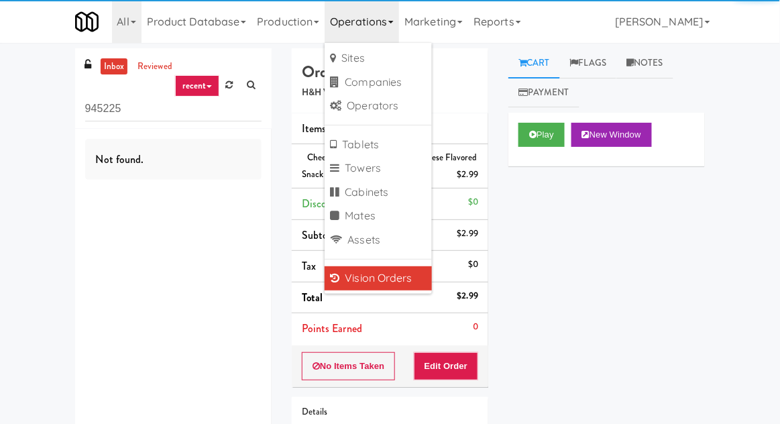
click at [36, 99] on div "inbox reviewed recent all unclear take inventory issue suspicious failed recent…" at bounding box center [390, 286] width 780 height 476
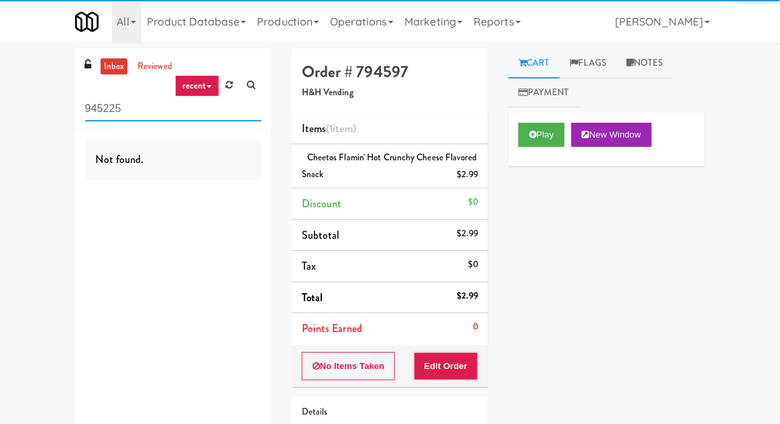
click at [95, 107] on input "945225" at bounding box center [173, 109] width 176 height 25
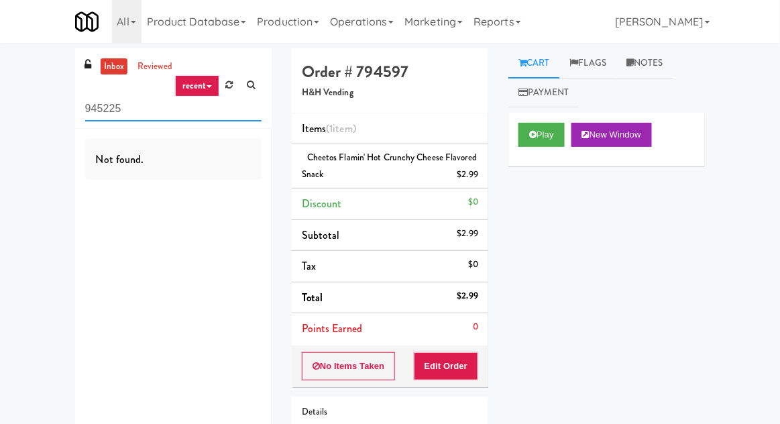
click at [94, 108] on input "945225" at bounding box center [173, 109] width 176 height 25
type input "Combo"
click at [2, 78] on div "inbox reviewed recent all unclear take inventory issue suspicious failed recent…" at bounding box center [390, 286] width 780 height 476
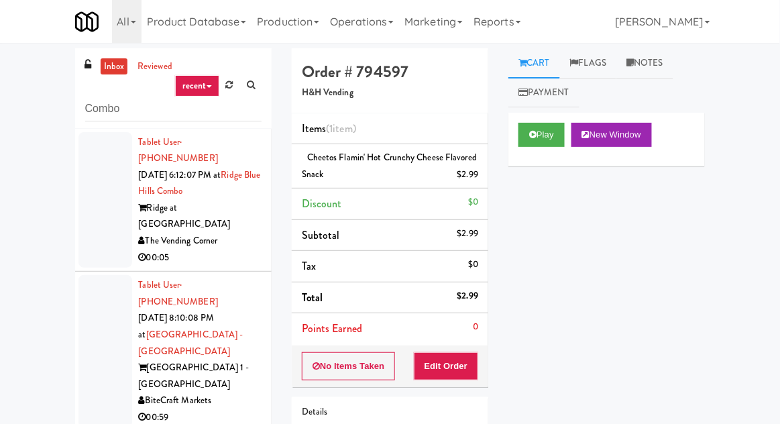
click at [87, 221] on div at bounding box center [105, 200] width 54 height 136
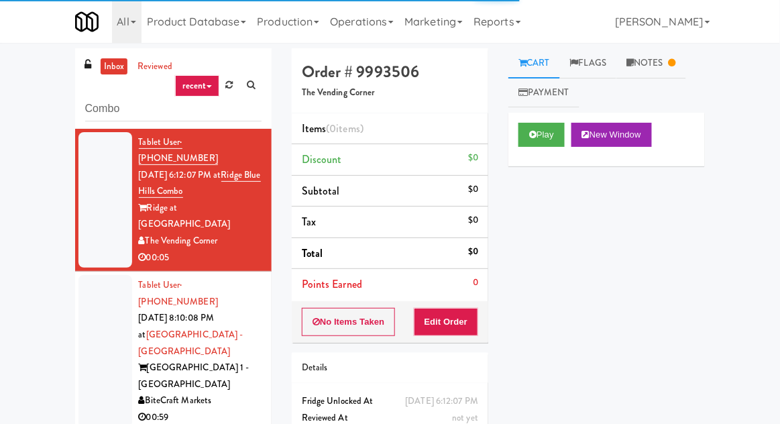
click at [101, 298] on div at bounding box center [105, 351] width 54 height 152
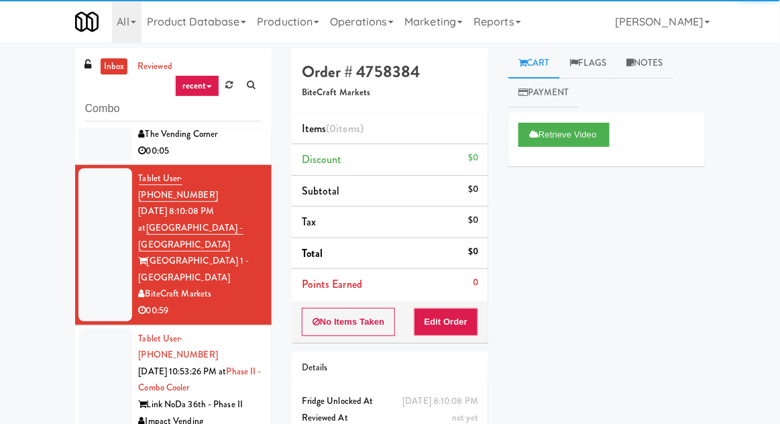
click at [100, 329] on div at bounding box center [105, 388] width 54 height 119
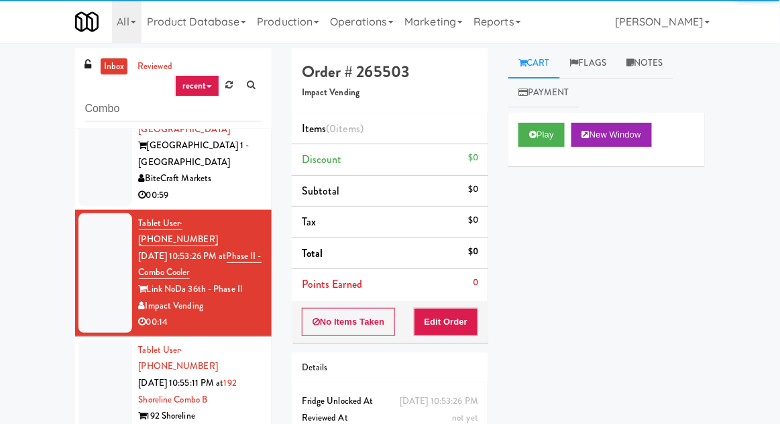
scroll to position [52, 0]
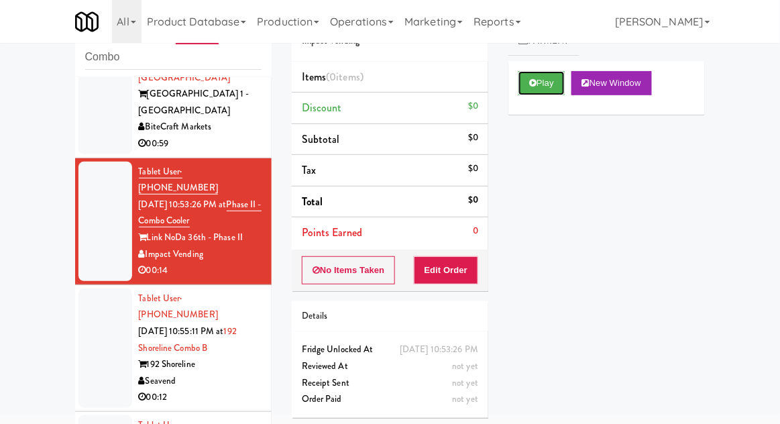
click at [559, 89] on button "Play" at bounding box center [541, 83] width 46 height 24
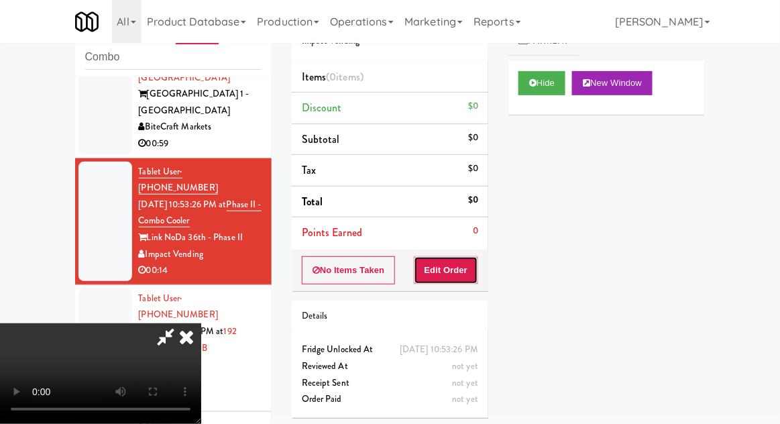
click at [461, 273] on button "Edit Order" at bounding box center [446, 270] width 65 height 28
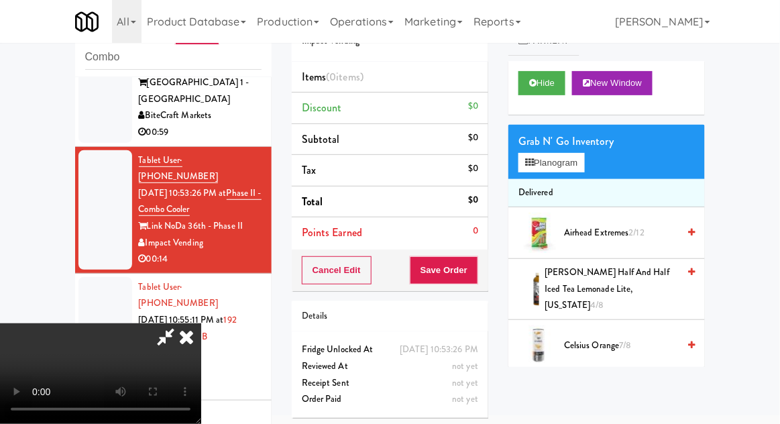
scroll to position [0, 0]
click at [634, 239] on span "Airhead Extremes 2/12" at bounding box center [621, 233] width 114 height 17
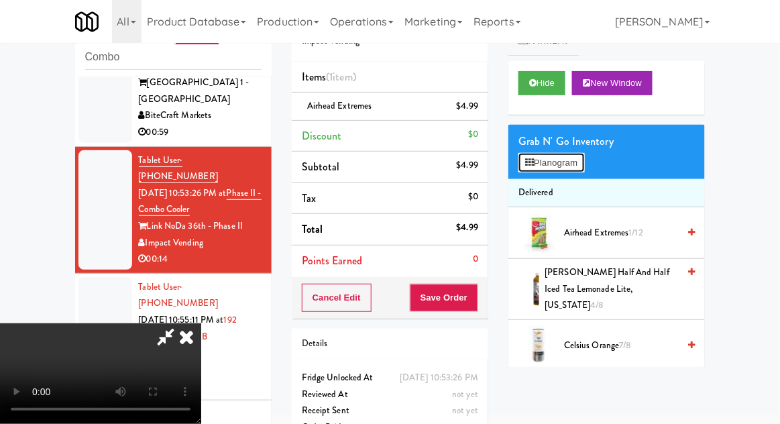
click at [567, 167] on button "Planogram" at bounding box center [551, 163] width 66 height 20
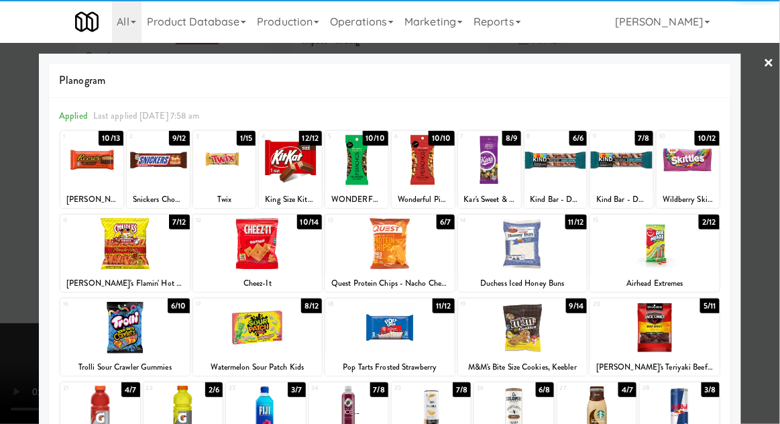
click at [296, 168] on div at bounding box center [290, 160] width 63 height 52
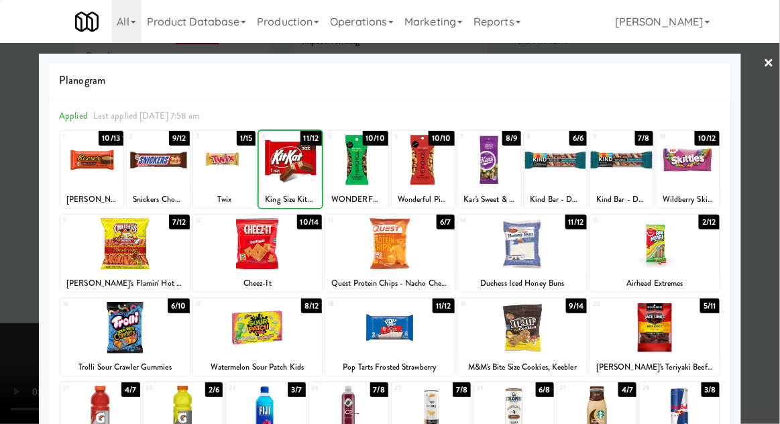
click at [771, 235] on div at bounding box center [390, 212] width 780 height 424
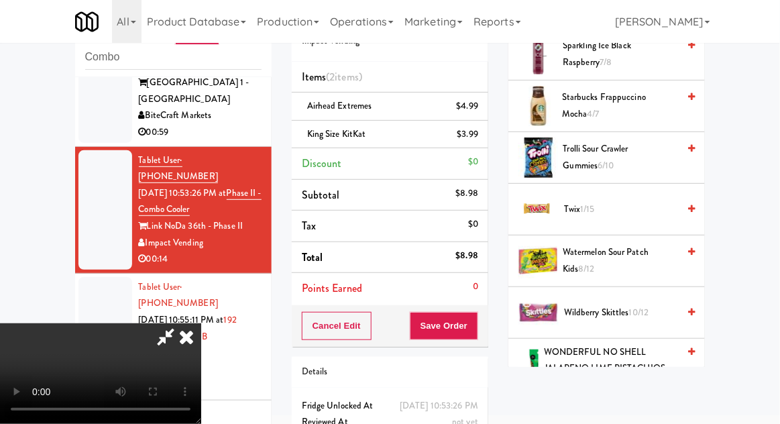
scroll to position [1547, 0]
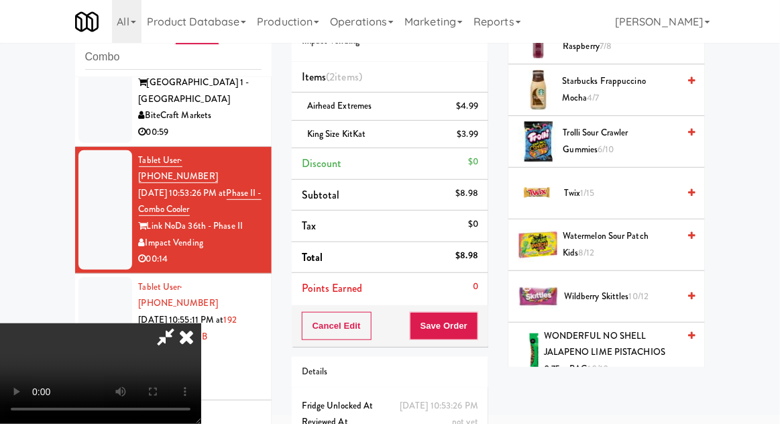
click at [632, 290] on span "10/12" at bounding box center [639, 296] width 20 height 13
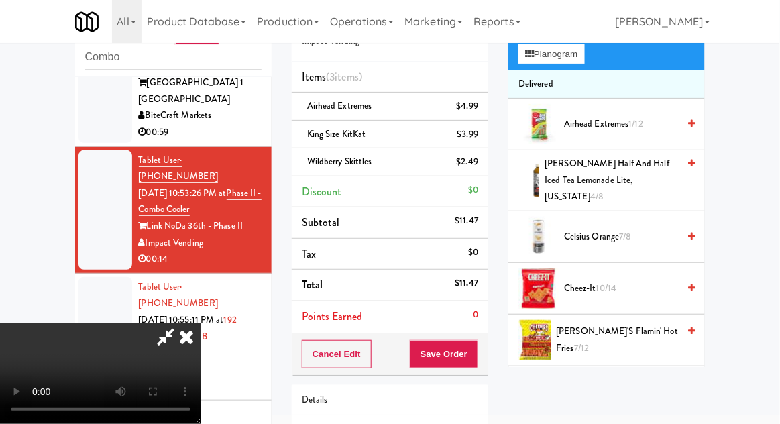
scroll to position [0, 0]
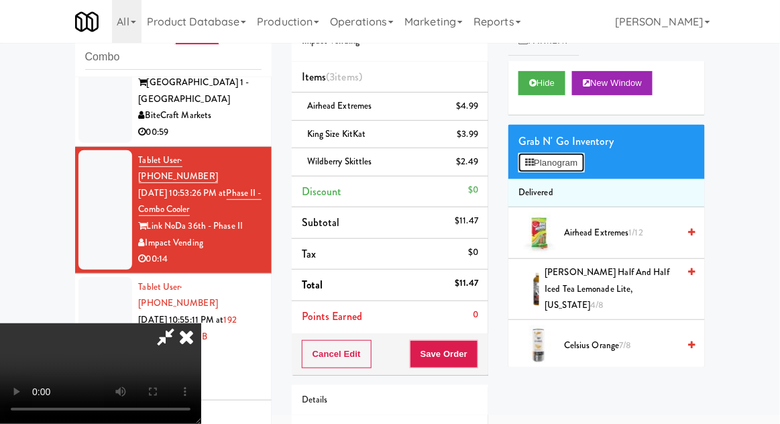
click at [573, 171] on button "Planogram" at bounding box center [551, 163] width 66 height 20
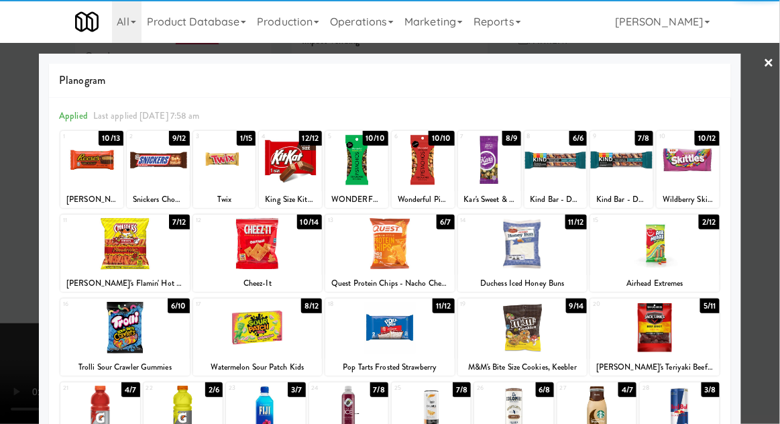
click at [777, 266] on div at bounding box center [390, 212] width 780 height 424
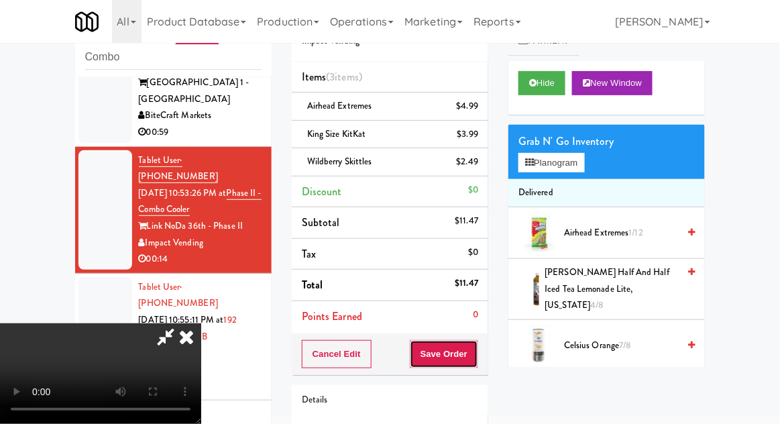
click at [473, 355] on button "Save Order" at bounding box center [444, 354] width 68 height 28
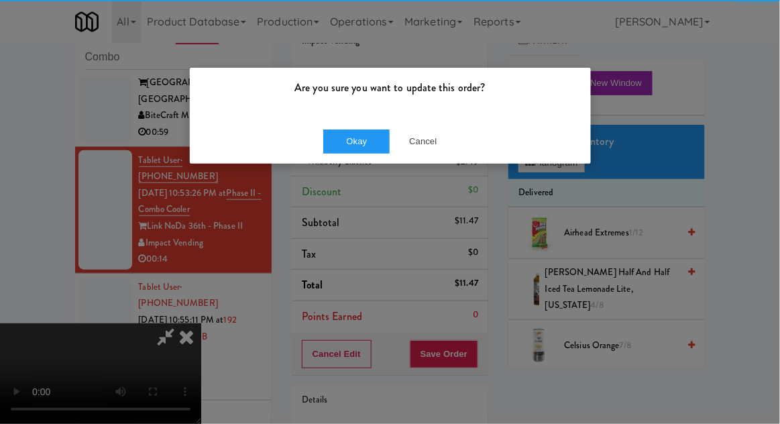
click at [345, 162] on div "Okay Cancel" at bounding box center [390, 141] width 401 height 45
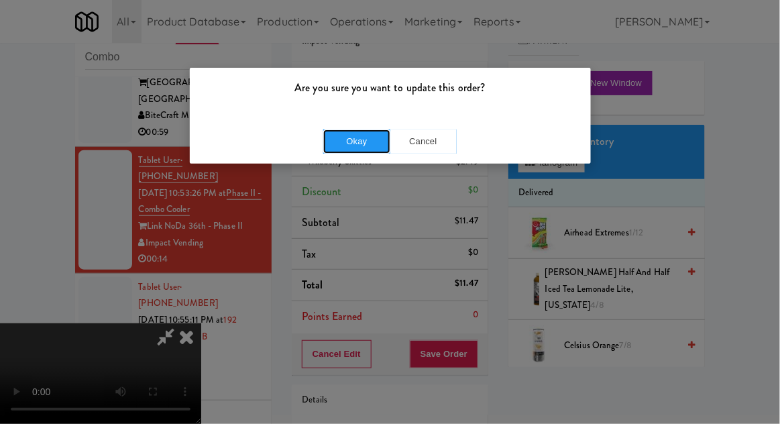
click at [334, 146] on button "Okay" at bounding box center [356, 141] width 67 height 24
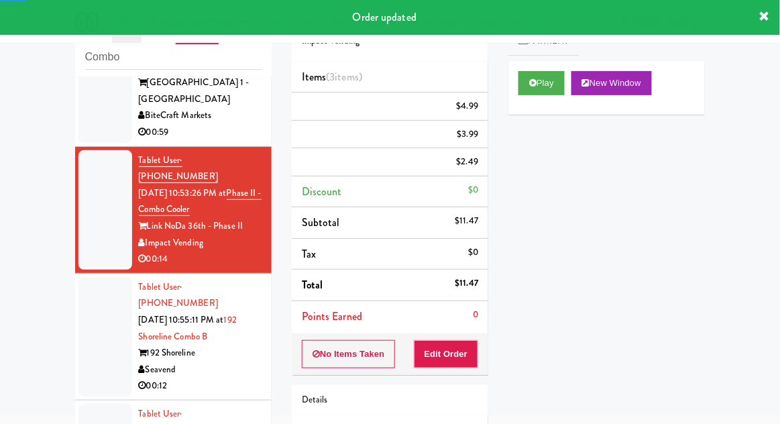
click at [90, 277] on div at bounding box center [105, 336] width 54 height 119
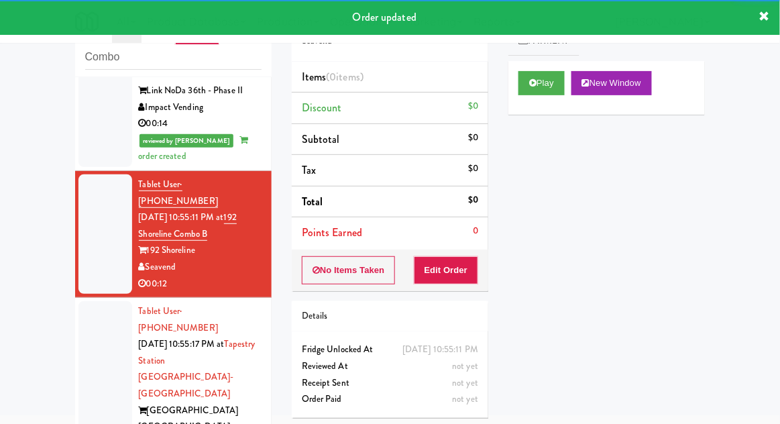
scroll to position [369, 0]
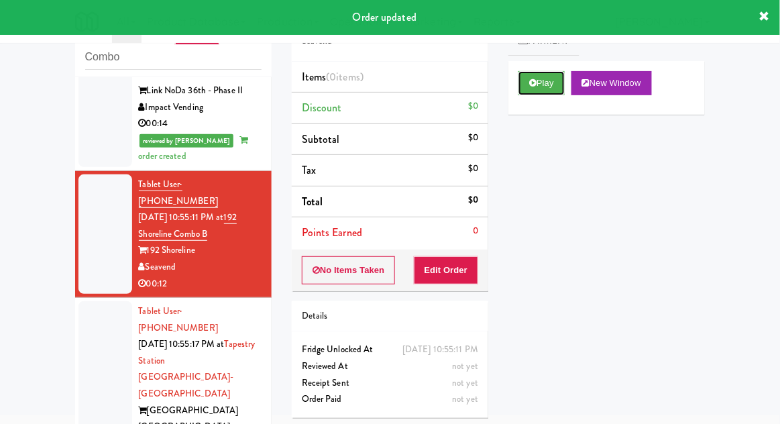
click at [547, 87] on button "Play" at bounding box center [541, 83] width 46 height 24
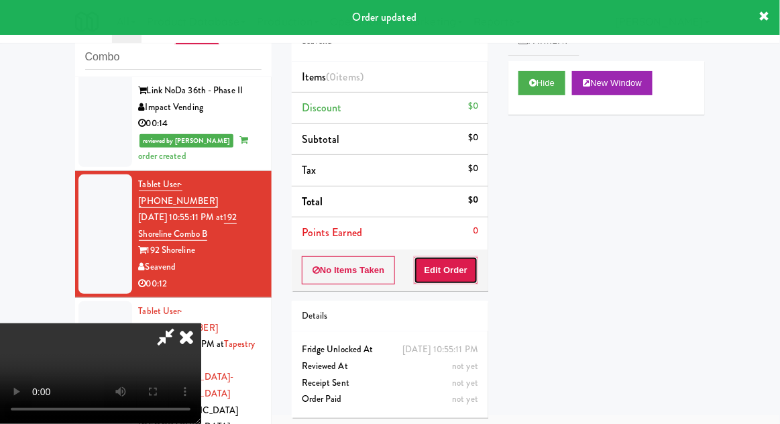
click at [465, 267] on button "Edit Order" at bounding box center [446, 270] width 65 height 28
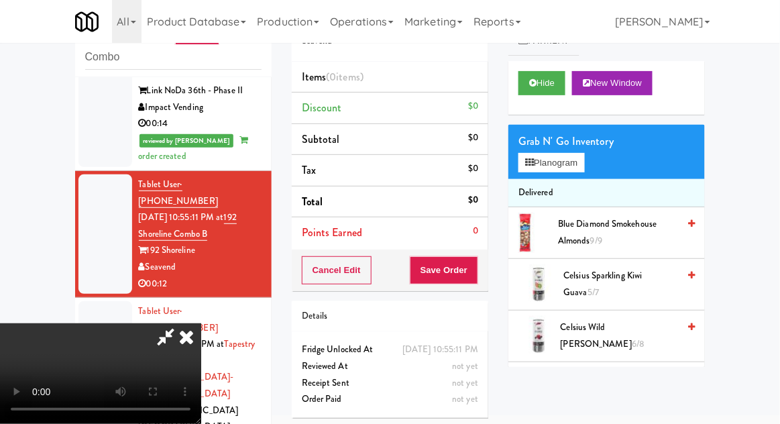
scroll to position [0, 0]
click at [551, 161] on button "Planogram" at bounding box center [551, 163] width 66 height 20
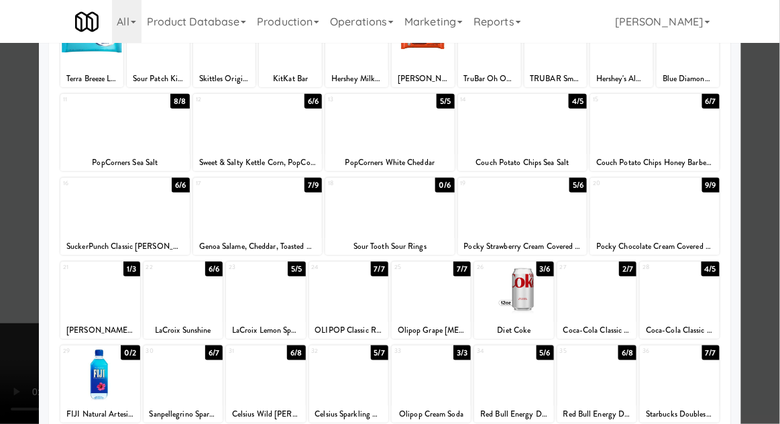
scroll to position [124, 0]
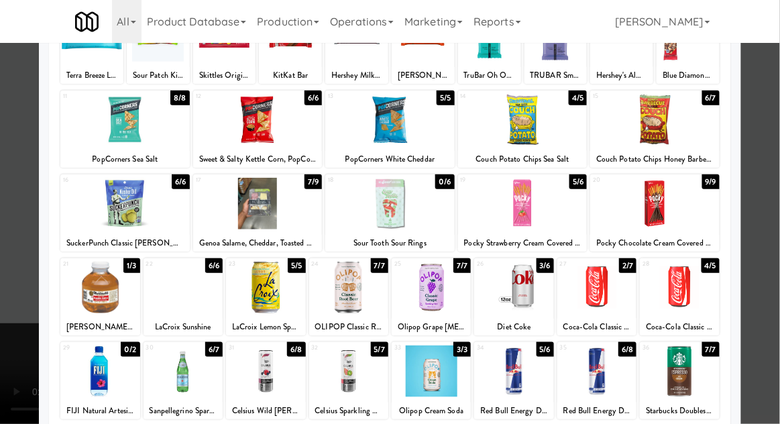
click at [450, 382] on div at bounding box center [431, 371] width 79 height 52
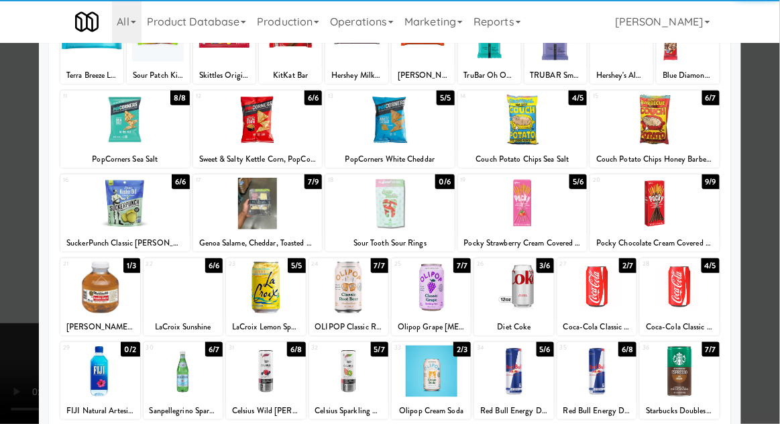
click at [3, 284] on div at bounding box center [390, 212] width 780 height 424
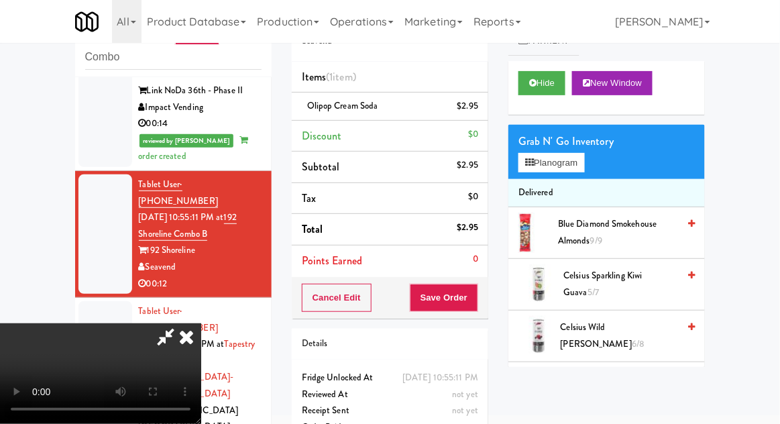
scroll to position [49, 0]
click at [575, 163] on button "Planogram" at bounding box center [551, 163] width 66 height 20
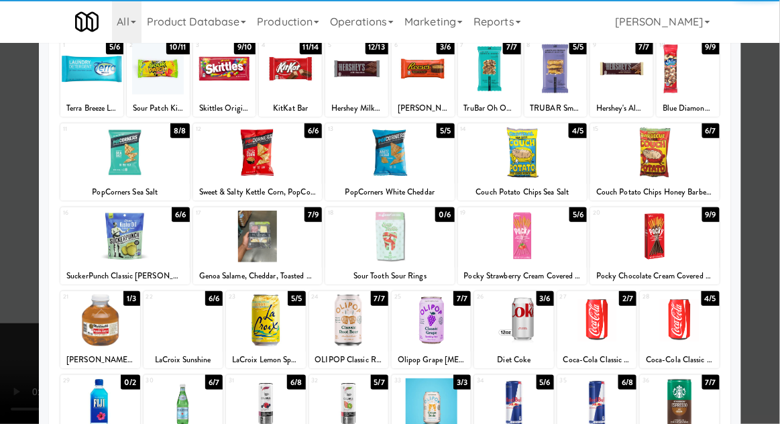
scroll to position [93, 0]
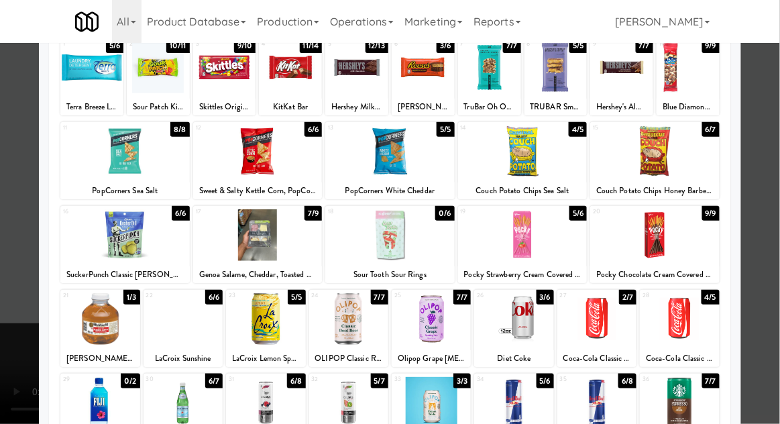
click at [17, 308] on div at bounding box center [390, 212] width 780 height 424
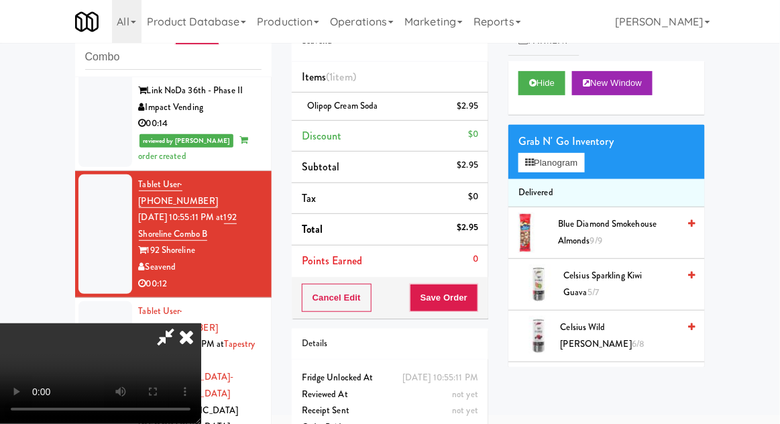
click at [181, 323] on icon at bounding box center [165, 336] width 31 height 27
click at [476, 307] on button "Save Order" at bounding box center [444, 298] width 68 height 28
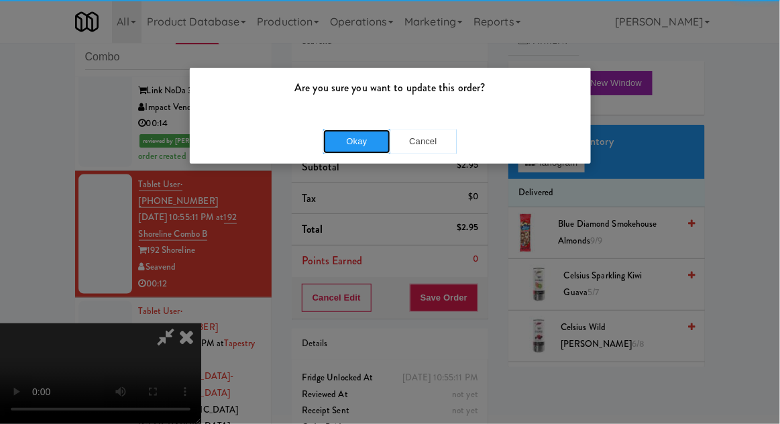
click at [359, 135] on button "Okay" at bounding box center [356, 141] width 67 height 24
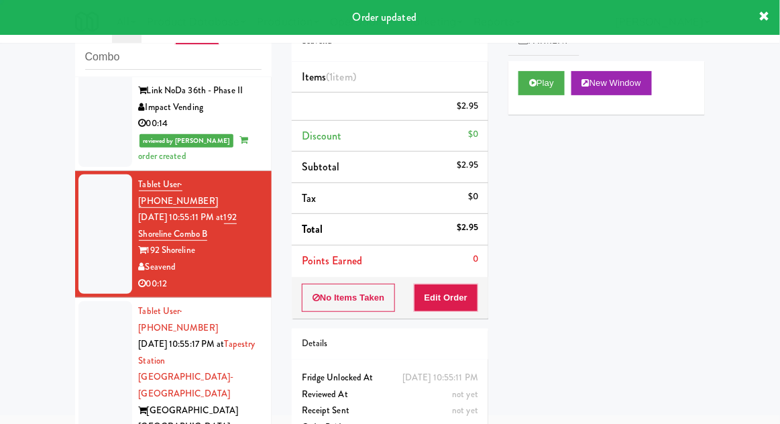
scroll to position [0, 0]
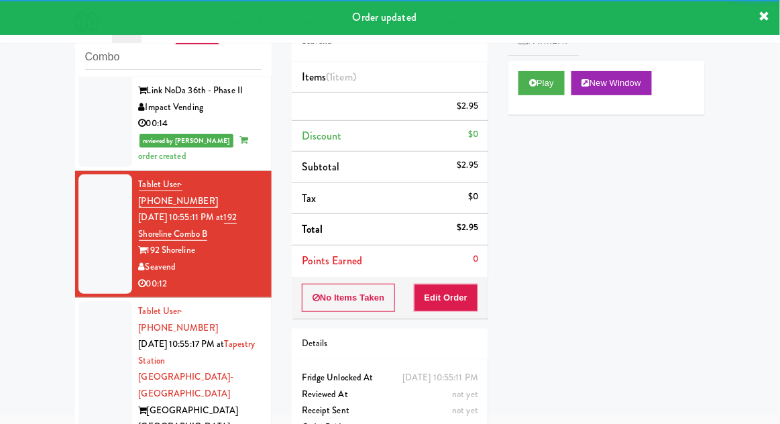
click at [92, 301] on div at bounding box center [105, 385] width 54 height 169
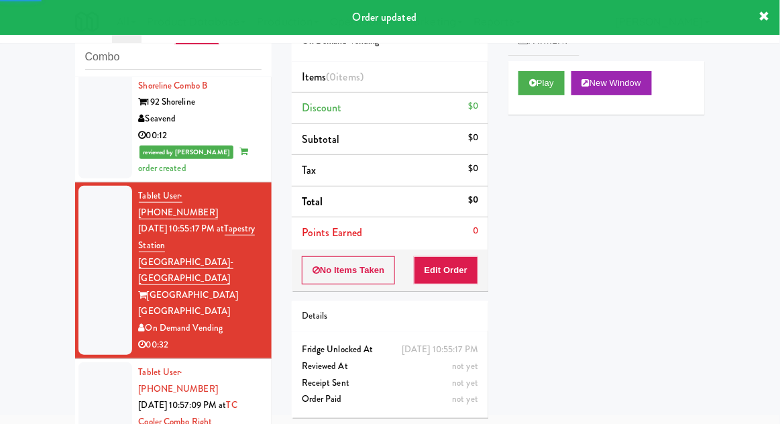
scroll to position [520, 0]
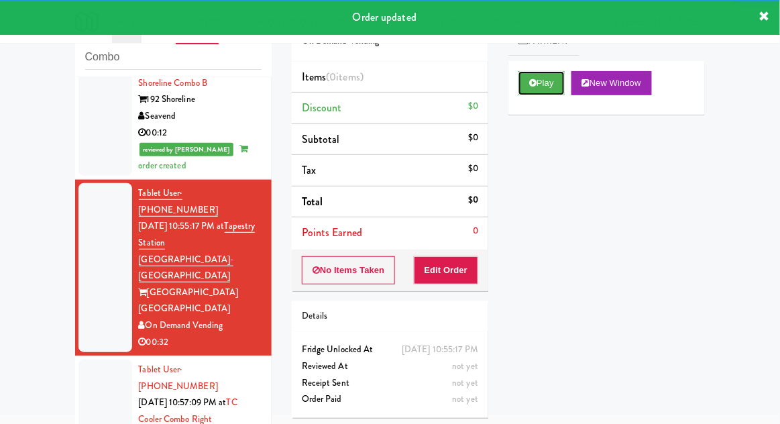
click at [535, 86] on icon at bounding box center [532, 82] width 7 height 9
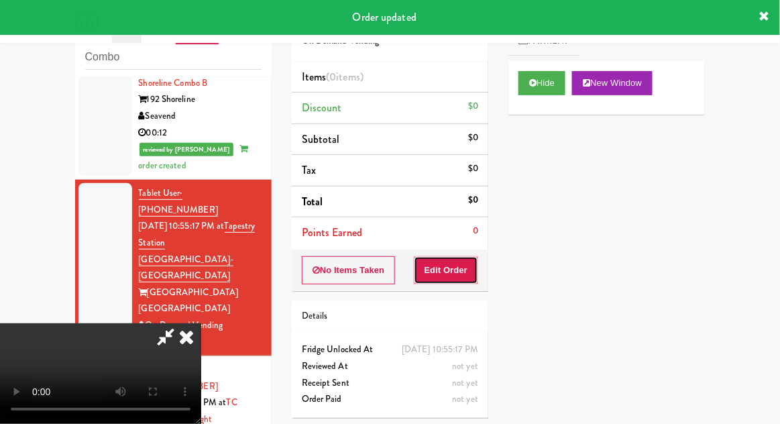
click at [463, 269] on button "Edit Order" at bounding box center [446, 270] width 65 height 28
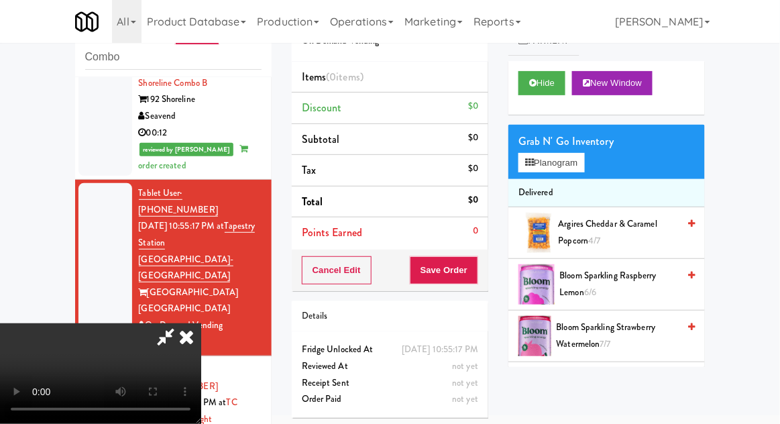
scroll to position [49, 0]
click at [569, 170] on button "Planogram" at bounding box center [551, 163] width 66 height 20
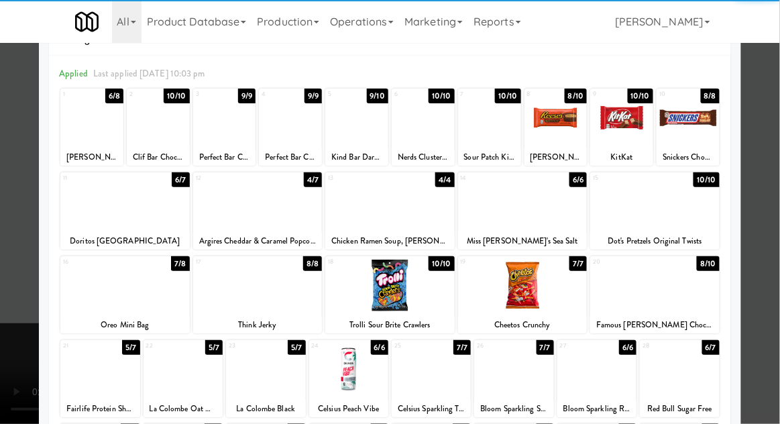
scroll to position [42, 0]
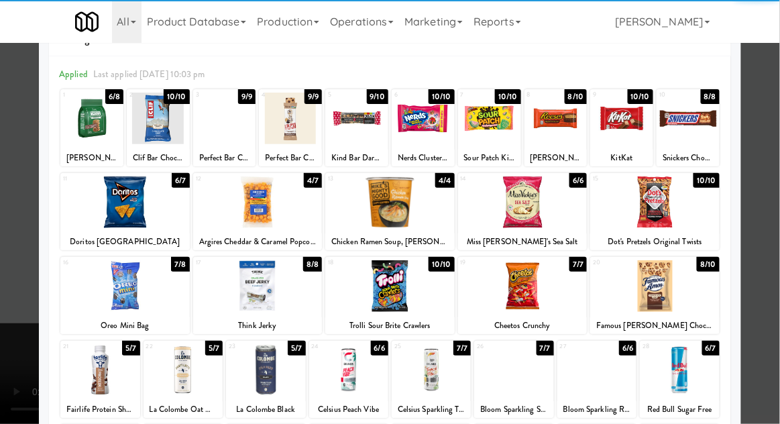
click at [551, 294] on div at bounding box center [522, 286] width 129 height 52
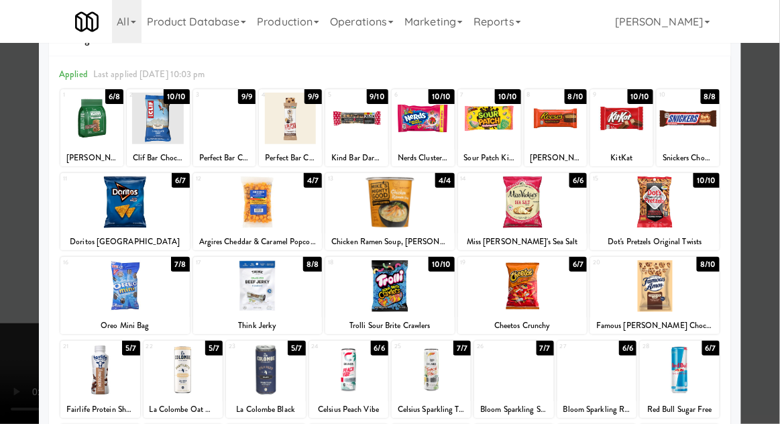
click at [3, 289] on div at bounding box center [390, 212] width 780 height 424
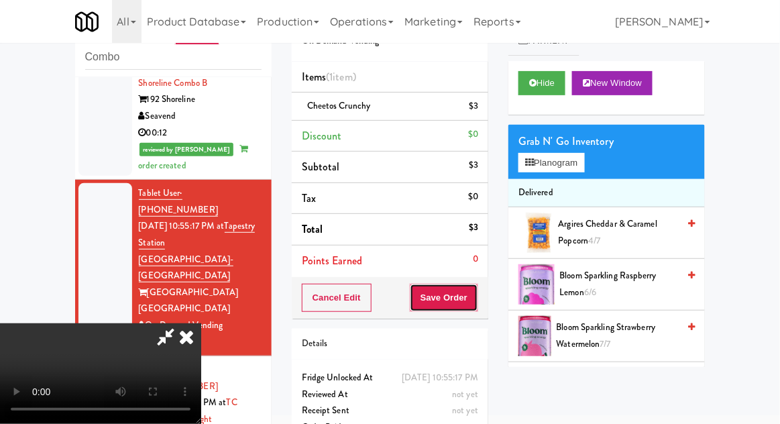
click at [473, 305] on button "Save Order" at bounding box center [444, 298] width 68 height 28
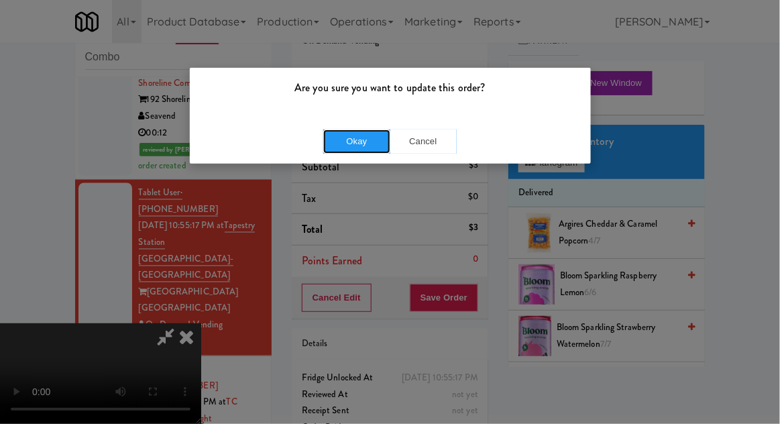
click at [335, 148] on button "Okay" at bounding box center [356, 141] width 67 height 24
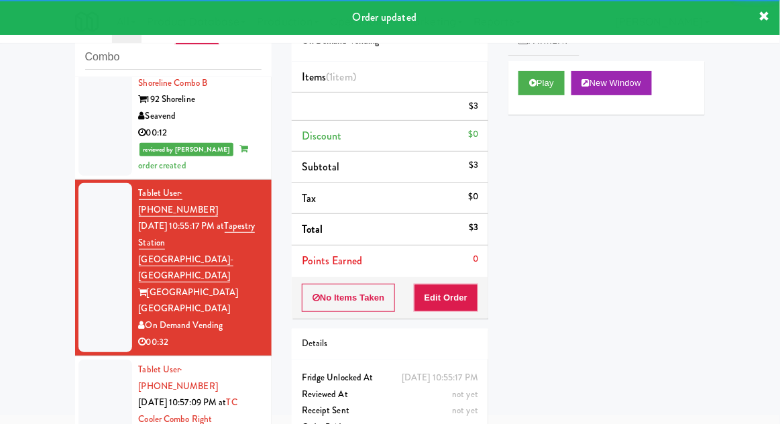
click at [79, 359] on div at bounding box center [105, 427] width 54 height 136
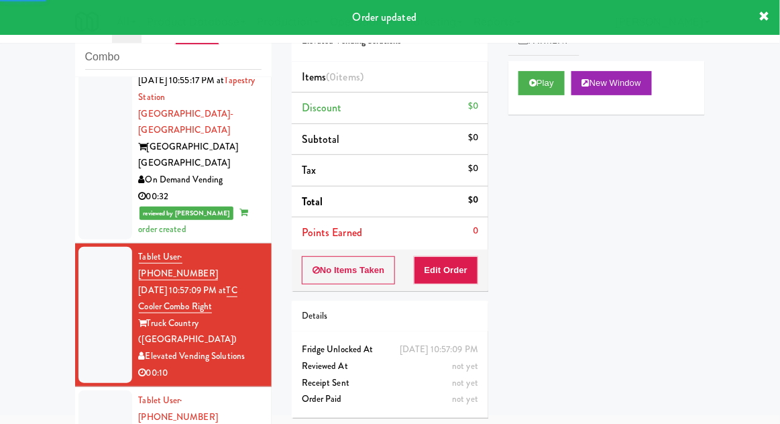
scroll to position [671, 0]
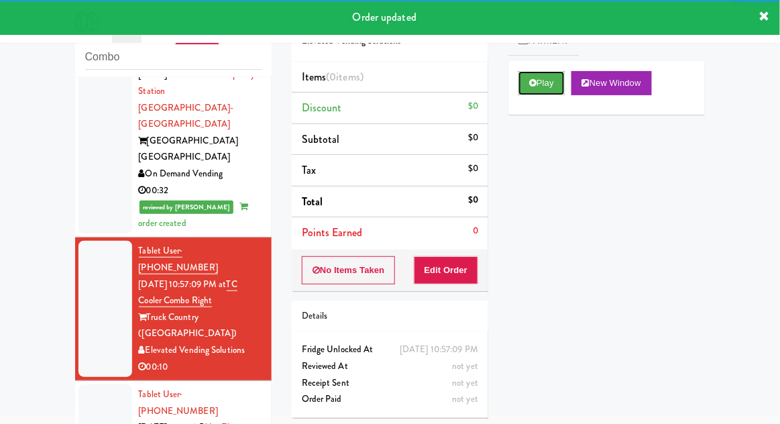
click at [563, 80] on button "Play" at bounding box center [541, 83] width 46 height 24
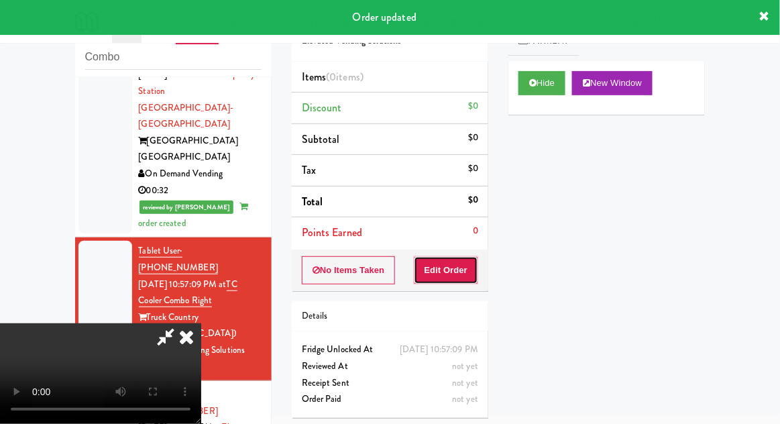
click at [463, 272] on button "Edit Order" at bounding box center [446, 270] width 65 height 28
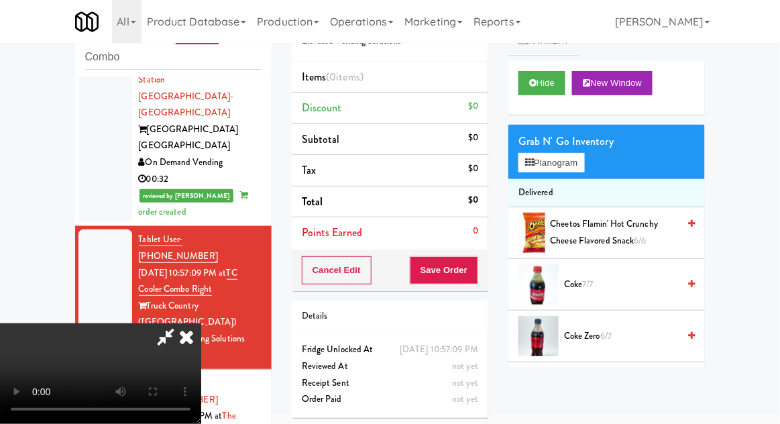
scroll to position [0, 0]
click at [581, 160] on button "Planogram" at bounding box center [551, 163] width 66 height 20
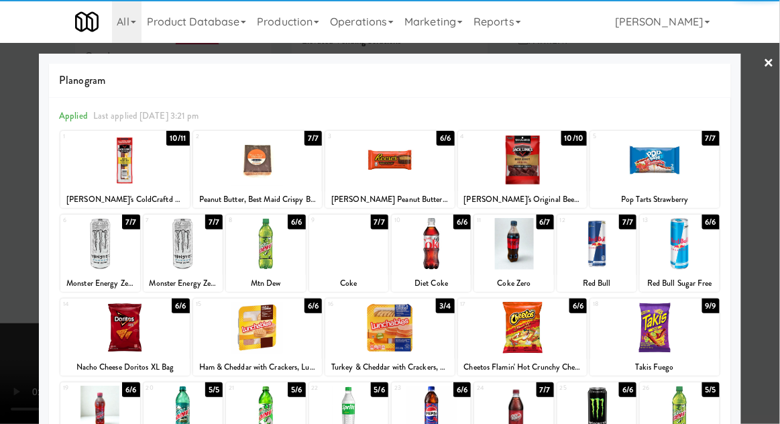
click at [335, 255] on div at bounding box center [348, 244] width 79 height 52
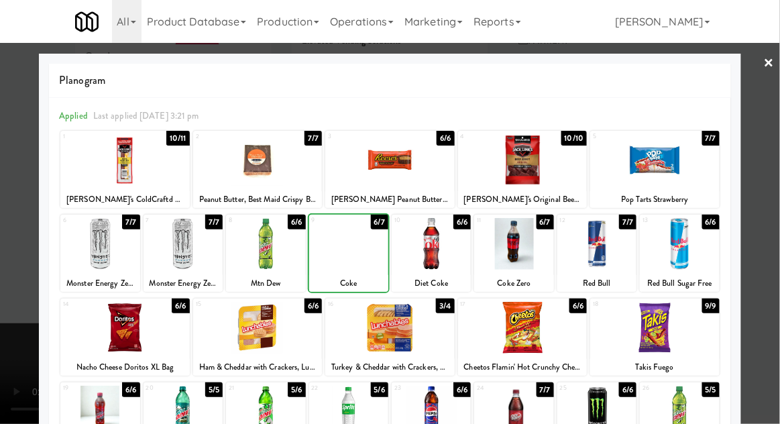
click at [771, 246] on div at bounding box center [390, 212] width 780 height 424
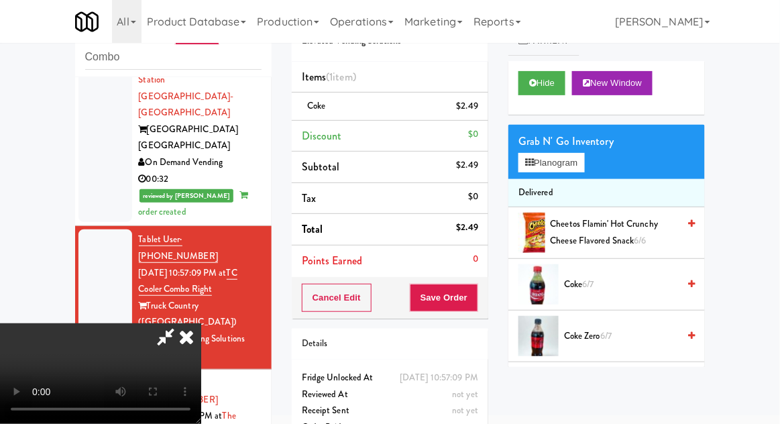
scroll to position [49, 0]
click at [476, 300] on button "Save Order" at bounding box center [444, 298] width 68 height 28
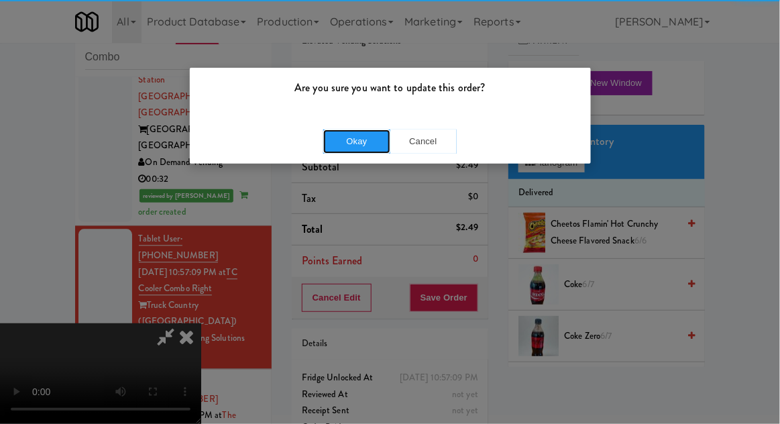
click at [343, 133] on button "Okay" at bounding box center [356, 141] width 67 height 24
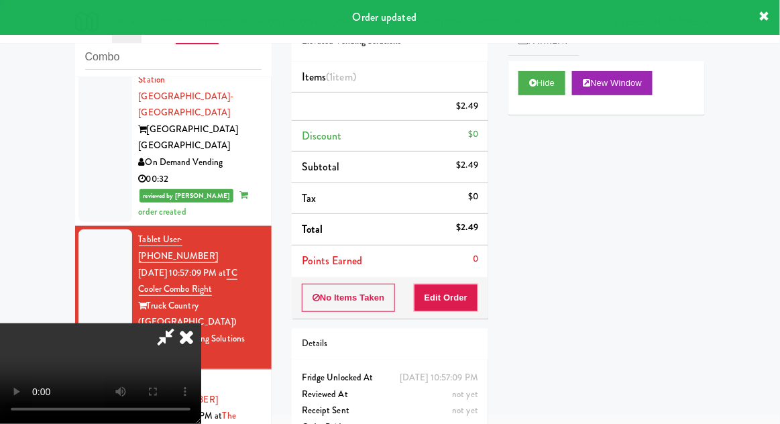
scroll to position [0, 0]
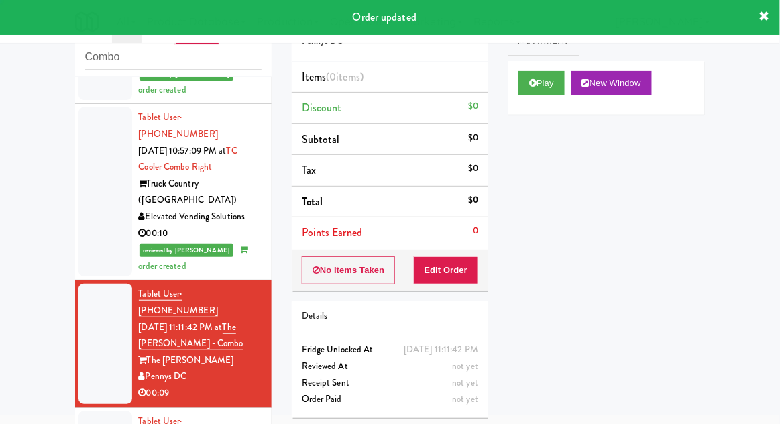
scroll to position [807, 0]
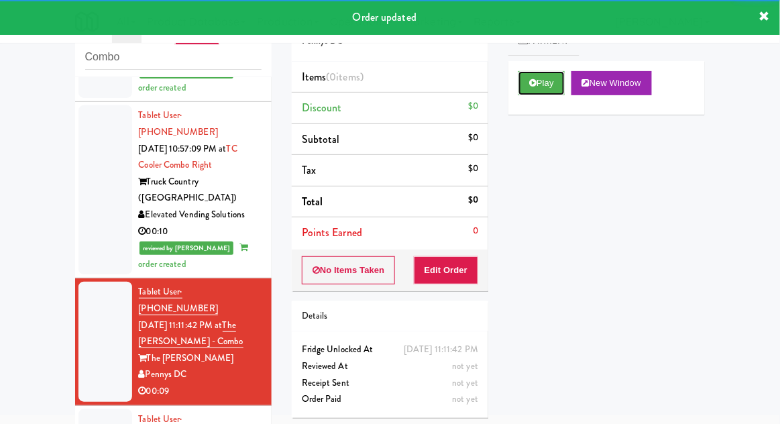
click at [565, 92] on button "Play" at bounding box center [541, 83] width 46 height 24
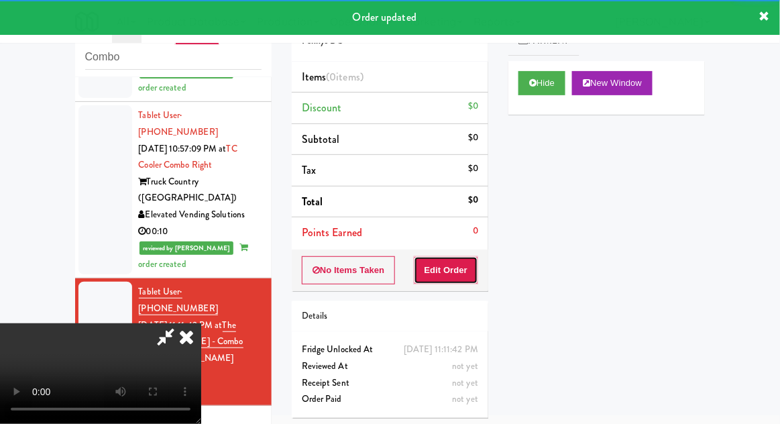
click at [476, 264] on button "Edit Order" at bounding box center [446, 270] width 65 height 28
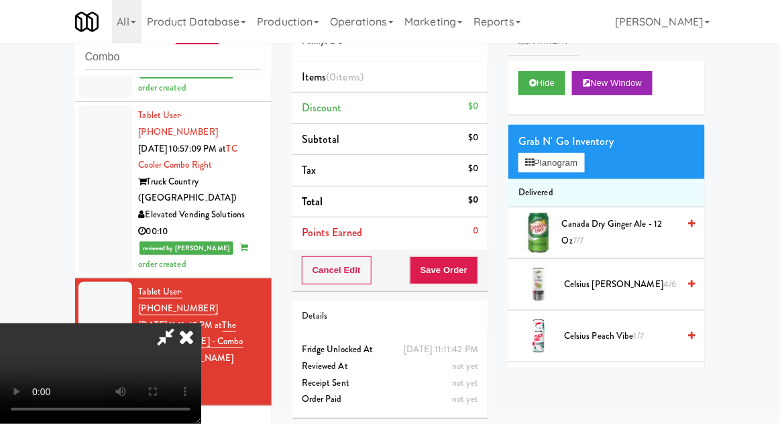
scroll to position [0, 0]
click at [559, 164] on button "Planogram" at bounding box center [551, 163] width 66 height 20
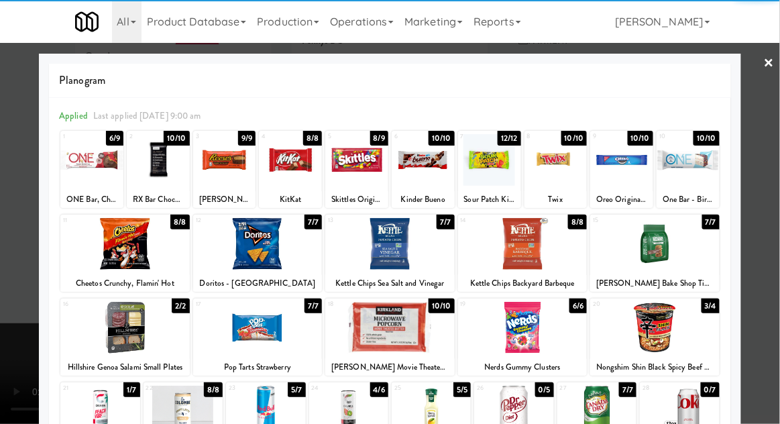
click at [364, 262] on div at bounding box center [389, 244] width 129 height 52
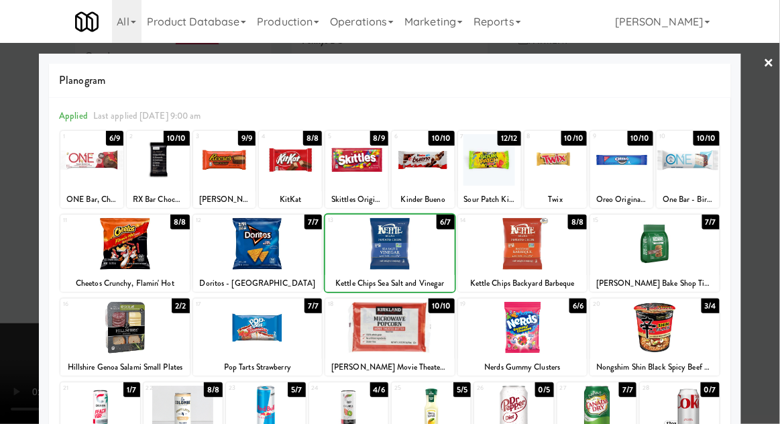
click at [779, 235] on div at bounding box center [390, 212] width 780 height 424
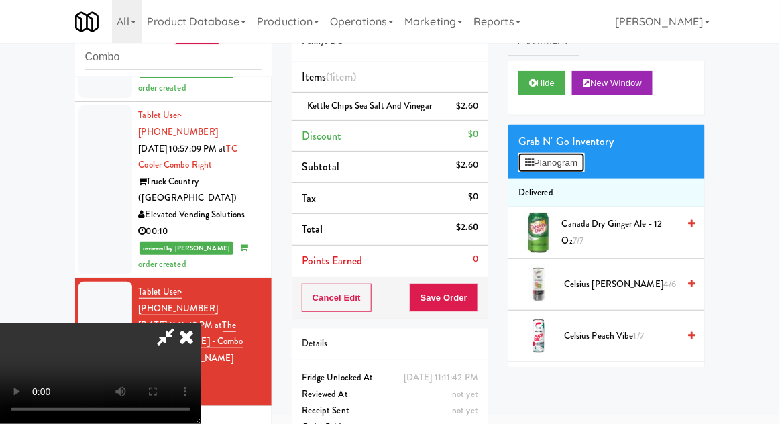
click at [577, 167] on button "Planogram" at bounding box center [551, 163] width 66 height 20
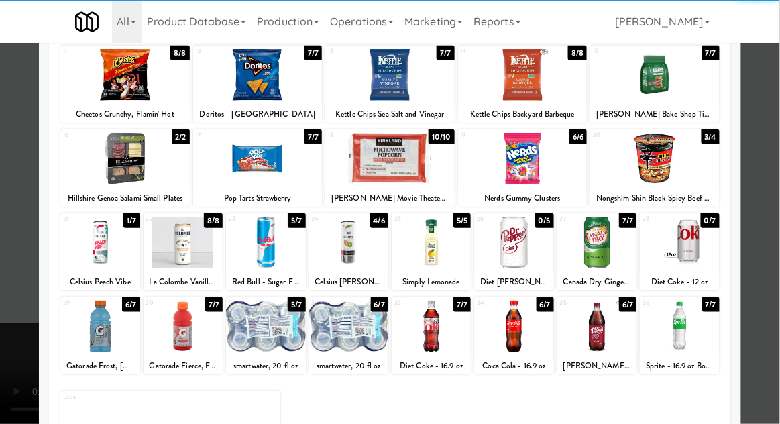
scroll to position [163, 0]
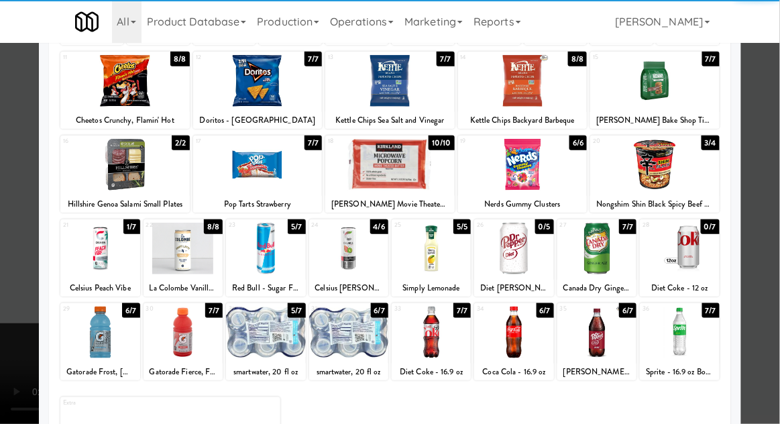
click at [258, 350] on div at bounding box center [265, 332] width 79 height 52
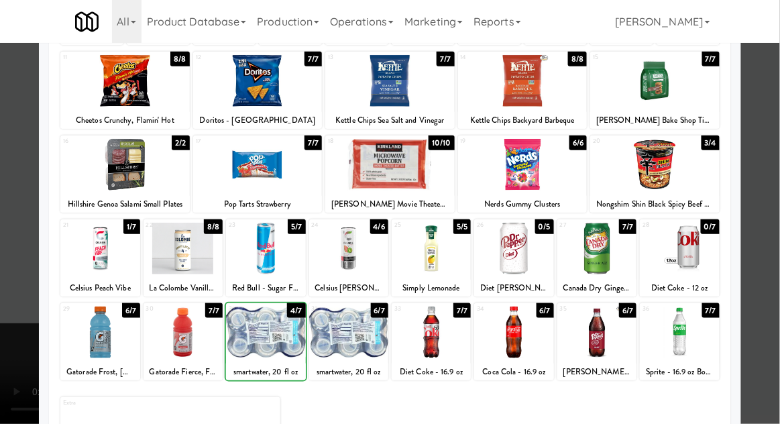
click at [771, 292] on div at bounding box center [390, 212] width 780 height 424
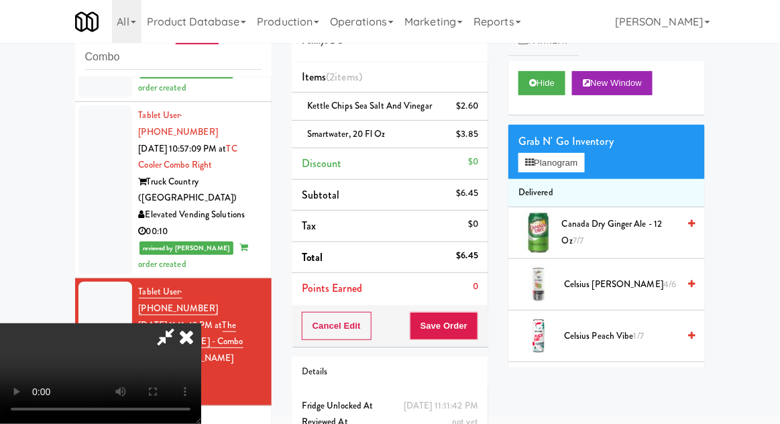
scroll to position [49, 0]
click at [475, 321] on button "Save Order" at bounding box center [444, 326] width 68 height 28
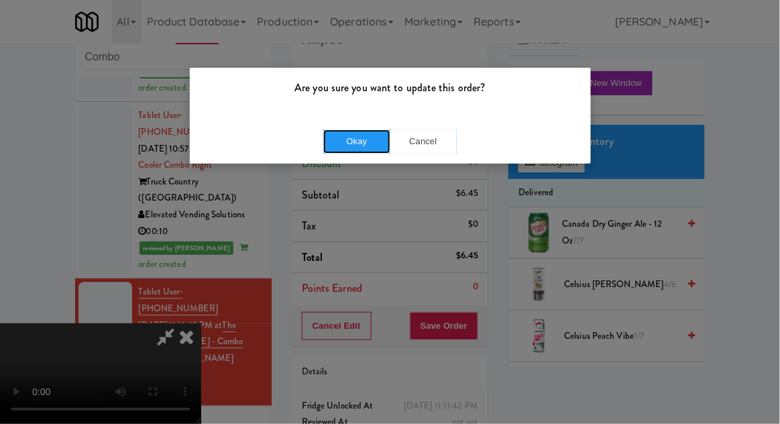
click at [334, 148] on button "Okay" at bounding box center [356, 141] width 67 height 24
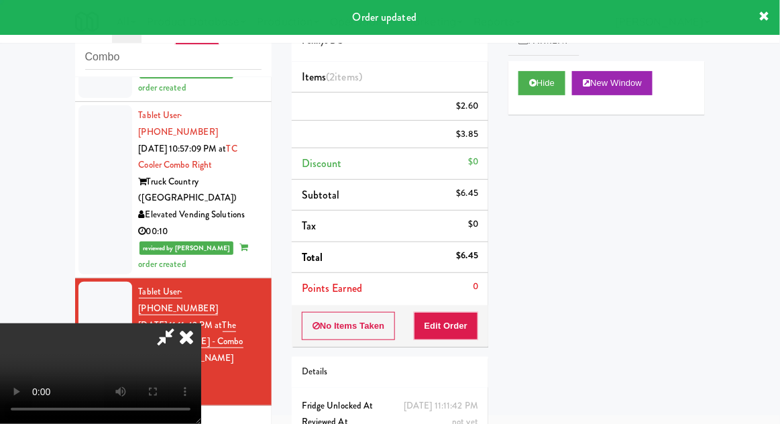
scroll to position [0, 0]
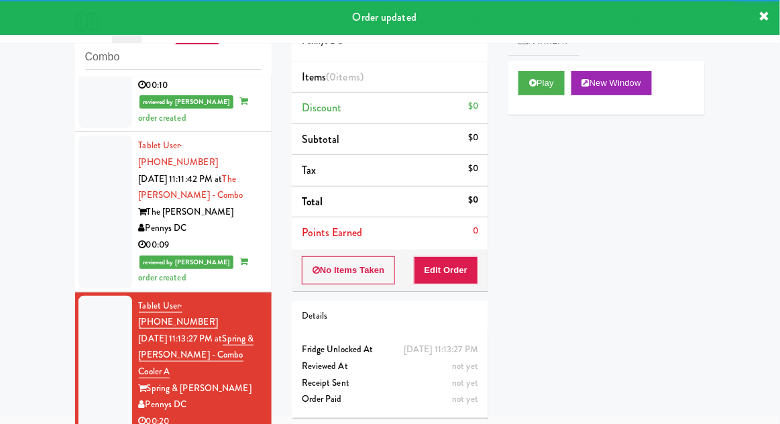
scroll to position [945, 0]
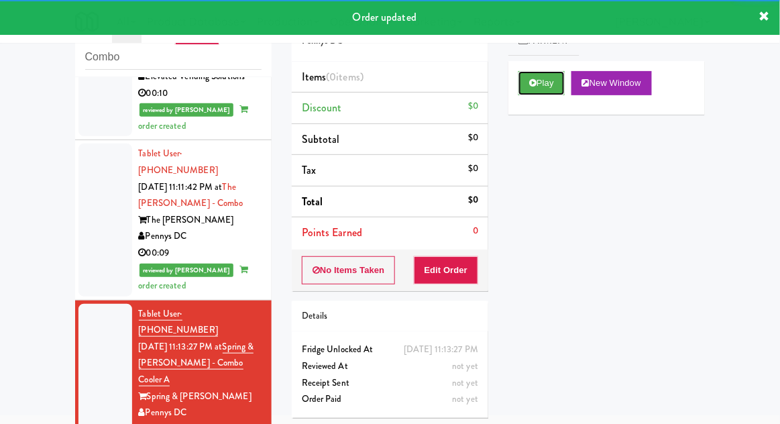
click at [545, 89] on button "Play" at bounding box center [541, 83] width 46 height 24
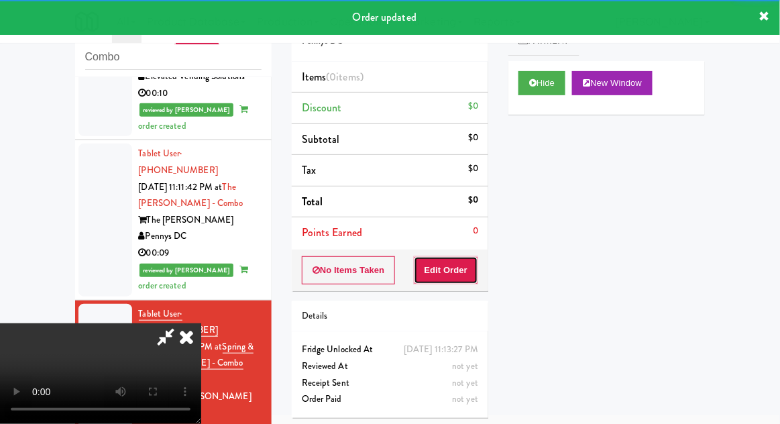
click at [461, 274] on button "Edit Order" at bounding box center [446, 270] width 65 height 28
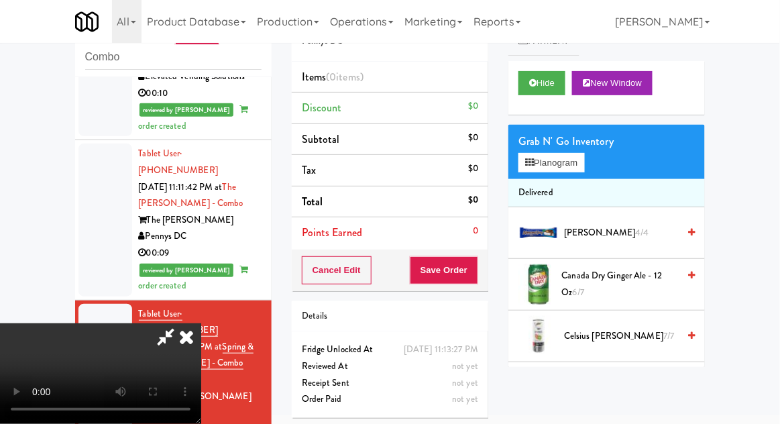
scroll to position [0, 0]
click at [570, 164] on button "Planogram" at bounding box center [551, 163] width 66 height 20
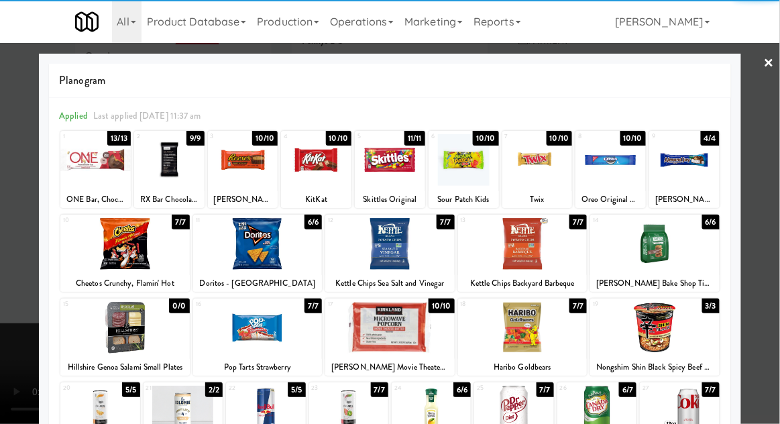
click at [125, 263] on div at bounding box center [124, 244] width 129 height 52
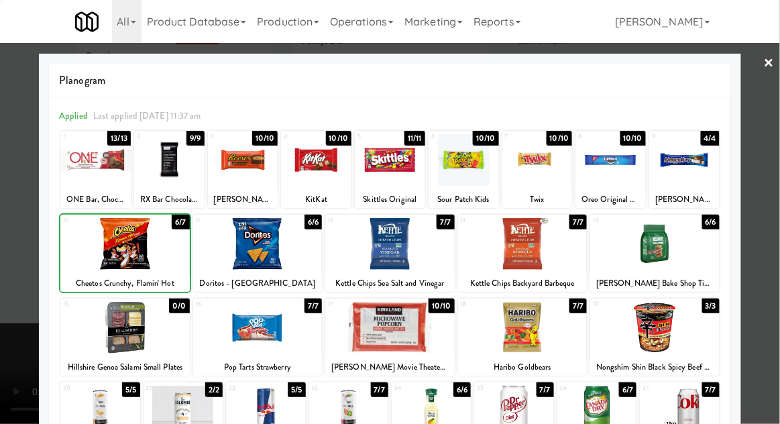
click at [771, 251] on div at bounding box center [390, 212] width 780 height 424
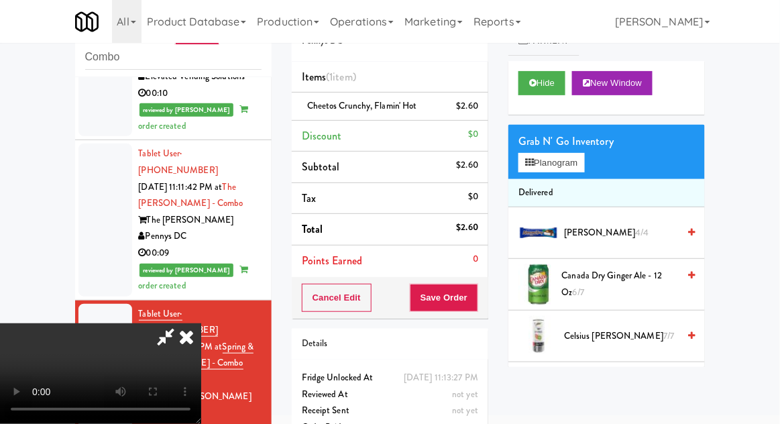
scroll to position [49, 0]
click at [570, 165] on button "Planogram" at bounding box center [551, 163] width 66 height 20
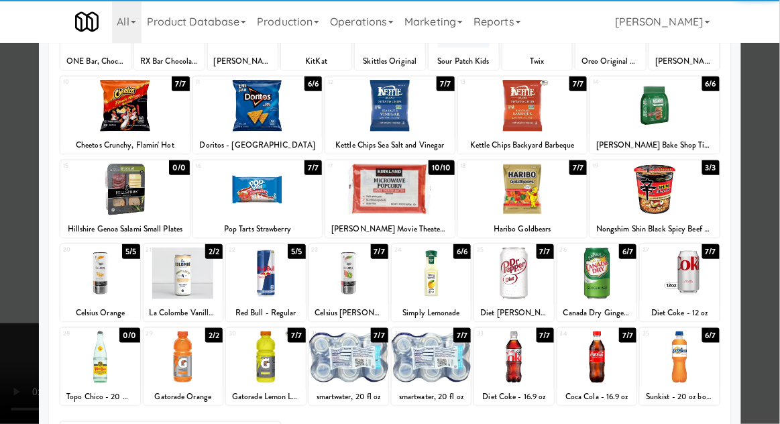
scroll to position [137, 0]
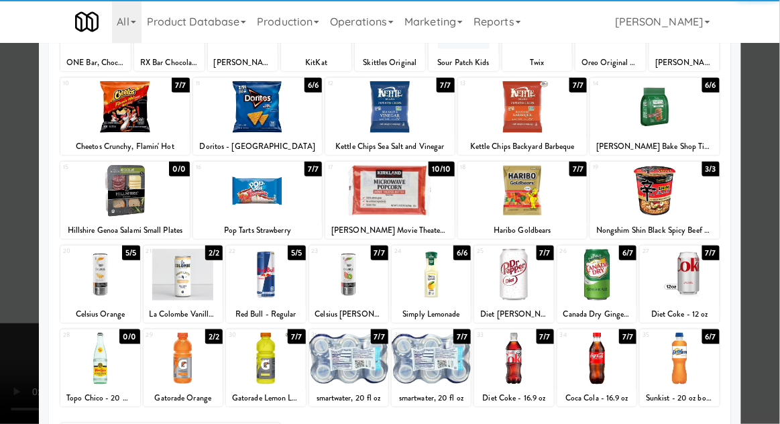
click at [528, 368] on div at bounding box center [513, 359] width 79 height 52
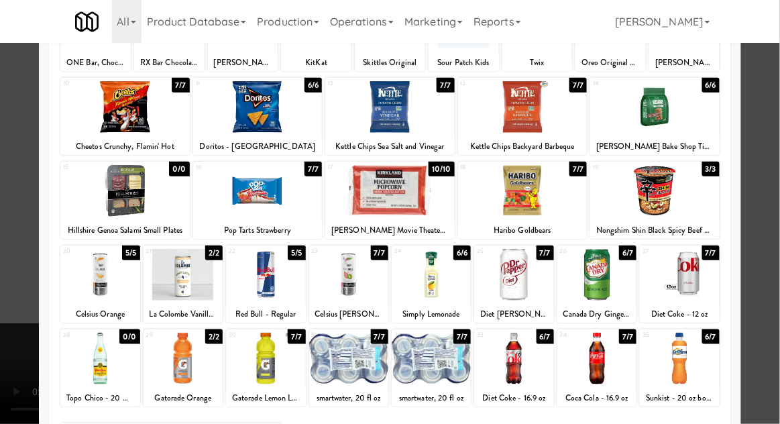
click at [4, 294] on div at bounding box center [390, 212] width 780 height 424
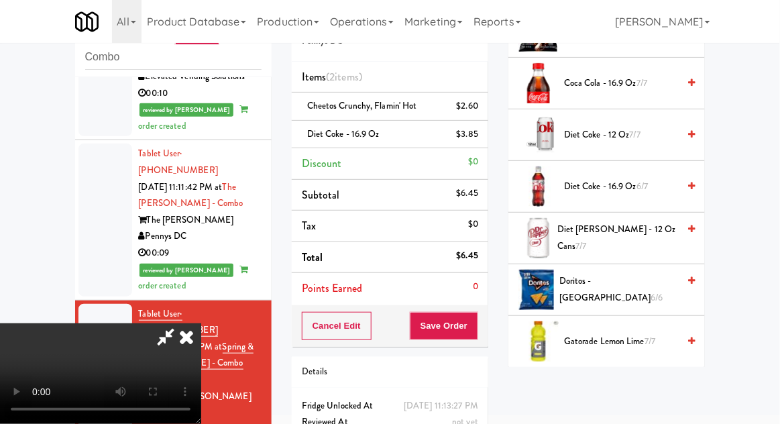
scroll to position [407, 0]
click at [651, 293] on span "6/6" at bounding box center [657, 298] width 12 height 13
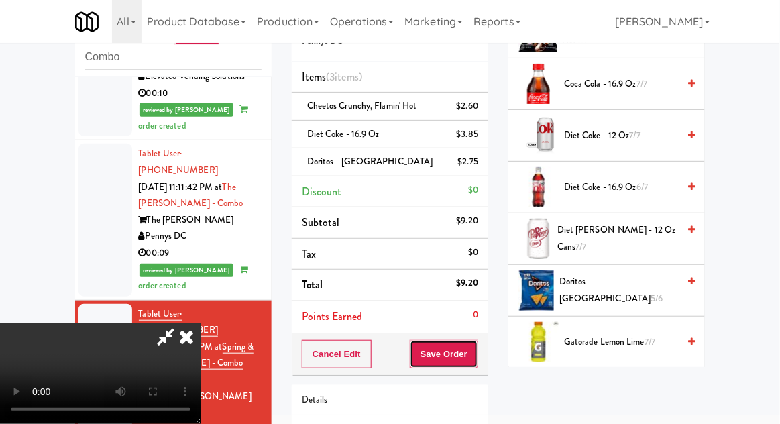
click at [470, 363] on button "Save Order" at bounding box center [444, 354] width 68 height 28
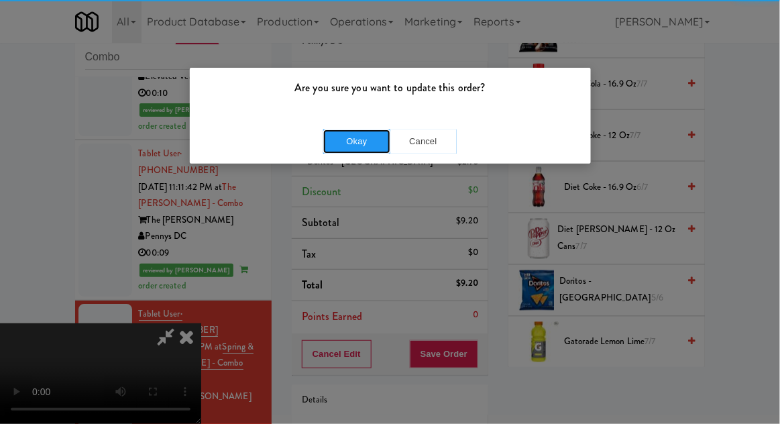
click at [343, 129] on button "Okay" at bounding box center [356, 141] width 67 height 24
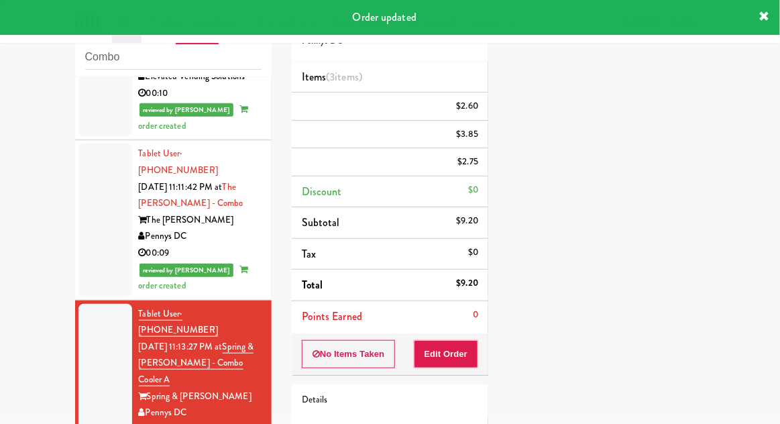
scroll to position [0, 0]
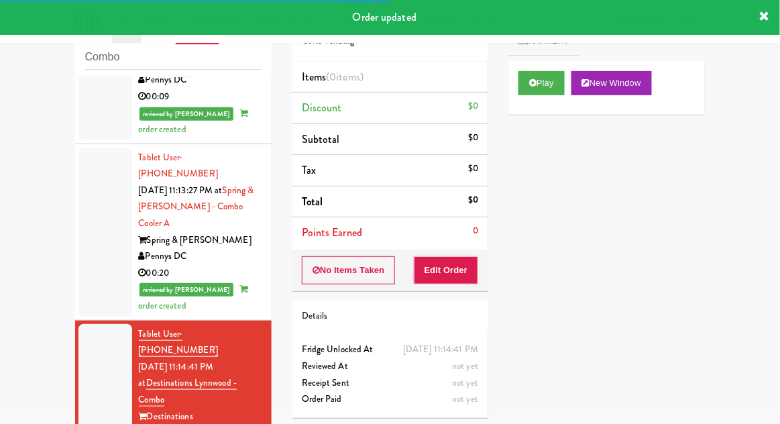
scroll to position [1100, 0]
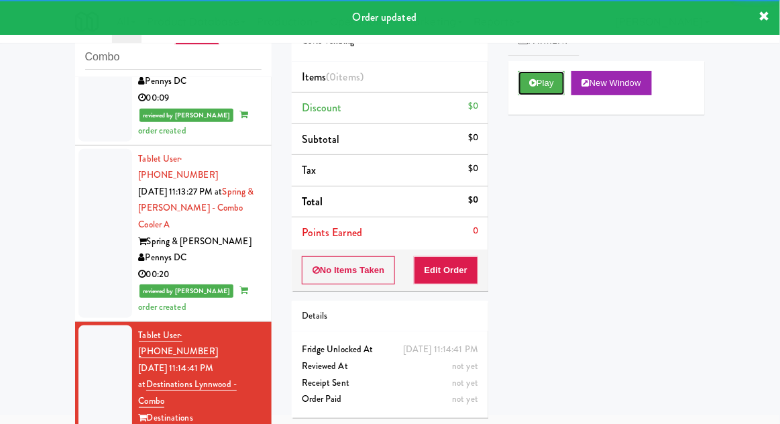
click at [557, 90] on button "Play" at bounding box center [541, 83] width 46 height 24
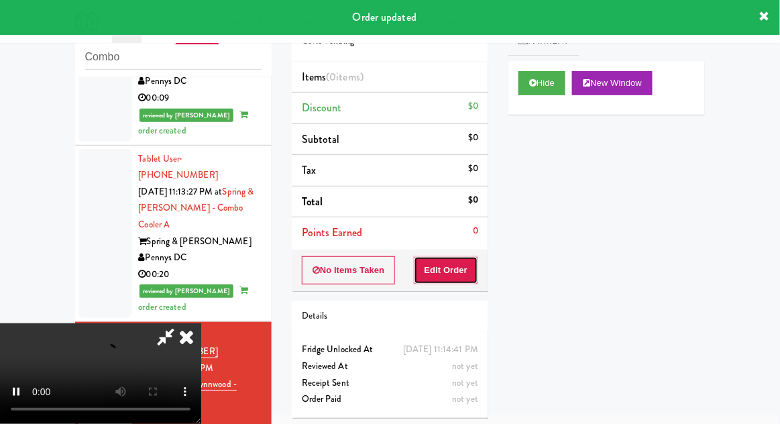
click at [472, 268] on button "Edit Order" at bounding box center [446, 270] width 65 height 28
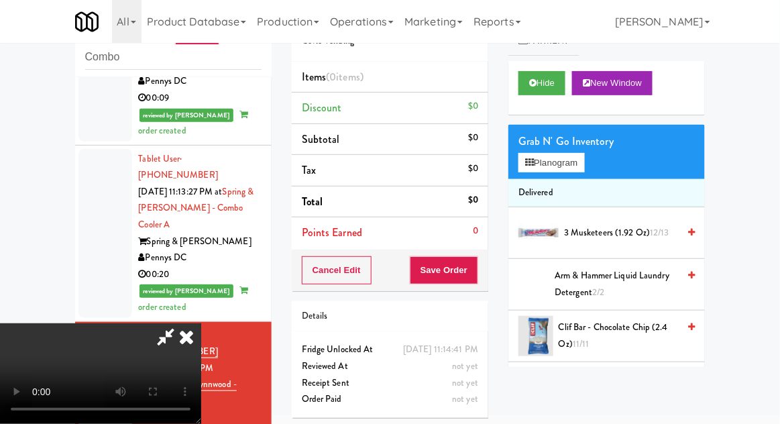
scroll to position [0, 0]
click at [583, 170] on button "Planogram" at bounding box center [551, 163] width 66 height 20
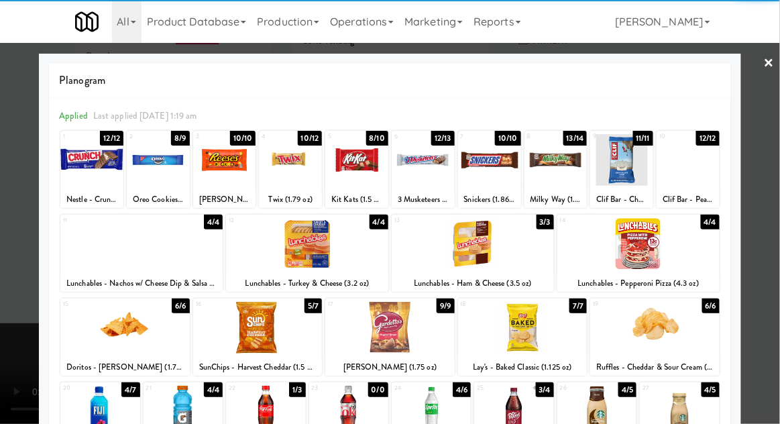
click at [259, 276] on div "Lunchables - Turkey & Cheese (3.2 oz)" at bounding box center [307, 283] width 158 height 17
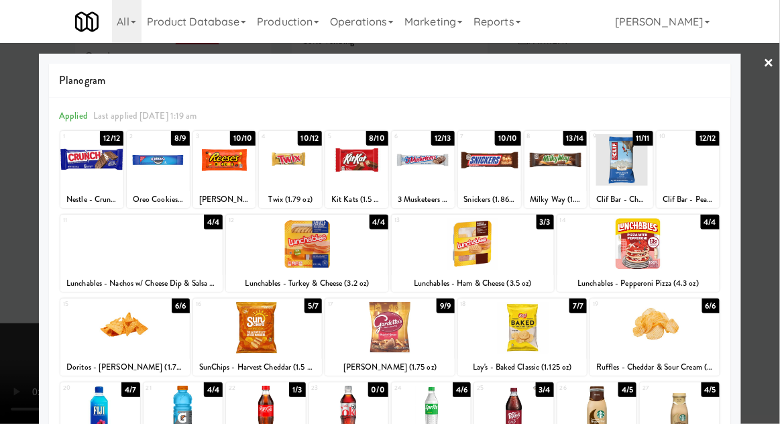
click at [771, 286] on div at bounding box center [390, 212] width 780 height 424
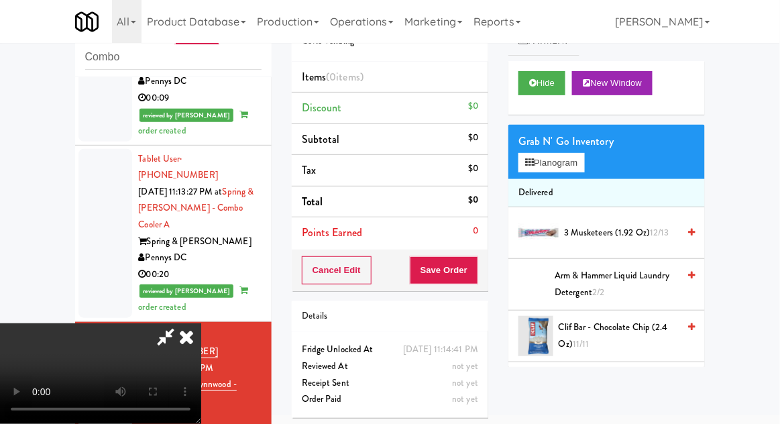
click at [565, 184] on li "Delivered" at bounding box center [606, 193] width 197 height 28
click at [566, 168] on button "Planogram" at bounding box center [551, 163] width 66 height 20
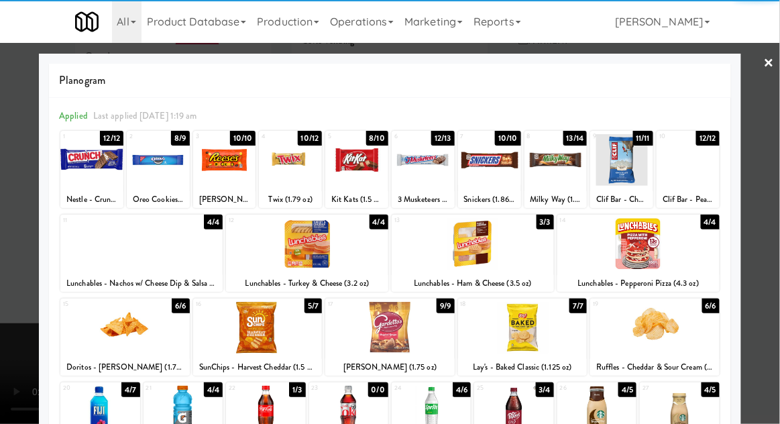
click at [256, 256] on div at bounding box center [307, 244] width 162 height 52
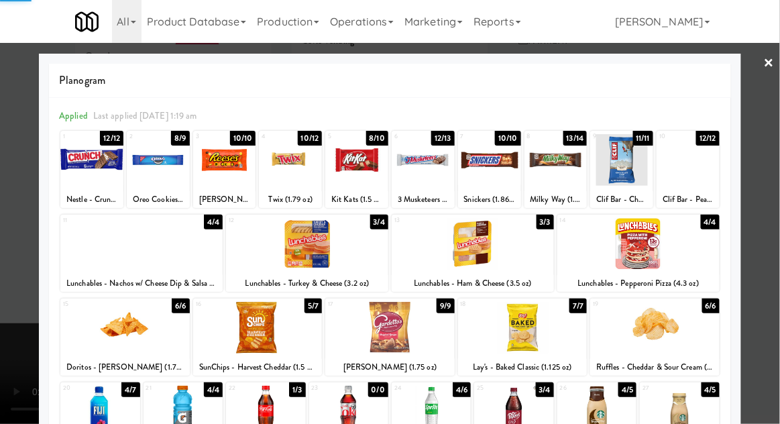
click at [772, 290] on div at bounding box center [390, 212] width 780 height 424
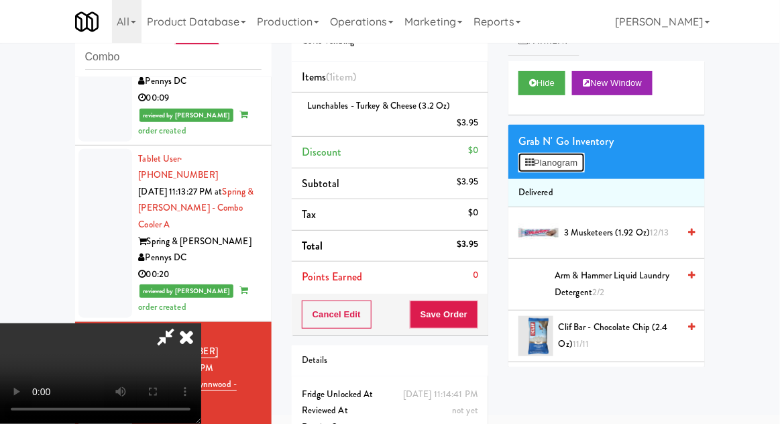
click at [575, 164] on button "Planogram" at bounding box center [551, 163] width 66 height 20
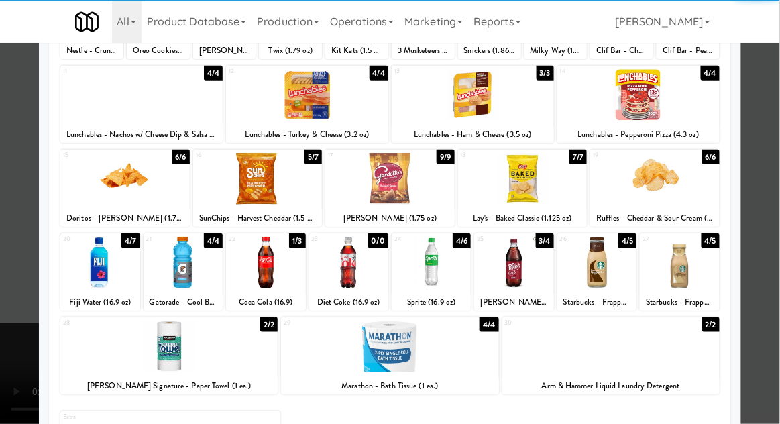
scroll to position [170, 0]
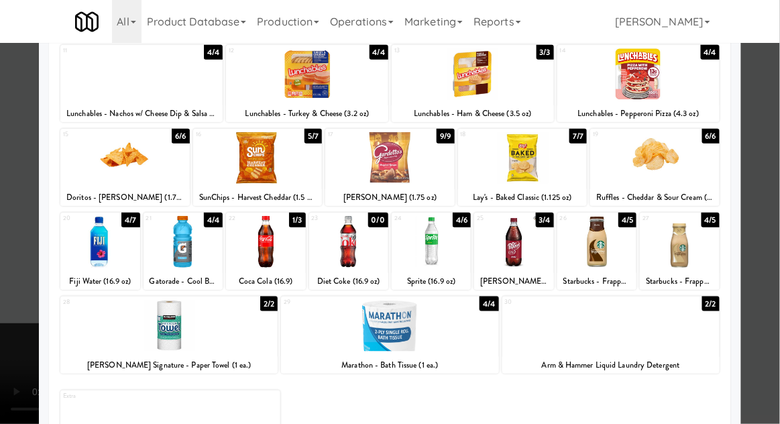
click at [613, 259] on div at bounding box center [596, 242] width 79 height 52
click at [774, 254] on div at bounding box center [390, 212] width 780 height 424
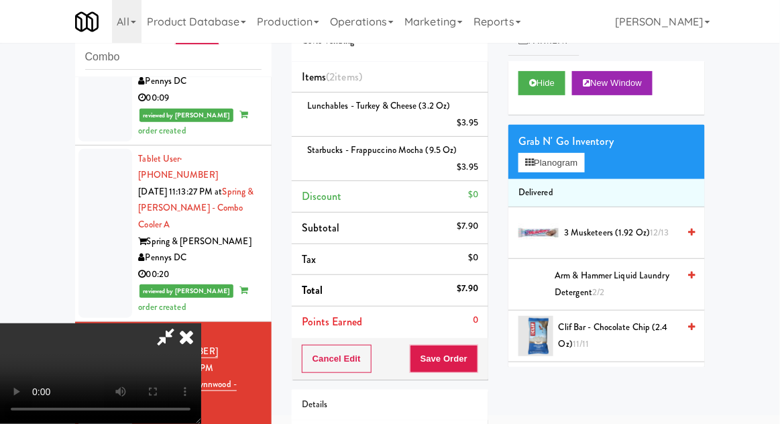
scroll to position [49, 0]
click at [478, 360] on button "Save Order" at bounding box center [444, 359] width 68 height 28
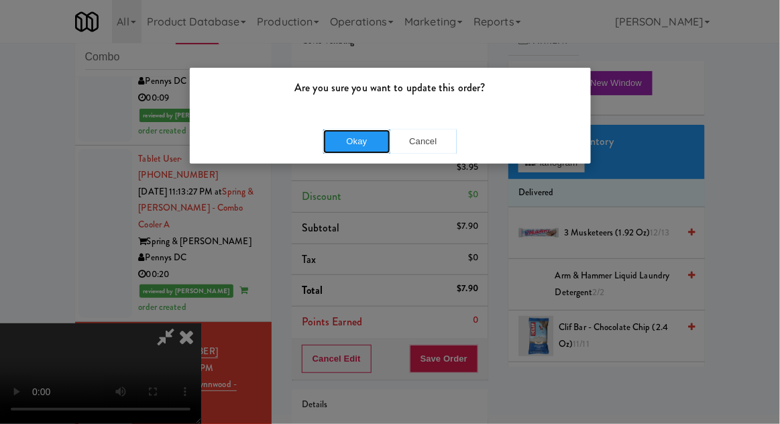
click at [335, 137] on button "Okay" at bounding box center [356, 141] width 67 height 24
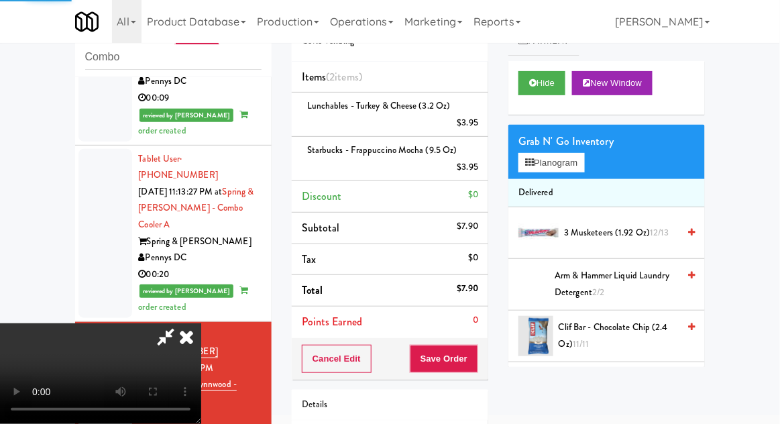
scroll to position [0, 0]
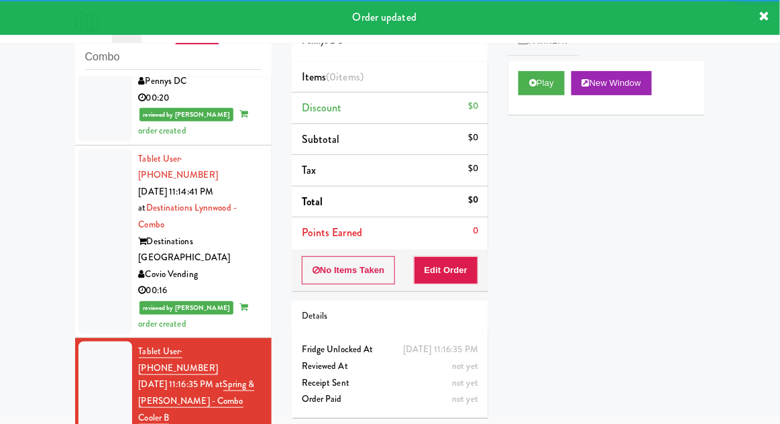
scroll to position [1280, 0]
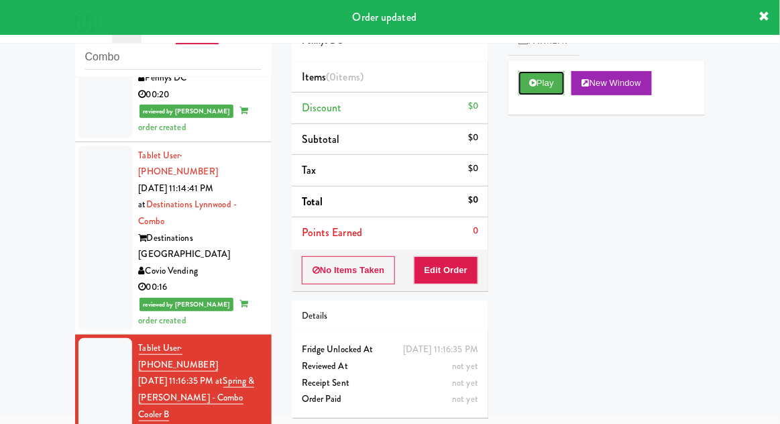
click at [551, 79] on button "Play" at bounding box center [541, 83] width 46 height 24
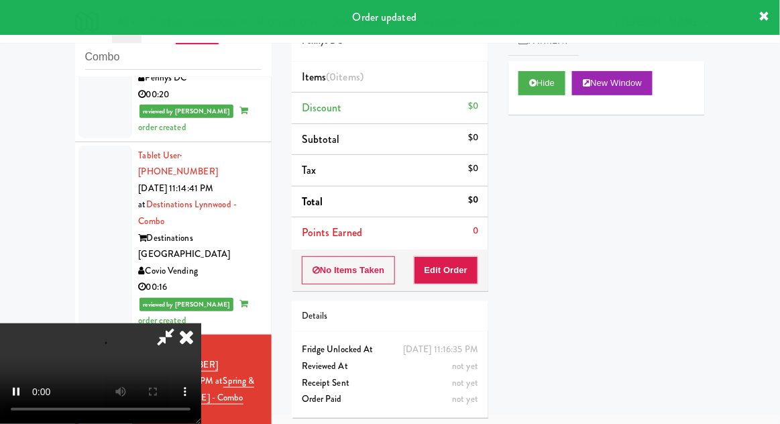
click at [472, 239] on li "Points Earned 0" at bounding box center [390, 232] width 197 height 31
click at [465, 269] on button "Edit Order" at bounding box center [446, 270] width 65 height 28
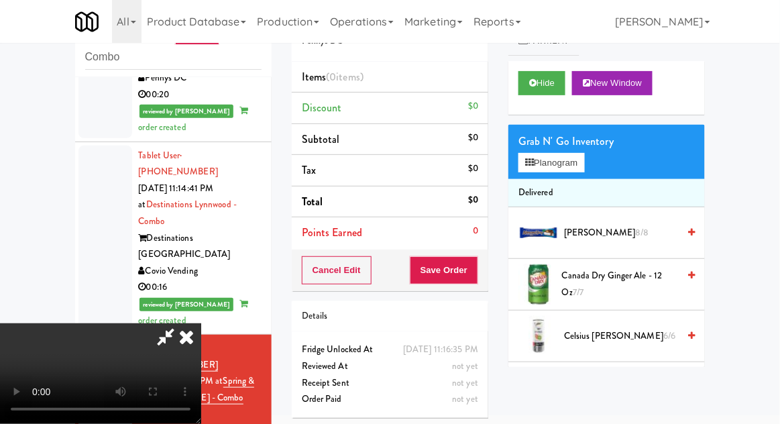
scroll to position [0, 0]
click at [567, 165] on button "Planogram" at bounding box center [551, 163] width 66 height 20
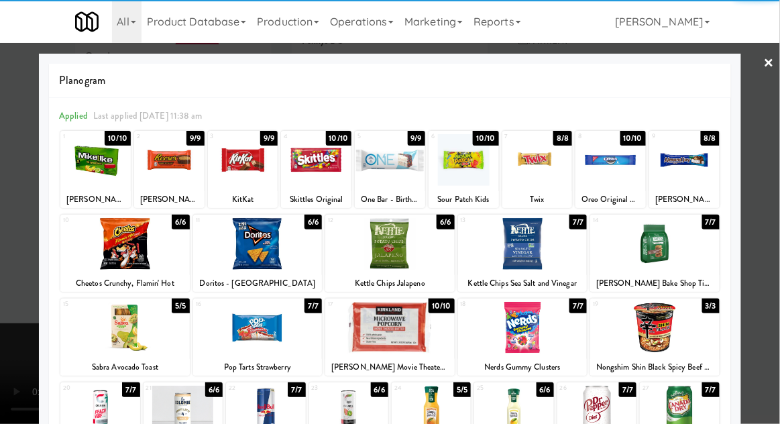
click at [688, 412] on div at bounding box center [679, 412] width 79 height 52
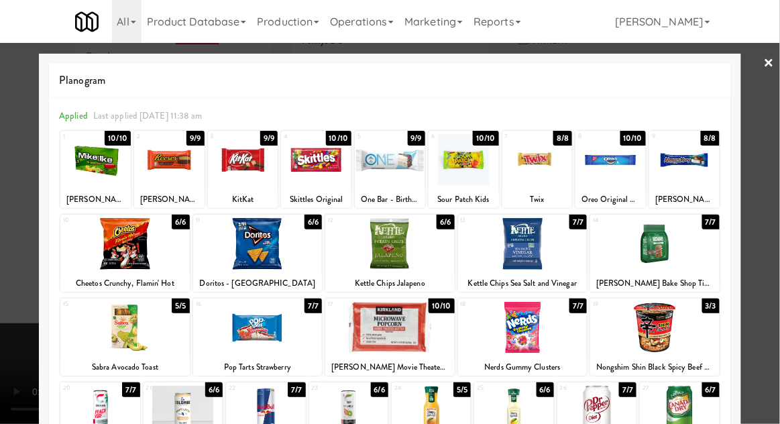
click at [761, 337] on div at bounding box center [390, 212] width 780 height 424
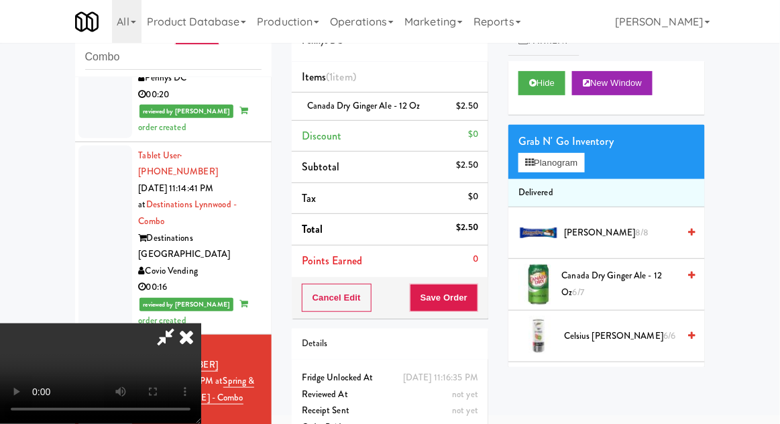
scroll to position [49, 0]
click at [486, 304] on div "Cancel Edit Save Order" at bounding box center [390, 298] width 197 height 42
click at [473, 304] on button "Save Order" at bounding box center [444, 298] width 68 height 28
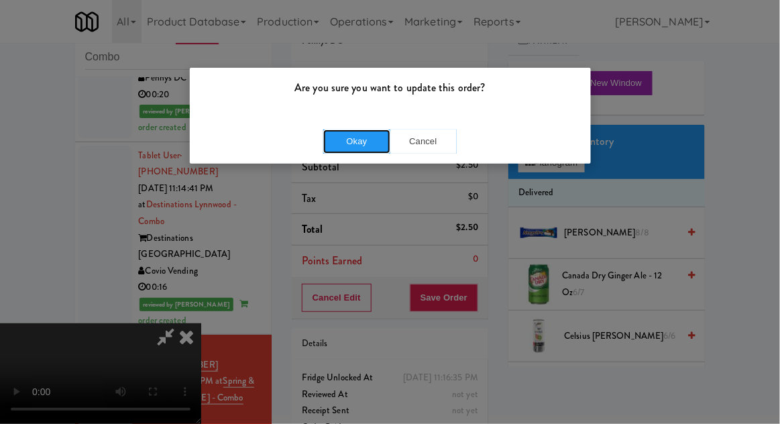
click at [333, 152] on button "Okay" at bounding box center [356, 141] width 67 height 24
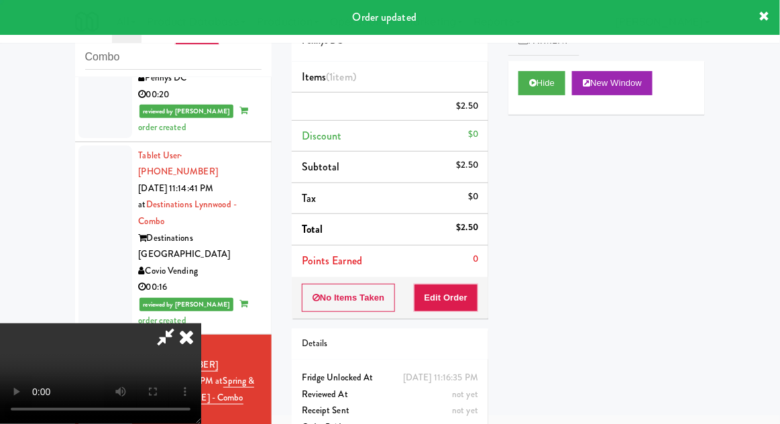
scroll to position [0, 0]
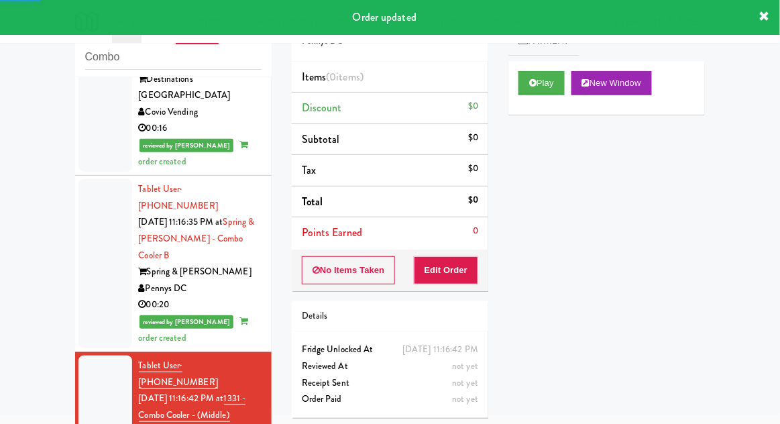
scroll to position [1439, 0]
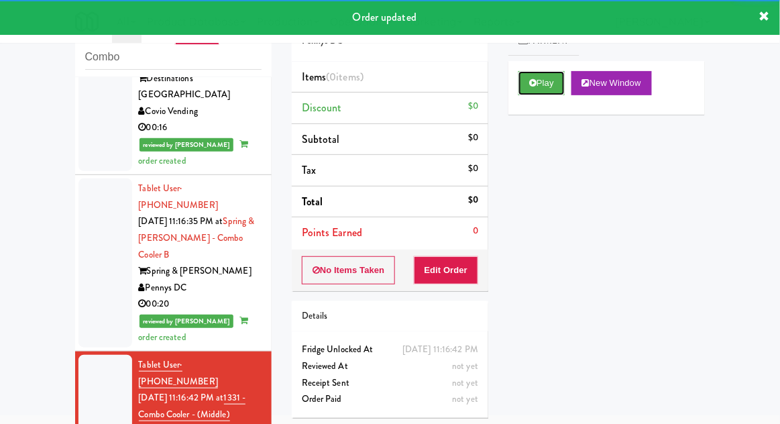
click at [550, 90] on button "Play" at bounding box center [541, 83] width 46 height 24
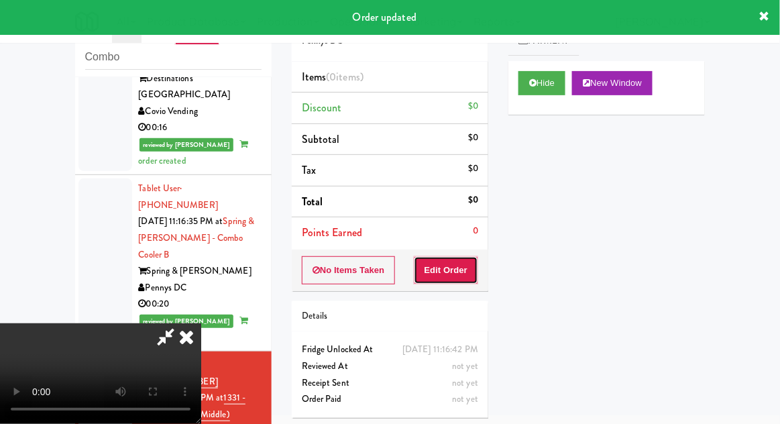
click at [462, 268] on button "Edit Order" at bounding box center [446, 270] width 65 height 28
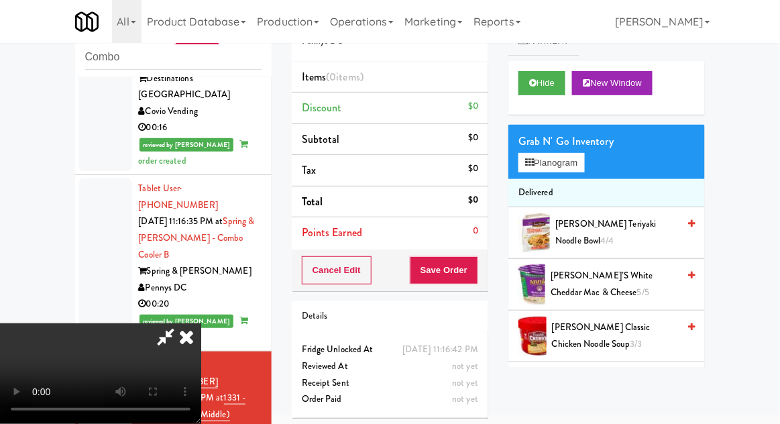
scroll to position [0, 0]
click at [572, 166] on button "Planogram" at bounding box center [551, 163] width 66 height 20
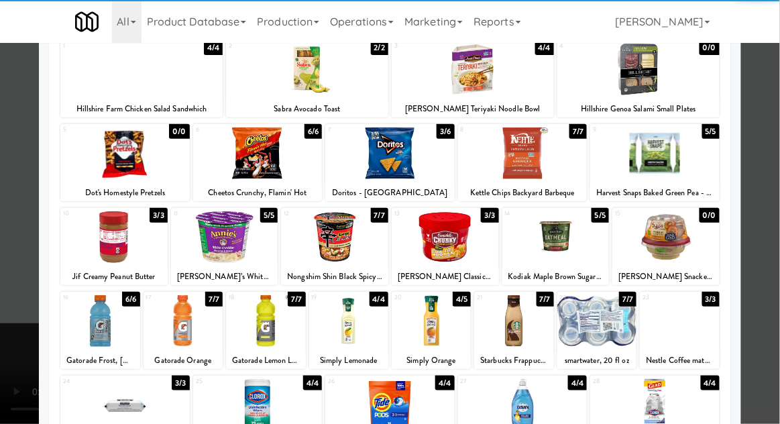
scroll to position [91, 0]
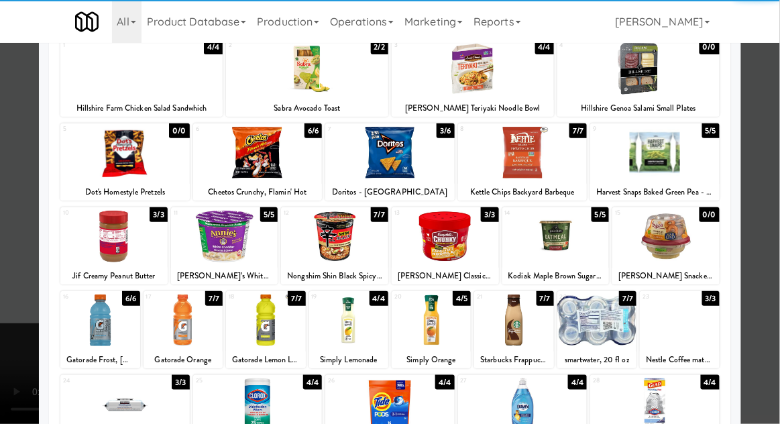
click at [99, 319] on div at bounding box center [99, 320] width 79 height 52
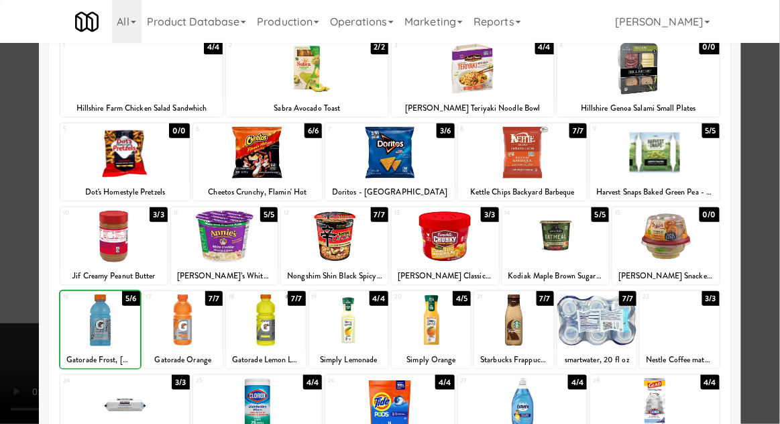
click at [772, 246] on div at bounding box center [390, 212] width 780 height 424
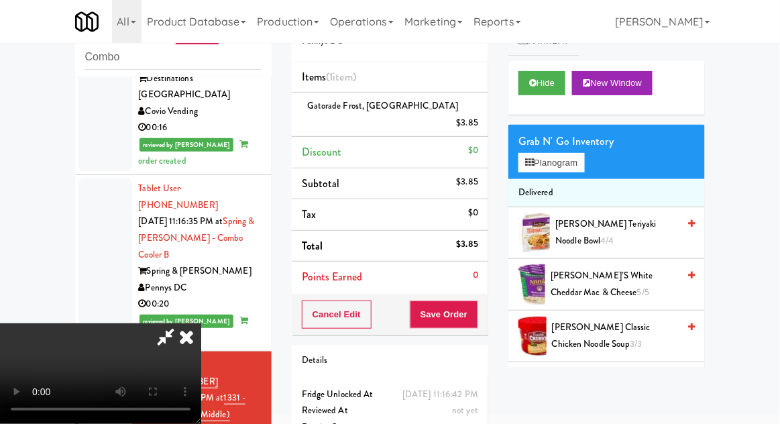
scroll to position [49, 0]
click at [477, 306] on button "Save Order" at bounding box center [444, 314] width 68 height 28
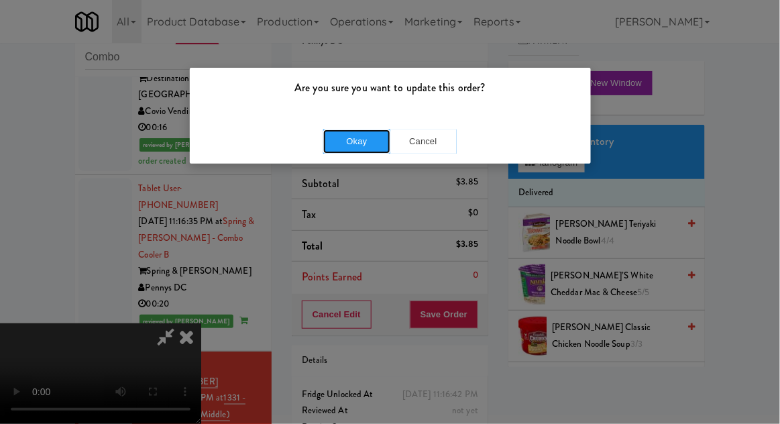
click at [329, 140] on button "Okay" at bounding box center [356, 141] width 67 height 24
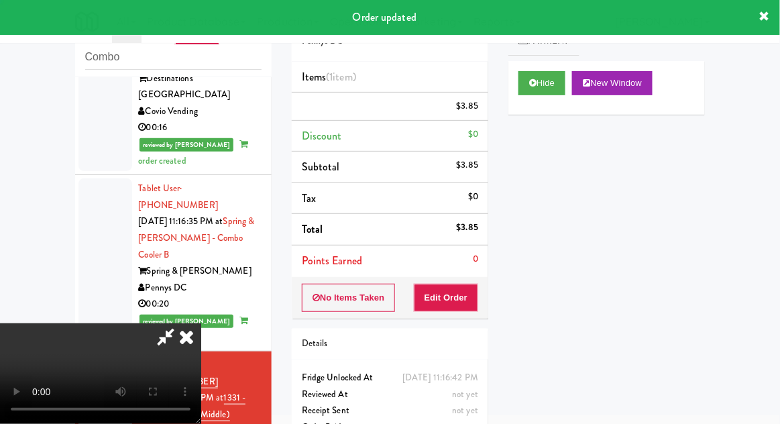
scroll to position [0, 0]
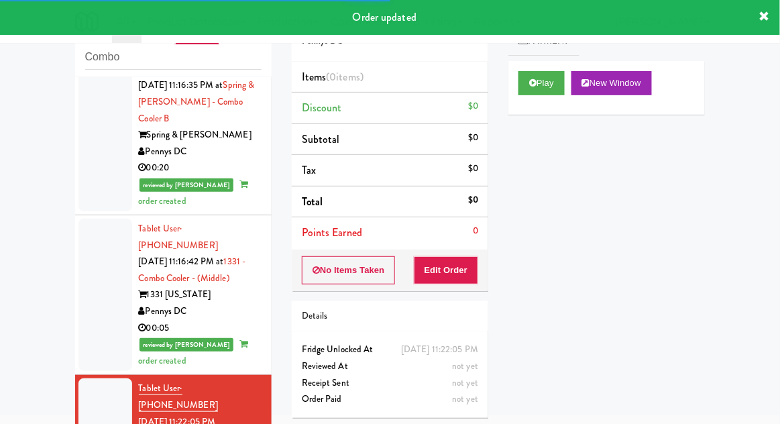
scroll to position [1581, 0]
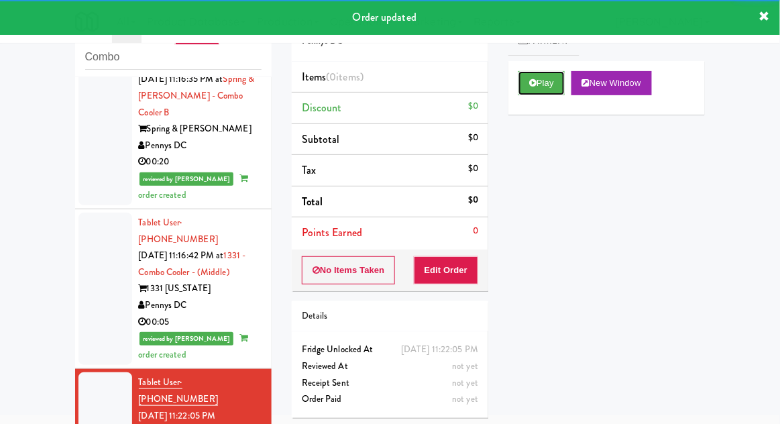
click at [544, 93] on button "Play" at bounding box center [541, 83] width 46 height 24
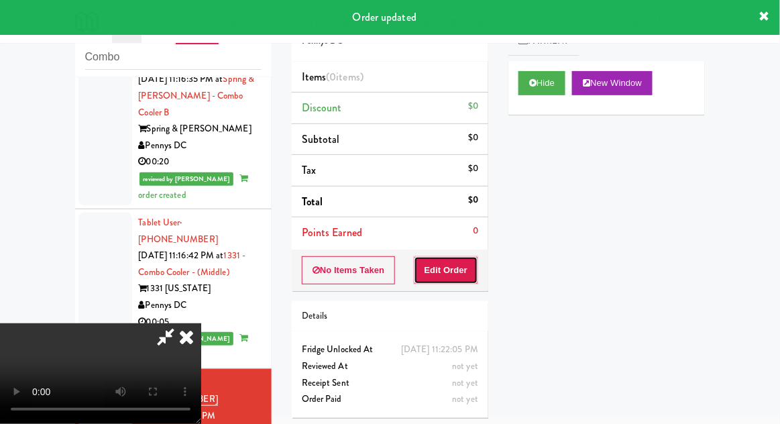
click at [466, 272] on button "Edit Order" at bounding box center [446, 270] width 65 height 28
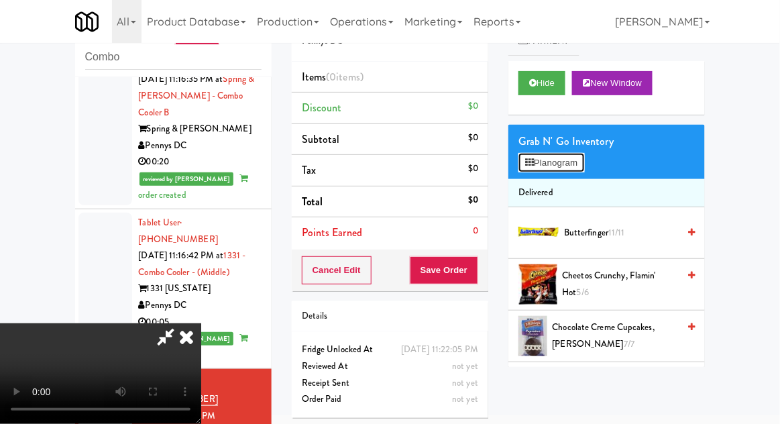
click at [572, 170] on button "Planogram" at bounding box center [551, 163] width 66 height 20
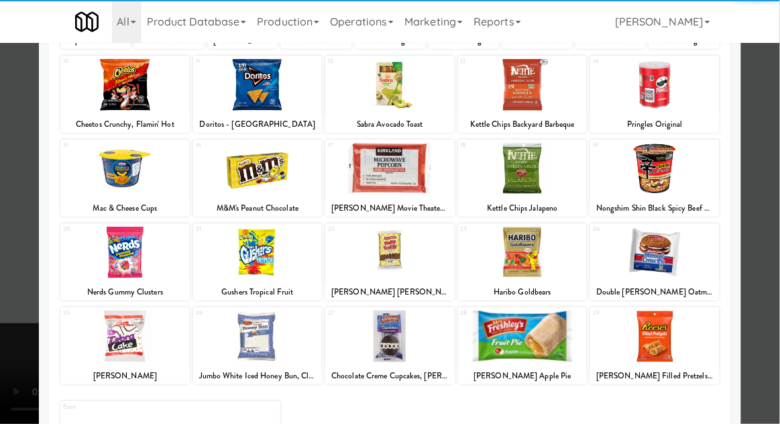
scroll to position [166, 0]
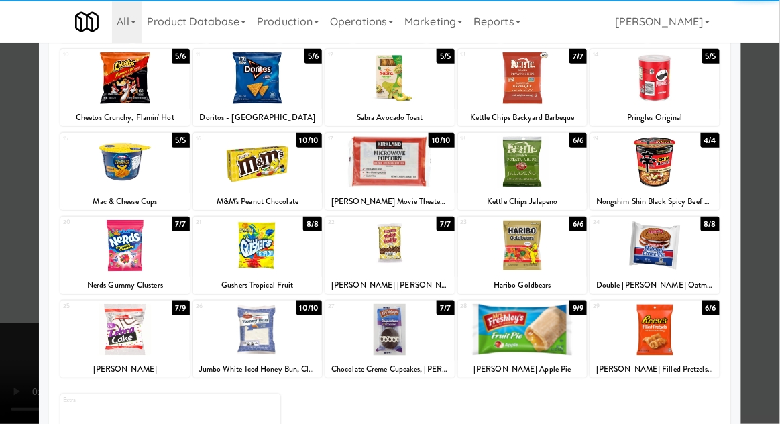
click at [681, 333] on div at bounding box center [654, 330] width 129 height 52
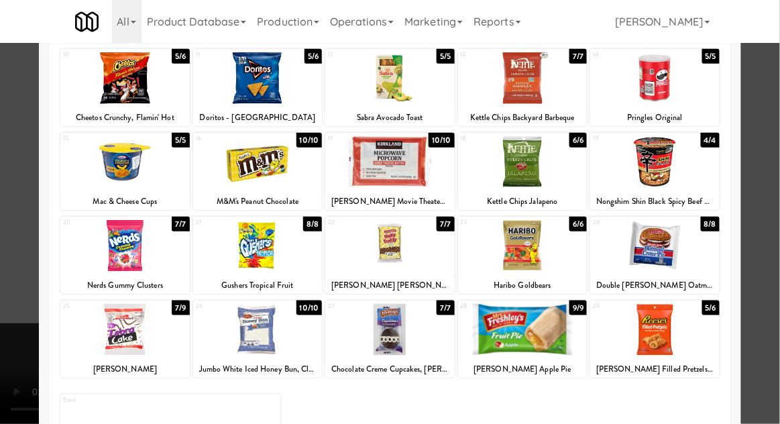
click at [774, 302] on div at bounding box center [390, 212] width 780 height 424
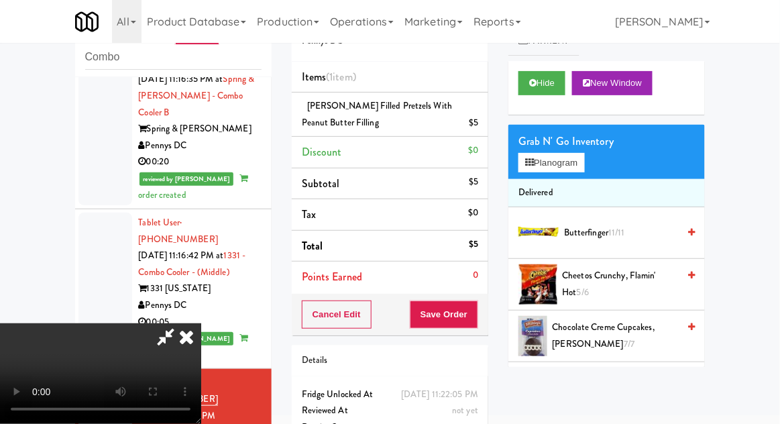
click at [571, 180] on li "Delivered" at bounding box center [606, 193] width 197 height 28
click at [584, 164] on button "Planogram" at bounding box center [551, 163] width 66 height 20
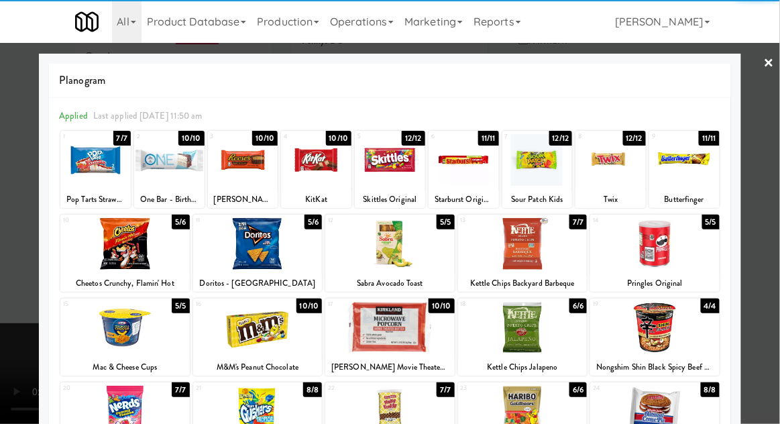
click at [306, 180] on div at bounding box center [316, 160] width 70 height 52
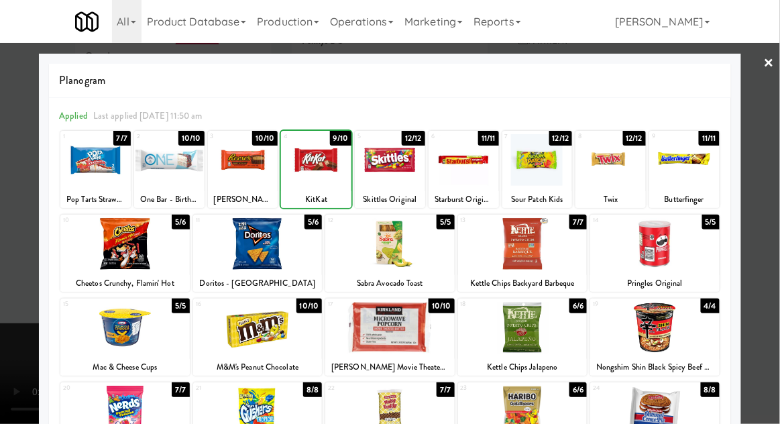
click at [763, 249] on div at bounding box center [390, 212] width 780 height 424
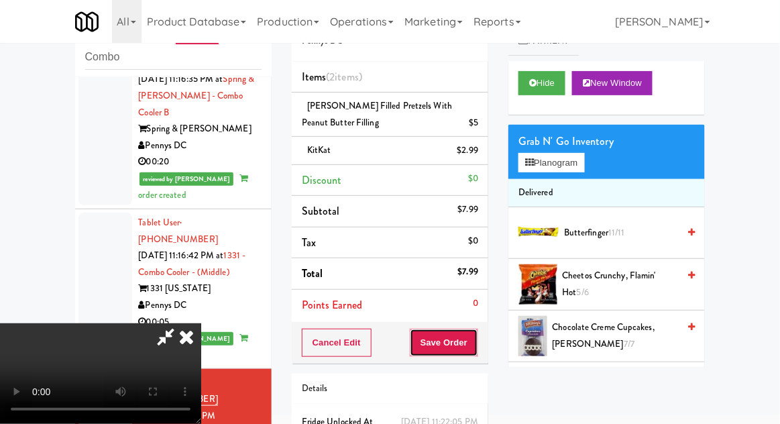
click at [475, 342] on button "Save Order" at bounding box center [444, 343] width 68 height 28
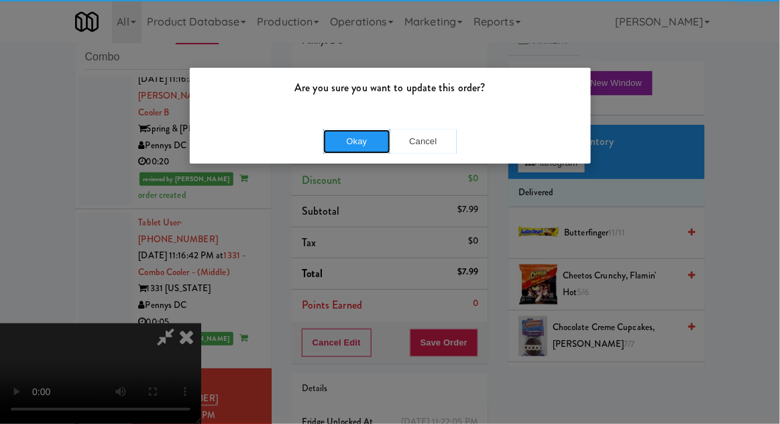
click at [337, 133] on button "Okay" at bounding box center [356, 141] width 67 height 24
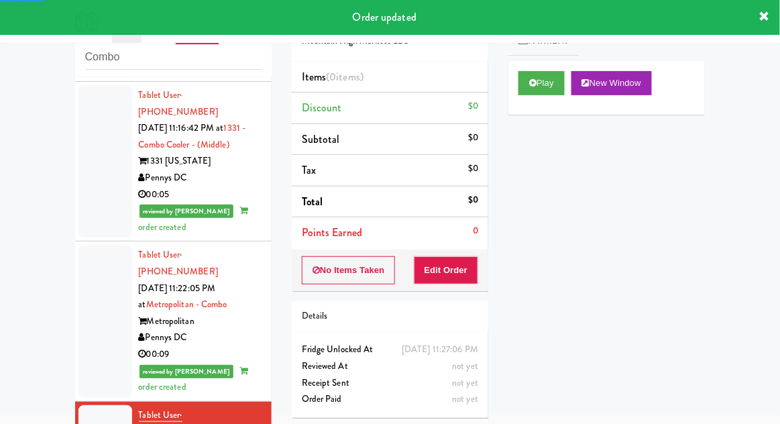
scroll to position [1712, 0]
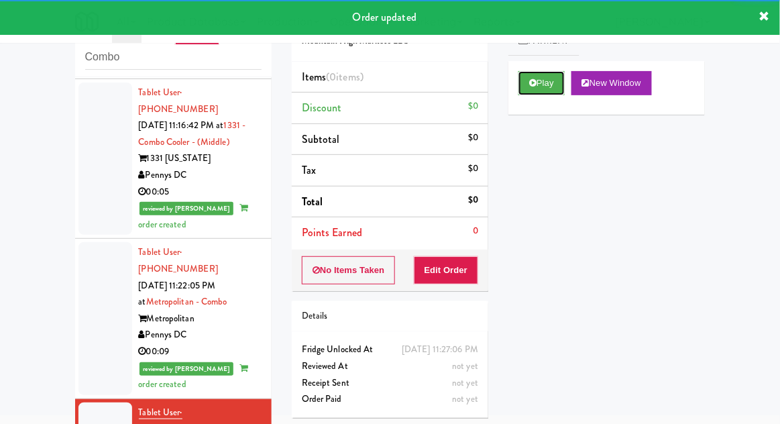
click at [540, 83] on button "Play" at bounding box center [541, 83] width 46 height 24
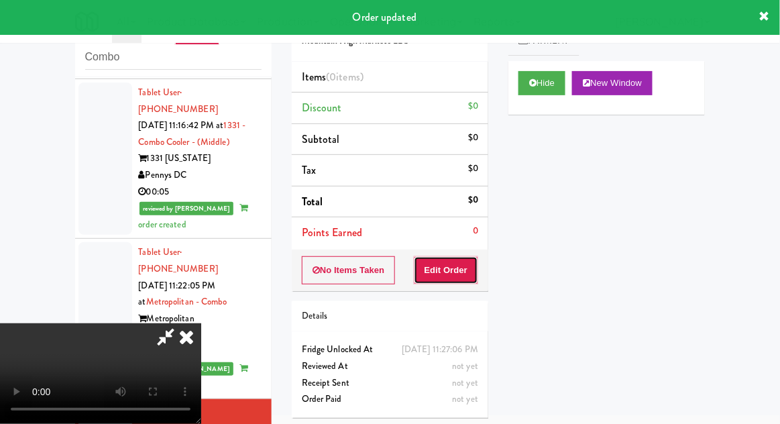
click at [469, 279] on button "Edit Order" at bounding box center [446, 270] width 65 height 28
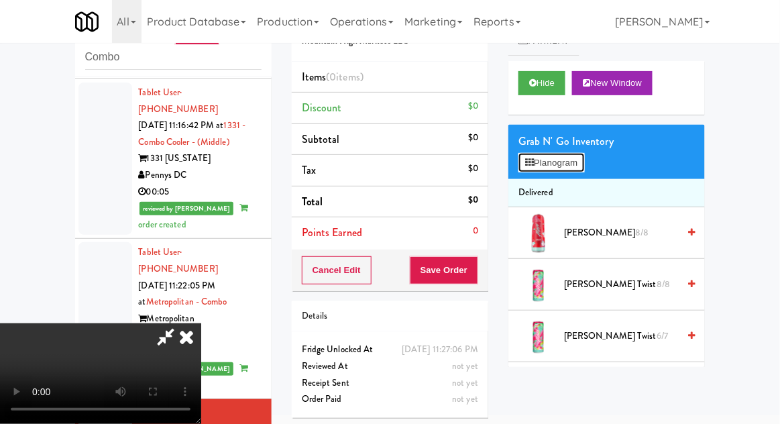
click at [584, 162] on button "Planogram" at bounding box center [551, 163] width 66 height 20
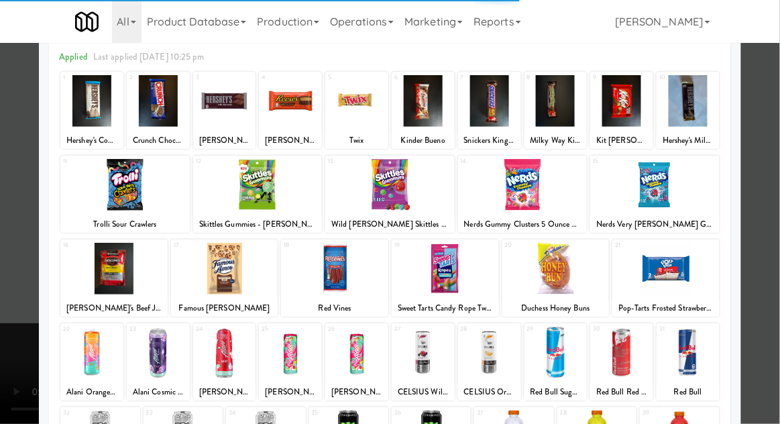
scroll to position [170, 0]
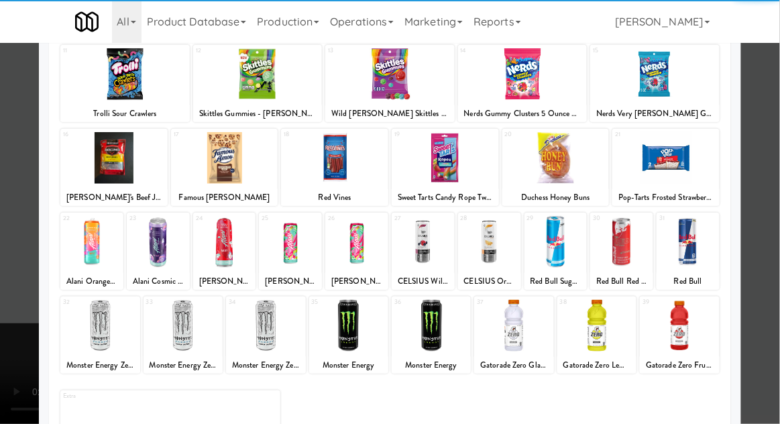
click at [693, 317] on div at bounding box center [679, 326] width 79 height 52
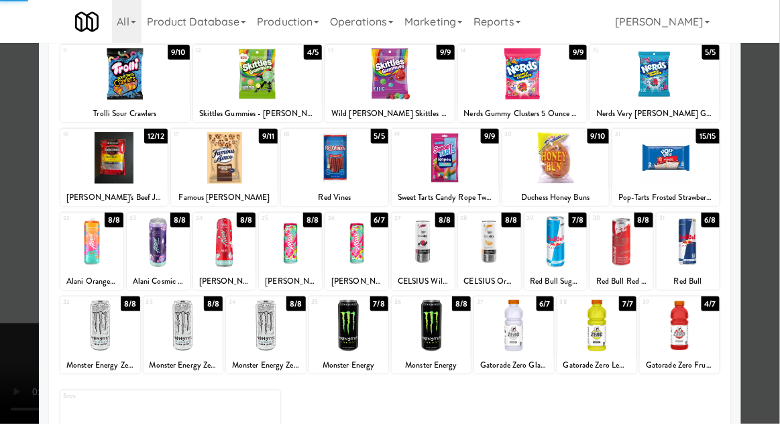
click at [757, 292] on div at bounding box center [390, 212] width 780 height 424
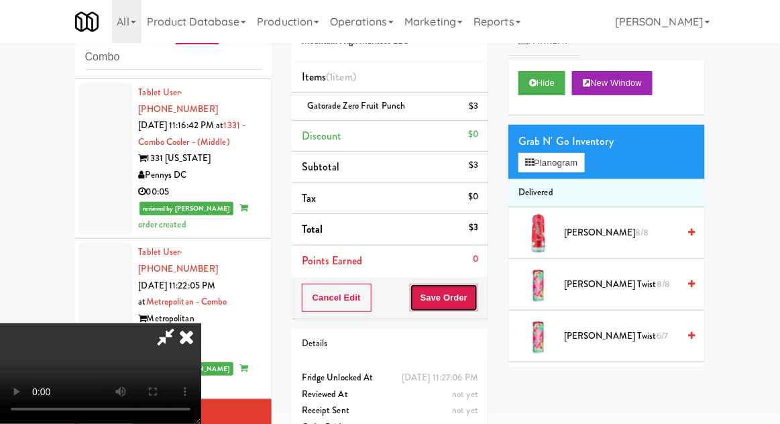
click at [476, 298] on button "Save Order" at bounding box center [444, 298] width 68 height 28
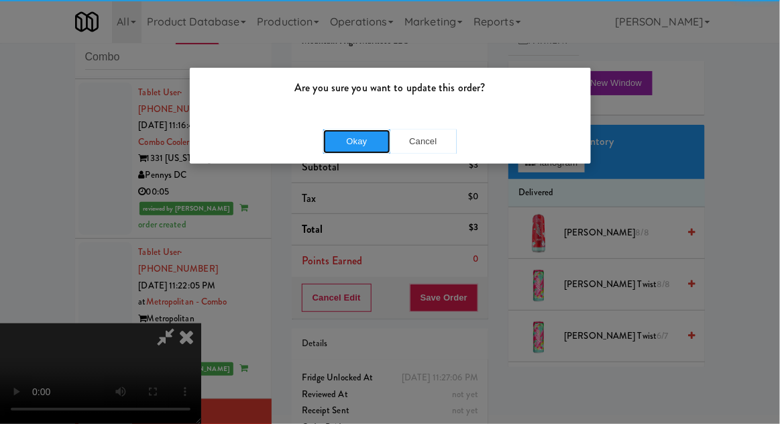
click at [347, 137] on button "Okay" at bounding box center [356, 141] width 67 height 24
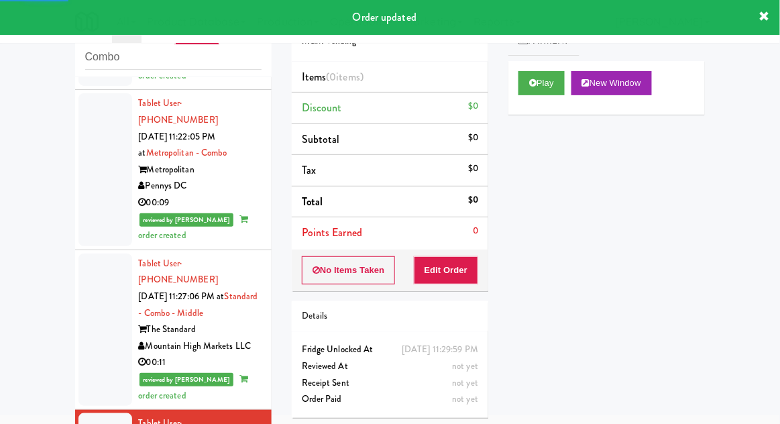
scroll to position [1872, 0]
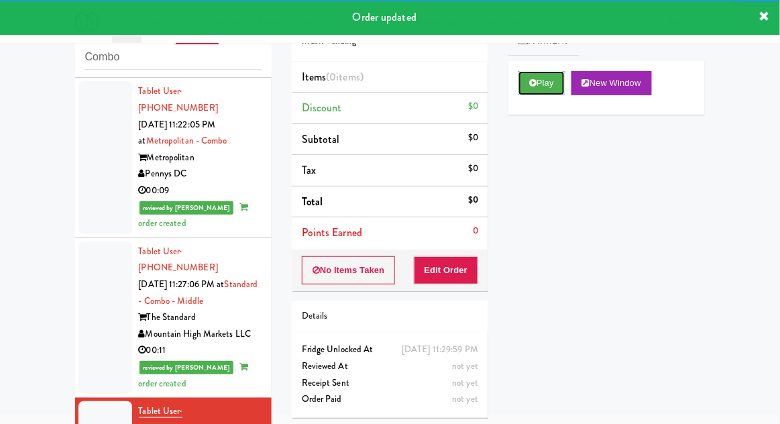
click at [534, 85] on icon at bounding box center [532, 82] width 7 height 9
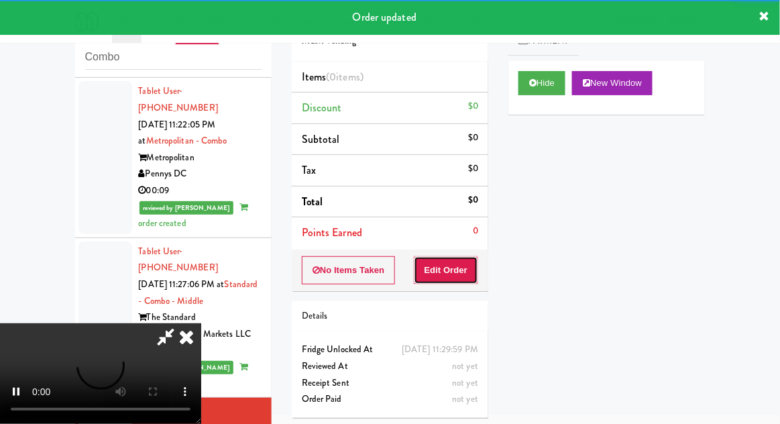
click at [457, 280] on button "Edit Order" at bounding box center [446, 270] width 65 height 28
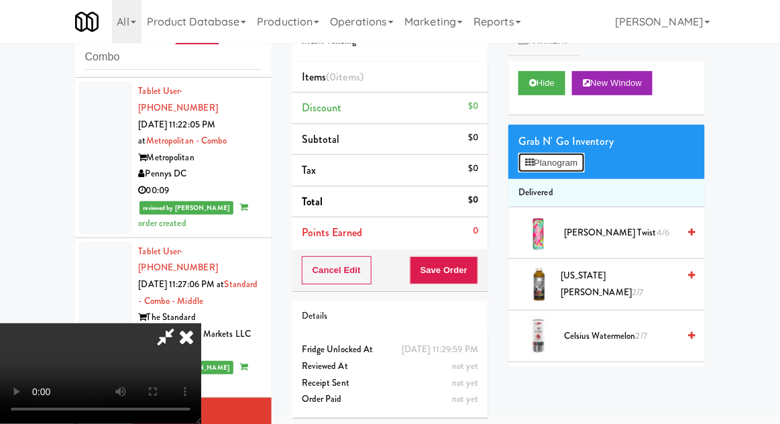
click at [567, 170] on button "Planogram" at bounding box center [551, 163] width 66 height 20
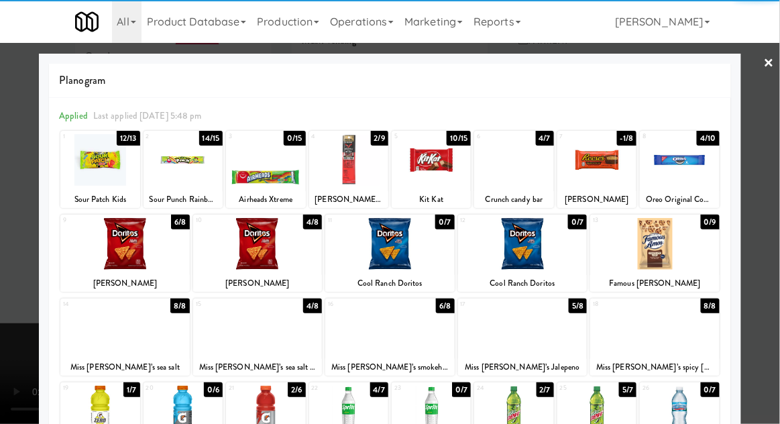
click at [680, 337] on div at bounding box center [654, 328] width 129 height 52
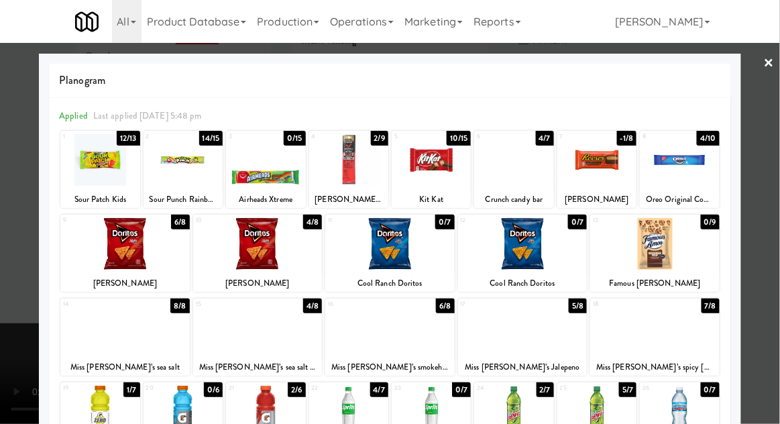
click at [765, 250] on div at bounding box center [390, 212] width 780 height 424
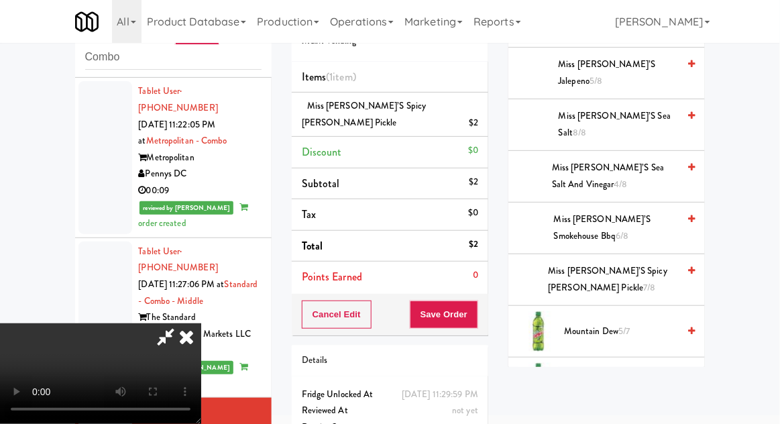
scroll to position [574, 0]
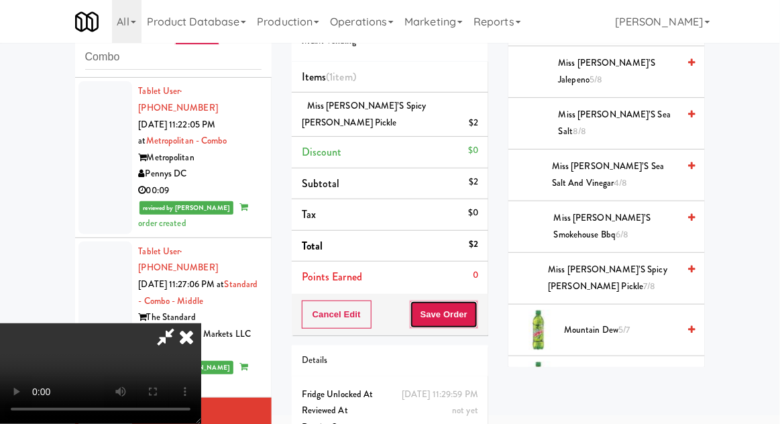
click at [473, 300] on button "Save Order" at bounding box center [444, 314] width 68 height 28
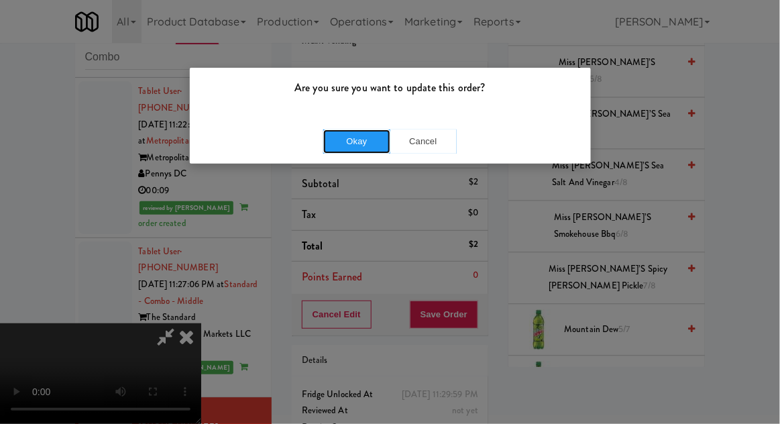
click at [329, 150] on button "Okay" at bounding box center [356, 141] width 67 height 24
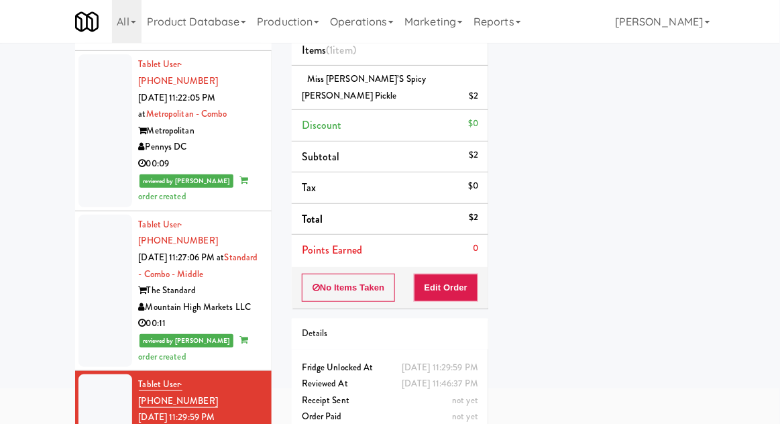
scroll to position [111, 0]
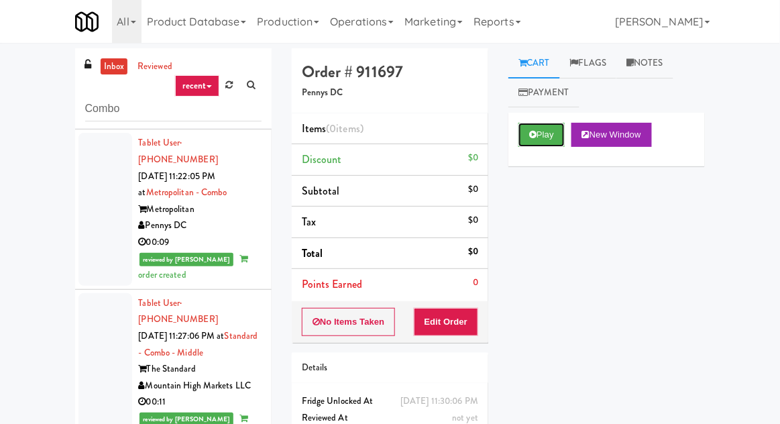
click at [556, 138] on button "Play" at bounding box center [541, 135] width 46 height 24
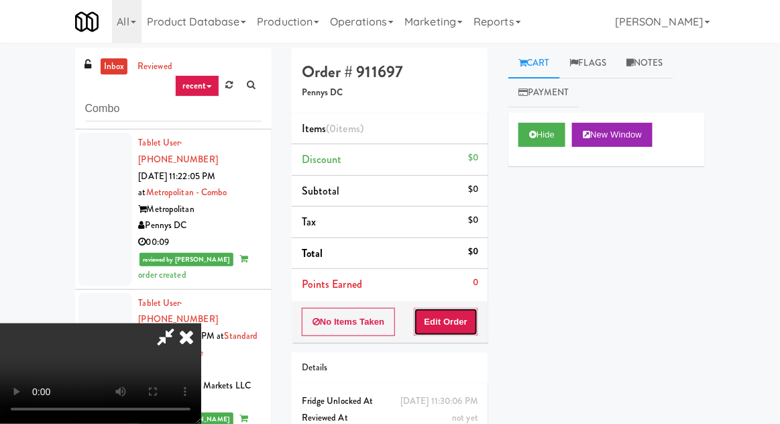
click at [477, 317] on button "Edit Order" at bounding box center [446, 322] width 65 height 28
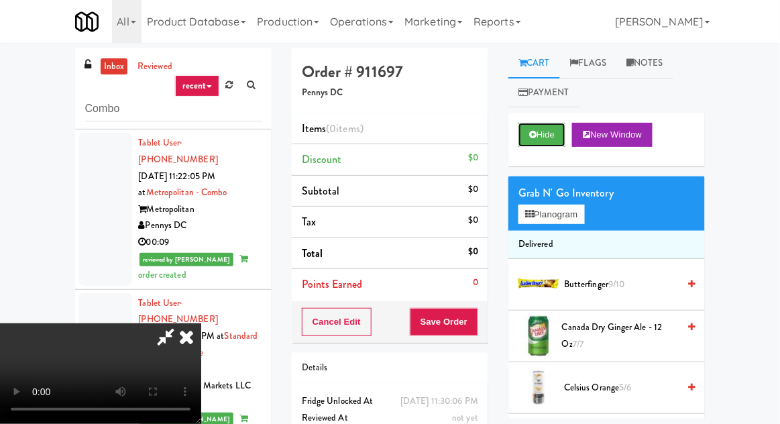
click at [550, 141] on button "Hide" at bounding box center [541, 135] width 47 height 24
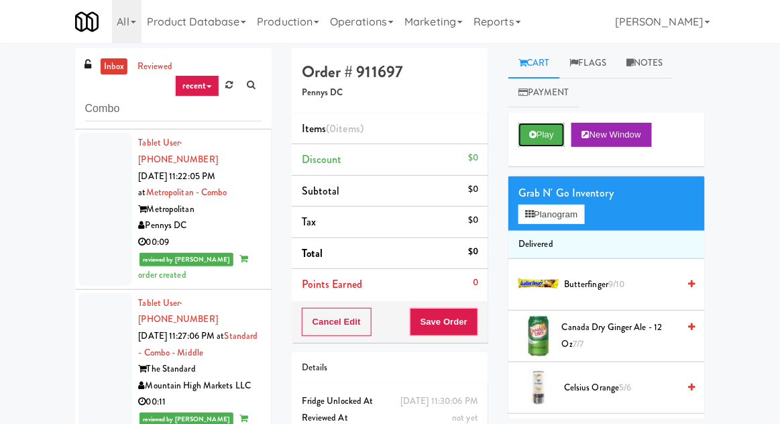
click at [553, 137] on button "Play" at bounding box center [541, 135] width 46 height 24
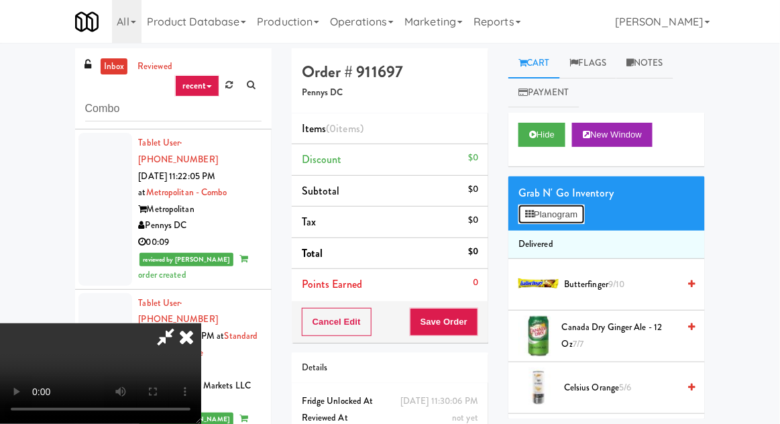
click at [576, 223] on button "Planogram" at bounding box center [551, 215] width 66 height 20
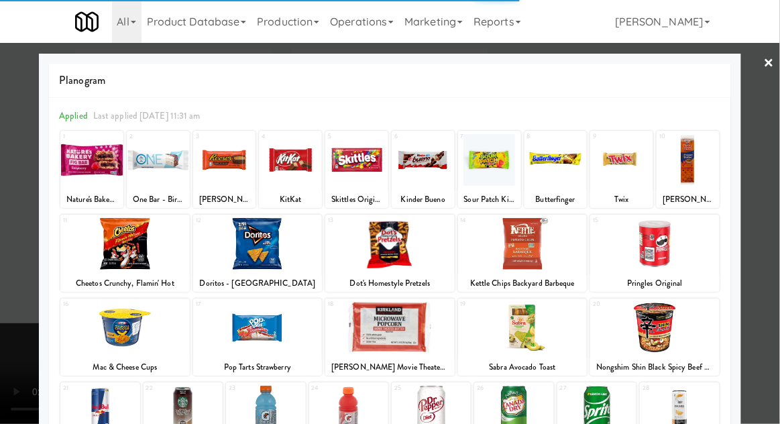
scroll to position [170, 0]
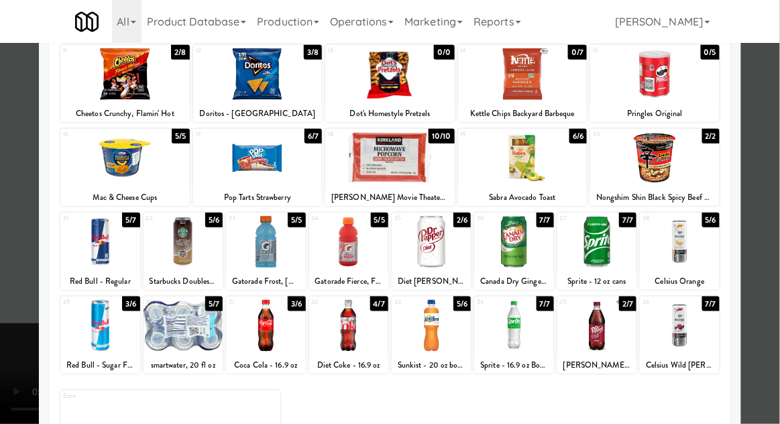
click at [354, 346] on div at bounding box center [348, 326] width 79 height 52
click at [773, 288] on div at bounding box center [390, 212] width 780 height 424
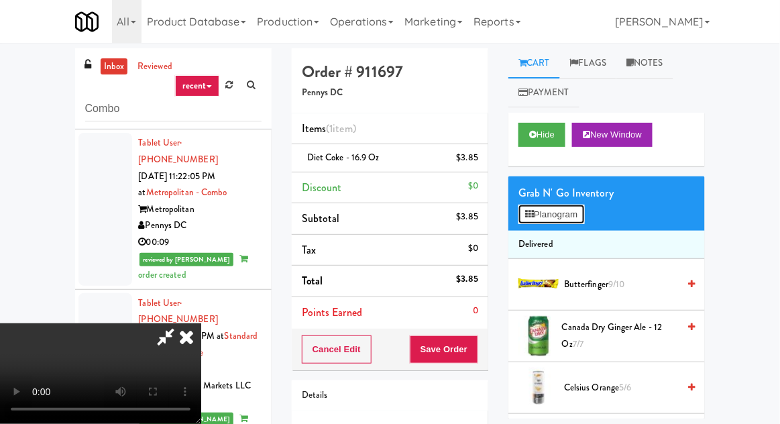
click at [574, 206] on button "Planogram" at bounding box center [551, 215] width 66 height 20
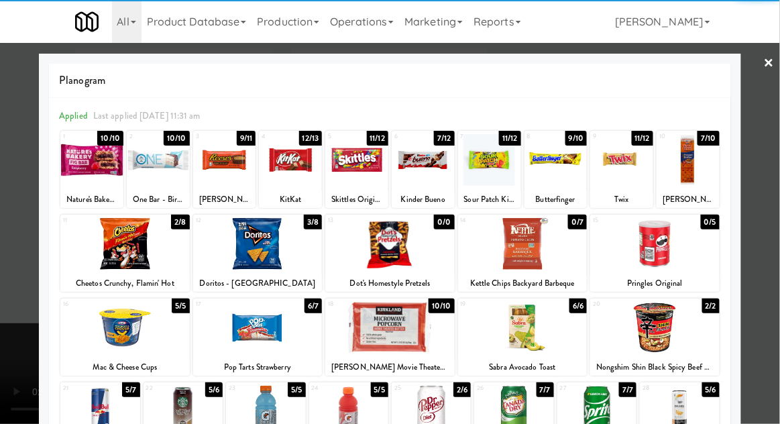
click at [258, 249] on div at bounding box center [257, 244] width 129 height 52
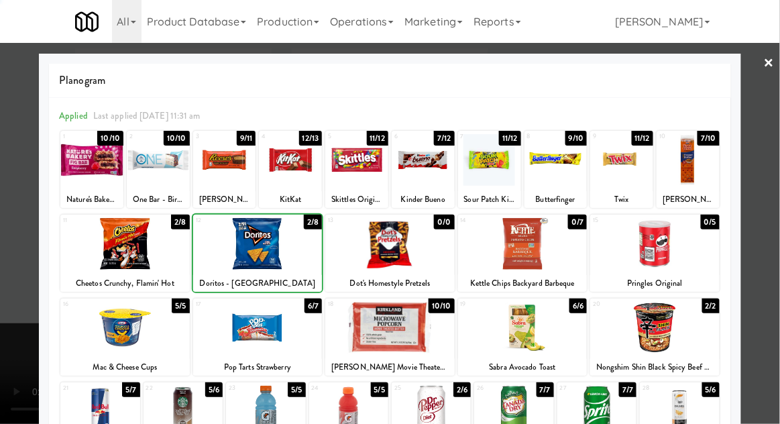
click at [771, 260] on div at bounding box center [390, 212] width 780 height 424
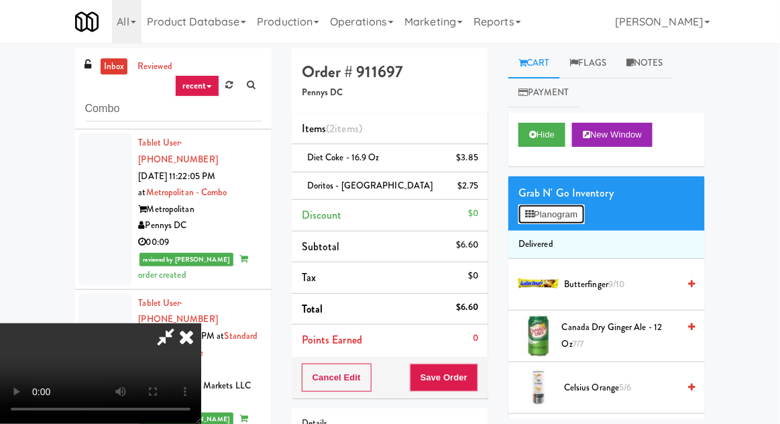
click at [575, 213] on button "Planogram" at bounding box center [551, 215] width 66 height 20
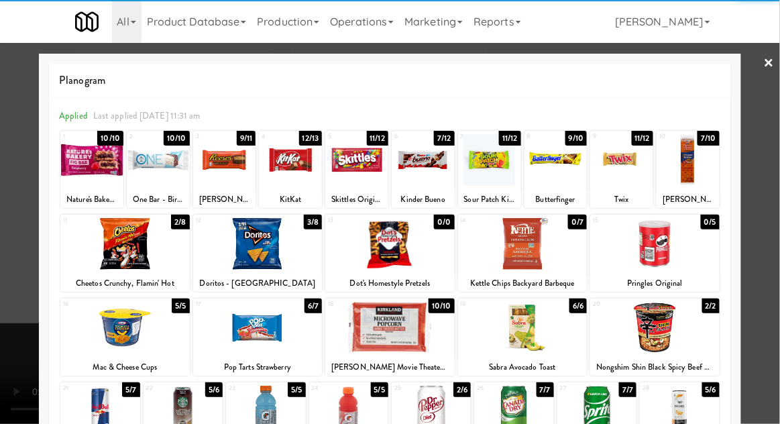
click at [280, 246] on div at bounding box center [257, 244] width 129 height 52
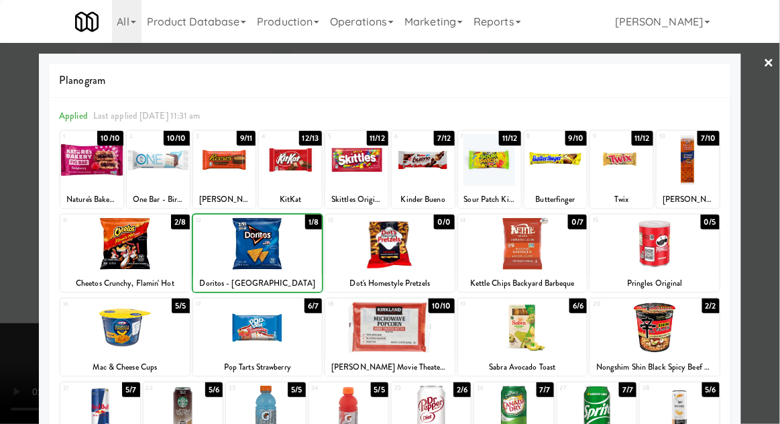
click at [775, 275] on div at bounding box center [390, 212] width 780 height 424
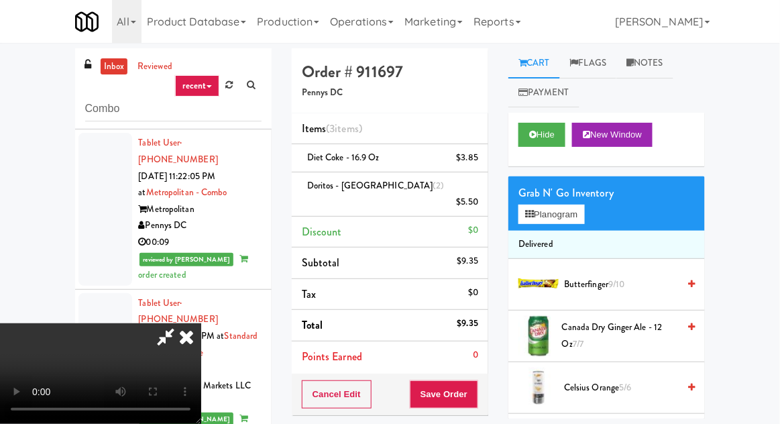
click at [489, 384] on div "Order # 911697 Pennys DC Items (3 items ) Diet Coke - 16.9 oz $3.85 Doritos - C…" at bounding box center [390, 300] width 217 height 504
click at [476, 380] on button "Save Order" at bounding box center [444, 394] width 68 height 28
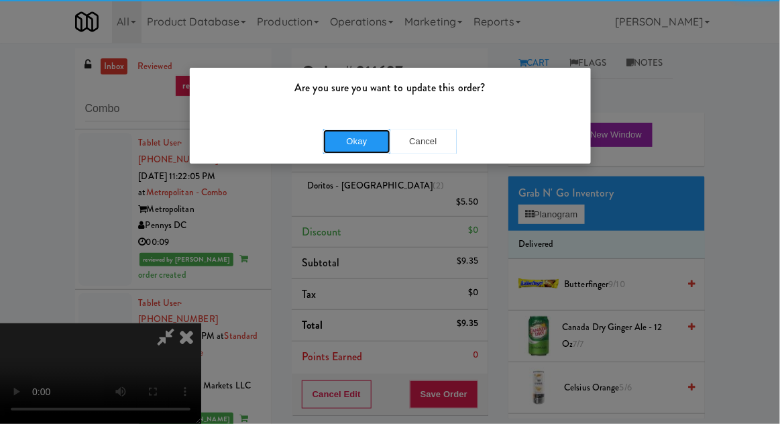
click at [347, 150] on button "Okay" at bounding box center [356, 141] width 67 height 24
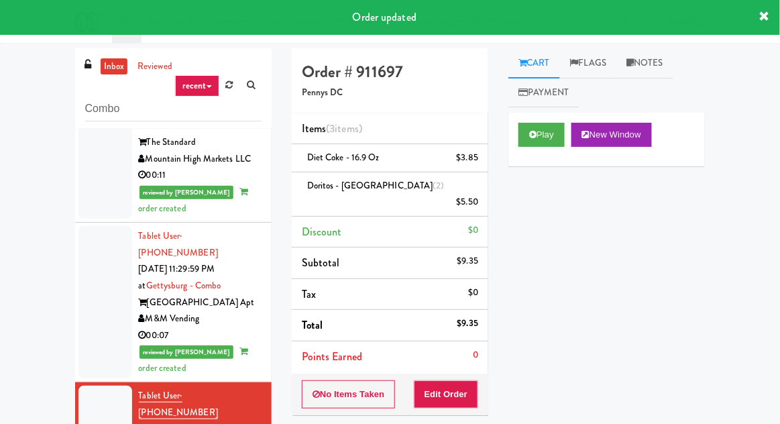
scroll to position [2105, 0]
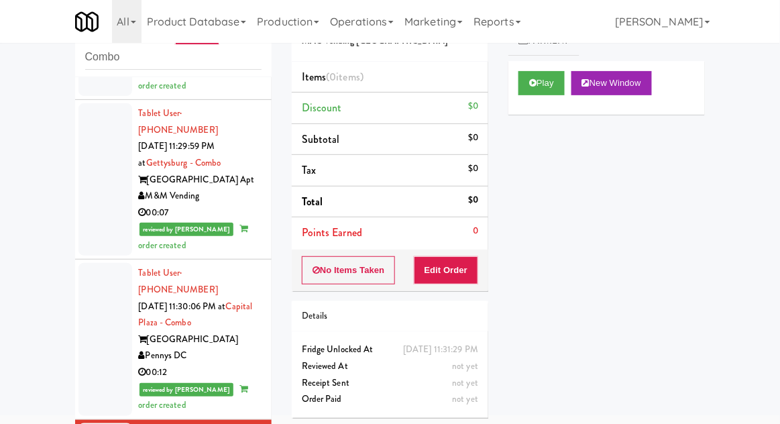
scroll to position [2170, 0]
click at [554, 84] on button "Play" at bounding box center [541, 83] width 46 height 24
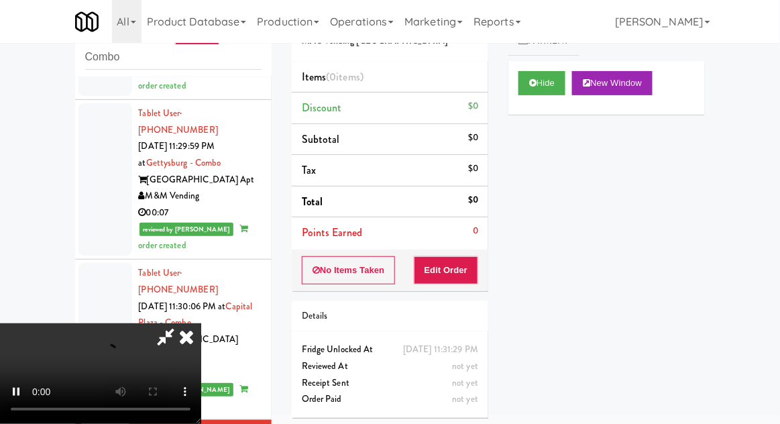
click at [457, 249] on div "No Items Taken Edit Order" at bounding box center [390, 270] width 197 height 42
click at [474, 276] on button "Edit Order" at bounding box center [446, 270] width 65 height 28
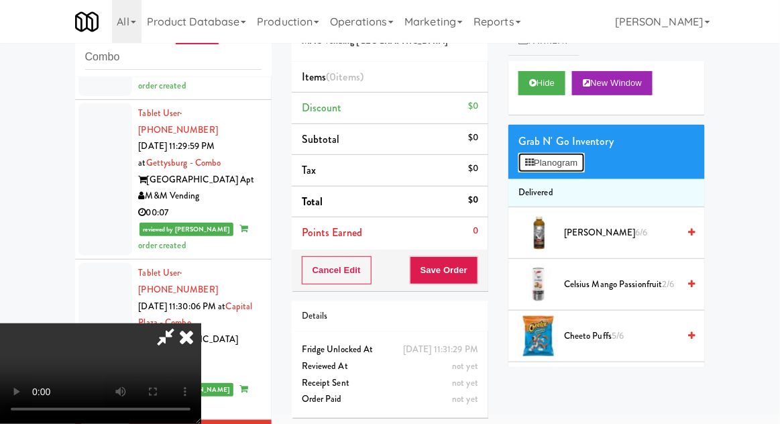
click at [562, 170] on button "Planogram" at bounding box center [551, 163] width 66 height 20
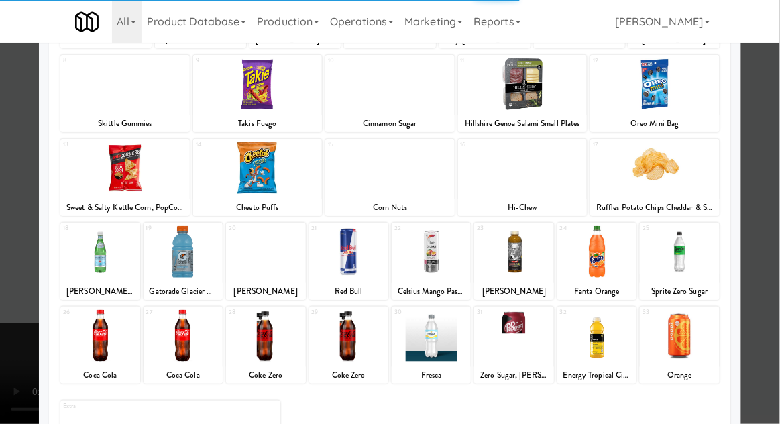
scroll to position [170, 0]
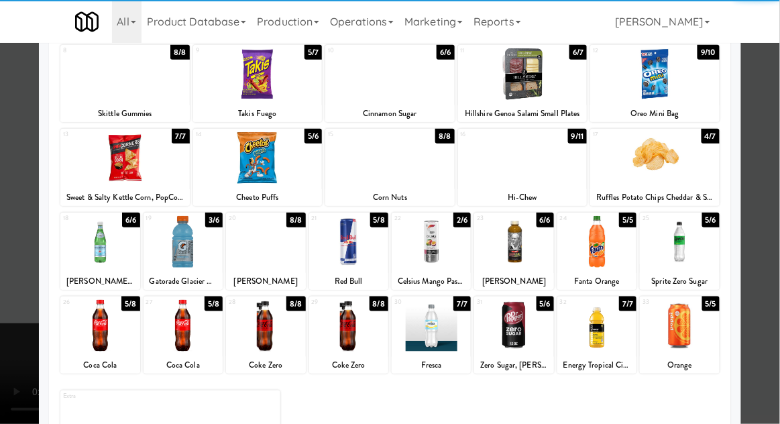
click at [93, 330] on div at bounding box center [99, 326] width 79 height 52
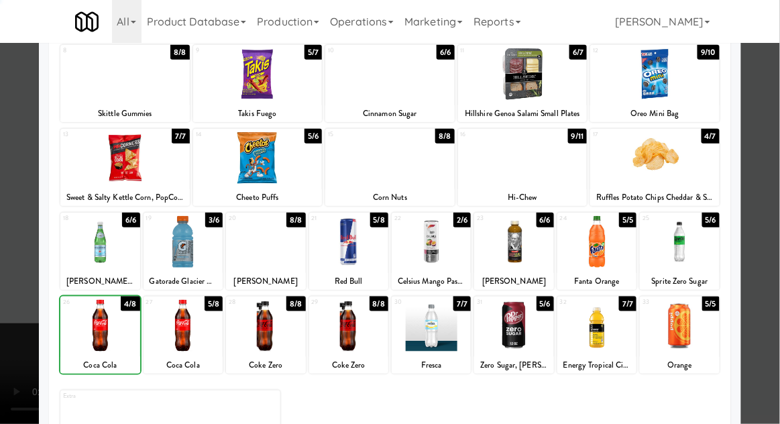
click at [774, 245] on div at bounding box center [390, 212] width 780 height 424
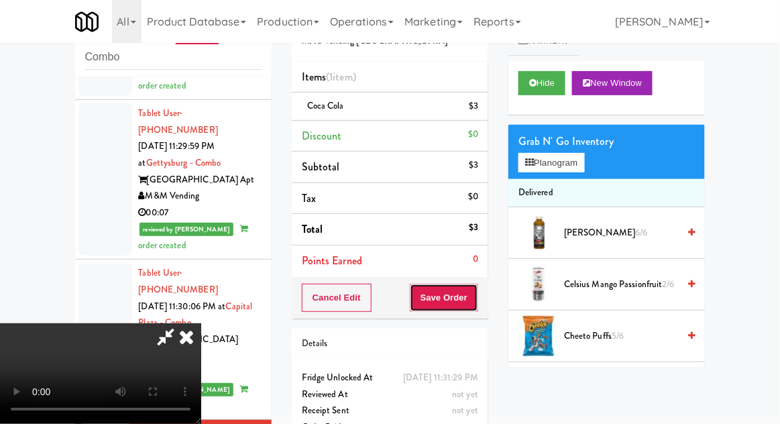
click at [476, 306] on button "Save Order" at bounding box center [444, 298] width 68 height 28
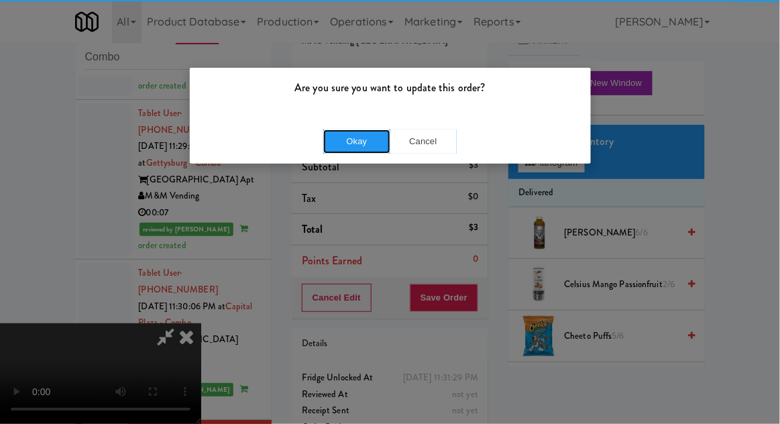
click at [341, 137] on button "Okay" at bounding box center [356, 141] width 67 height 24
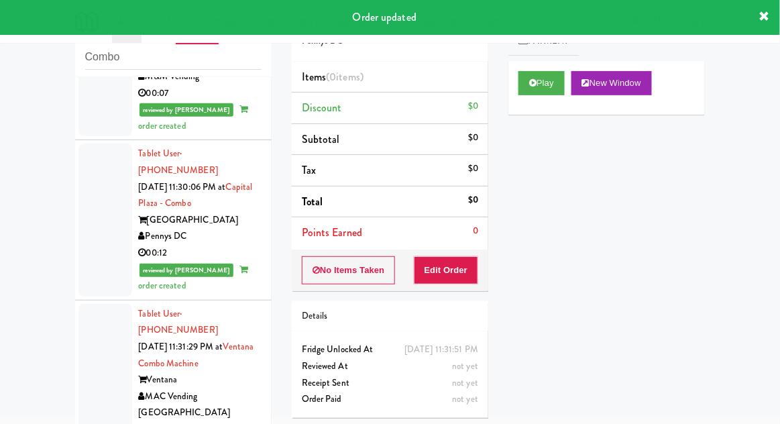
scroll to position [2284, 0]
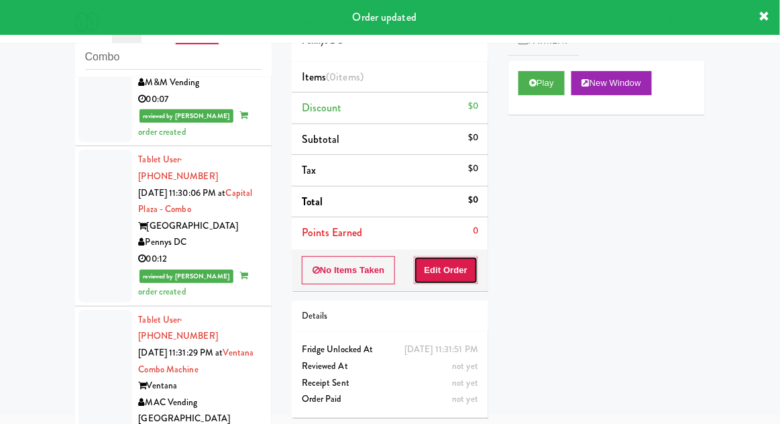
click at [449, 258] on button "Edit Order" at bounding box center [446, 270] width 65 height 28
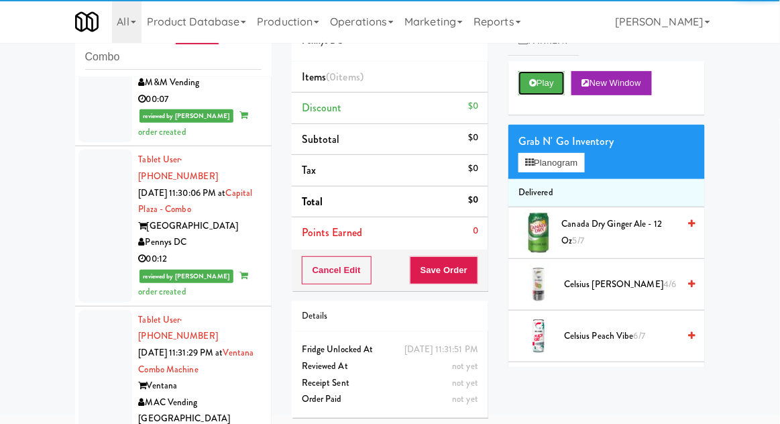
click at [553, 89] on button "Play" at bounding box center [541, 83] width 46 height 24
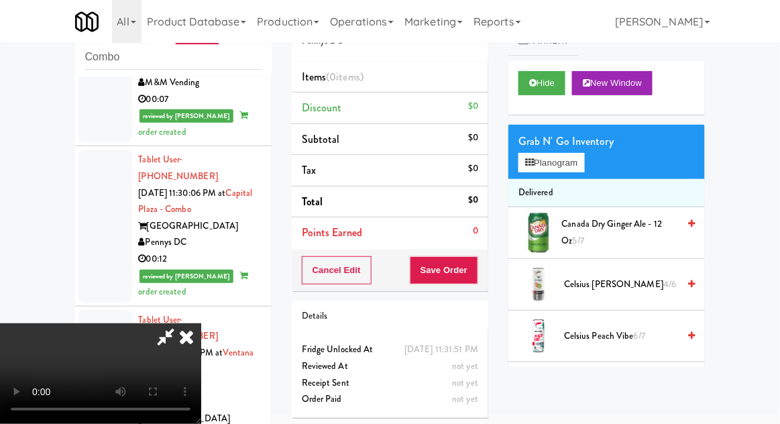
scroll to position [0, 0]
click at [584, 170] on button "Planogram" at bounding box center [551, 163] width 66 height 20
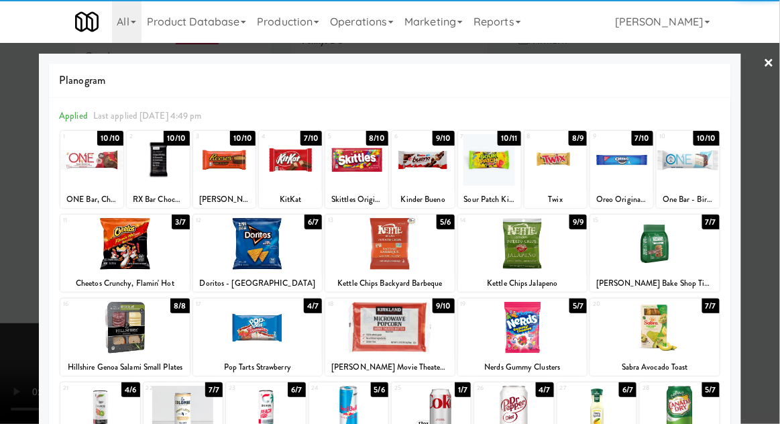
click at [433, 175] on div at bounding box center [423, 160] width 63 height 52
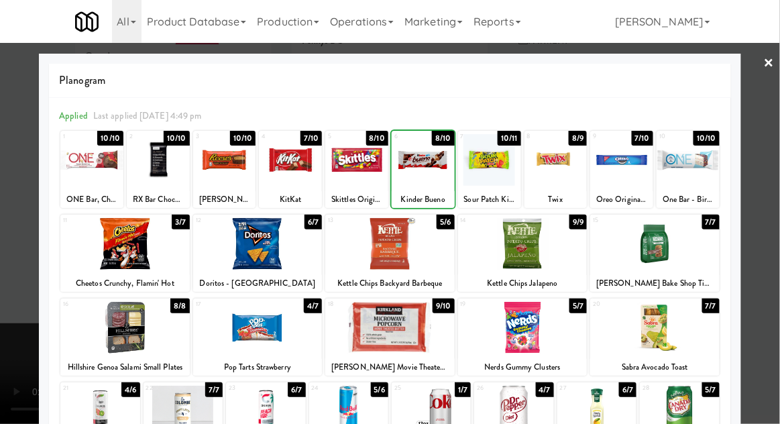
click at [775, 158] on div at bounding box center [390, 212] width 780 height 424
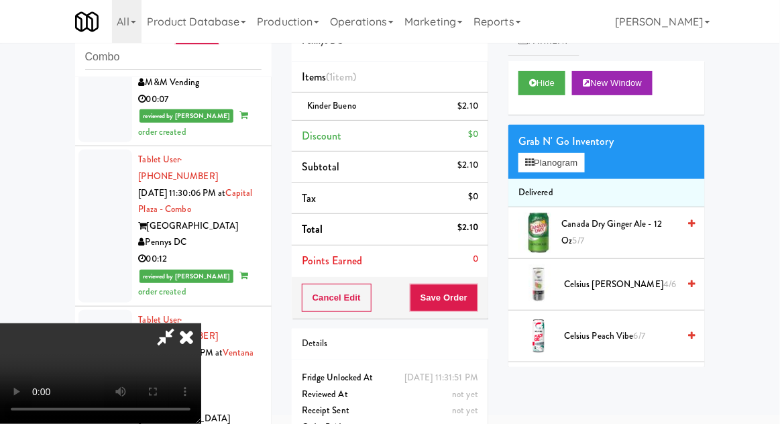
scroll to position [49, 0]
click at [481, 114] on li "Kinder Bueno $2.10" at bounding box center [390, 107] width 197 height 28
click at [480, 110] on icon at bounding box center [479, 111] width 7 height 9
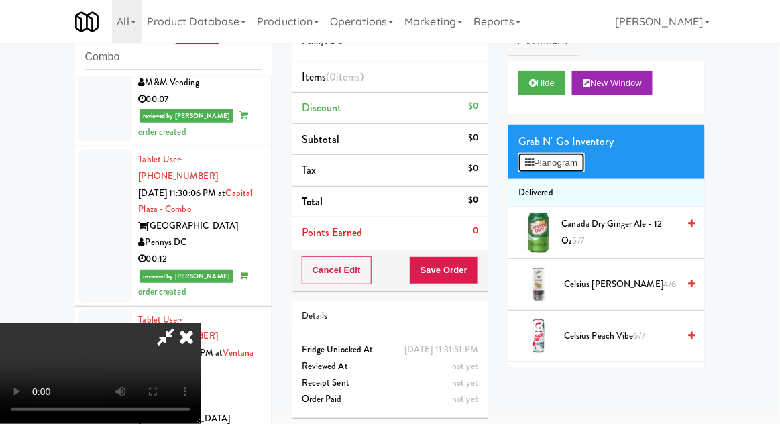
click at [553, 158] on button "Planogram" at bounding box center [551, 163] width 66 height 20
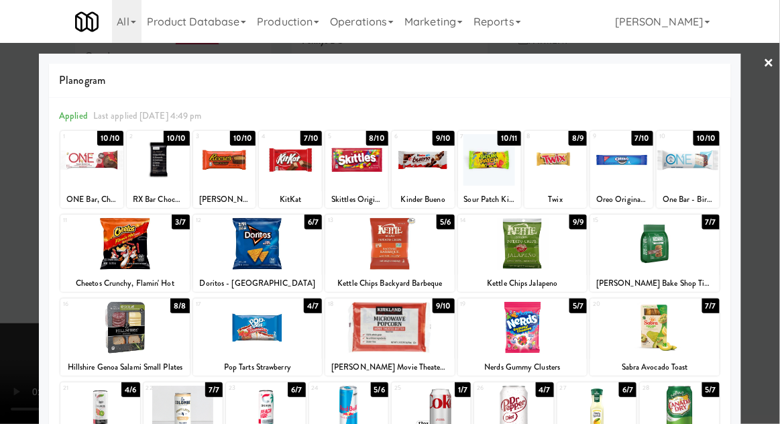
click at [339, 191] on div "Skittles Original" at bounding box center [356, 199] width 59 height 17
click at [774, 207] on div at bounding box center [390, 212] width 780 height 424
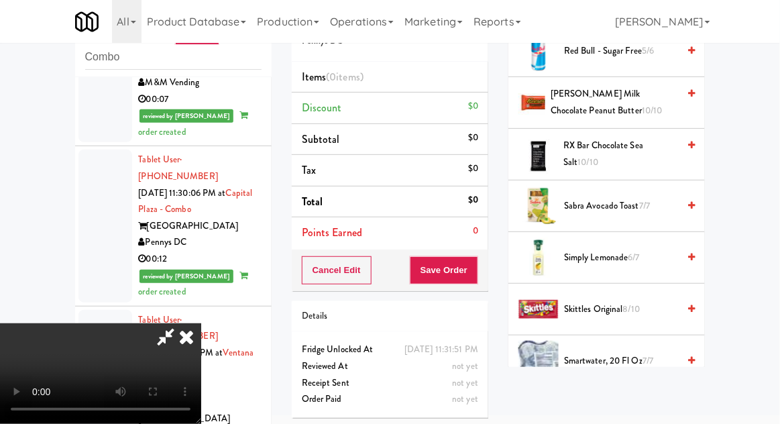
scroll to position [1374, 0]
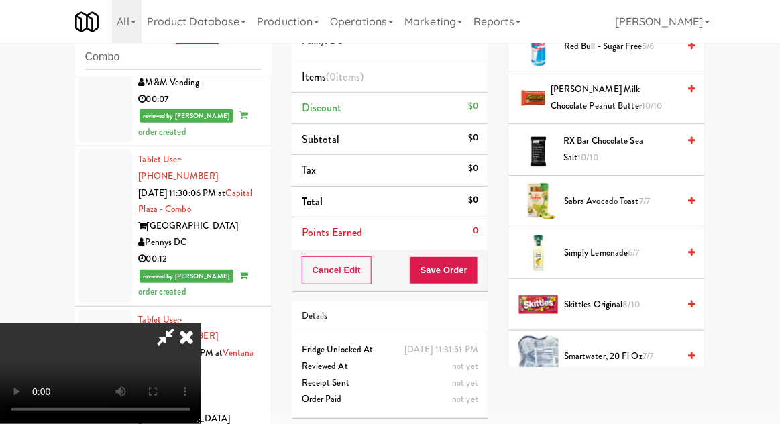
click at [627, 298] on span "8/10" at bounding box center [631, 304] width 17 height 13
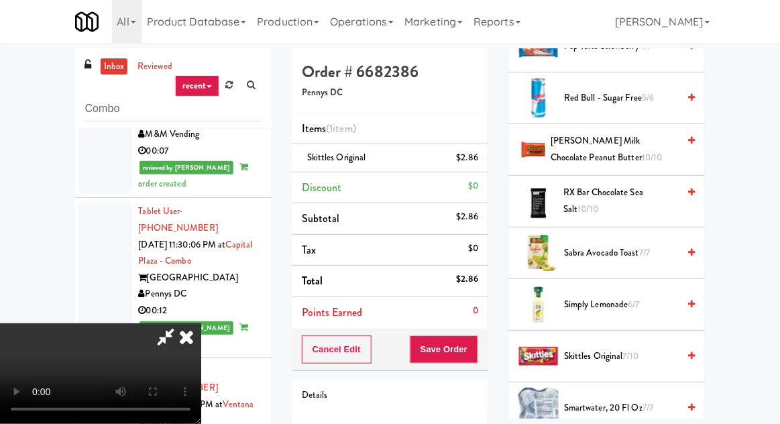
scroll to position [0, 0]
click at [779, 123] on div "inbox reviewed recent all unclear take inventory issue suspicious failed recent…" at bounding box center [390, 294] width 780 height 493
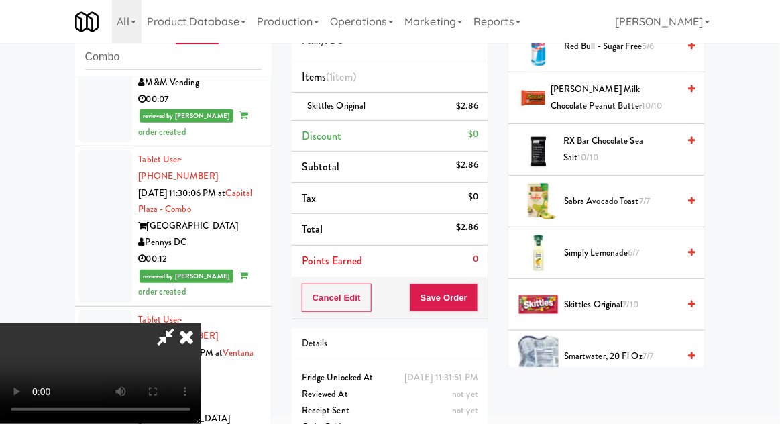
click at [181, 323] on icon at bounding box center [165, 336] width 31 height 27
click at [474, 306] on button "Save Order" at bounding box center [444, 298] width 68 height 28
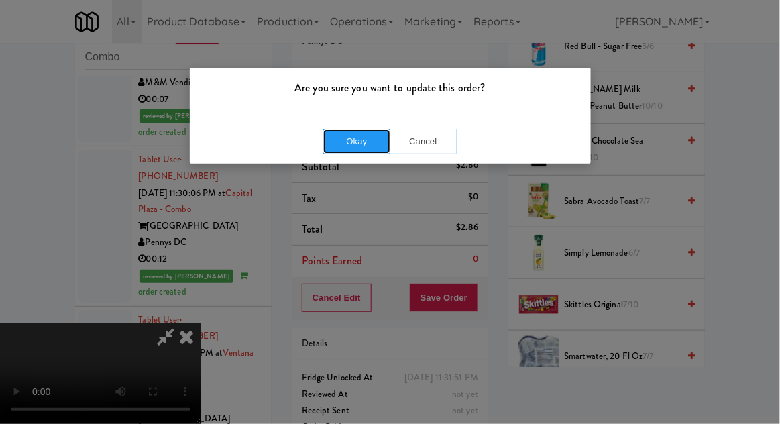
click at [334, 150] on button "Okay" at bounding box center [356, 141] width 67 height 24
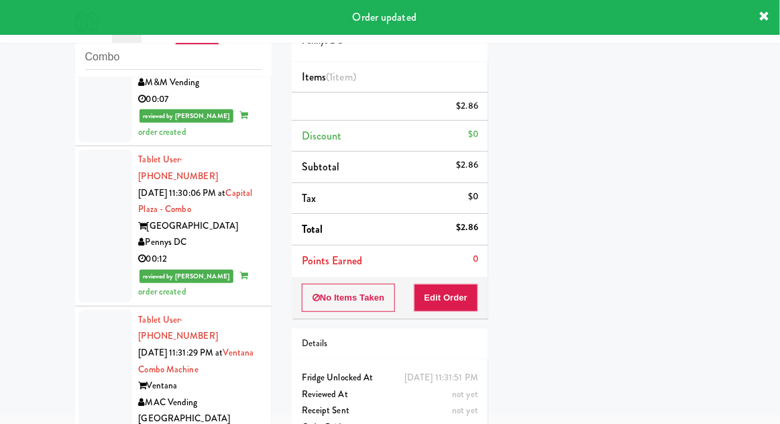
scroll to position [0, 0]
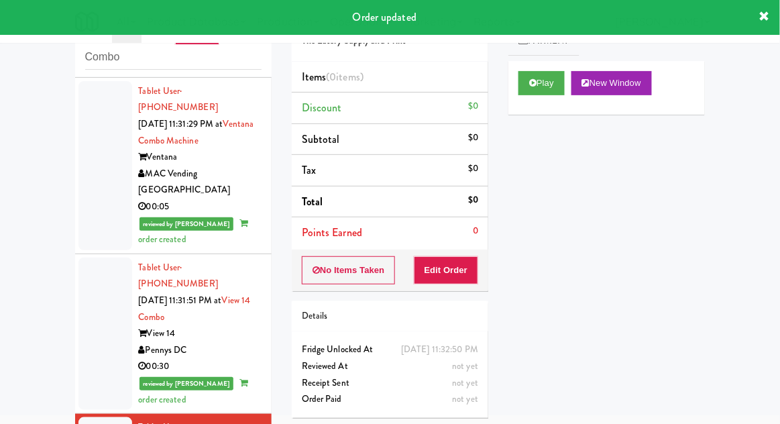
scroll to position [2509, 0]
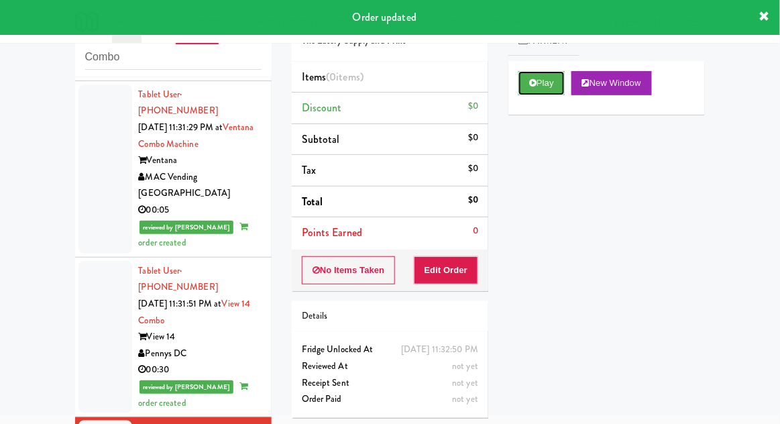
click at [536, 91] on button "Play" at bounding box center [541, 83] width 46 height 24
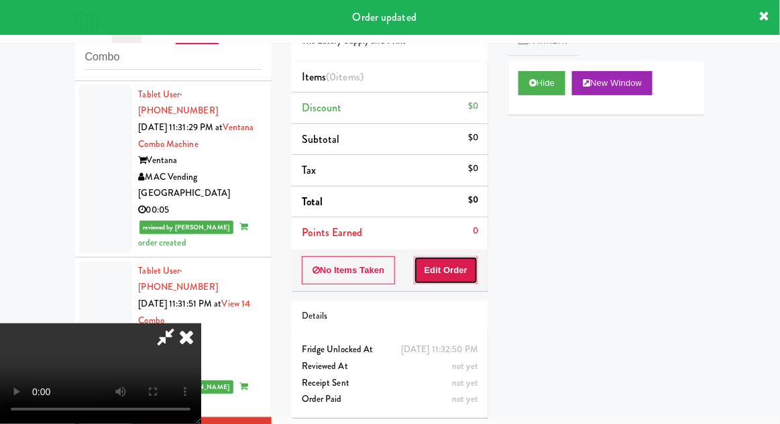
click at [448, 279] on button "Edit Order" at bounding box center [446, 270] width 65 height 28
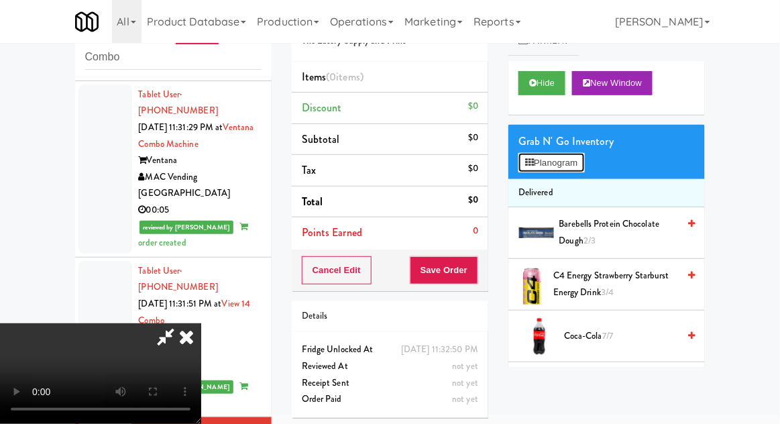
click at [579, 164] on button "Planogram" at bounding box center [551, 163] width 66 height 20
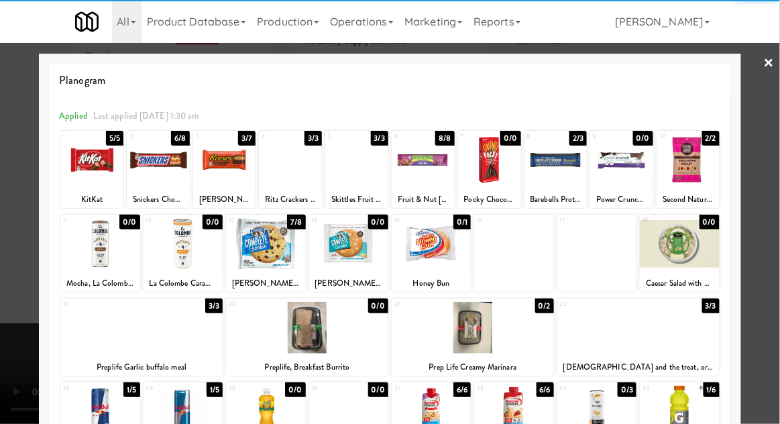
click at [700, 170] on div at bounding box center [688, 160] width 63 height 52
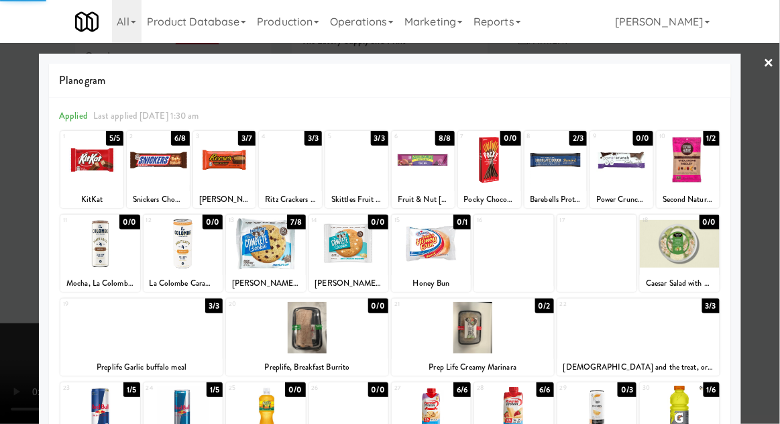
click at [779, 162] on div at bounding box center [390, 212] width 780 height 424
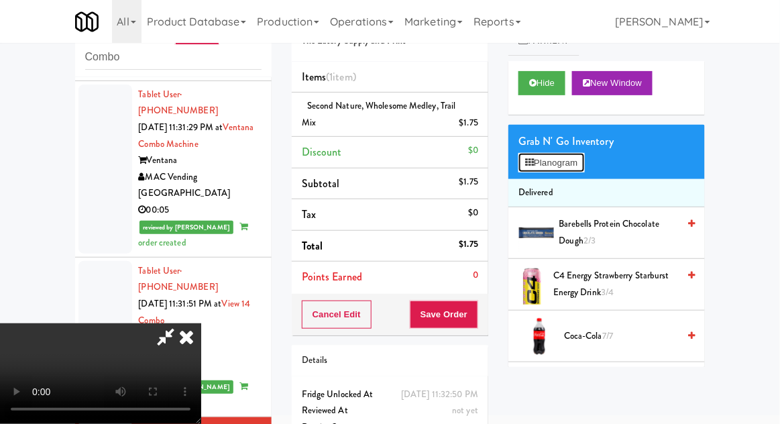
click at [578, 167] on button "Planogram" at bounding box center [551, 163] width 66 height 20
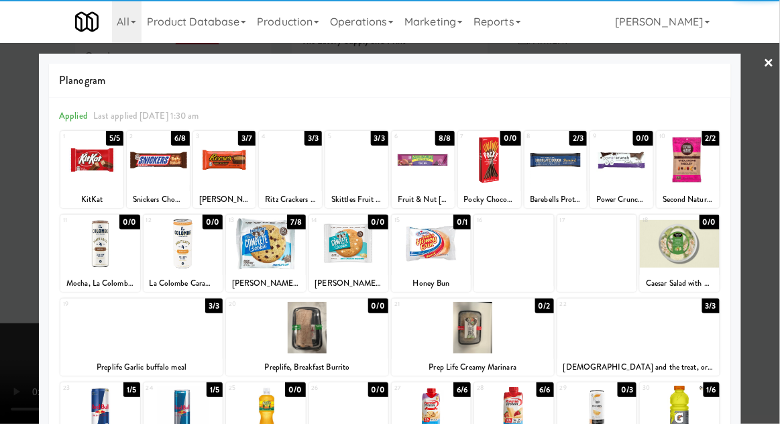
click at [564, 176] on div at bounding box center [555, 160] width 63 height 52
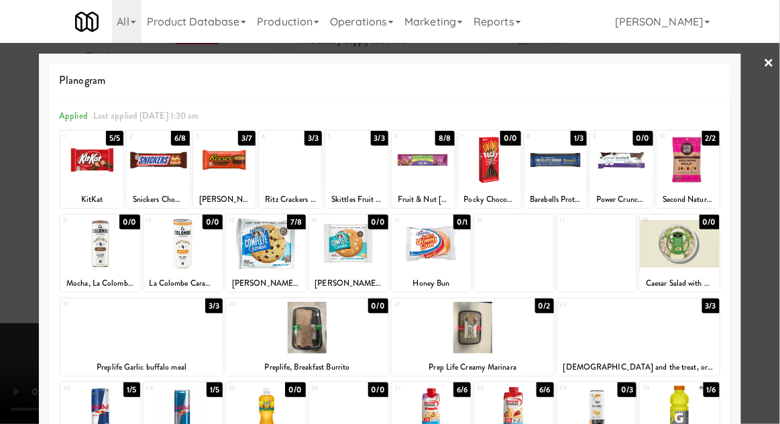
click at [5, 300] on div at bounding box center [390, 212] width 780 height 424
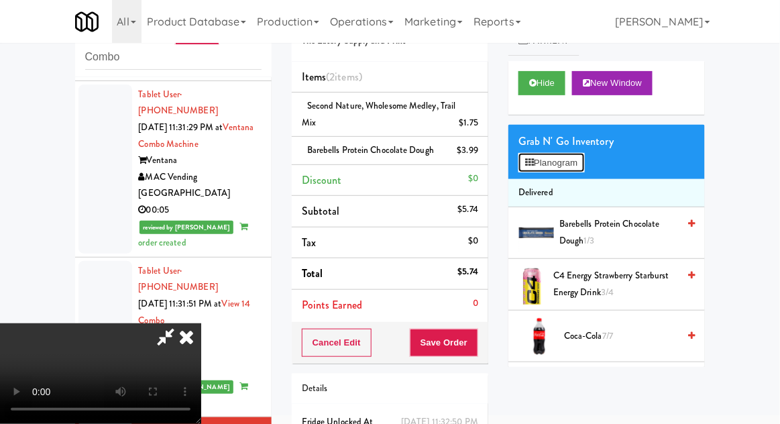
click at [573, 172] on button "Planogram" at bounding box center [551, 163] width 66 height 20
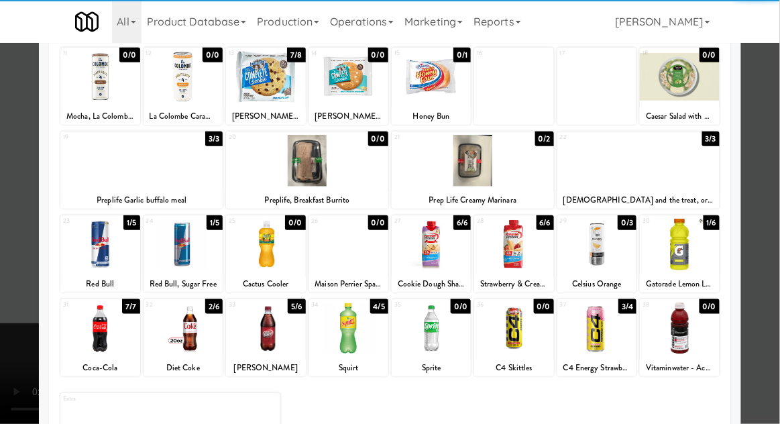
scroll to position [170, 0]
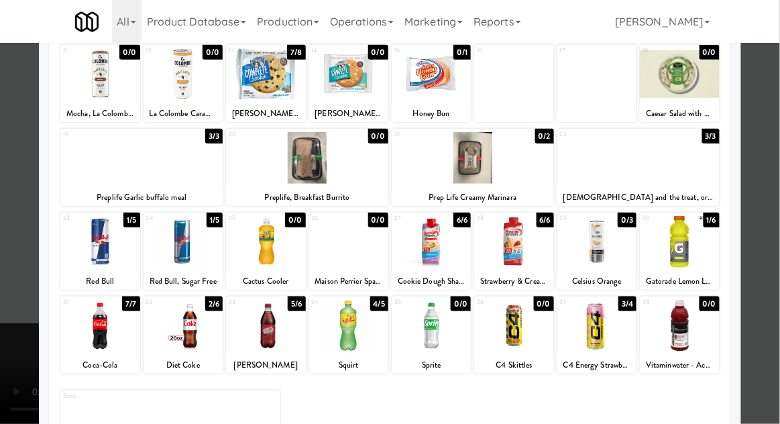
click at [178, 336] on div at bounding box center [183, 326] width 79 height 52
click at [771, 300] on div at bounding box center [390, 212] width 780 height 424
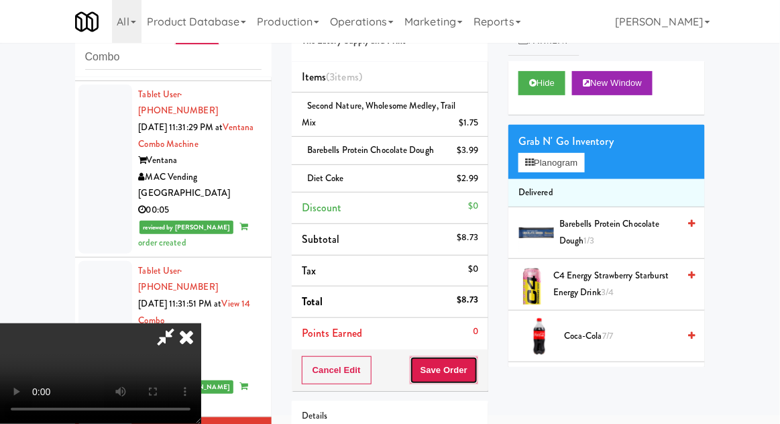
click at [476, 362] on button "Save Order" at bounding box center [444, 370] width 68 height 28
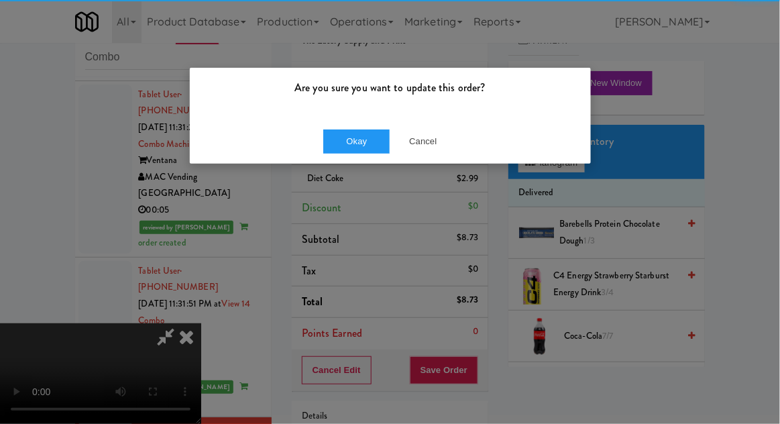
click at [360, 160] on div "Okay Cancel" at bounding box center [390, 141] width 401 height 45
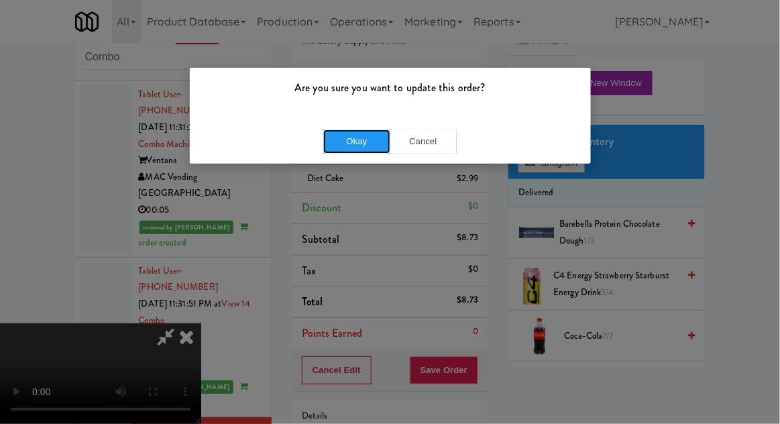
click at [349, 146] on button "Okay" at bounding box center [356, 141] width 67 height 24
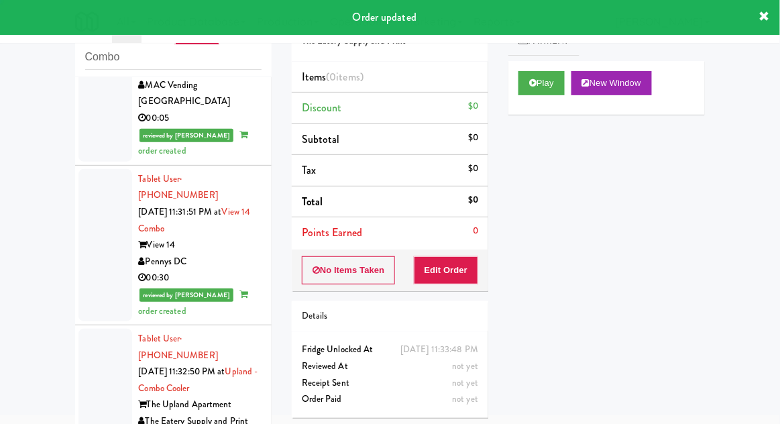
scroll to position [2727, 0]
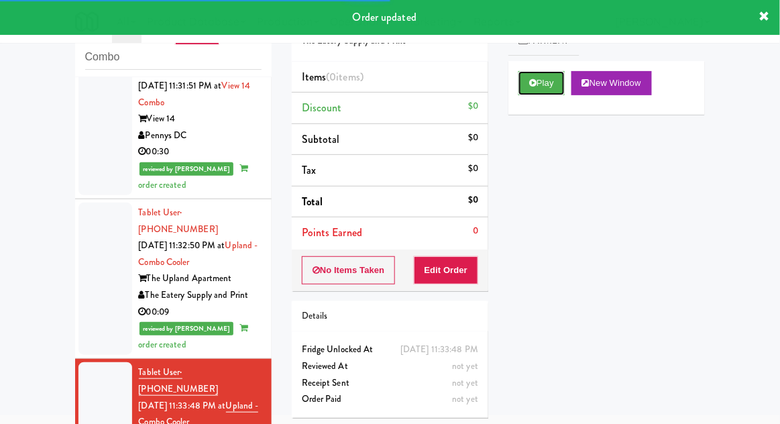
click at [531, 85] on icon at bounding box center [532, 82] width 7 height 9
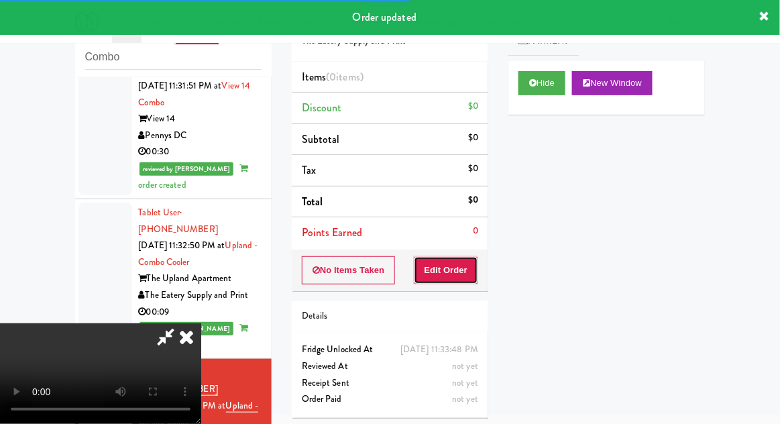
click at [463, 264] on button "Edit Order" at bounding box center [446, 270] width 65 height 28
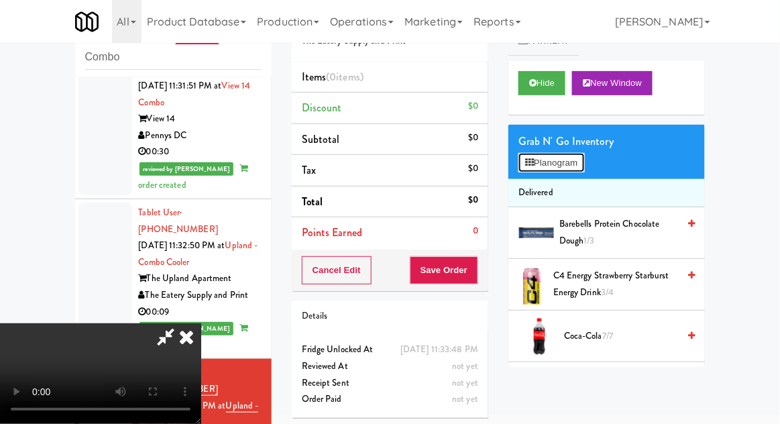
click at [571, 168] on button "Planogram" at bounding box center [551, 163] width 66 height 20
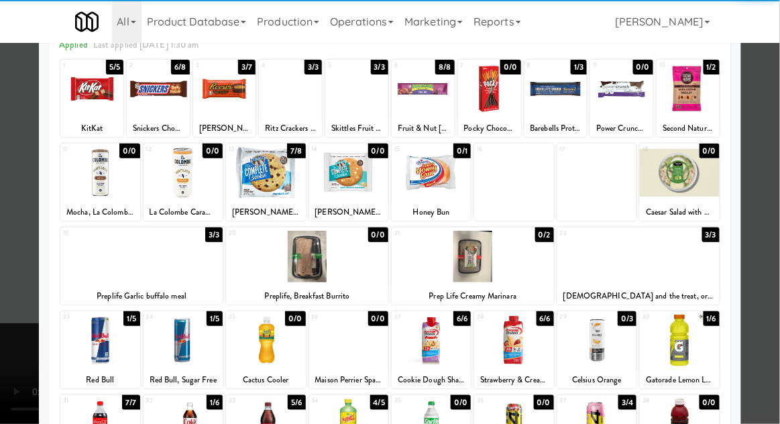
scroll to position [76, 0]
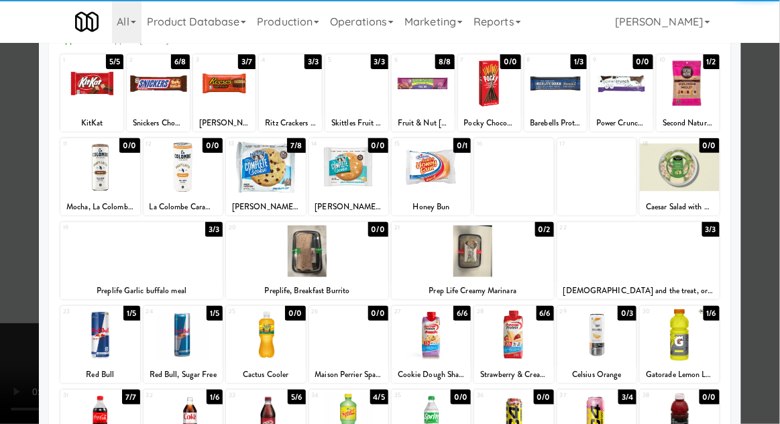
click at [692, 338] on div at bounding box center [679, 335] width 79 height 52
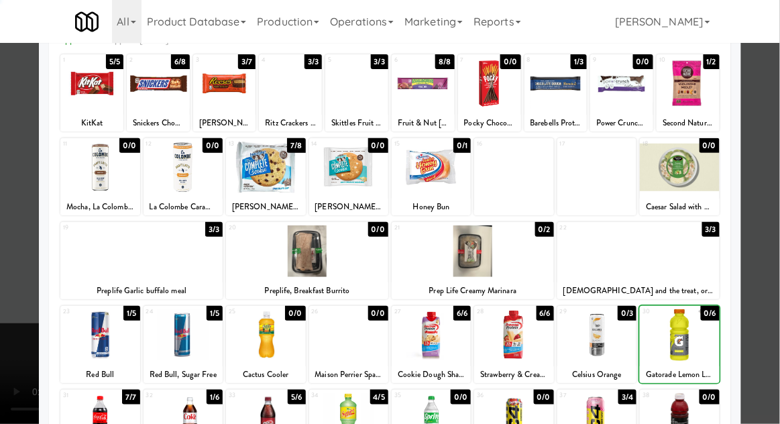
click at [763, 319] on div at bounding box center [390, 212] width 780 height 424
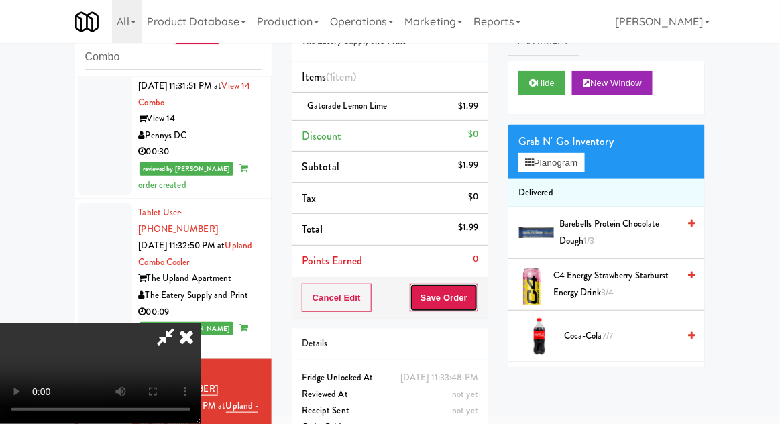
click at [476, 304] on button "Save Order" at bounding box center [444, 298] width 68 height 28
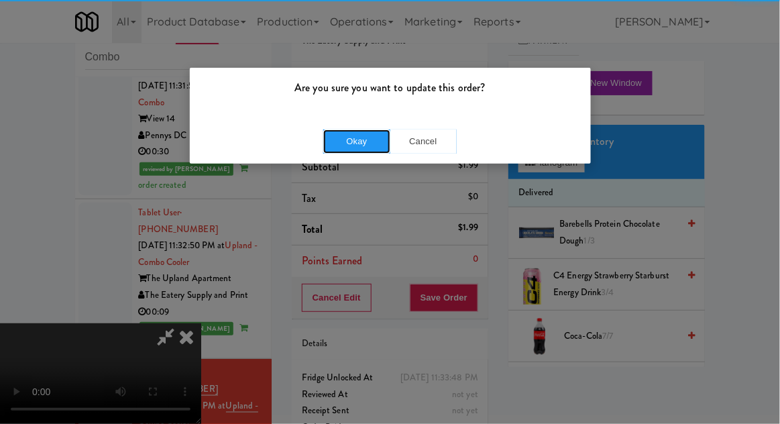
click at [351, 137] on button "Okay" at bounding box center [356, 141] width 67 height 24
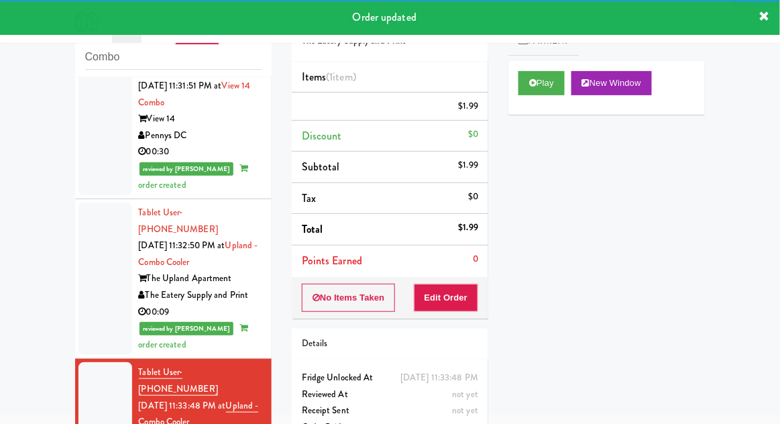
scroll to position [2760, 0]
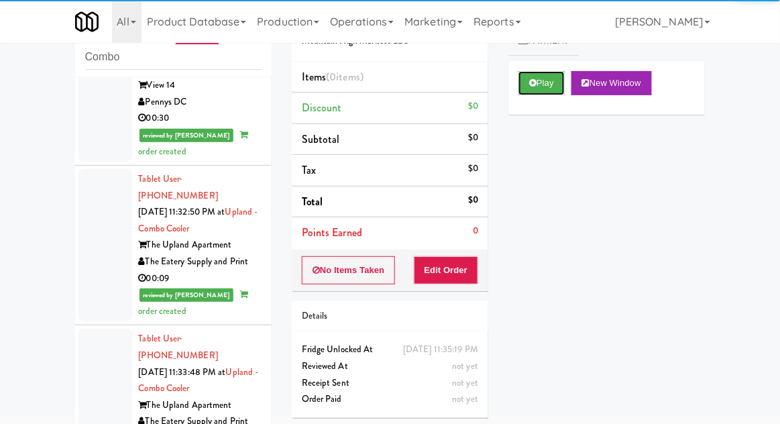
click at [549, 91] on button "Play" at bounding box center [541, 83] width 46 height 24
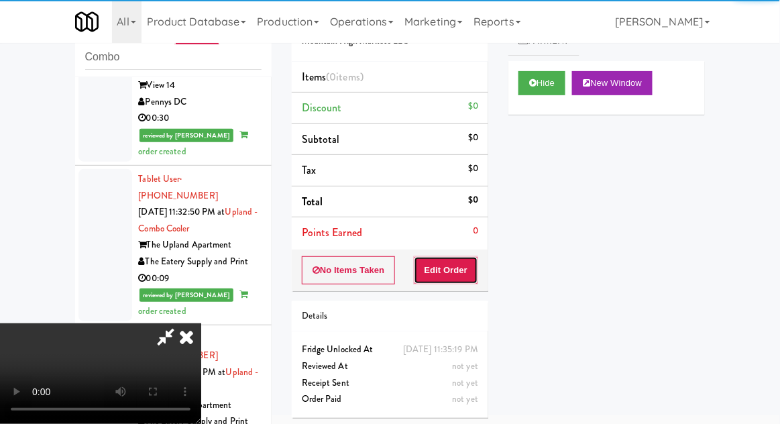
click at [459, 279] on button "Edit Order" at bounding box center [446, 270] width 65 height 28
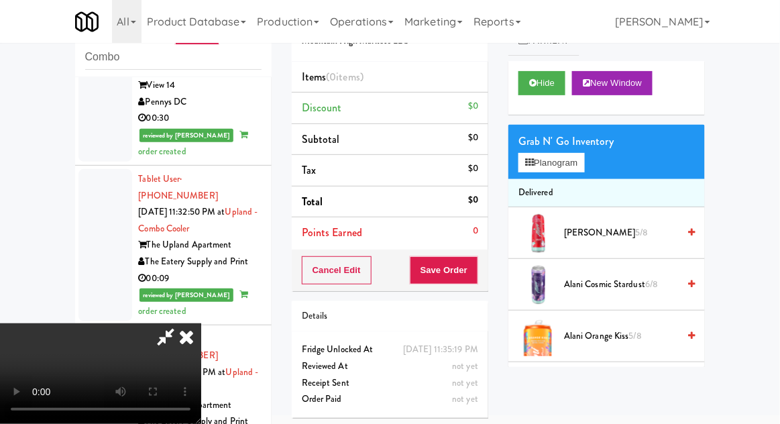
scroll to position [49, 0]
click at [579, 169] on button "Planogram" at bounding box center [551, 163] width 66 height 20
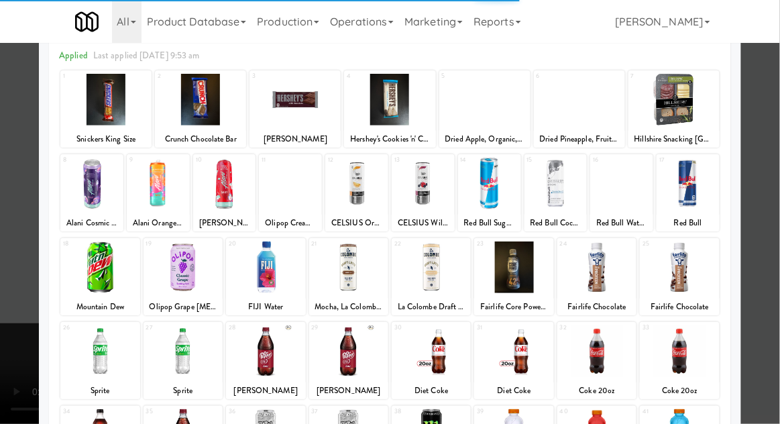
scroll to position [170, 0]
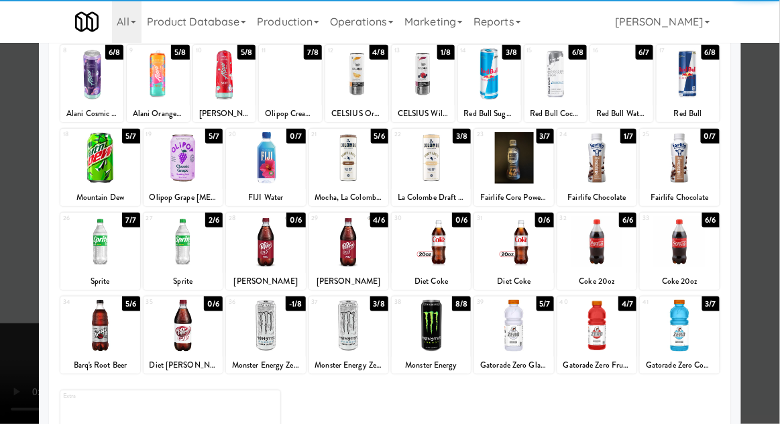
click at [695, 323] on div at bounding box center [679, 326] width 79 height 52
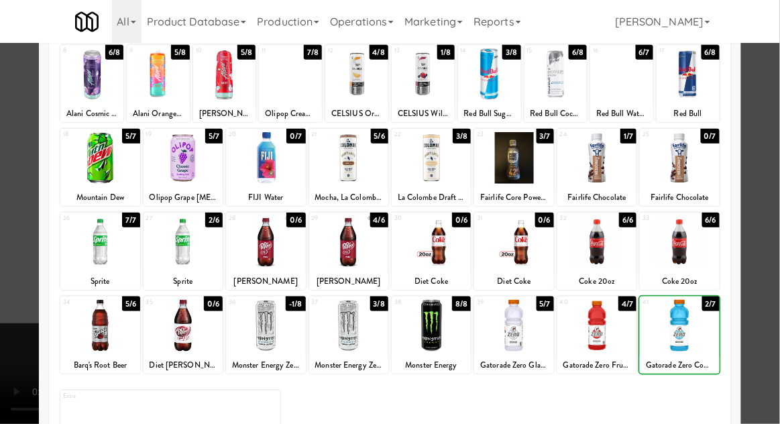
click at [763, 293] on div at bounding box center [390, 212] width 780 height 424
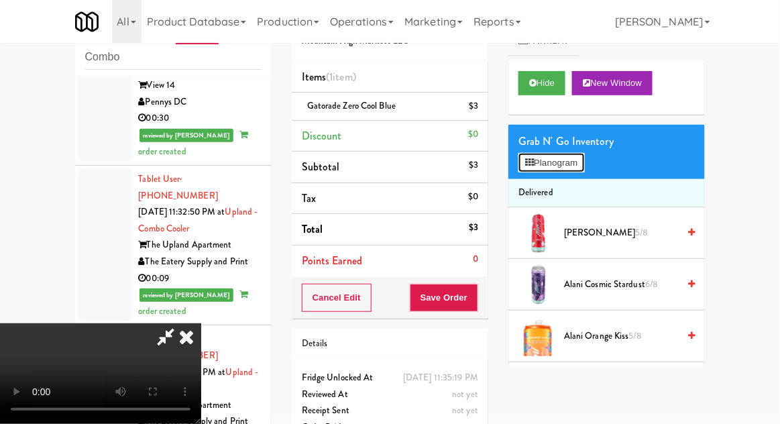
click at [577, 162] on button "Planogram" at bounding box center [551, 163] width 66 height 20
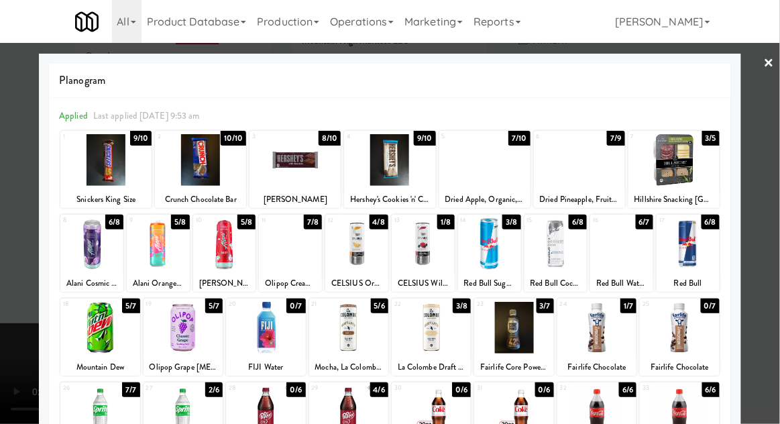
click at [575, 162] on div at bounding box center [579, 160] width 91 height 52
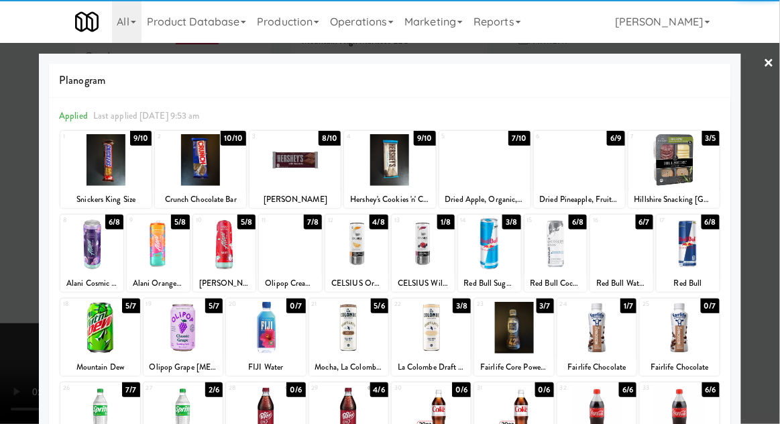
click at [21, 253] on div at bounding box center [390, 212] width 780 height 424
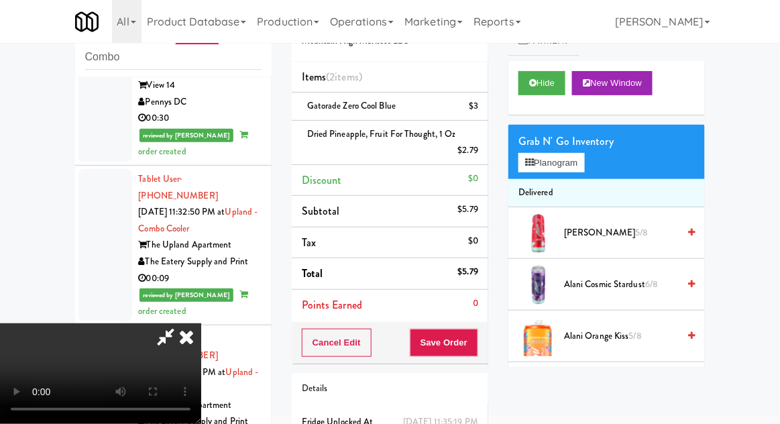
scroll to position [49, 0]
click at [576, 165] on button "Planogram" at bounding box center [551, 163] width 66 height 20
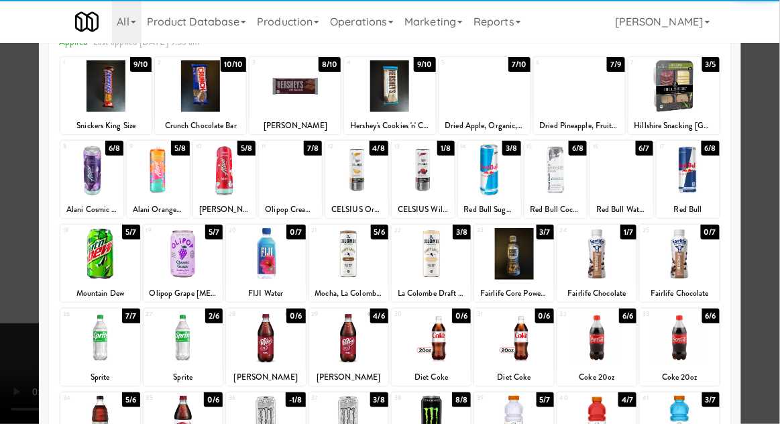
scroll to position [74, 0]
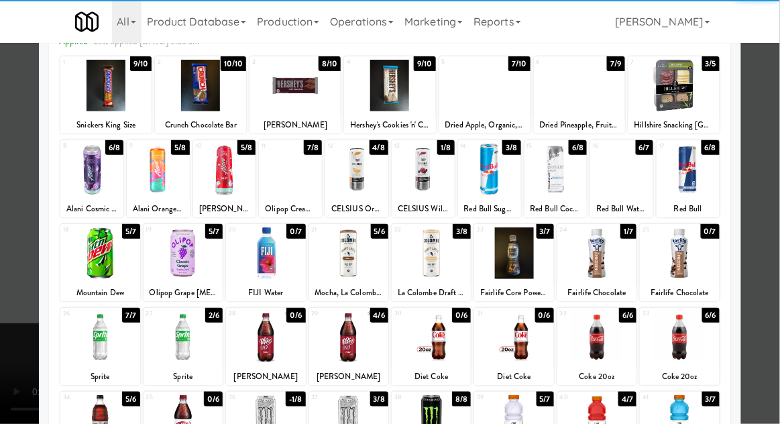
click at [245, 339] on div at bounding box center [265, 337] width 79 height 52
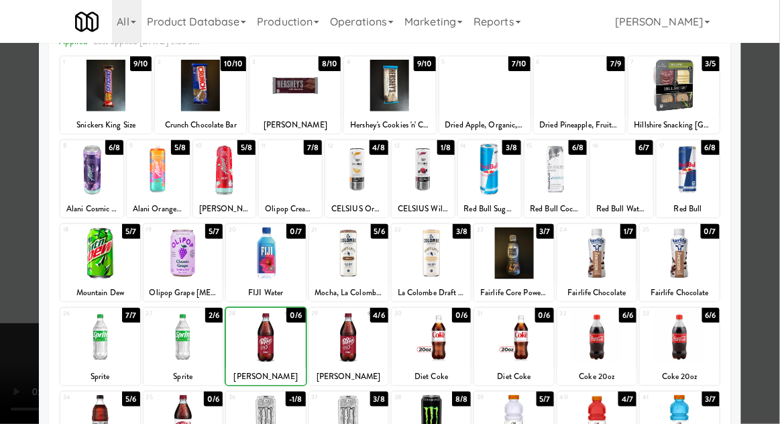
click at [339, 368] on div "[PERSON_NAME]" at bounding box center [348, 376] width 75 height 17
click at [776, 280] on div at bounding box center [390, 212] width 780 height 424
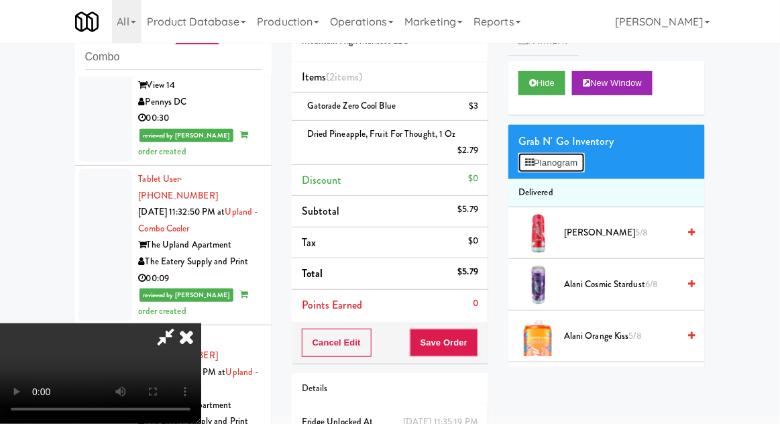
click at [568, 168] on button "Planogram" at bounding box center [551, 163] width 66 height 20
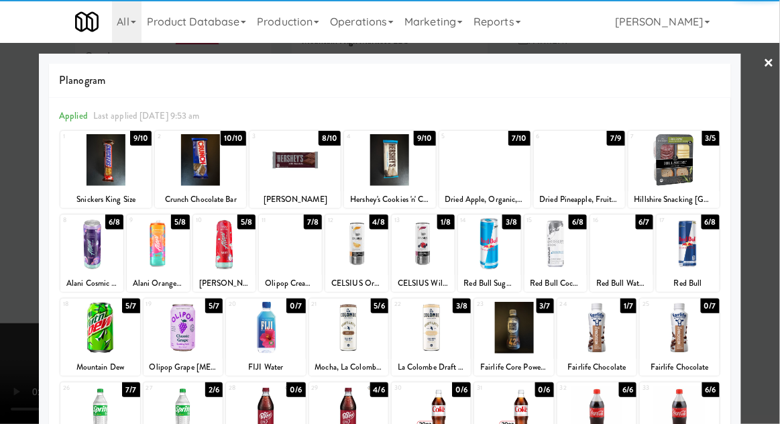
click at [344, 412] on div at bounding box center [348, 412] width 79 height 52
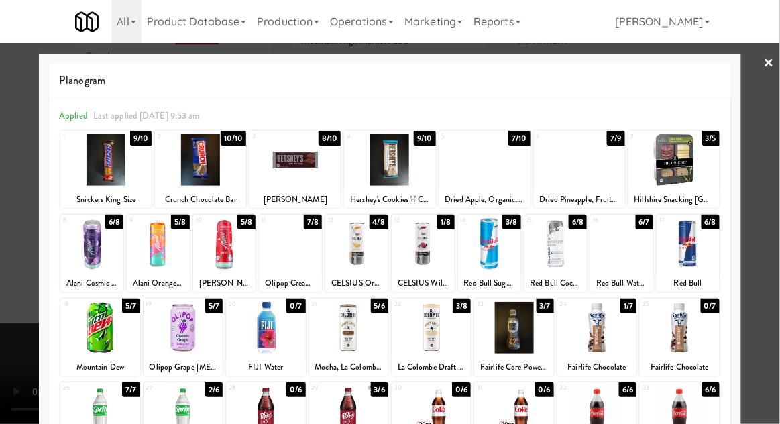
click at [769, 272] on div at bounding box center [390, 212] width 780 height 424
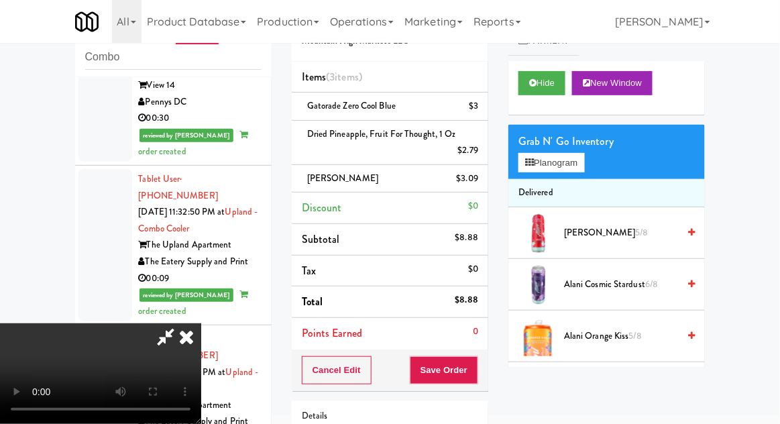
scroll to position [105, 0]
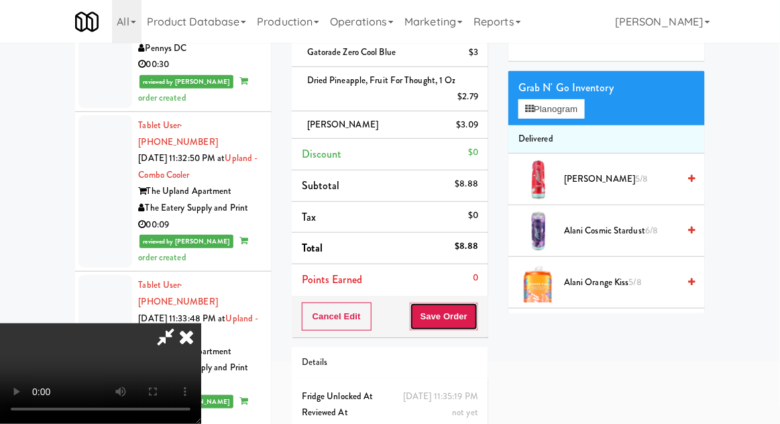
click at [476, 321] on button "Save Order" at bounding box center [444, 316] width 68 height 28
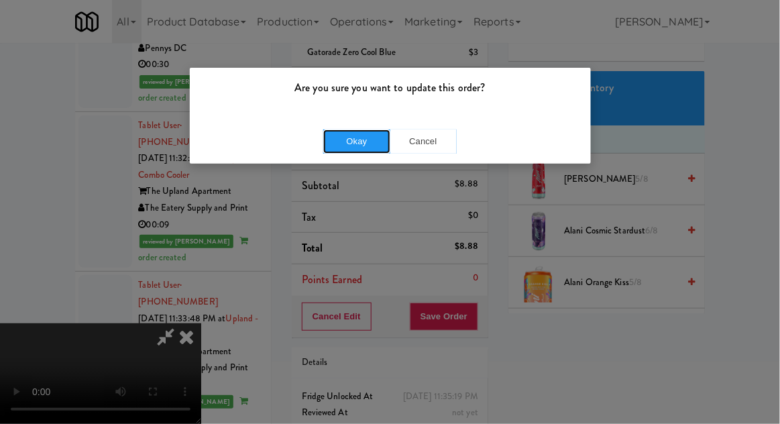
click at [345, 146] on button "Okay" at bounding box center [356, 141] width 67 height 24
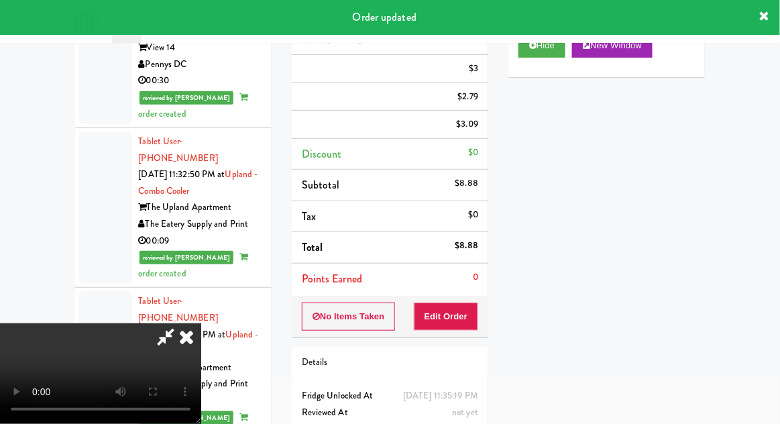
scroll to position [0, 0]
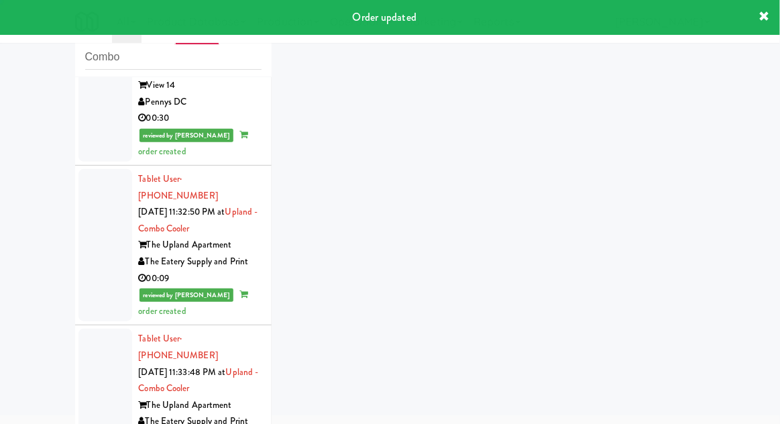
scroll to position [2793, 0]
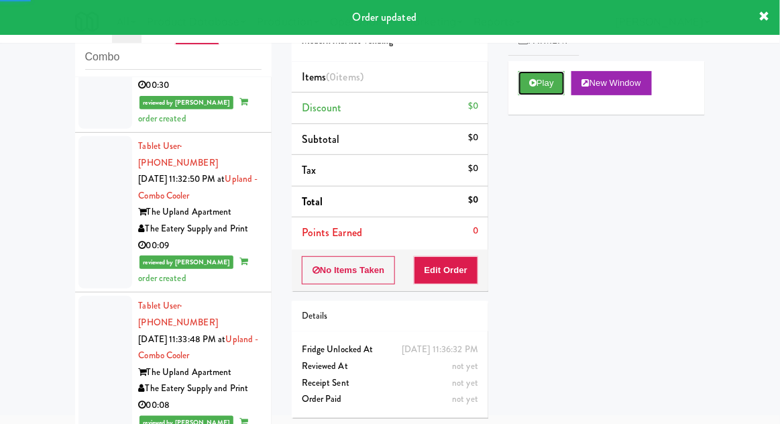
click at [547, 83] on button "Play" at bounding box center [541, 83] width 46 height 24
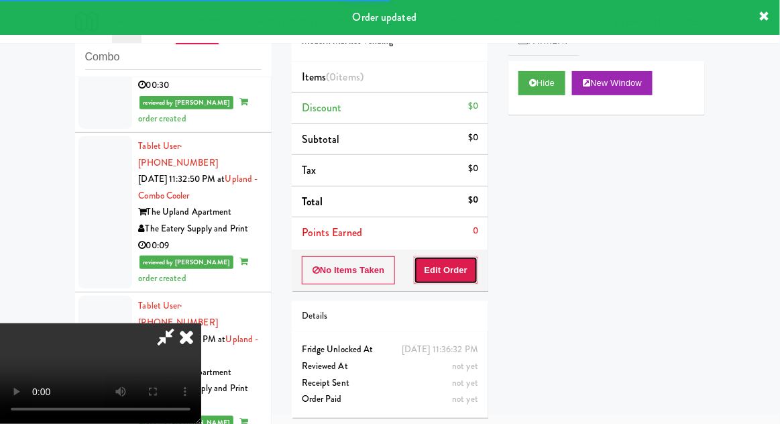
click at [463, 268] on button "Edit Order" at bounding box center [446, 270] width 65 height 28
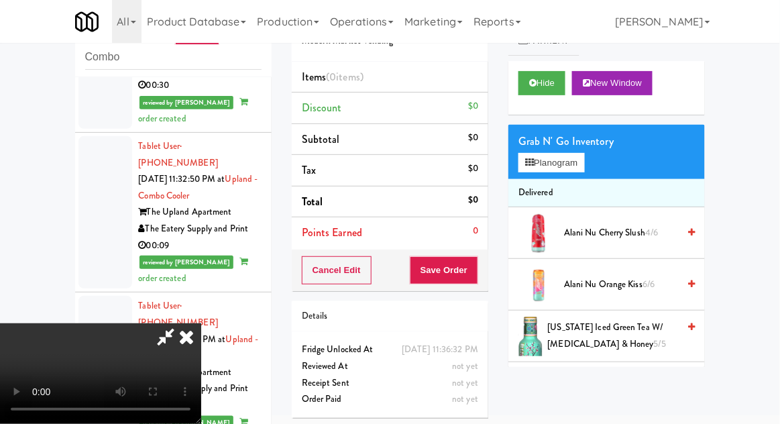
scroll to position [49, 0]
click at [584, 160] on button "Planogram" at bounding box center [551, 163] width 66 height 20
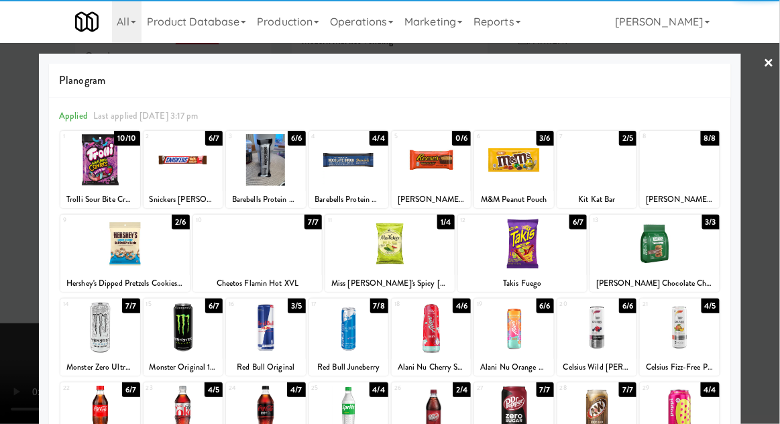
click at [223, 266] on div at bounding box center [257, 244] width 129 height 52
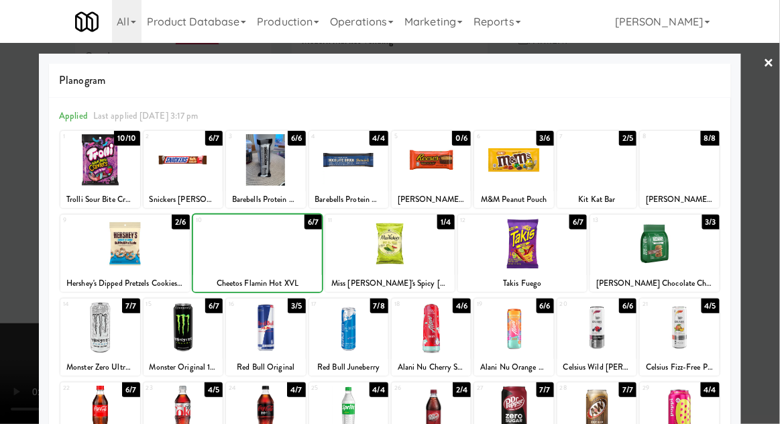
click at [772, 240] on div at bounding box center [390, 212] width 780 height 424
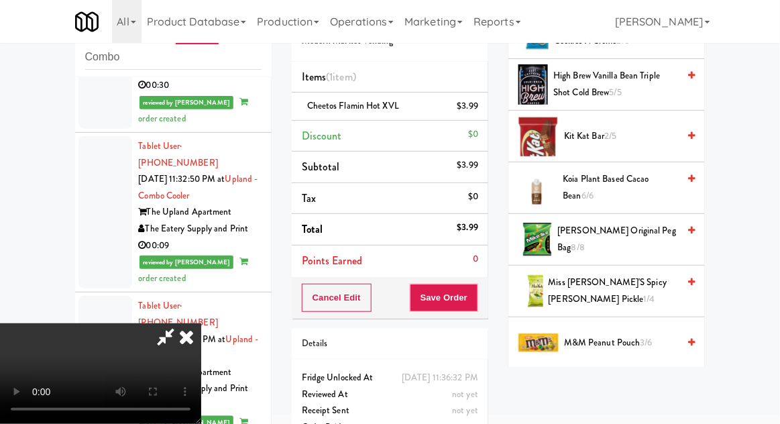
scroll to position [1078, 0]
click at [647, 237] on span "[PERSON_NAME] Original Peg Bag 8/8" at bounding box center [618, 238] width 121 height 33
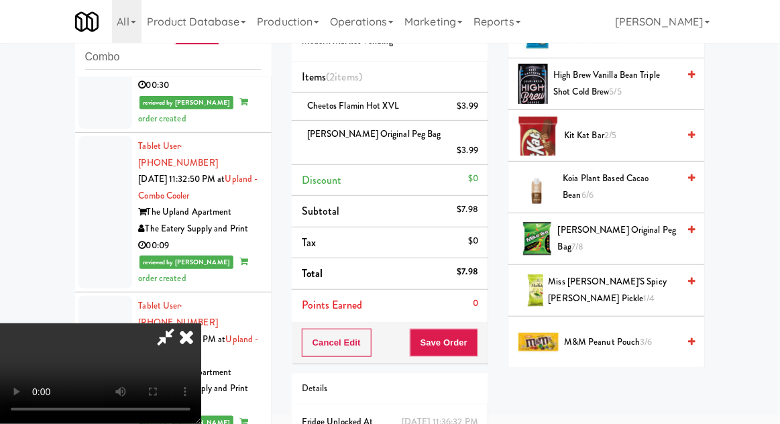
scroll to position [49, 0]
click at [486, 328] on div "Cancel Edit Save Order" at bounding box center [390, 343] width 197 height 42
click at [476, 331] on button "Save Order" at bounding box center [444, 343] width 68 height 28
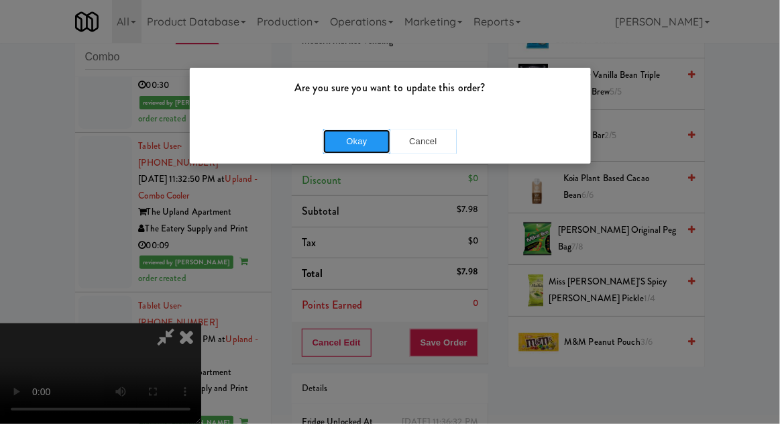
click at [345, 139] on button "Okay" at bounding box center [356, 141] width 67 height 24
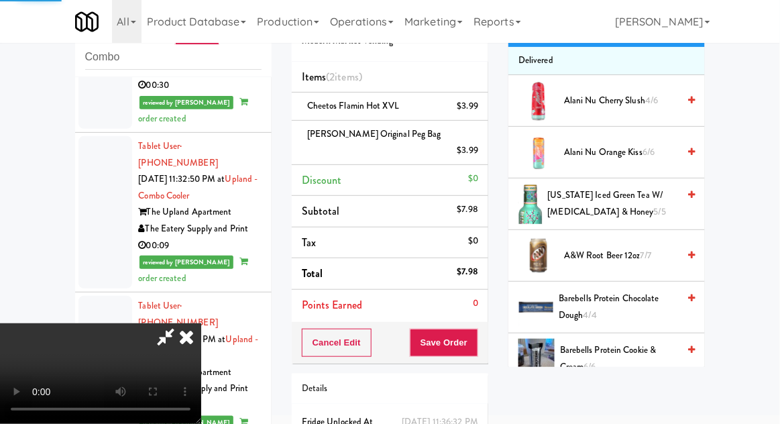
scroll to position [0, 0]
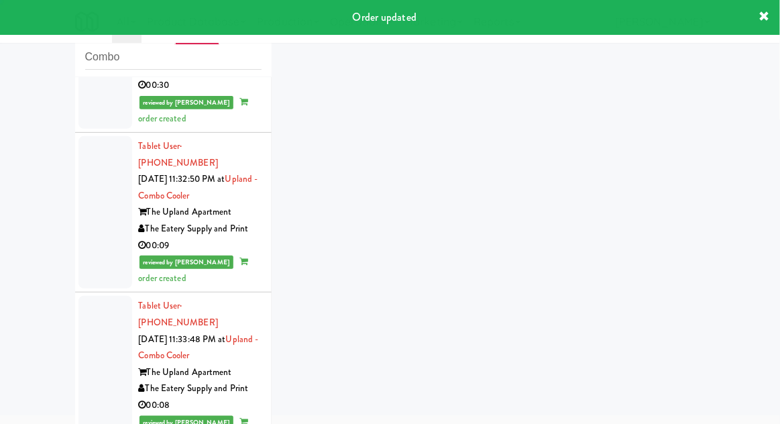
scroll to position [2826, 0]
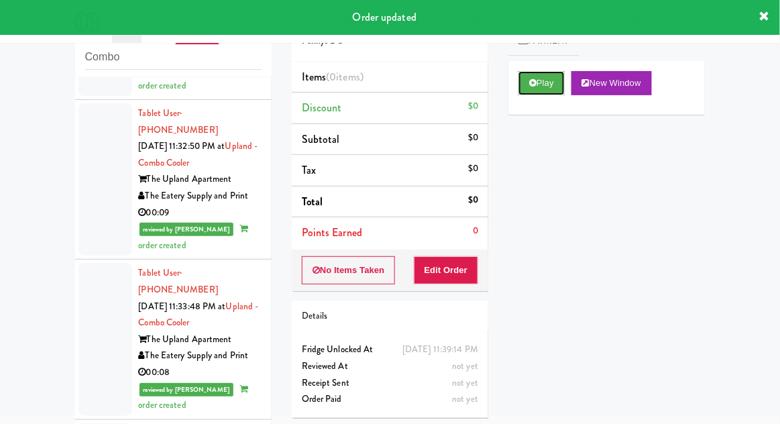
click at [557, 84] on button "Play" at bounding box center [541, 83] width 46 height 24
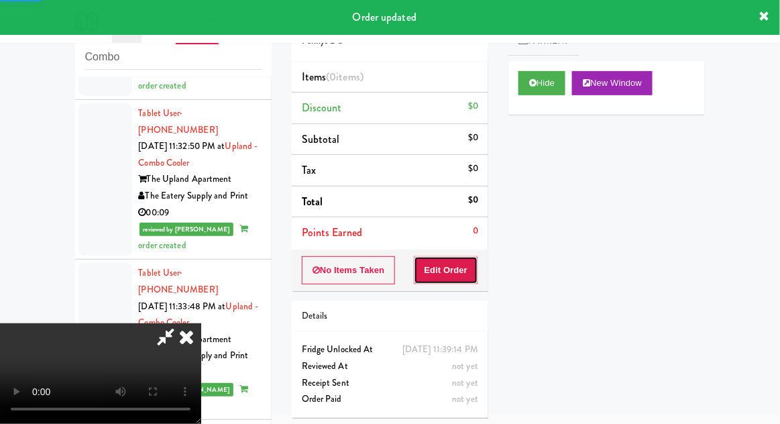
click at [465, 264] on button "Edit Order" at bounding box center [446, 270] width 65 height 28
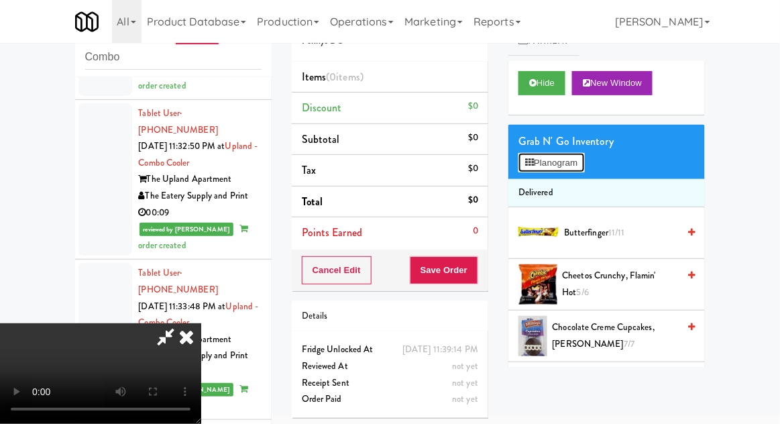
click at [563, 154] on button "Planogram" at bounding box center [551, 163] width 66 height 20
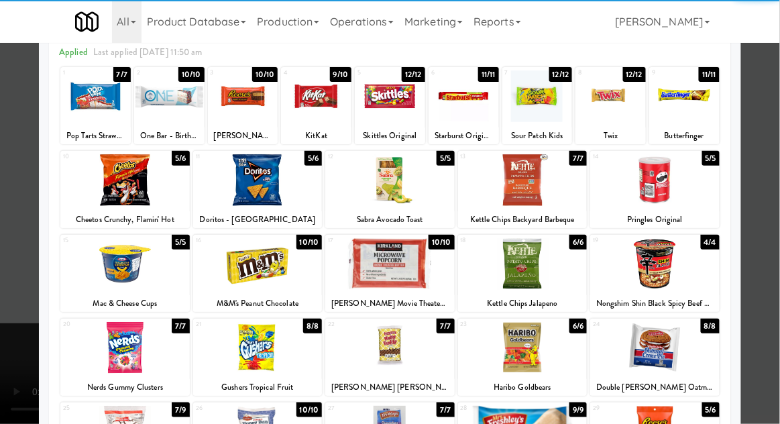
scroll to position [64, 0]
click at [113, 363] on div at bounding box center [124, 348] width 129 height 52
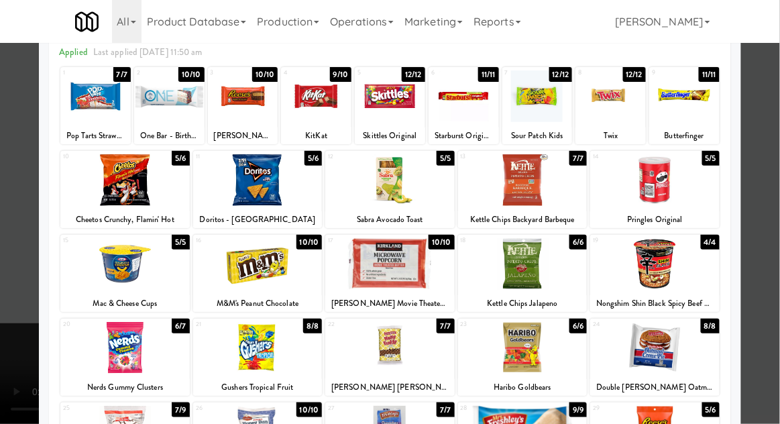
click at [769, 251] on div at bounding box center [390, 212] width 780 height 424
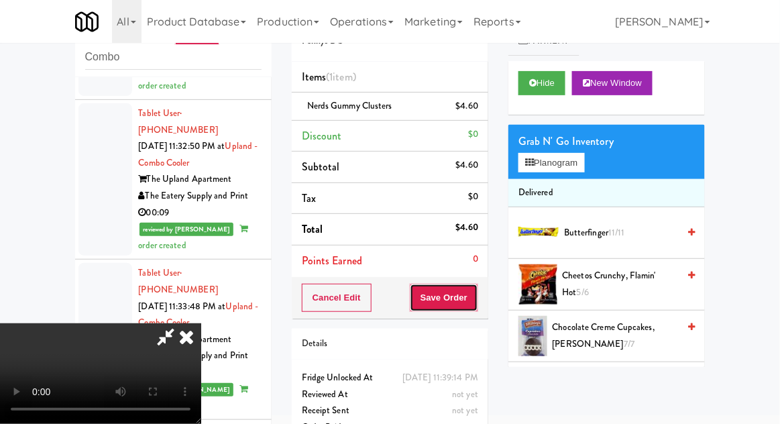
click at [476, 298] on button "Save Order" at bounding box center [444, 298] width 68 height 28
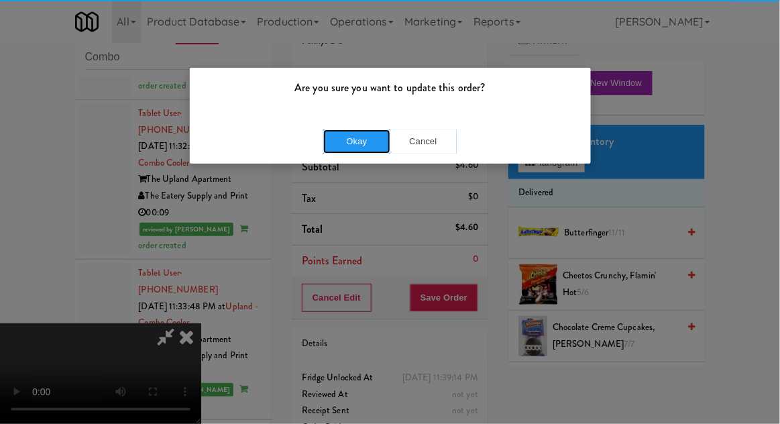
click at [355, 139] on button "Okay" at bounding box center [356, 141] width 67 height 24
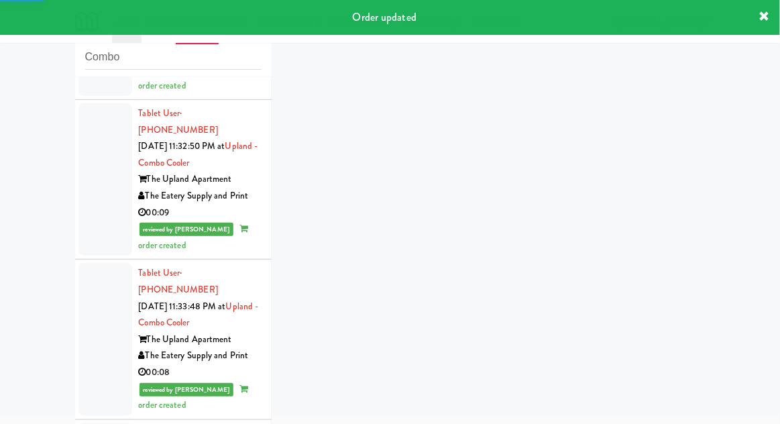
scroll to position [2859, 0]
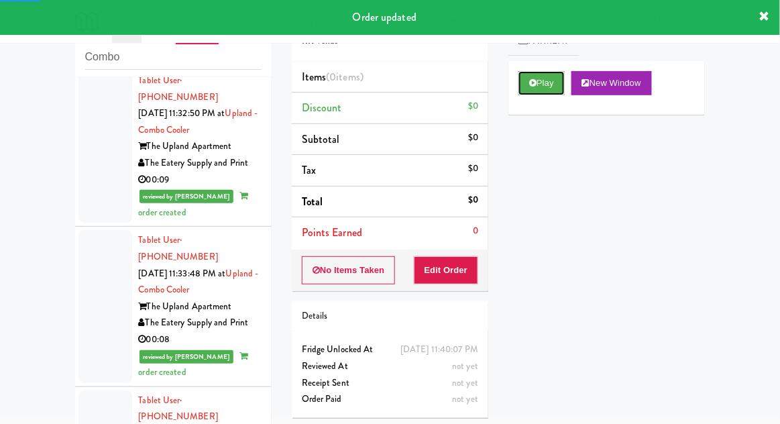
click at [545, 87] on button "Play" at bounding box center [541, 83] width 46 height 24
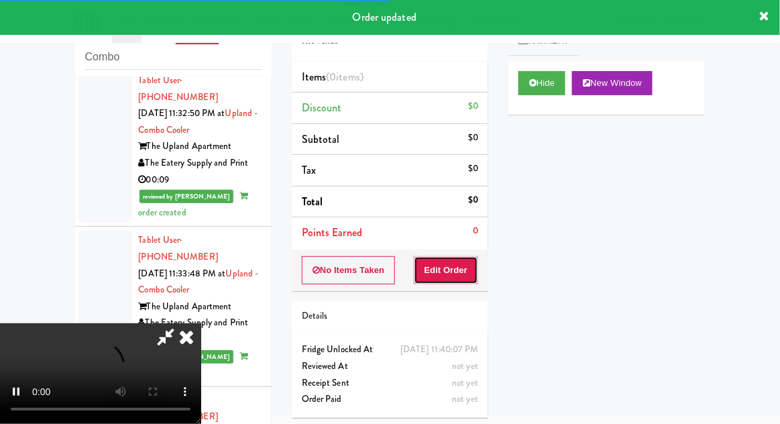
click at [451, 258] on button "Edit Order" at bounding box center [446, 270] width 65 height 28
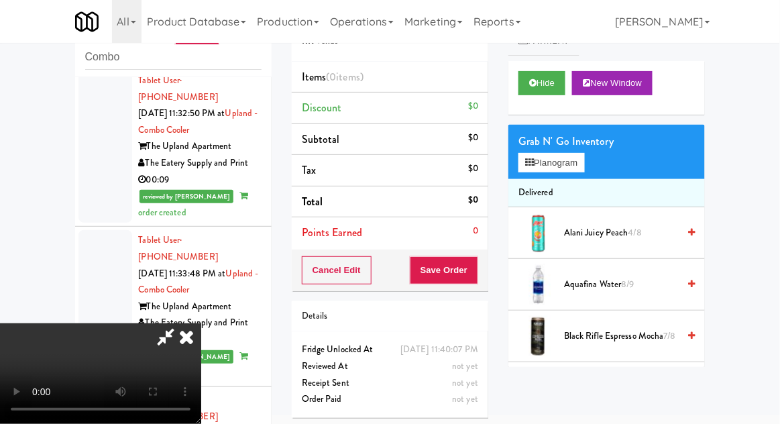
scroll to position [0, 0]
click at [569, 171] on button "Planogram" at bounding box center [551, 163] width 66 height 20
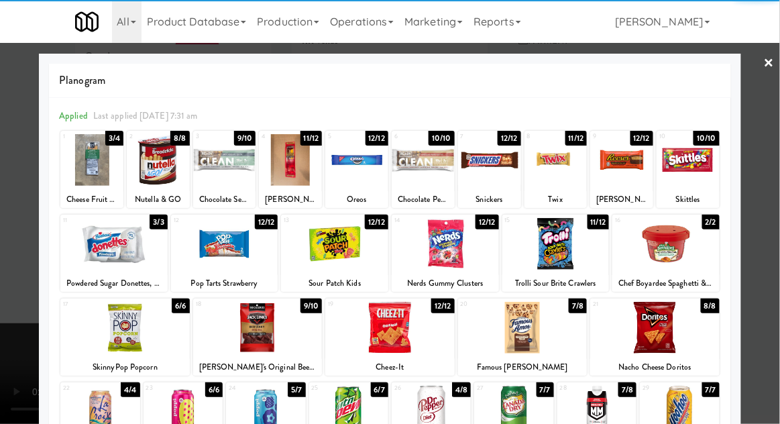
click at [554, 168] on div at bounding box center [555, 160] width 63 height 52
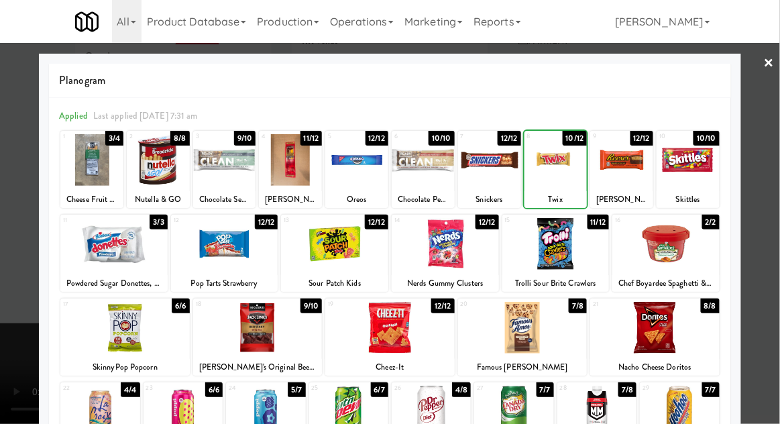
click at [767, 133] on div at bounding box center [390, 212] width 780 height 424
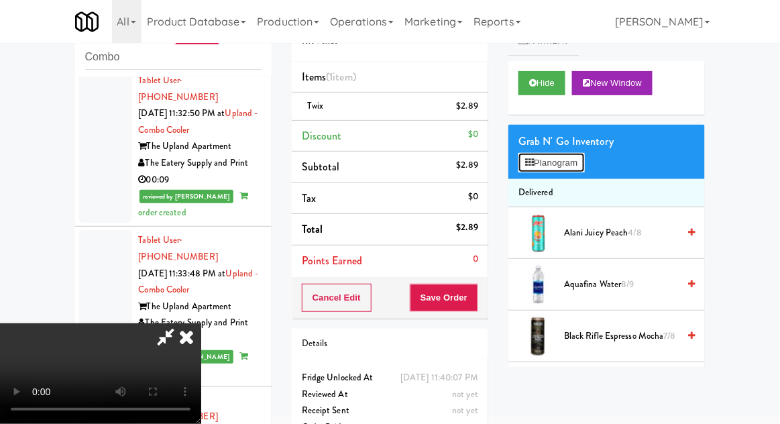
click at [571, 154] on button "Planogram" at bounding box center [551, 163] width 66 height 20
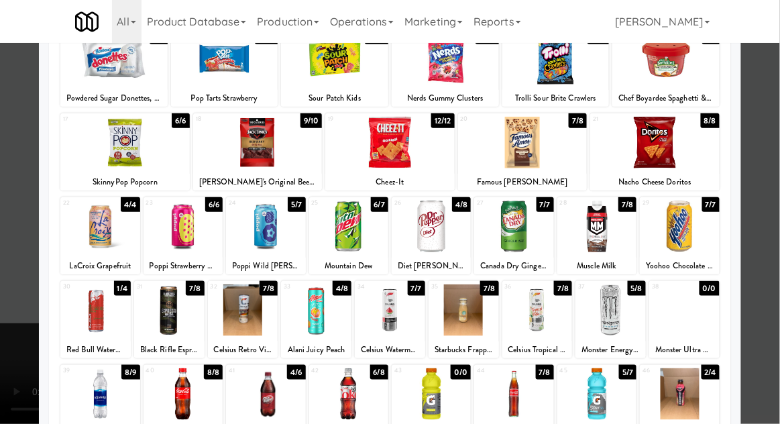
scroll to position [217, 0]
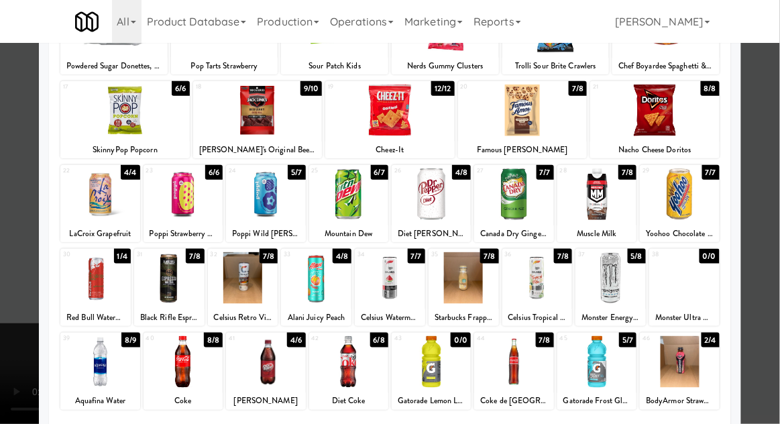
click at [244, 366] on div at bounding box center [265, 362] width 79 height 52
click at [776, 242] on div at bounding box center [390, 212] width 780 height 424
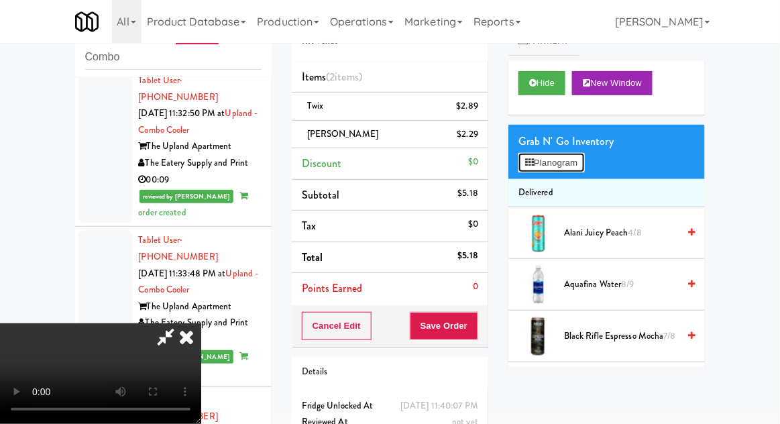
click at [583, 159] on button "Planogram" at bounding box center [551, 163] width 66 height 20
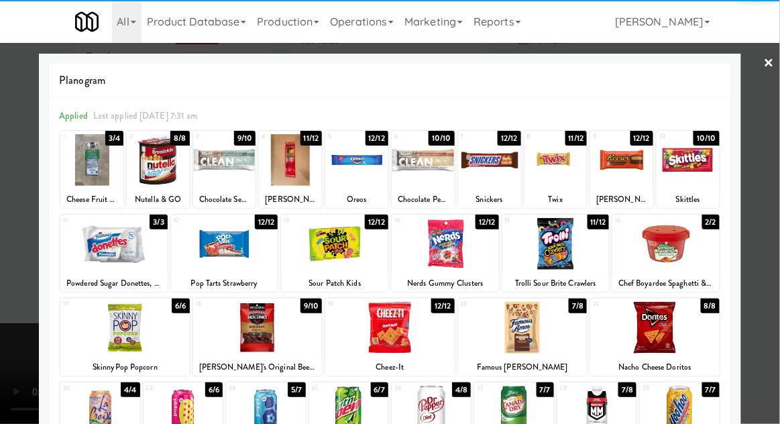
click at [628, 172] on div at bounding box center [621, 160] width 63 height 52
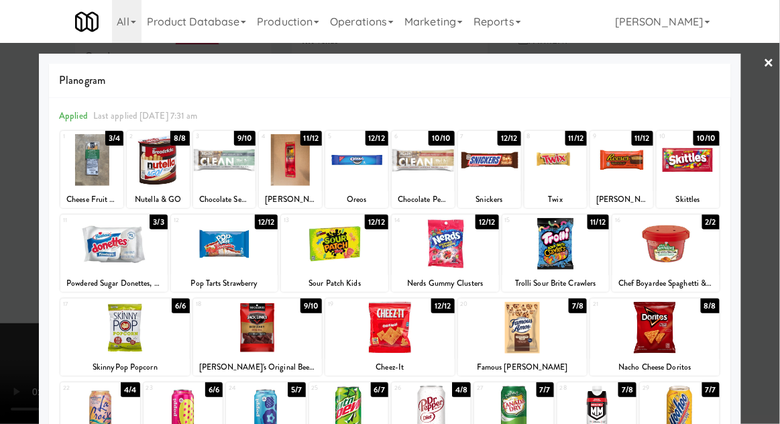
click at [763, 151] on div at bounding box center [390, 212] width 780 height 424
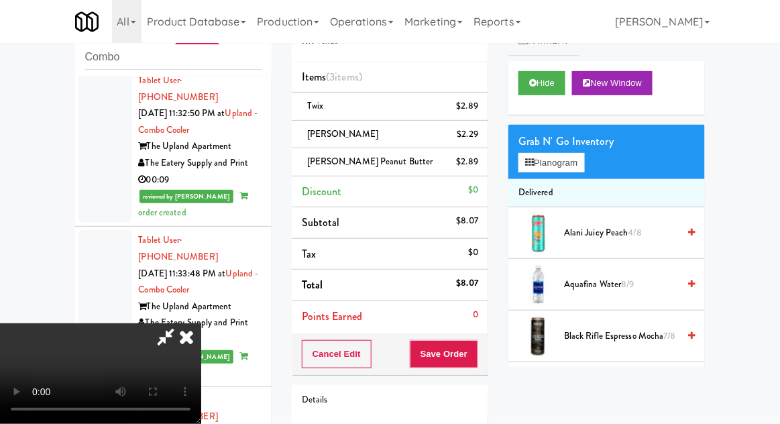
scroll to position [49, 0]
click at [473, 365] on button "Save Order" at bounding box center [444, 354] width 68 height 28
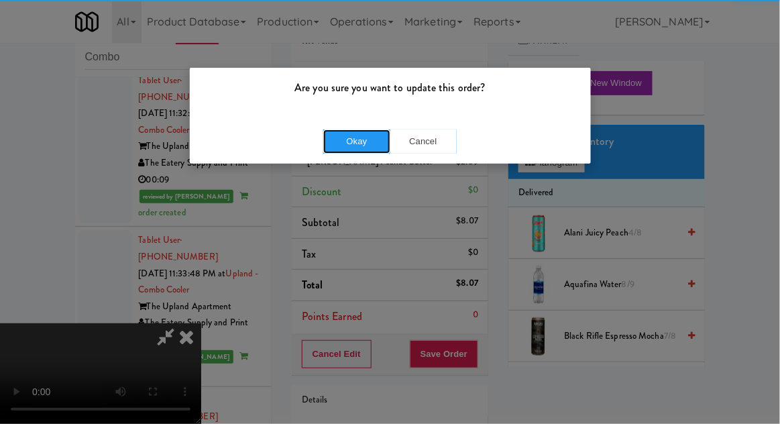
click at [352, 150] on button "Okay" at bounding box center [356, 141] width 67 height 24
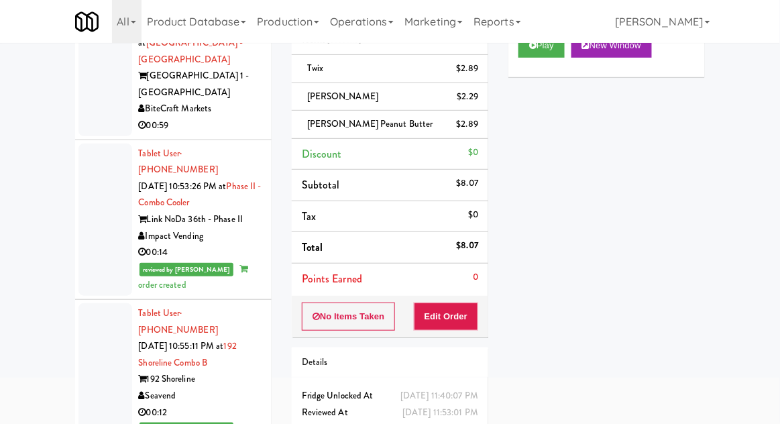
scroll to position [207, 0]
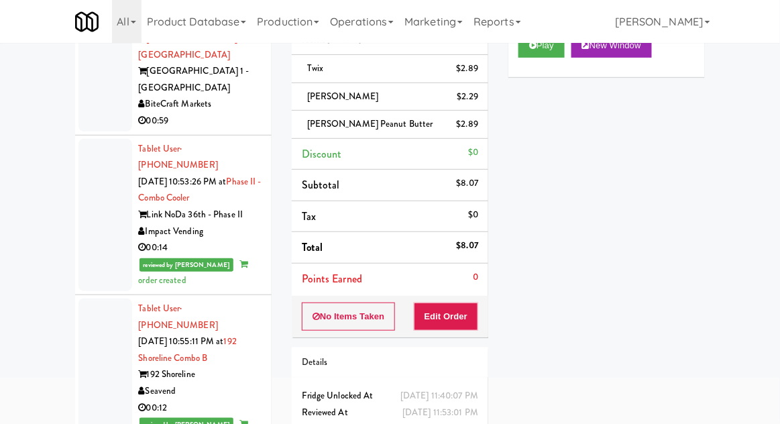
click at [100, 148] on div at bounding box center [105, 215] width 54 height 152
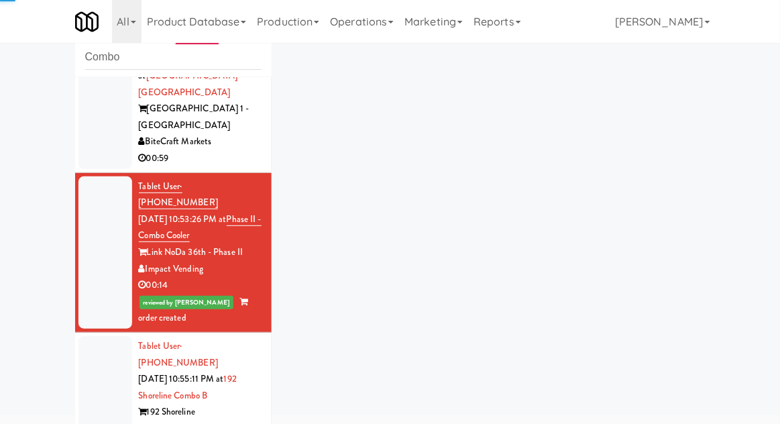
click at [111, 336] on div at bounding box center [105, 412] width 54 height 152
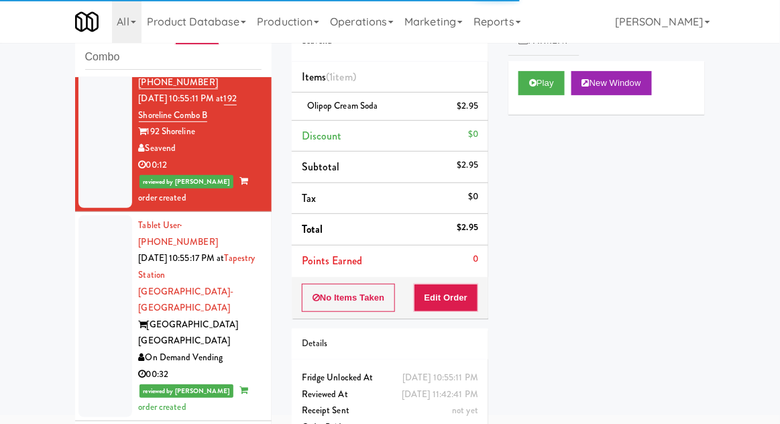
click at [99, 235] on div at bounding box center [105, 316] width 54 height 202
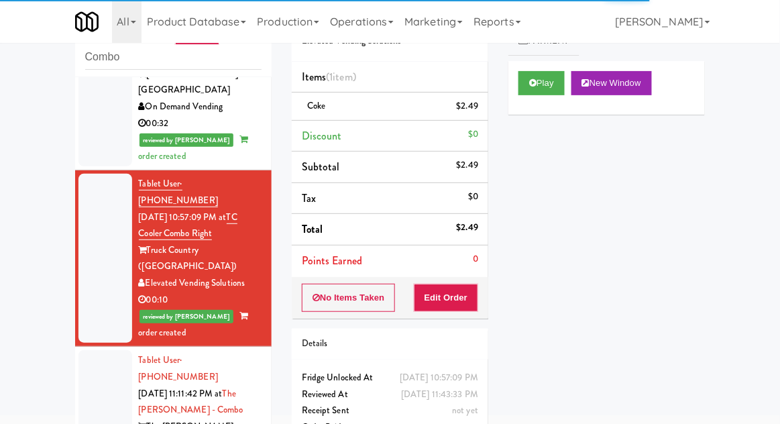
click at [101, 350] on div at bounding box center [105, 426] width 54 height 152
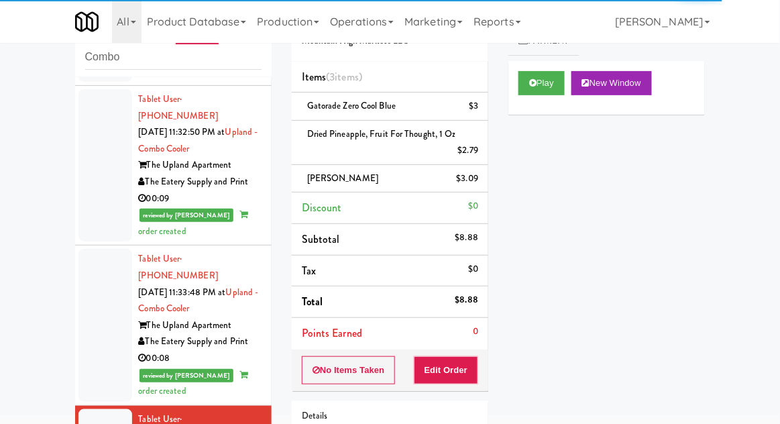
scroll to position [2893, 0]
